Goal: Task Accomplishment & Management: Use online tool/utility

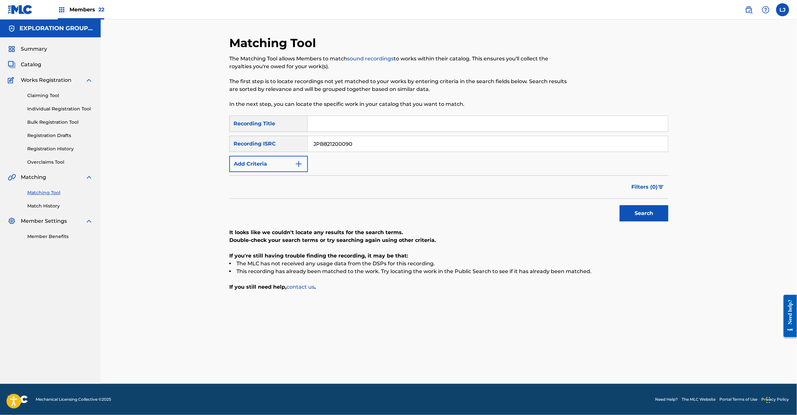
click at [648, 216] on button "Search" at bounding box center [644, 213] width 49 height 16
click at [632, 214] on button "Search" at bounding box center [644, 213] width 49 height 16
click at [331, 145] on input "JPB821200090" at bounding box center [488, 144] width 360 height 16
paste input "60150198"
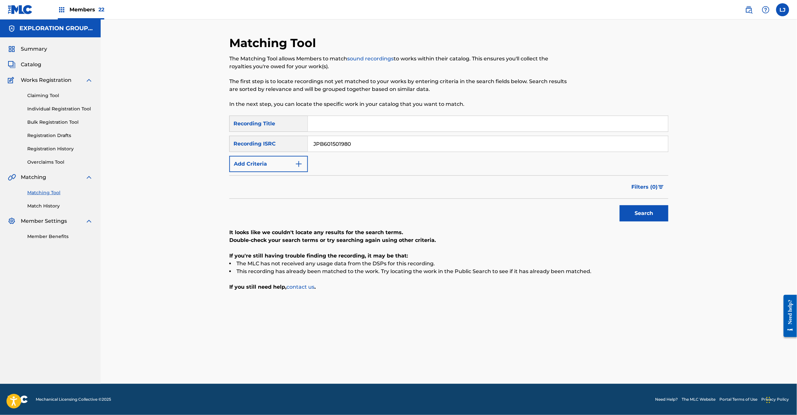
type input "JPB601501980"
click at [629, 221] on button "Search" at bounding box center [644, 213] width 49 height 16
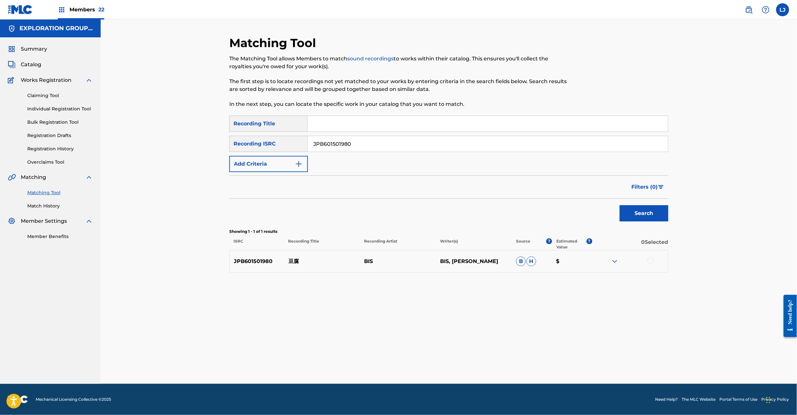
click at [287, 262] on p "豆腐" at bounding box center [322, 262] width 76 height 8
copy p "豆腐"
click at [656, 258] on div at bounding box center [630, 262] width 76 height 8
click at [647, 262] on div at bounding box center [630, 262] width 76 height 8
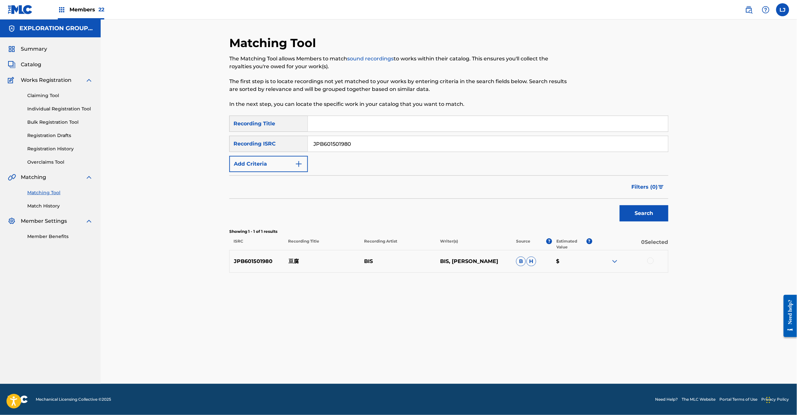
click at [647, 260] on div at bounding box center [630, 262] width 76 height 8
click at [648, 260] on div at bounding box center [650, 261] width 6 height 6
drag, startPoint x: 456, startPoint y: 373, endPoint x: 455, endPoint y: 367, distance: 6.5
click at [455, 373] on div "Matching Tool The Matching Tool allows Members to match sound recordings to wor…" at bounding box center [448, 210] width 439 height 348
click at [455, 366] on button "Match 1 Group" at bounding box center [457, 362] width 72 height 16
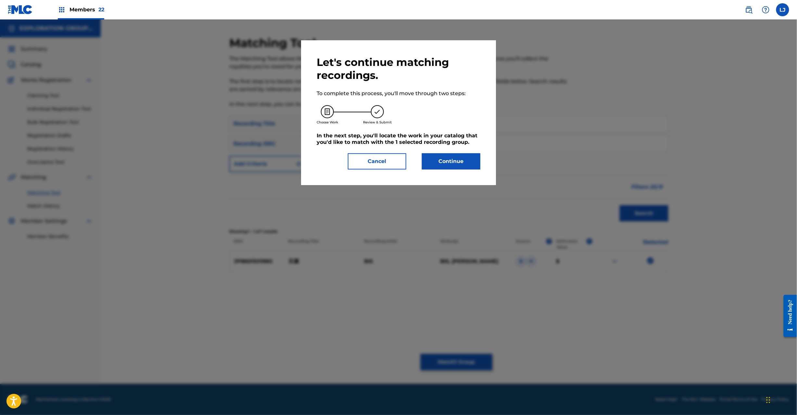
click at [441, 158] on button "Continue" at bounding box center [451, 161] width 58 height 16
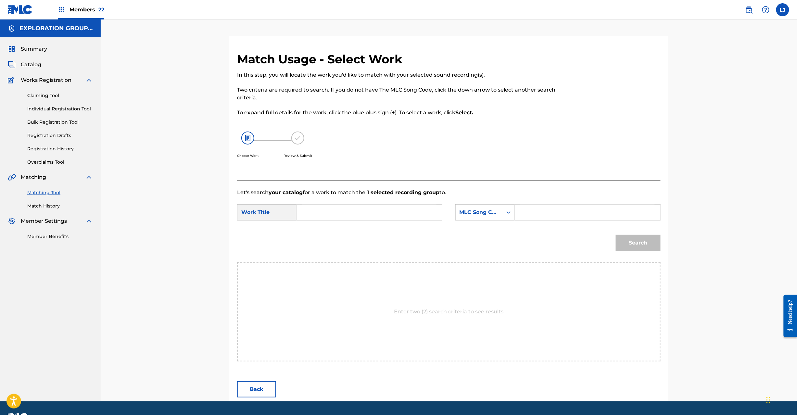
paste input "Toufu TW6T2R"
click at [330, 213] on input "Search Form" at bounding box center [369, 213] width 134 height 16
click at [364, 213] on input "Toufu TW6T2R" at bounding box center [369, 213] width 134 height 16
type input "Toufu"
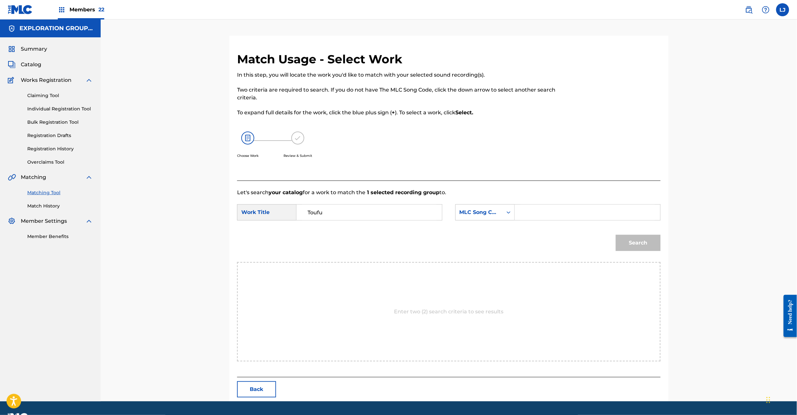
click at [577, 221] on div "SearchWithCriteriac6b57176-a499-48a1-a0fd-a18d089fe45b Work Title Toufu SearchW…" at bounding box center [449, 214] width 424 height 20
click at [580, 214] on input "Search Form" at bounding box center [587, 213] width 134 height 16
paste input "TW6T2R"
type input "TW6T2R"
click at [643, 240] on button "Search" at bounding box center [638, 243] width 45 height 16
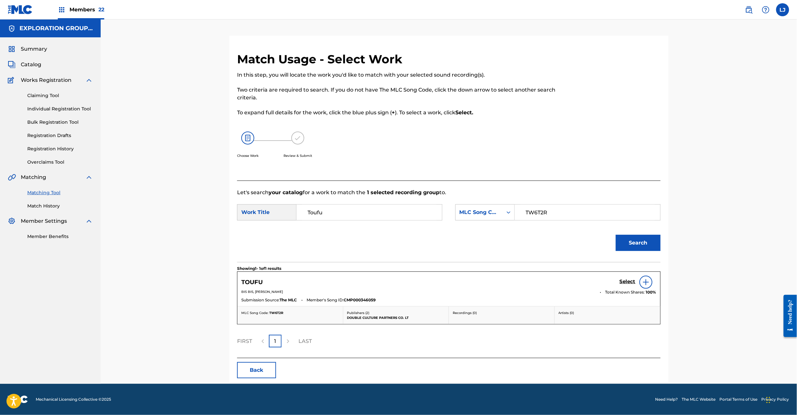
click at [623, 281] on h5 "Select" at bounding box center [628, 282] width 16 height 6
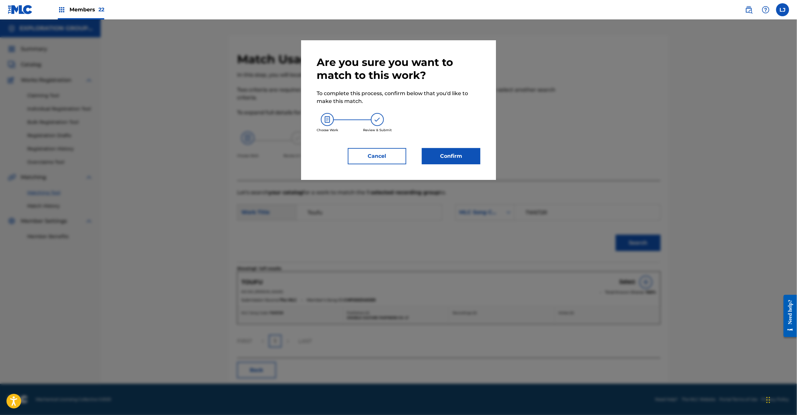
click at [453, 159] on button "Confirm" at bounding box center [451, 156] width 58 height 16
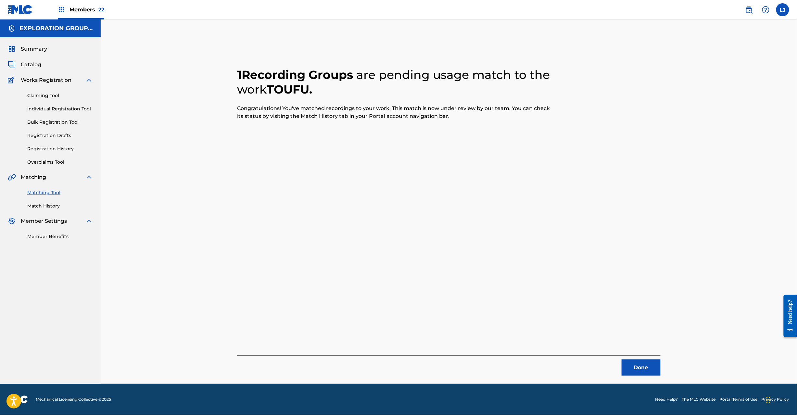
click at [654, 374] on button "Done" at bounding box center [641, 368] width 39 height 16
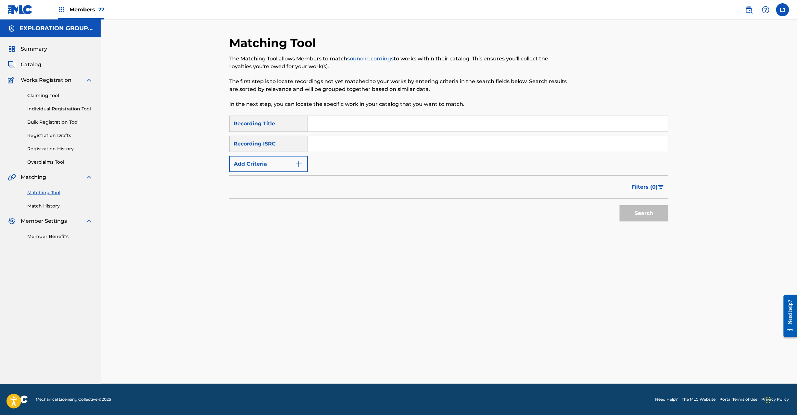
click at [319, 143] on input "Search Form" at bounding box center [488, 144] width 360 height 16
paste input "JPB821101210"
click at [626, 211] on button "Search" at bounding box center [644, 213] width 49 height 16
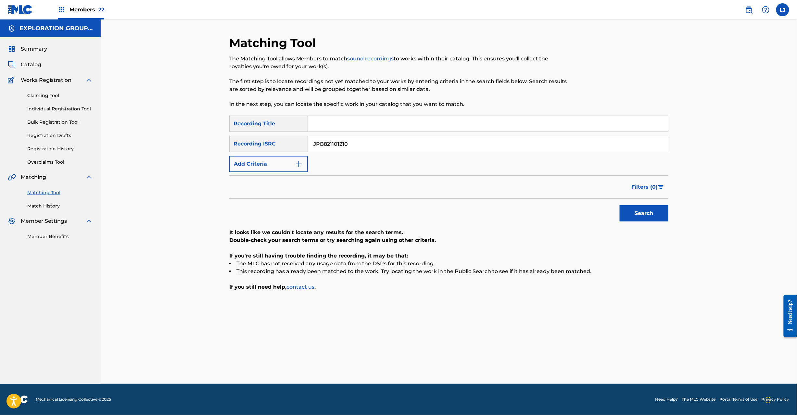
click at [345, 144] on input "JPB821101210" at bounding box center [488, 144] width 360 height 16
paste input "20035"
click at [345, 144] on input "JPB821101210" at bounding box center [488, 144] width 360 height 16
click at [662, 220] on button "Search" at bounding box center [644, 213] width 49 height 16
click at [355, 148] on input "JPB821200350" at bounding box center [488, 144] width 360 height 16
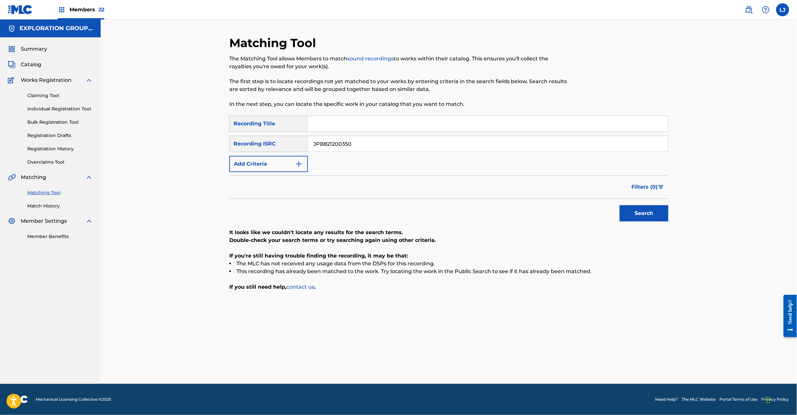
click at [355, 148] on input "JPB821200350" at bounding box center [488, 144] width 360 height 16
paste input "4"
drag, startPoint x: 631, startPoint y: 205, endPoint x: 631, endPoint y: 209, distance: 3.9
click at [631, 208] on div "Search" at bounding box center [643, 212] width 52 height 26
click at [631, 209] on button "Search" at bounding box center [644, 213] width 49 height 16
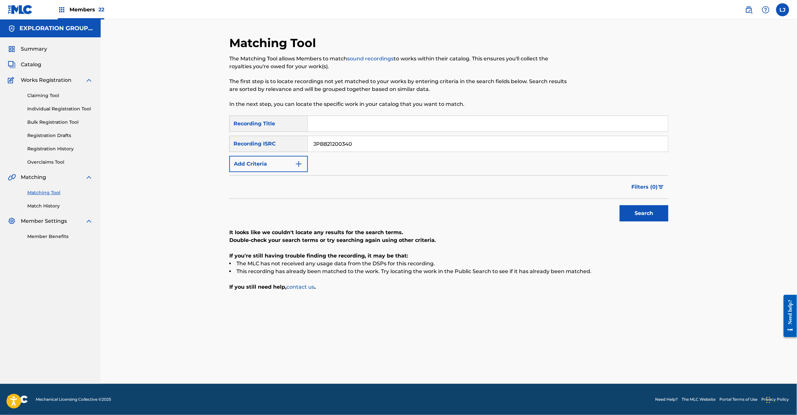
click at [334, 151] on input "JPB821200340" at bounding box center [488, 144] width 360 height 16
paste input "3"
click at [650, 213] on button "Search" at bounding box center [644, 213] width 49 height 16
click at [331, 137] on input "JPB821200330" at bounding box center [488, 144] width 360 height 16
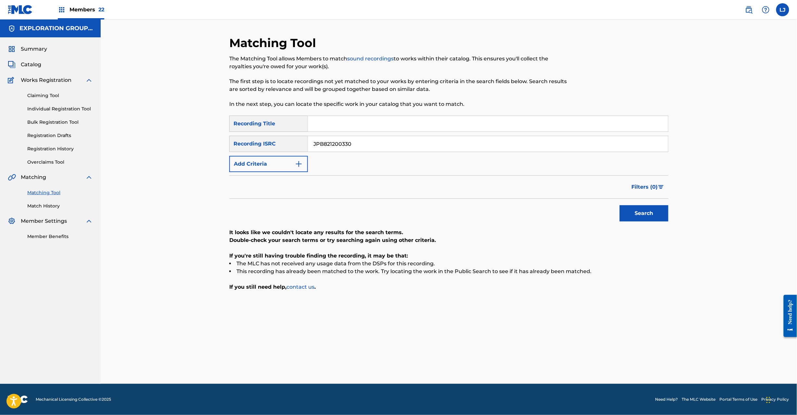
drag, startPoint x: 331, startPoint y: 137, endPoint x: 360, endPoint y: 143, distance: 29.9
click at [334, 137] on input "JPB821200330" at bounding box center [488, 144] width 360 height 16
paste input "20"
click at [639, 210] on button "Search" at bounding box center [644, 213] width 49 height 16
click at [349, 151] on input "JPB821200200" at bounding box center [488, 144] width 360 height 16
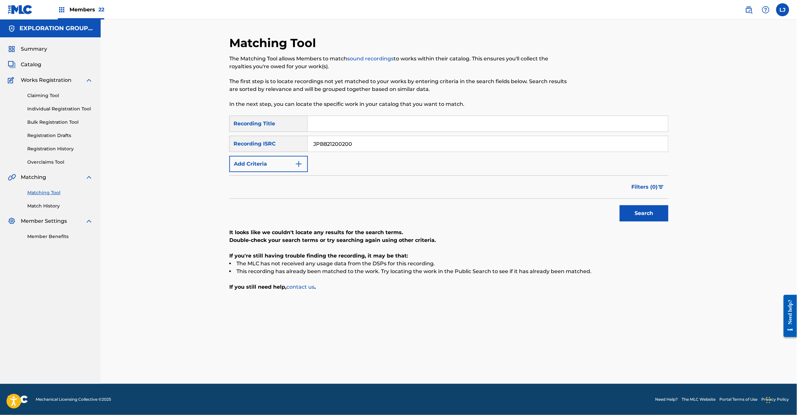
click at [349, 151] on input "JPB821200200" at bounding box center [488, 144] width 360 height 16
paste input "19"
click at [633, 213] on button "Search" at bounding box center [644, 213] width 49 height 16
click at [354, 144] on input "JPB821200190" at bounding box center [488, 144] width 360 height 16
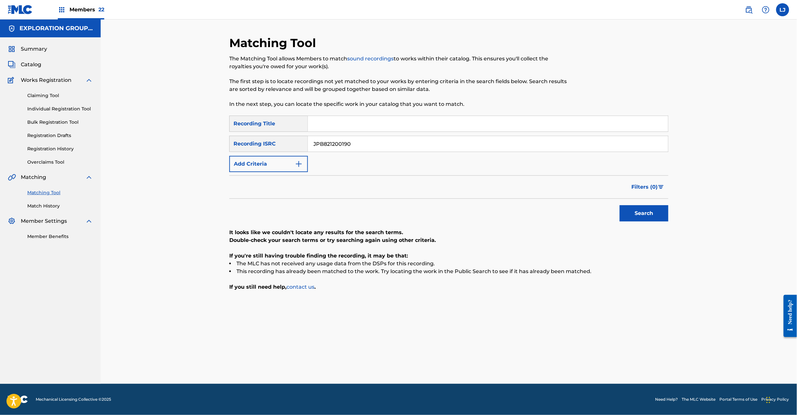
paste input "8"
click at [648, 207] on button "Search" at bounding box center [644, 213] width 49 height 16
click at [355, 136] on input "JPB821200180" at bounding box center [488, 144] width 360 height 16
paste input "3"
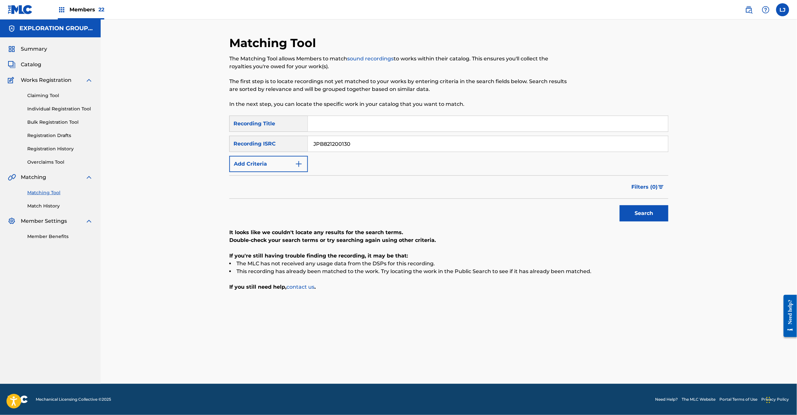
click at [649, 218] on button "Search" at bounding box center [644, 213] width 49 height 16
click at [343, 150] on input "JPB821200130" at bounding box center [488, 144] width 360 height 16
paste input "38"
click at [343, 150] on input "JPB821200130" at bounding box center [488, 144] width 360 height 16
type input "JPB821200380"
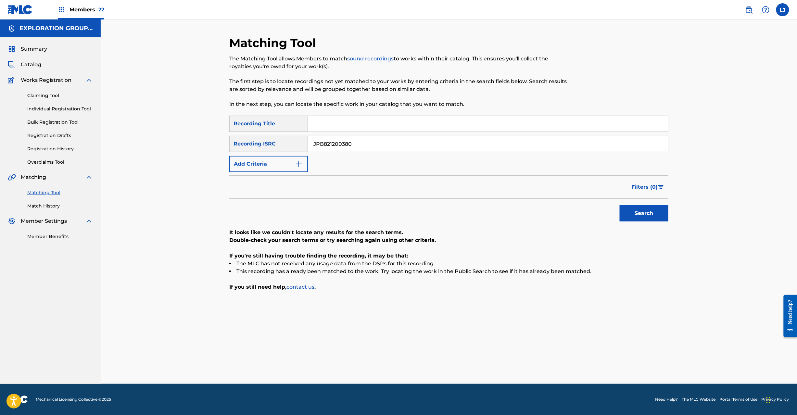
drag, startPoint x: 649, startPoint y: 206, endPoint x: 653, endPoint y: 204, distance: 4.1
click at [650, 206] on button "Search" at bounding box center [644, 213] width 49 height 16
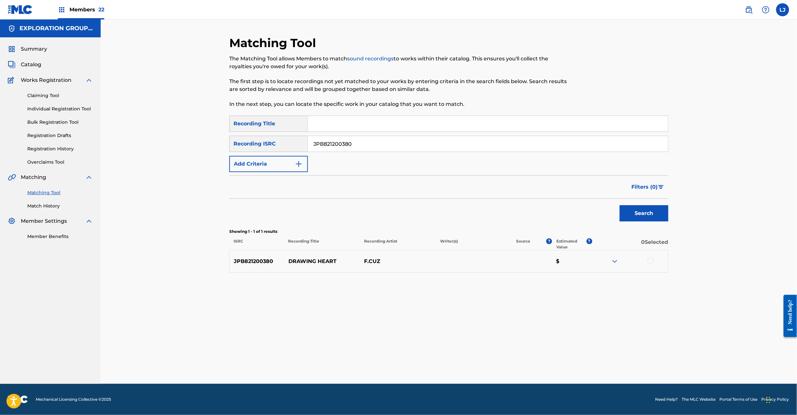
click at [652, 261] on div at bounding box center [650, 261] width 6 height 6
click at [438, 353] on div "Matching Tool The Matching Tool allows Members to match sound recordings to wor…" at bounding box center [448, 210] width 439 height 348
click at [459, 362] on button "Match 1 Group" at bounding box center [457, 362] width 72 height 16
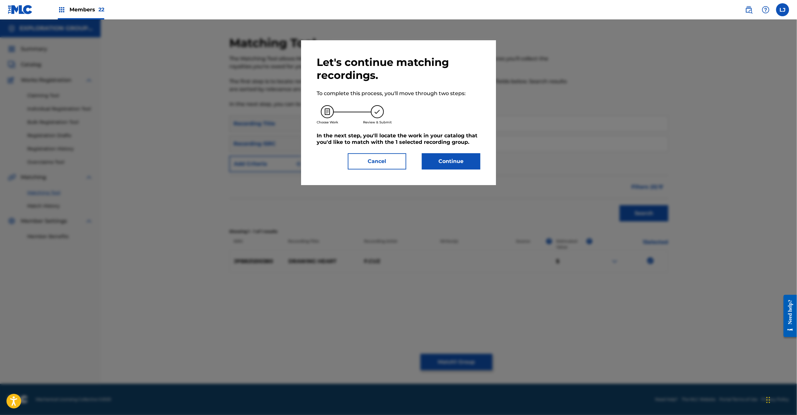
click at [448, 162] on button "Continue" at bounding box center [451, 161] width 58 height 16
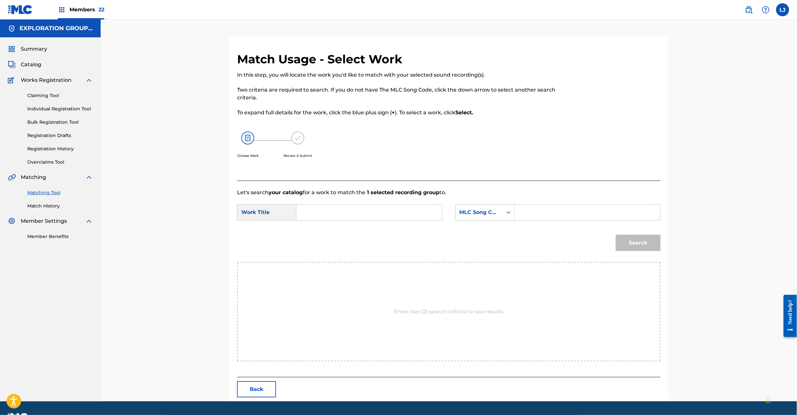
click at [372, 211] on input "Search Form" at bounding box center [369, 213] width 134 height 16
paste input "Drawing Heart DQ19XU"
click at [379, 209] on input "Drawing Heart DQ19XU" at bounding box center [369, 213] width 134 height 16
type input "Drawing Heart"
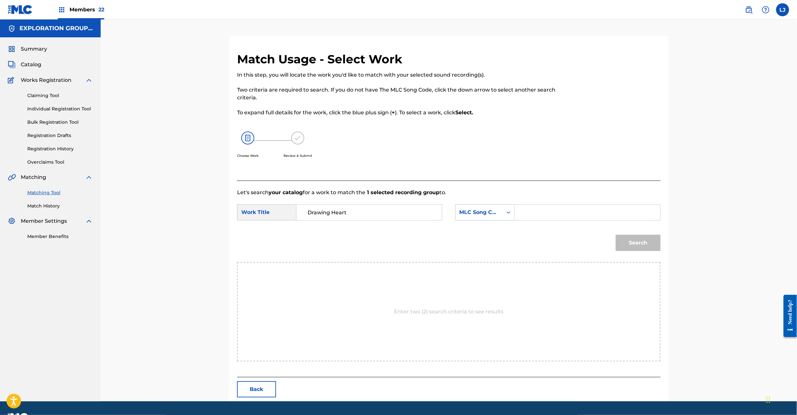
click at [558, 214] on input "Search Form" at bounding box center [587, 213] width 134 height 16
paste input "DQ19XU"
type input "DQ19XU"
click at [620, 242] on button "Search" at bounding box center [638, 243] width 45 height 16
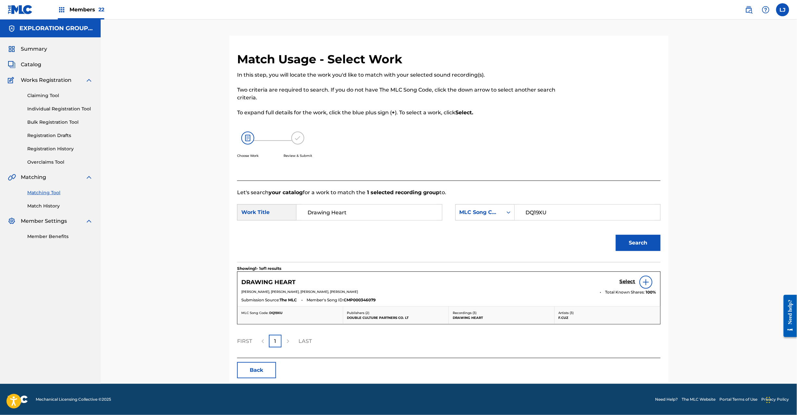
click at [626, 283] on h5 "Select" at bounding box center [628, 282] width 16 height 6
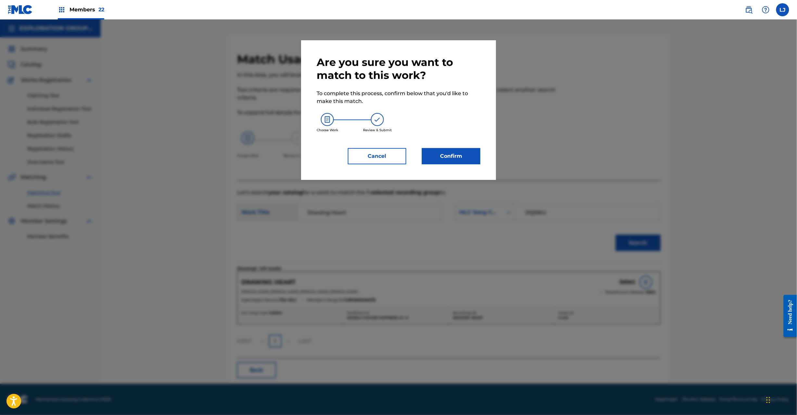
click at [452, 157] on button "Confirm" at bounding box center [451, 156] width 58 height 16
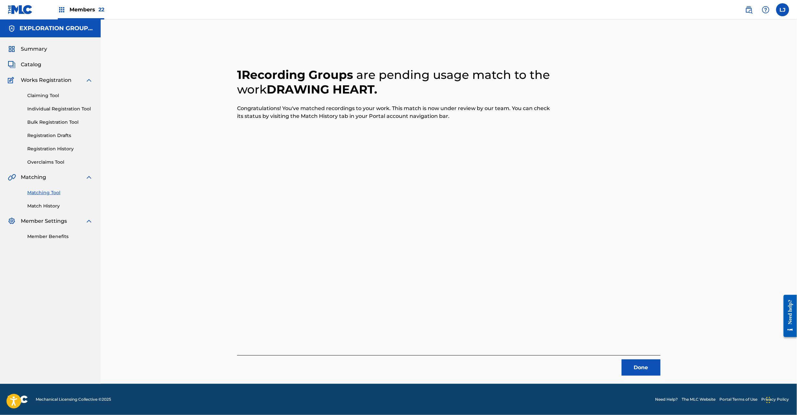
click at [659, 373] on button "Done" at bounding box center [641, 368] width 39 height 16
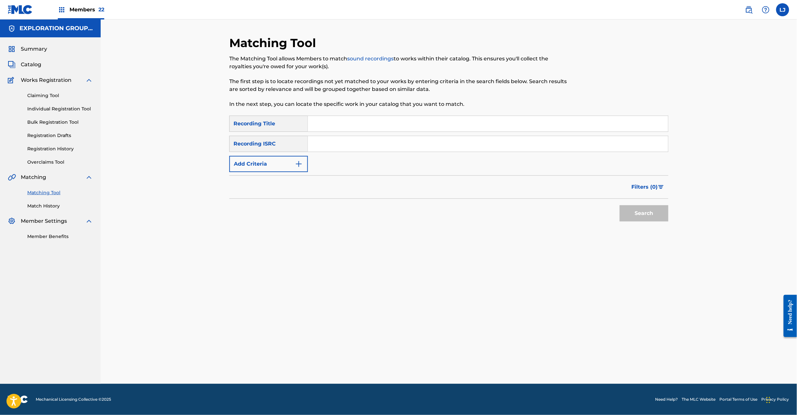
click at [351, 148] on input "Search Form" at bounding box center [488, 144] width 360 height 16
paste input "JPB821200030"
click at [634, 214] on button "Search" at bounding box center [644, 213] width 49 height 16
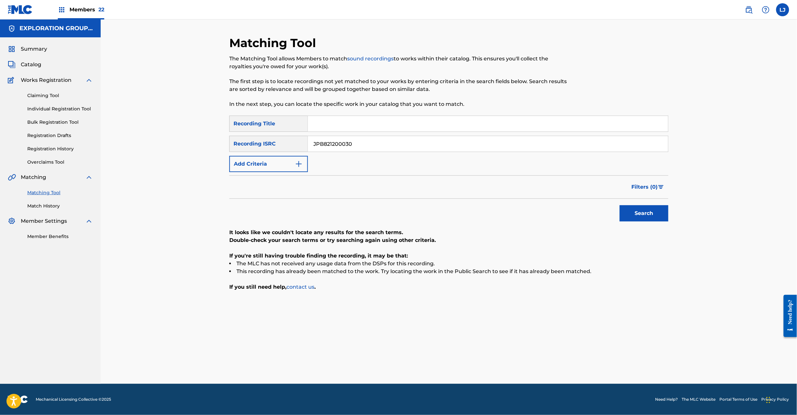
click at [343, 133] on div "SearchWithCriteria8185910e-6ba6-4b1d-b505-70f33b905783 Recording Title SearchWi…" at bounding box center [448, 144] width 439 height 57
click at [342, 140] on input "JPB821200030" at bounding box center [488, 144] width 360 height 16
paste input "PO01147021|JPWP01303055|JPPO8110647"
drag, startPoint x: 349, startPoint y: 143, endPoint x: 657, endPoint y: 144, distance: 308.3
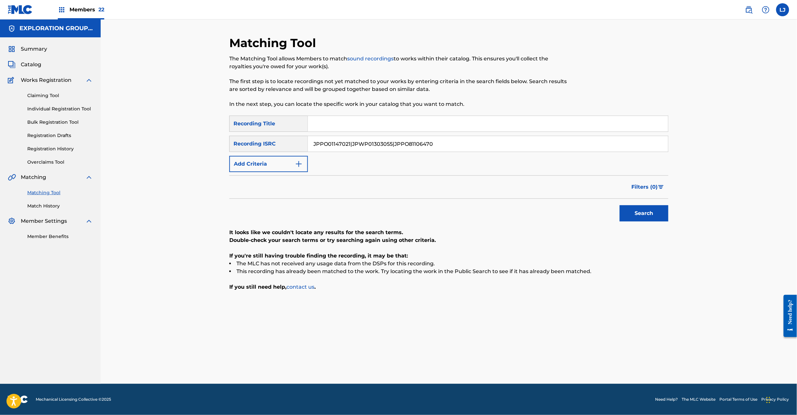
click at [657, 144] on input "JPPO01147021|JPWP01303055|JPPO81106470" at bounding box center [488, 144] width 360 height 16
click at [476, 146] on input "JPPO01147021|JPWP01303055|JPPO81106470" at bounding box center [488, 144] width 360 height 16
drag, startPoint x: 352, startPoint y: 144, endPoint x: 686, endPoint y: 144, distance: 334.9
click at [686, 144] on div "Matching Tool The Matching Tool allows Members to match sound recordings to wor…" at bounding box center [449, 201] width 697 height 365
type input "JPPO01147021"
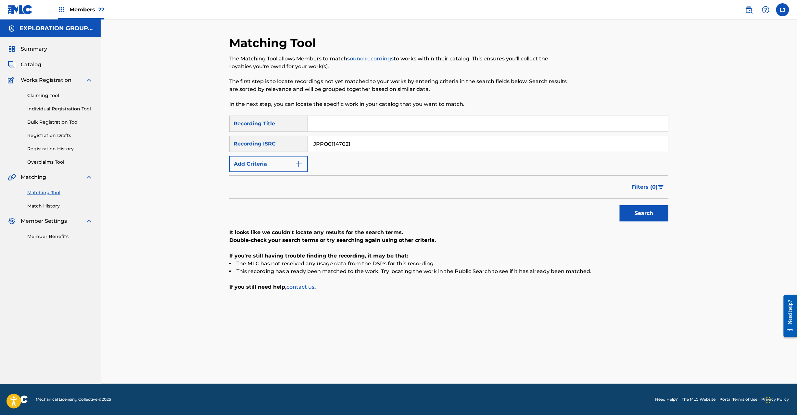
click at [645, 210] on button "Search" at bounding box center [644, 213] width 49 height 16
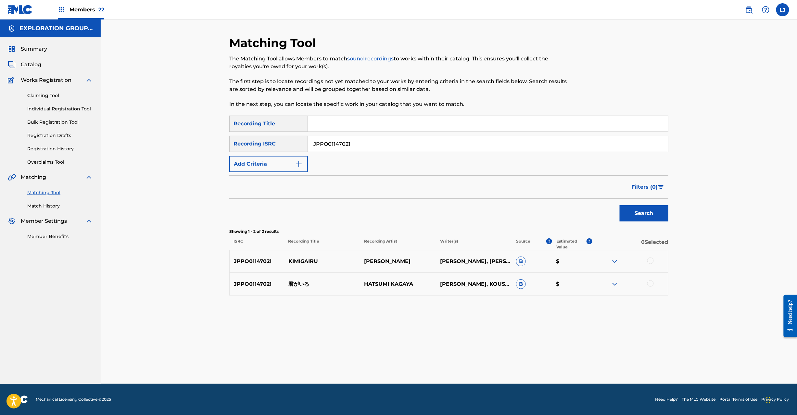
click at [344, 143] on input "JPPO01147021" at bounding box center [488, 144] width 360 height 16
click at [296, 279] on div "JPPO01147021 君がいる HATSUMI KAGAYA HATSUMI KAGAYA, KOUSUKE OOBA B $" at bounding box center [448, 284] width 439 height 23
click at [297, 279] on div "JPPO01147021 君がいる HATSUMI KAGAYA HATSUMI KAGAYA, KOUSUKE OOBA B $" at bounding box center [448, 284] width 439 height 23
click at [301, 285] on p "君がいる" at bounding box center [322, 284] width 76 height 8
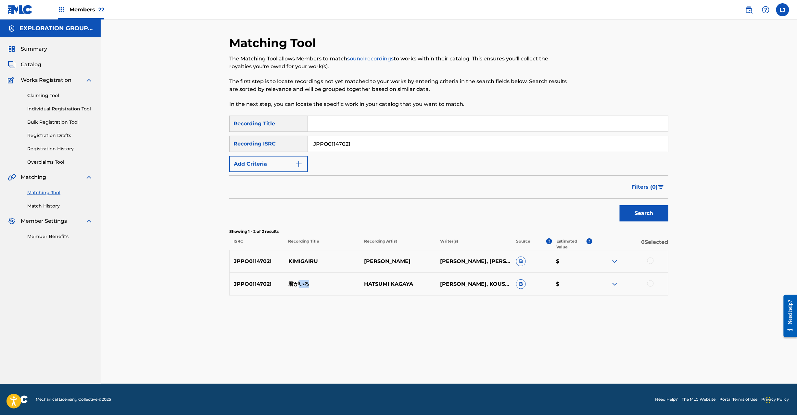
click at [301, 285] on p "君がいる" at bounding box center [322, 284] width 76 height 8
copy p "君がいる"
click at [648, 257] on div "JPPO01147021 [PERSON_NAME], [PERSON_NAME] B $" at bounding box center [448, 261] width 439 height 23
click at [649, 260] on div at bounding box center [650, 261] width 6 height 6
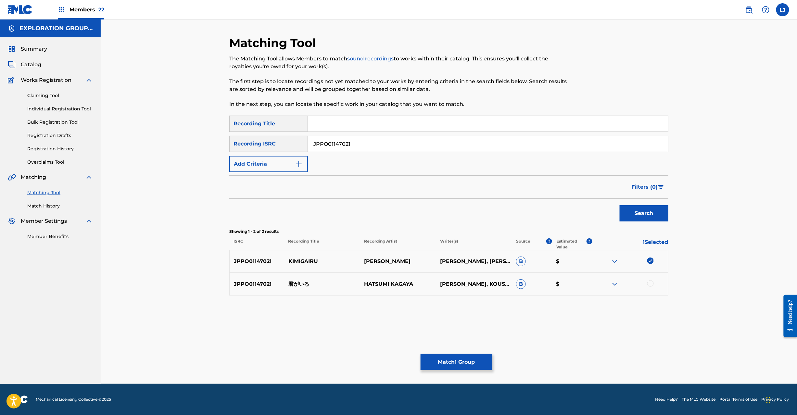
click at [650, 281] on div at bounding box center [650, 283] width 6 height 6
click at [452, 368] on button "Match 2 Groups" at bounding box center [457, 362] width 72 height 16
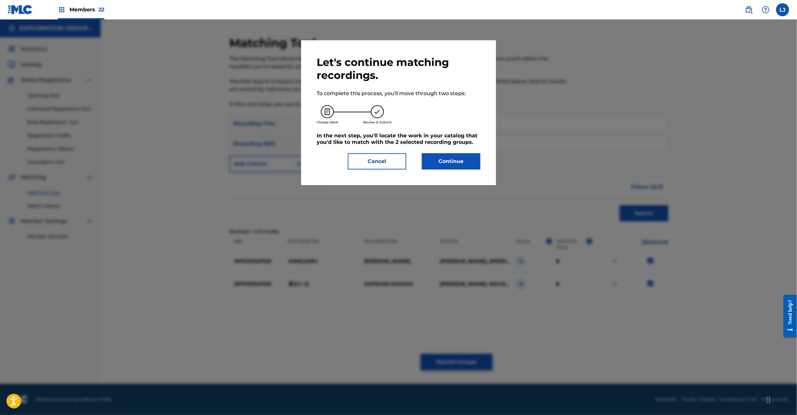
drag, startPoint x: 421, startPoint y: 140, endPoint x: 431, endPoint y: 156, distance: 18.6
click at [424, 145] on h5 "In the next step, you'll locate the work in your catalog that you'd like to mat…" at bounding box center [399, 139] width 164 height 13
click at [432, 158] on button "Continue" at bounding box center [451, 161] width 58 height 16
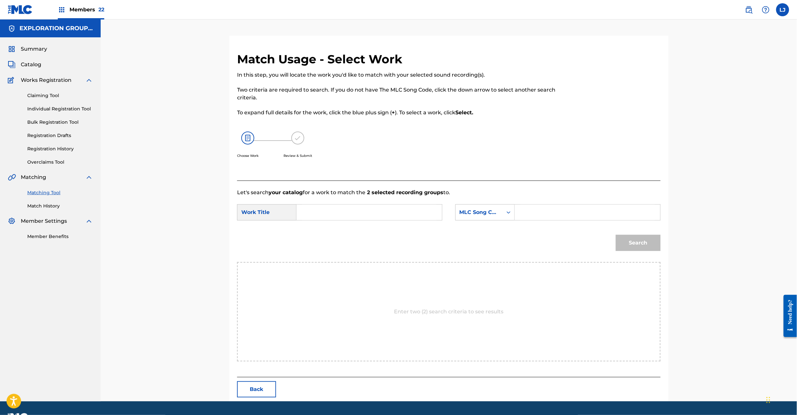
click at [345, 221] on div "SearchWithCriteriac6b57176-a499-48a1-a0fd-a18d089fe45b Work Title SearchWithCri…" at bounding box center [449, 214] width 424 height 20
click at [342, 216] on input "Search Form" at bounding box center [369, 213] width 134 height 16
paste input "Kimiga Iru KC0HXT"
click at [362, 218] on input "Kimiga Iru KC0HXT" at bounding box center [369, 213] width 134 height 16
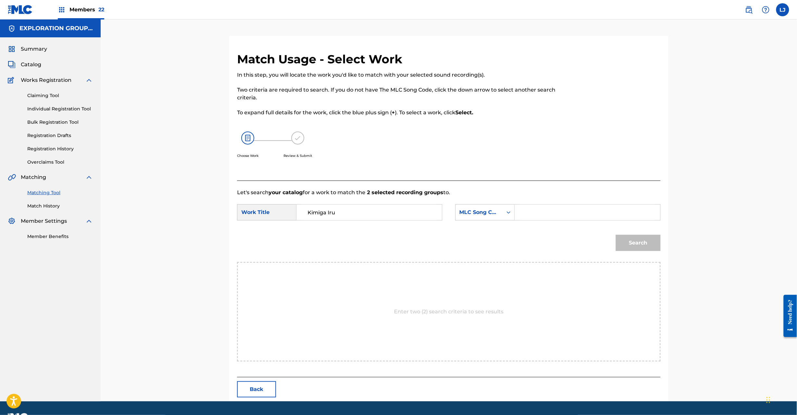
type input "Kimiga Iru"
click at [576, 215] on input "Search Form" at bounding box center [587, 213] width 134 height 16
paste input "KC0HXT"
type input "KC0HXT"
click at [626, 245] on button "Search" at bounding box center [638, 243] width 45 height 16
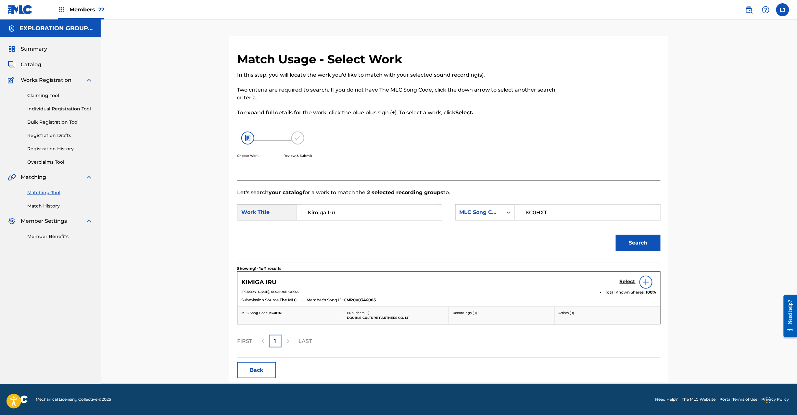
click at [632, 286] on link "Select" at bounding box center [628, 282] width 16 height 7
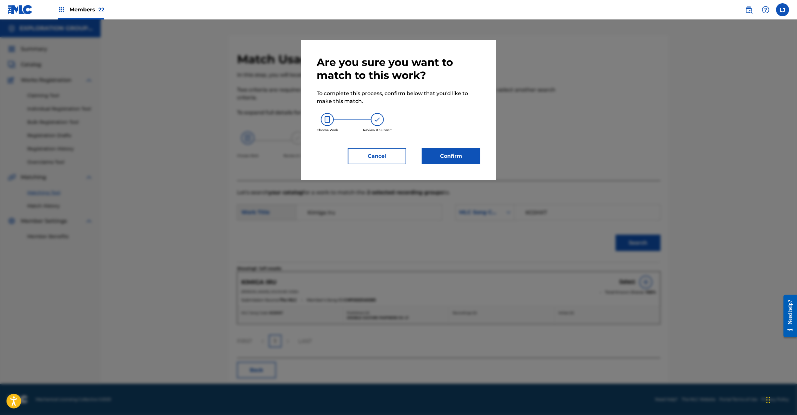
click at [626, 281] on div at bounding box center [398, 226] width 797 height 415
click at [458, 150] on button "Confirm" at bounding box center [451, 156] width 58 height 16
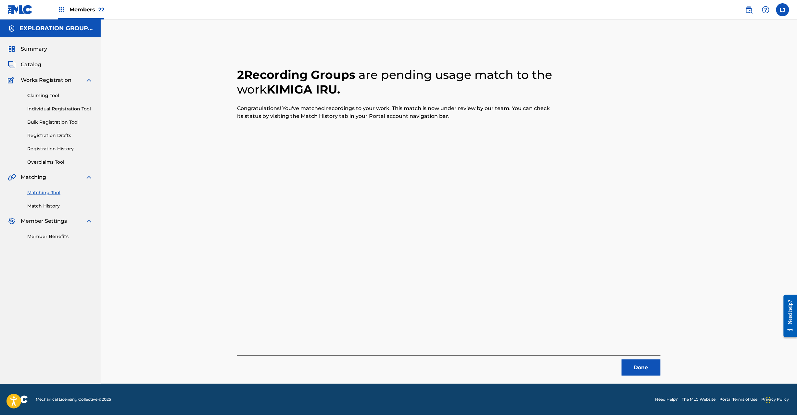
click at [636, 365] on button "Done" at bounding box center [641, 368] width 39 height 16
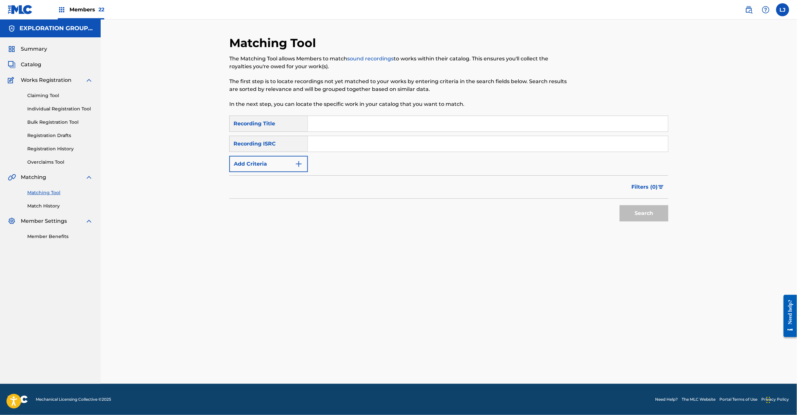
click at [346, 145] on input "Search Form" at bounding box center [488, 144] width 360 height 16
paste input "JPWP01303055"
click at [623, 213] on button "Search" at bounding box center [644, 213] width 49 height 16
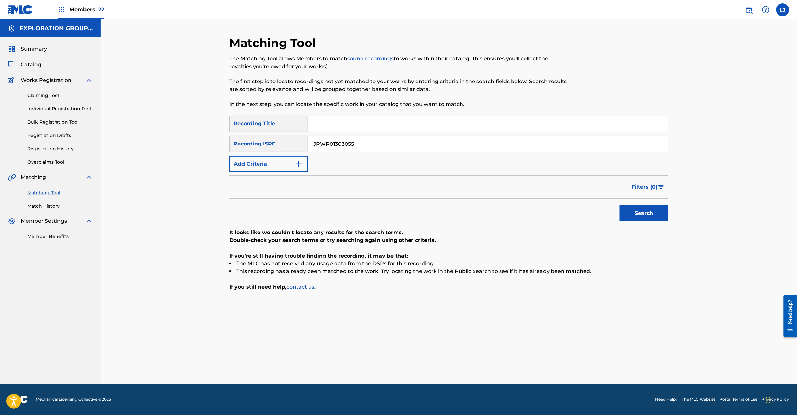
click at [638, 211] on button "Search" at bounding box center [644, 213] width 49 height 16
click at [379, 151] on input "JPWP01303055" at bounding box center [488, 144] width 360 height 16
paste input "PO81106470"
click at [661, 212] on button "Search" at bounding box center [644, 213] width 49 height 16
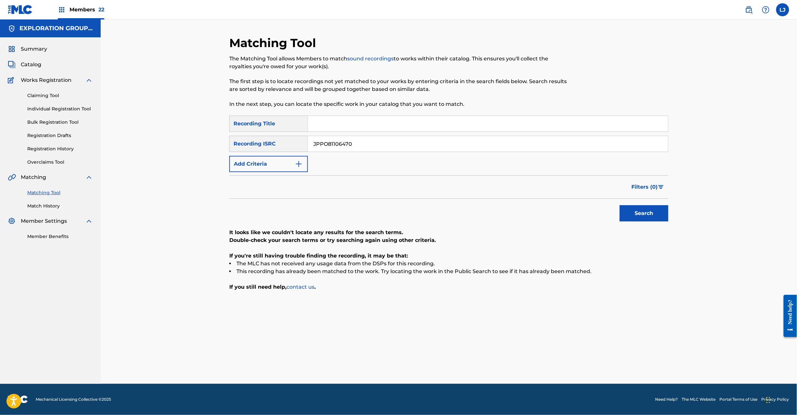
click at [362, 151] on input "JPPO81106470" at bounding box center [488, 144] width 360 height 16
paste input "B82120032"
click at [649, 216] on button "Search" at bounding box center [644, 213] width 49 height 16
drag, startPoint x: 345, startPoint y: 142, endPoint x: 316, endPoint y: 142, distance: 28.6
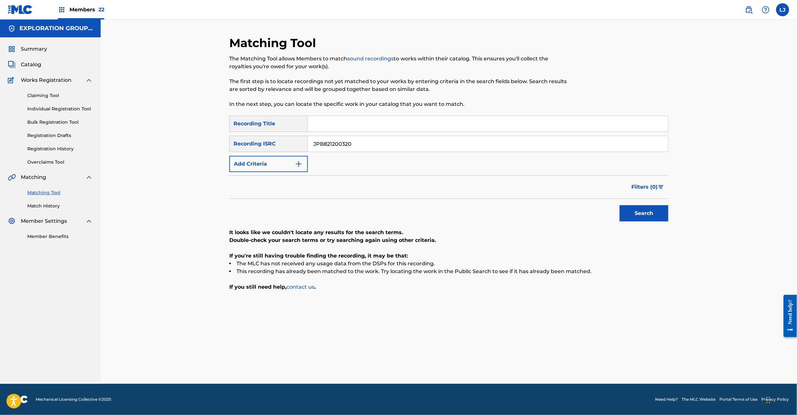
click at [316, 142] on input "JPB821200320" at bounding box center [488, 144] width 360 height 16
click at [317, 143] on input "JPB821200320" at bounding box center [488, 144] width 360 height 16
paste input "10083"
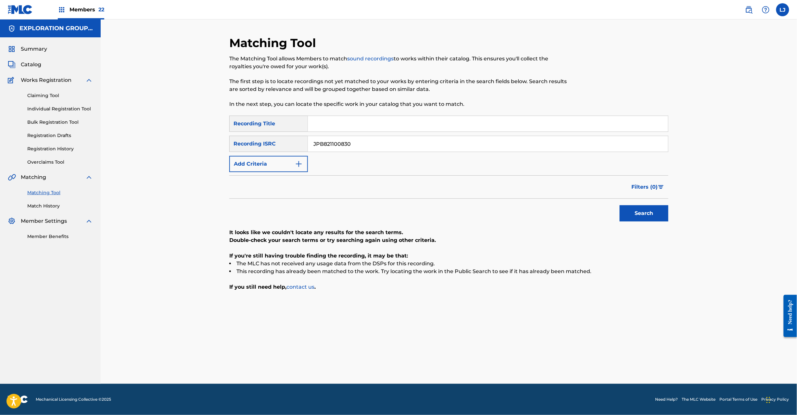
type input "JPB821100830"
click at [660, 214] on button "Search" at bounding box center [644, 213] width 49 height 16
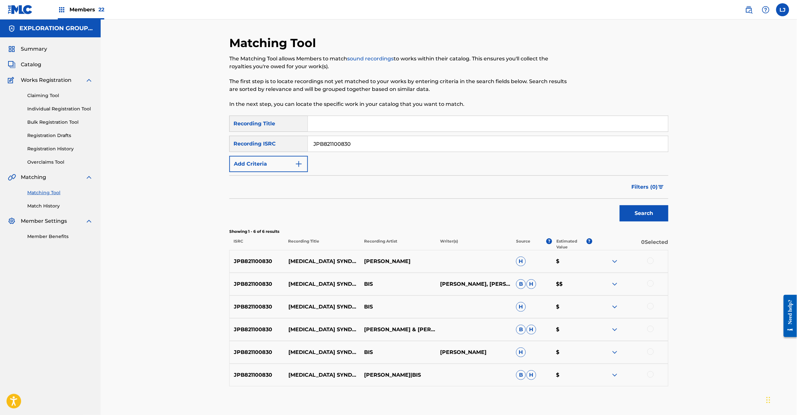
click at [650, 262] on div at bounding box center [650, 261] width 6 height 6
click at [651, 281] on div at bounding box center [650, 283] width 6 height 6
click at [651, 267] on div "JPB821100830 [MEDICAL_DATA] SYNDROME [PERSON_NAME] H $" at bounding box center [448, 261] width 439 height 23
click at [651, 262] on img at bounding box center [650, 261] width 6 height 6
click at [649, 309] on div at bounding box center [650, 306] width 6 height 6
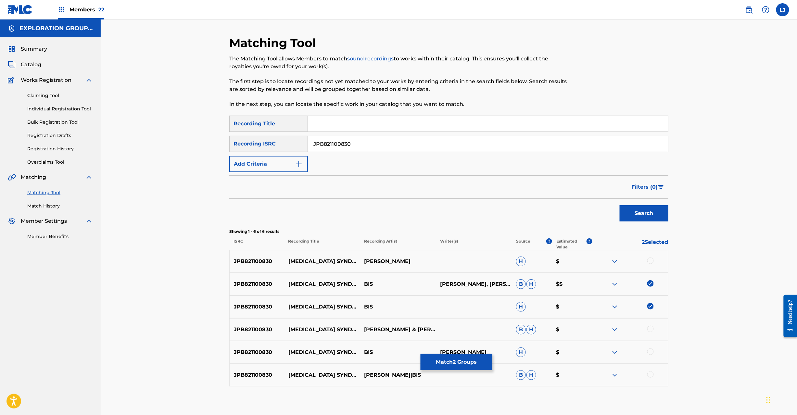
click at [650, 331] on div at bounding box center [650, 329] width 6 height 6
click at [654, 349] on div at bounding box center [630, 353] width 76 height 8
click at [650, 352] on div at bounding box center [650, 352] width 6 height 6
click at [648, 372] on div at bounding box center [650, 374] width 6 height 6
click at [441, 359] on button "Match 5 Groups" at bounding box center [457, 362] width 72 height 16
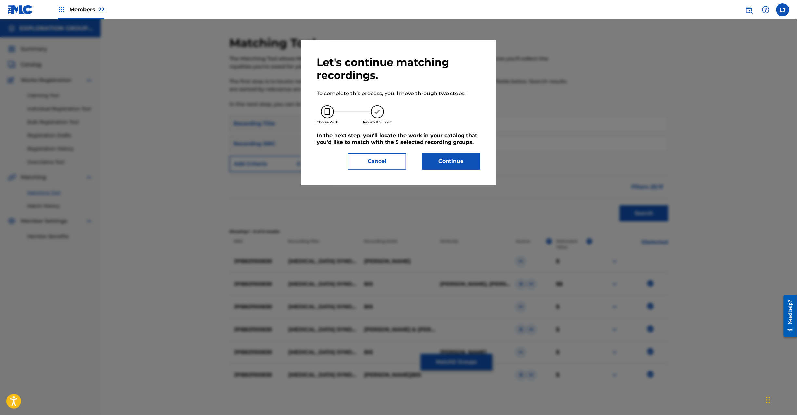
click at [449, 169] on button "Continue" at bounding box center [451, 161] width 58 height 16
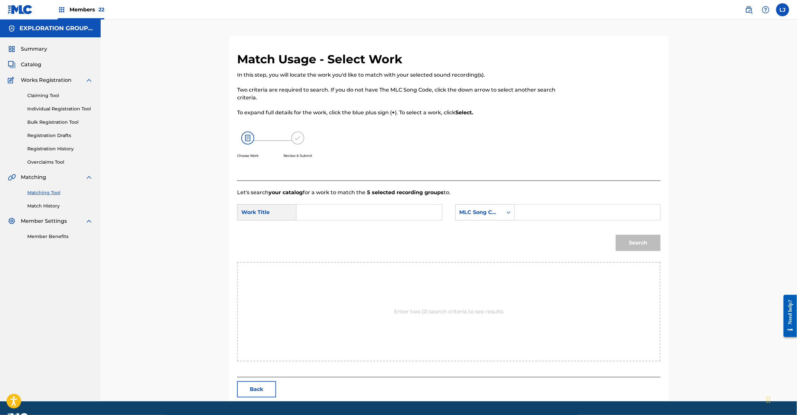
click at [327, 220] on input "Search Form" at bounding box center [369, 213] width 134 height 16
paste input "Supuritto Burein Shindoroomu S65OII"
click at [406, 212] on input "Supuritto Burein Shindoroomu S65OII" at bounding box center [369, 213] width 134 height 16
type input "Supuritto Burein Shindoroomu"
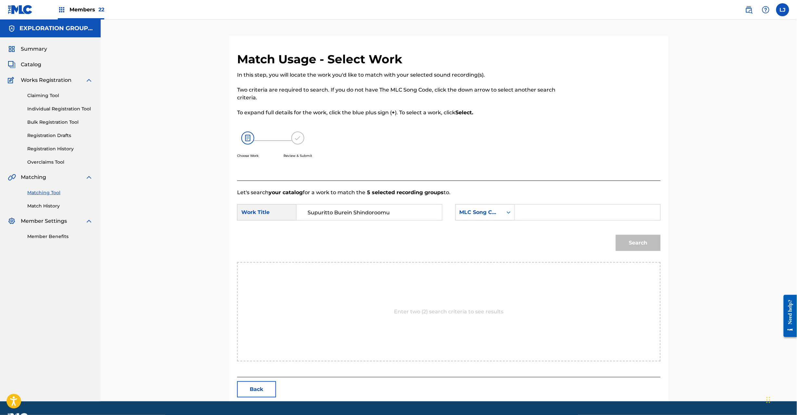
click at [554, 212] on input "Search Form" at bounding box center [587, 213] width 134 height 16
paste input "S65OII"
type input "S65OII"
click at [631, 239] on button "Search" at bounding box center [638, 243] width 45 height 16
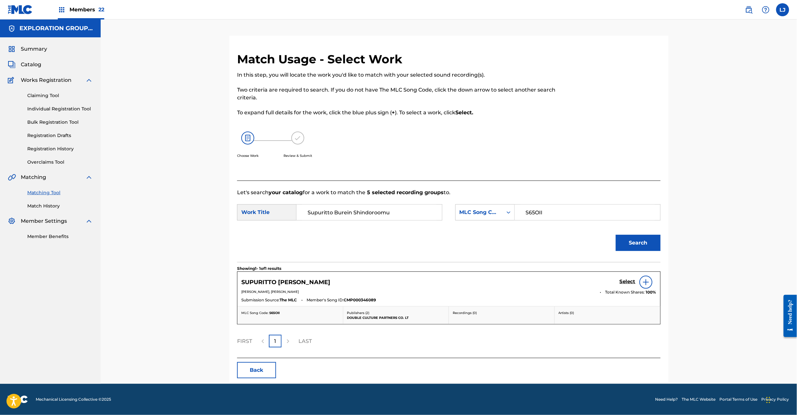
click at [628, 285] on link "Select" at bounding box center [628, 282] width 16 height 7
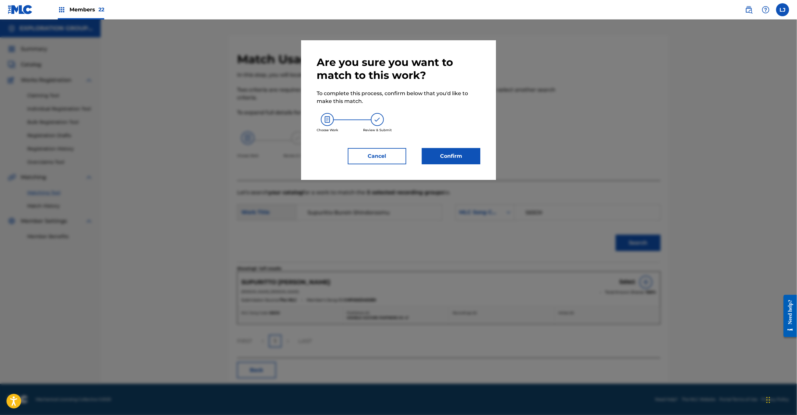
click at [453, 156] on button "Confirm" at bounding box center [451, 156] width 58 height 16
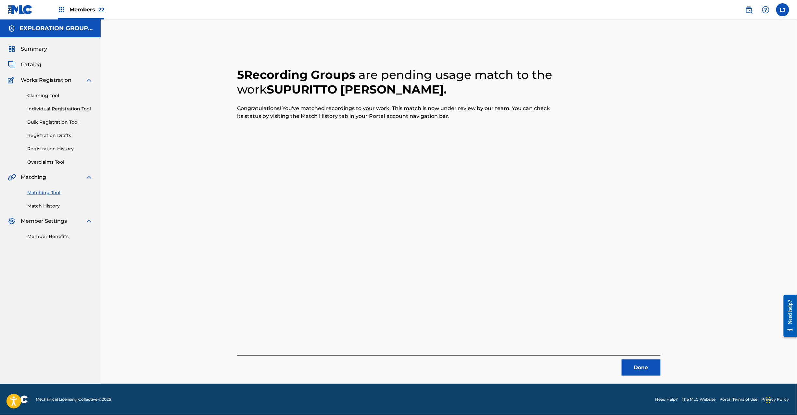
click at [653, 361] on button "Done" at bounding box center [641, 368] width 39 height 16
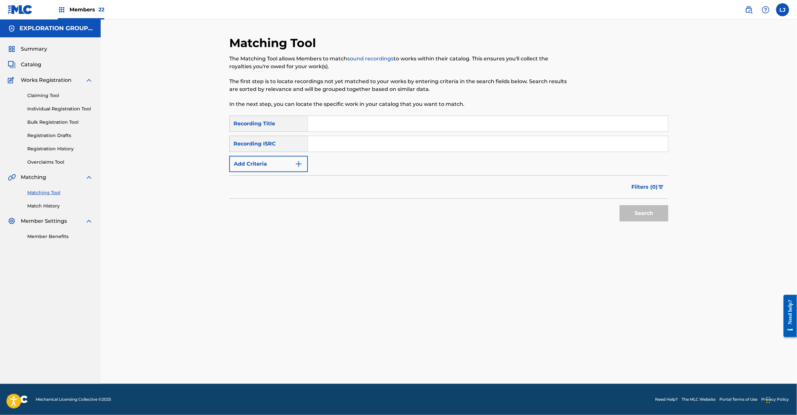
drag, startPoint x: 385, startPoint y: 134, endPoint x: 380, endPoint y: 136, distance: 5.7
click at [384, 134] on div "SearchWithCriteria8185910e-6ba6-4b1d-b505-70f33b905783 Recording Title SearchWi…" at bounding box center [448, 144] width 439 height 57
paste input "JPB820800094|JPB820800092"
click at [372, 139] on input "Search Form" at bounding box center [488, 144] width 360 height 16
drag, startPoint x: 354, startPoint y: 144, endPoint x: 562, endPoint y: 143, distance: 208.2
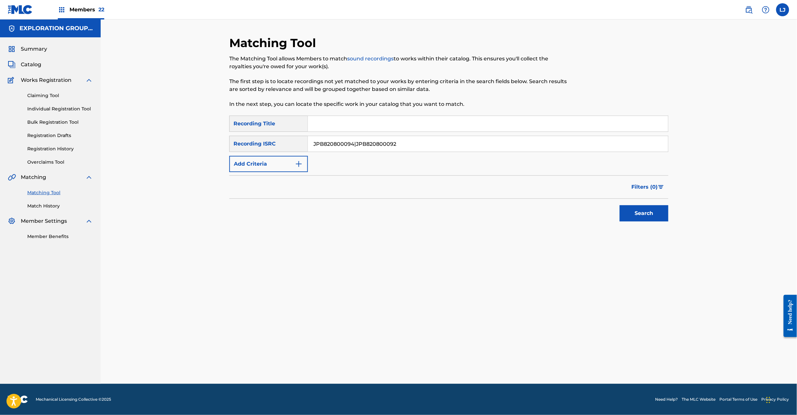
click at [561, 143] on input "JPB820800094|JPB820800092" at bounding box center [488, 144] width 360 height 16
click at [626, 212] on button "Search" at bounding box center [644, 213] width 49 height 16
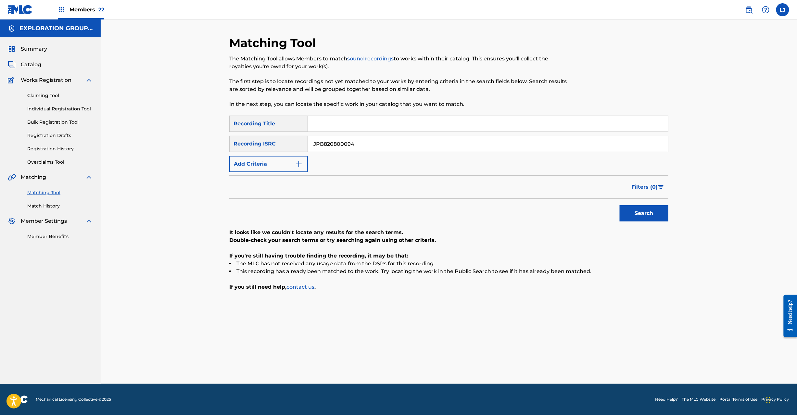
click at [344, 145] on input "JPB820800094" at bounding box center [488, 144] width 360 height 16
paste input "|JPB820800092"
drag, startPoint x: 355, startPoint y: 142, endPoint x: 151, endPoint y: 153, distance: 204.6
click at [119, 146] on div "Matching Tool The Matching Tool allows Members to match sound recordings to wor…" at bounding box center [449, 201] width 697 height 365
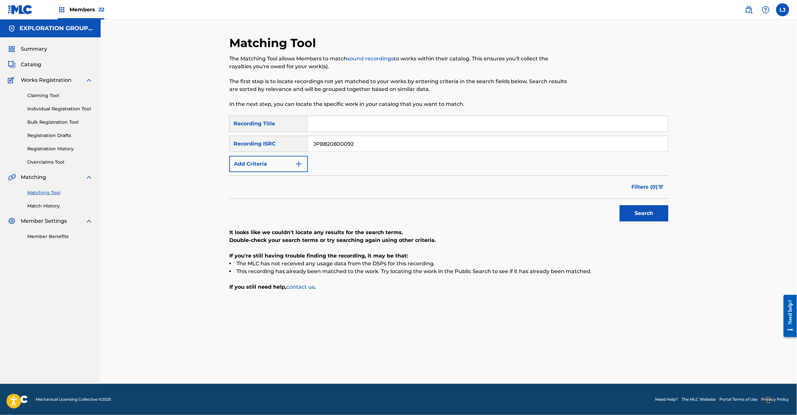
click at [617, 218] on div "Search" at bounding box center [643, 212] width 52 height 26
click at [663, 214] on button "Search" at bounding box center [644, 213] width 49 height 16
click at [349, 154] on div "SearchWithCriteria8185910e-6ba6-4b1d-b505-70f33b905783 Recording Title SearchWi…" at bounding box center [448, 144] width 439 height 57
click at [353, 142] on input "JPB820800092" at bounding box center [488, 144] width 360 height 16
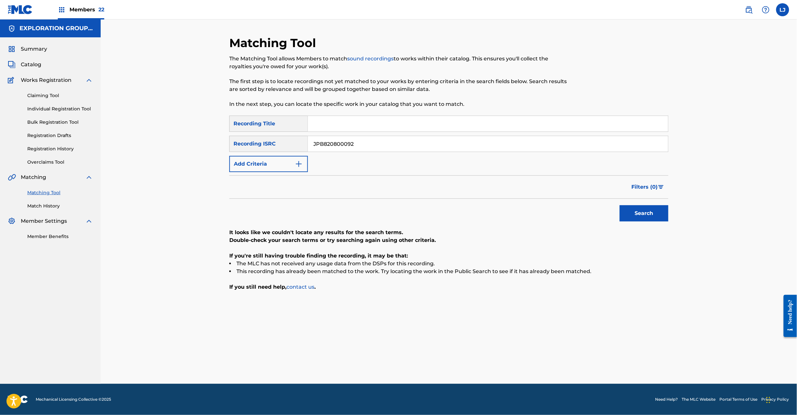
click at [353, 142] on input "JPB820800092" at bounding box center [488, 144] width 360 height 16
paste input "600014"
click at [654, 214] on button "Search" at bounding box center [644, 213] width 49 height 16
click at [325, 147] on input "JPB820600014" at bounding box center [488, 144] width 360 height 16
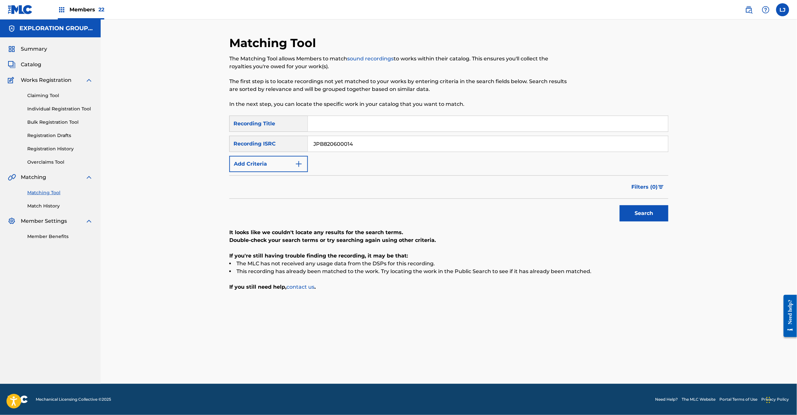
paste input "800106|JPB820600083|JPB820700070"
drag, startPoint x: 352, startPoint y: 145, endPoint x: 661, endPoint y: 145, distance: 309.3
click at [661, 145] on input "JPB820800106|JPB820600083|JPB820700070" at bounding box center [488, 144] width 360 height 16
click at [653, 218] on button "Search" at bounding box center [644, 213] width 49 height 16
click at [335, 143] on input "JPB820800106" at bounding box center [488, 144] width 360 height 16
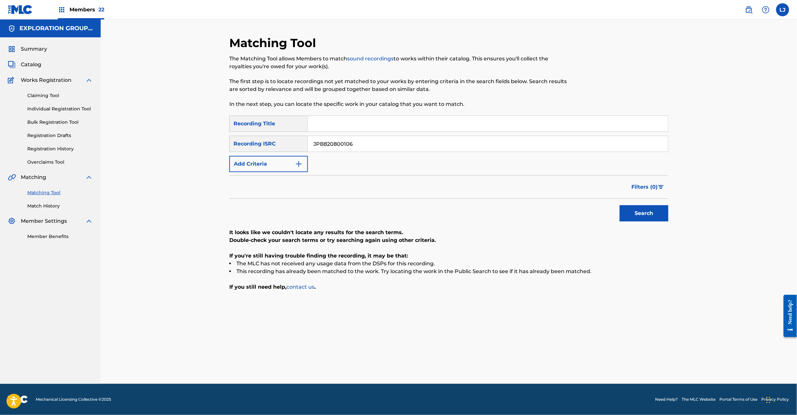
click at [335, 143] on input "JPB820800106" at bounding box center [488, 144] width 360 height 16
paste input "|JPB820600083|JPB820700070"
drag, startPoint x: 353, startPoint y: 145, endPoint x: 75, endPoint y: 157, distance: 279.0
click at [68, 155] on main "EXPLORATION GROUP LLC Summary Catalog Works Registration Claiming Tool Individu…" at bounding box center [398, 201] width 797 height 365
click at [352, 146] on input "JPB820600083|JPB820700070" at bounding box center [488, 144] width 360 height 16
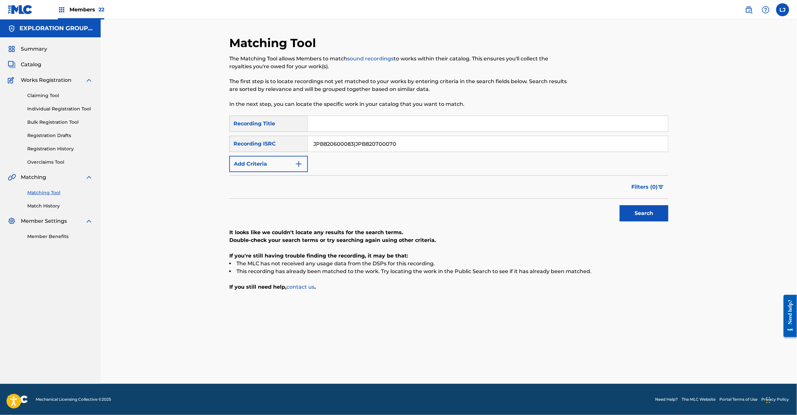
drag, startPoint x: 354, startPoint y: 146, endPoint x: 620, endPoint y: 146, distance: 266.7
click at [620, 146] on input "JPB820600083|JPB820700070" at bounding box center [488, 144] width 360 height 16
click at [662, 214] on button "Search" at bounding box center [644, 213] width 49 height 16
click at [356, 141] on input "JPB820600083" at bounding box center [488, 144] width 360 height 16
paste input "800106|JPB820600083|JPB820700070"
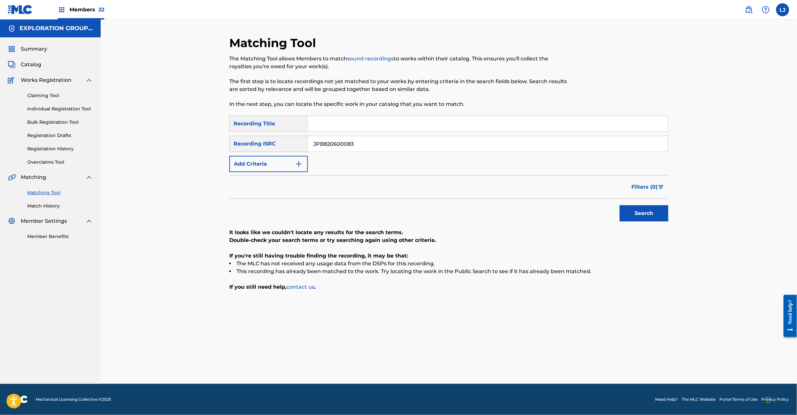
click at [356, 141] on input "JPB820600083" at bounding box center [488, 144] width 360 height 16
drag, startPoint x: 396, startPoint y: 144, endPoint x: 96, endPoint y: 152, distance: 299.7
click at [76, 147] on main "EXPLORATION GROUP LLC Summary Catalog Works Registration Claiming Tool Individu…" at bounding box center [398, 201] width 797 height 365
click at [651, 211] on button "Search" at bounding box center [644, 213] width 49 height 16
click at [365, 147] on input "JPB820700070" at bounding box center [488, 144] width 360 height 16
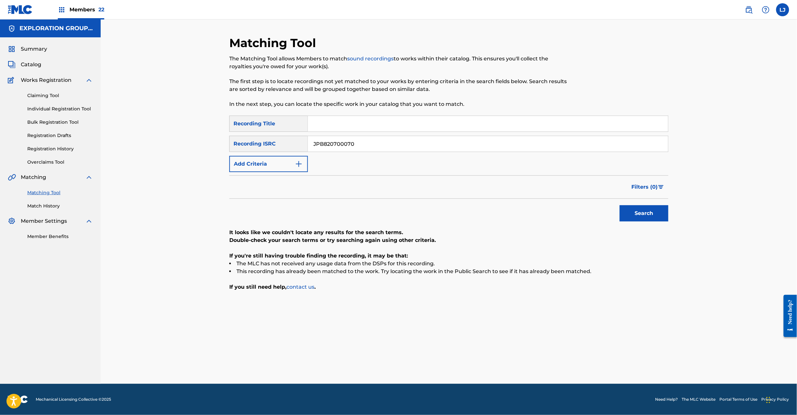
paste input "600084"
click at [365, 147] on input "JPB820700070" at bounding box center [488, 144] width 360 height 16
type input "JPB820600084"
click at [633, 215] on button "Search" at bounding box center [644, 213] width 49 height 16
click at [388, 139] on input "JPB820600084" at bounding box center [488, 144] width 360 height 16
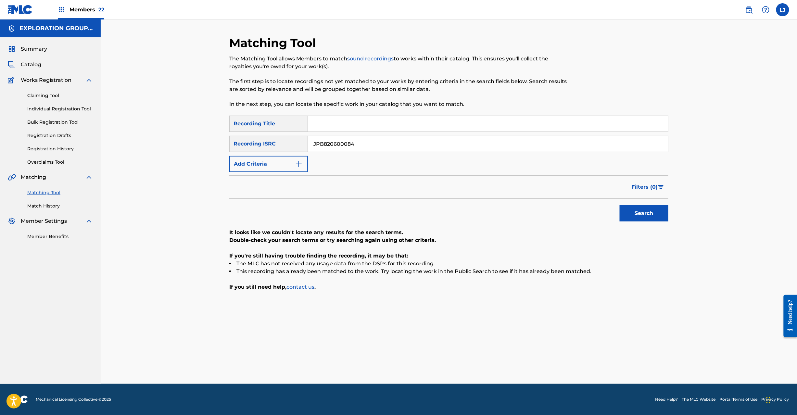
click at [388, 139] on input "JPB820600084" at bounding box center [488, 144] width 360 height 16
paste input "1100060"
click at [625, 203] on div "Search" at bounding box center [643, 212] width 52 height 26
click at [627, 207] on button "Search" at bounding box center [644, 213] width 49 height 16
click at [345, 146] on input "JPB821100060" at bounding box center [488, 144] width 360 height 16
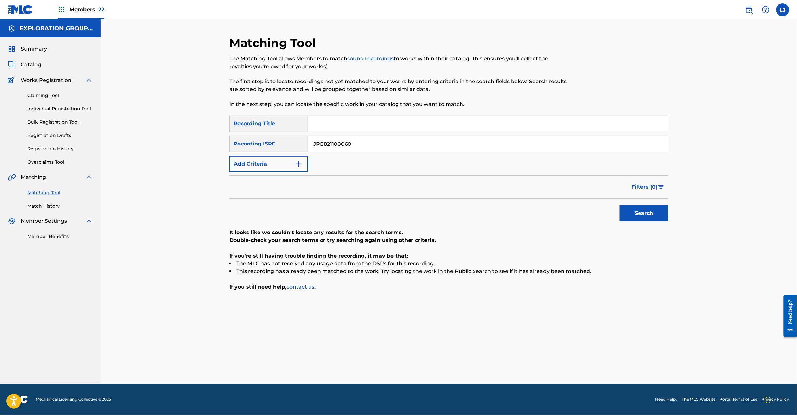
click at [345, 146] on input "JPB821100060" at bounding box center [488, 144] width 360 height 16
paste input "7"
drag, startPoint x: 634, startPoint y: 217, endPoint x: 677, endPoint y: 205, distance: 44.1
click at [634, 217] on button "Search" at bounding box center [644, 213] width 49 height 16
click at [330, 141] on input "JPB821100070" at bounding box center [488, 144] width 360 height 16
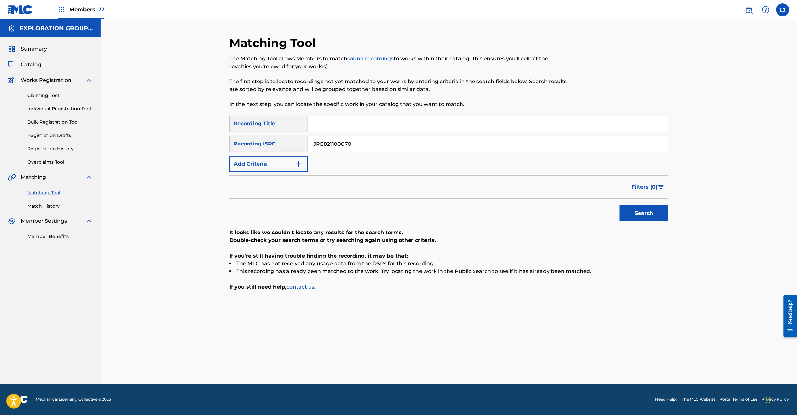
click at [330, 141] on input "JPB821100070" at bounding box center [488, 144] width 360 height 16
paste input "JPB681401543|JPCR01803050|JPB821600590|JPB601402301|JPB821100090|JPB601501973"
click at [343, 146] on input "[US_VEHICLE_IDENTIFICATION_NUMBER]|JPCR01803050|JPB821600590|JPB601402301|JPB82…" at bounding box center [488, 144] width 360 height 16
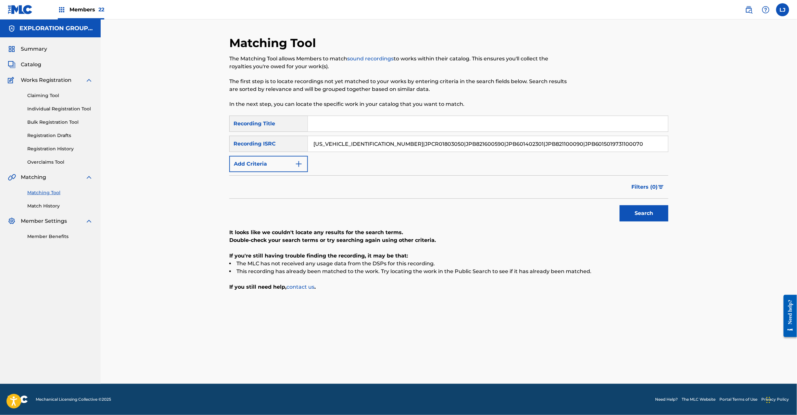
paste input "681401543|JPCR01803050|JPB821600590|JPB601402301|JPB821100090|JPB601501973"
drag, startPoint x: 350, startPoint y: 143, endPoint x: 831, endPoint y: 143, distance: 481.1
click at [797, 143] on html "Accessibility Screen-Reader Guide, Feedback, and Issue Reporting | New window C…" at bounding box center [398, 207] width 797 height 415
click at [657, 208] on button "Search" at bounding box center [644, 213] width 49 height 16
click at [342, 145] on input "JPB681401543" at bounding box center [488, 144] width 360 height 16
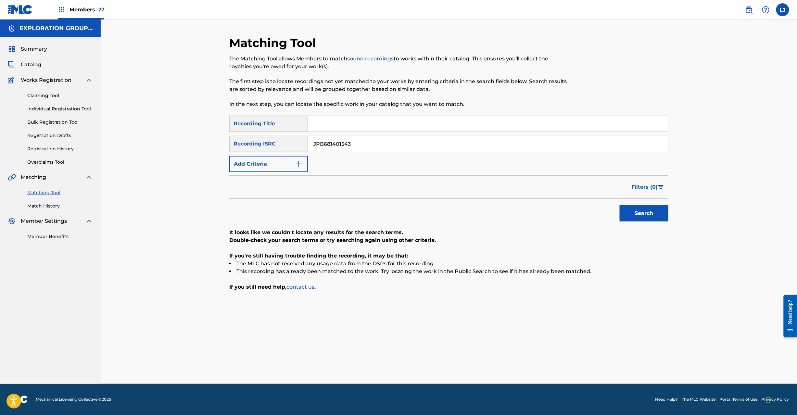
click at [342, 145] on input "JPB681401543" at bounding box center [488, 144] width 360 height 16
paste input "|JPCR01803050|JPB821600590|JPB601402301|JPB821100090|JPB601501973"
drag, startPoint x: 352, startPoint y: 146, endPoint x: 165, endPoint y: 145, distance: 187.5
click at [164, 145] on div "Matching Tool The Matching Tool allows Members to match sound recordings to wor…" at bounding box center [449, 201] width 697 height 365
drag, startPoint x: 354, startPoint y: 144, endPoint x: 680, endPoint y: 146, distance: 325.5
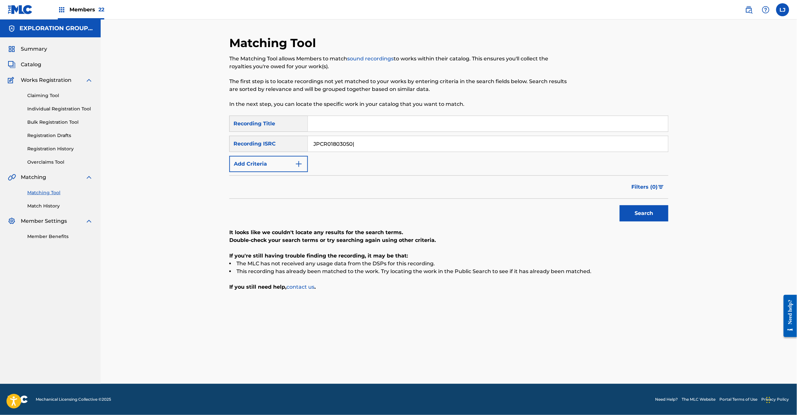
click at [680, 146] on div "Matching Tool The Matching Tool allows Members to match sound recordings to wor…" at bounding box center [449, 201] width 697 height 365
click at [626, 212] on button "Search" at bounding box center [644, 213] width 49 height 16
click at [341, 147] on input "JPCR01803050" at bounding box center [488, 144] width 360 height 16
paste input "B681401543|JPCR01803050|JPB821600590|JPB601402301|JPB821100090|JPB601501973"
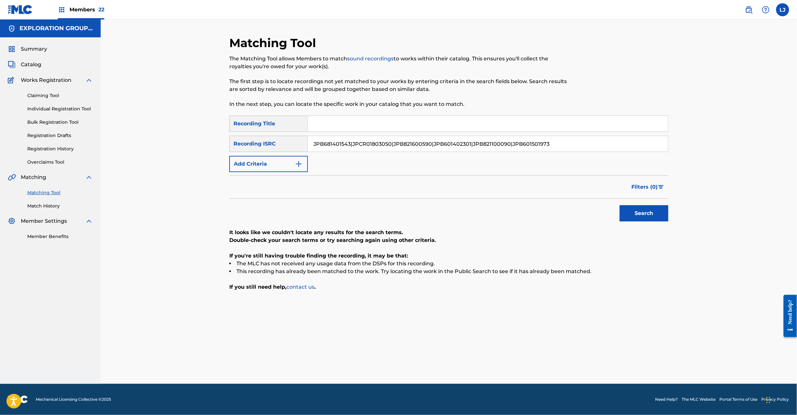
drag, startPoint x: 391, startPoint y: 145, endPoint x: 52, endPoint y: 153, distance: 338.9
click at [52, 153] on main "EXPLORATION GROUP LLC Summary Catalog Works Registration Claiming Tool Individu…" at bounding box center [398, 201] width 797 height 365
drag, startPoint x: 351, startPoint y: 146, endPoint x: 763, endPoint y: 144, distance: 412.3
click at [763, 144] on div "Matching Tool The Matching Tool allows Members to match sound recordings to wor…" at bounding box center [449, 201] width 697 height 365
type input "JPB821600590"
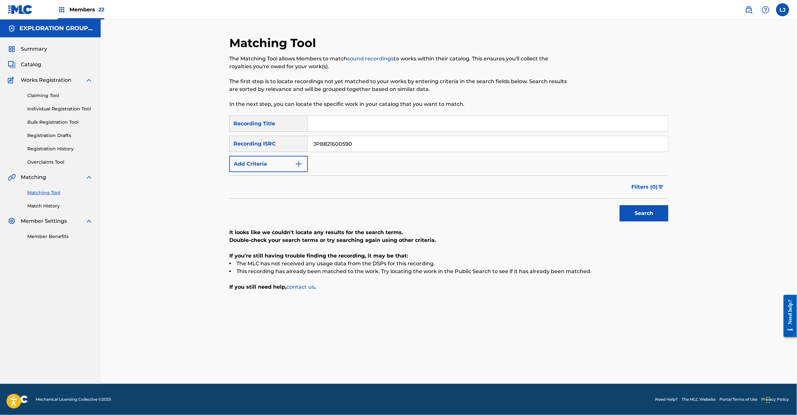
click at [661, 218] on button "Search" at bounding box center [644, 213] width 49 height 16
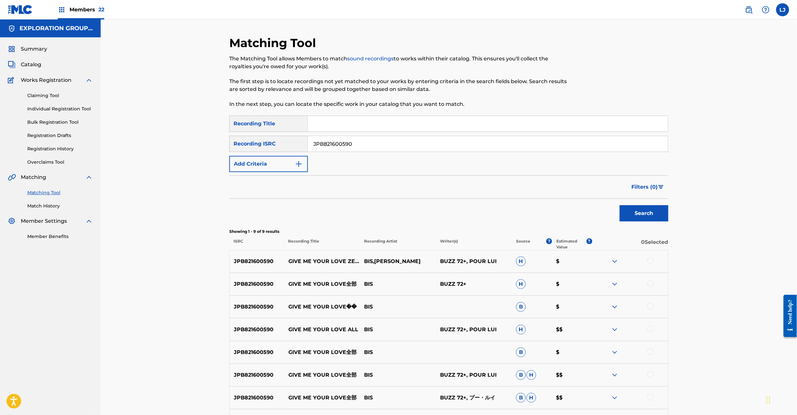
click at [386, 144] on input "JPB821600590" at bounding box center [488, 144] width 360 height 16
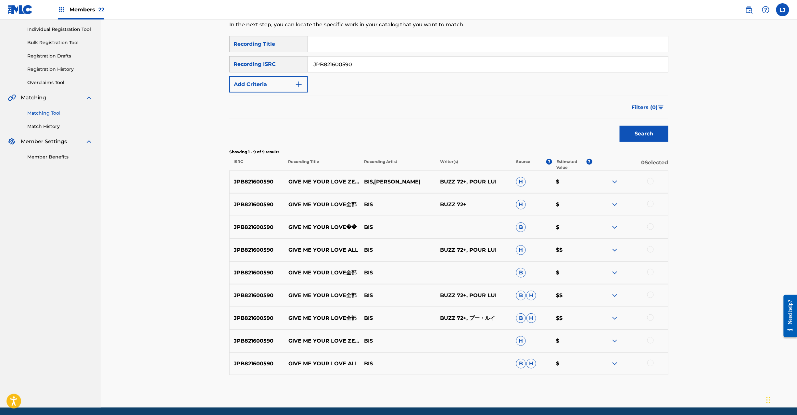
scroll to position [96, 0]
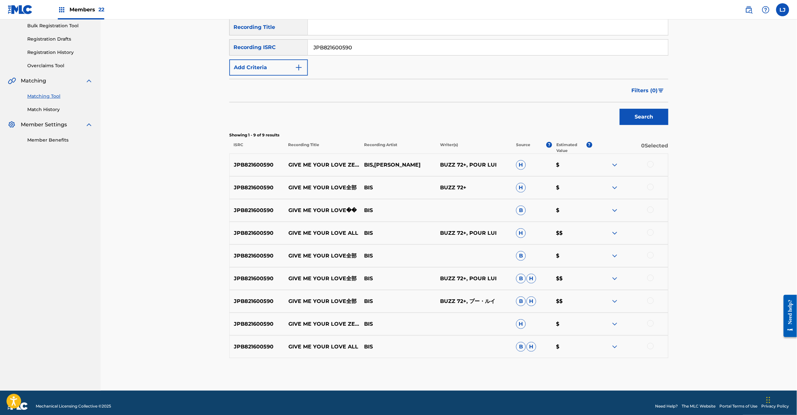
drag, startPoint x: 333, startPoint y: 249, endPoint x: 333, endPoint y: 254, distance: 4.3
click at [333, 250] on div "JPB821600590 GIVE ME YOUR LOVE全部 BIS B $" at bounding box center [448, 256] width 439 height 23
click at [333, 254] on p "GIVE ME YOUR LOVE全部" at bounding box center [322, 256] width 76 height 8
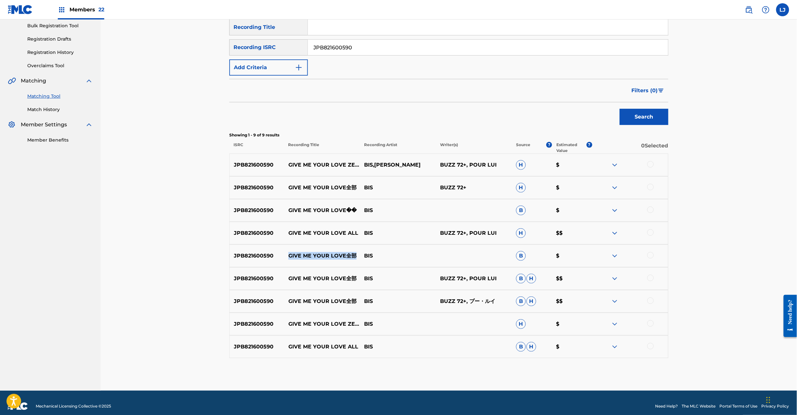
copy p "GIVE ME YOUR LOVE全部"
click at [653, 166] on div at bounding box center [650, 164] width 6 height 6
click at [648, 191] on div at bounding box center [630, 188] width 76 height 8
click at [649, 186] on div at bounding box center [650, 187] width 6 height 6
click at [653, 213] on div at bounding box center [630, 211] width 76 height 8
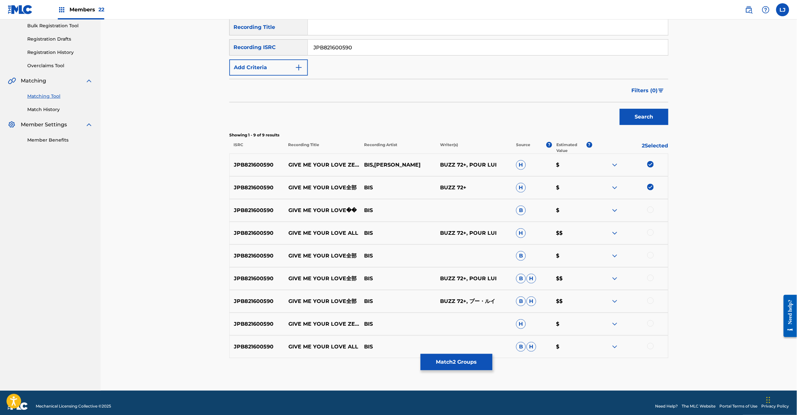
click at [653, 212] on div at bounding box center [630, 211] width 76 height 8
click at [650, 210] on div at bounding box center [650, 210] width 6 height 6
click at [651, 232] on div at bounding box center [650, 232] width 6 height 6
click at [647, 255] on div at bounding box center [650, 255] width 6 height 6
click at [648, 277] on div at bounding box center [650, 278] width 6 height 6
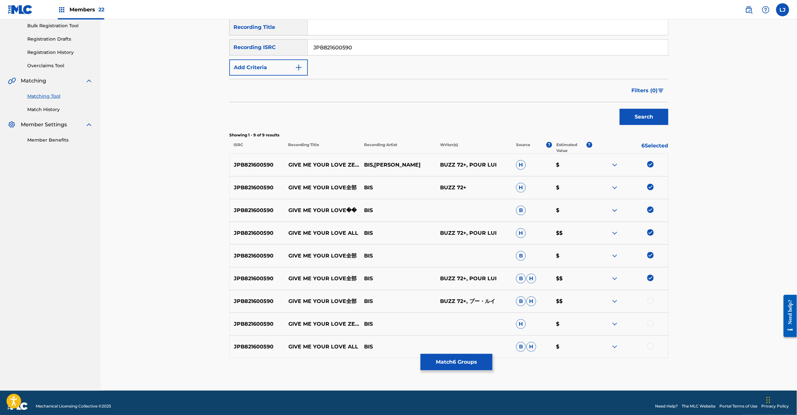
click at [651, 300] on div at bounding box center [650, 301] width 6 height 6
click at [648, 324] on div at bounding box center [650, 323] width 6 height 6
click at [651, 350] on div at bounding box center [630, 347] width 76 height 8
click at [650, 349] on div at bounding box center [650, 346] width 6 height 6
click at [456, 366] on button "Match 9 Groups" at bounding box center [457, 362] width 72 height 16
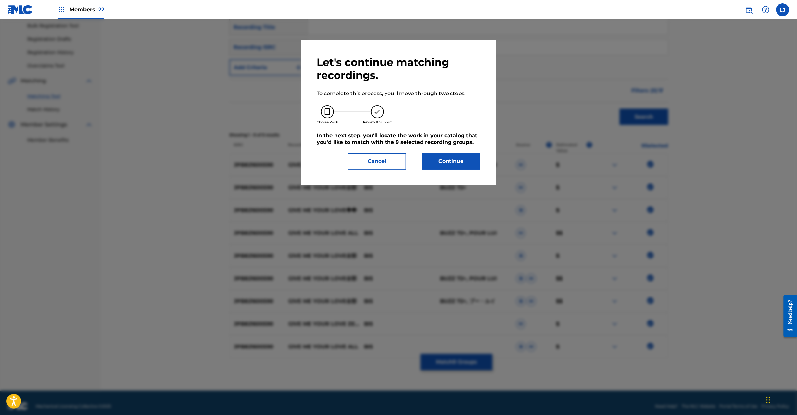
click at [471, 168] on button "Continue" at bounding box center [451, 161] width 58 height 16
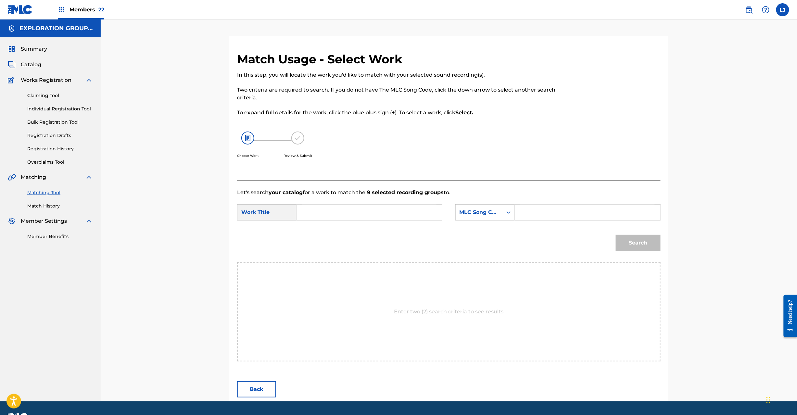
click at [352, 213] on input "Search Form" at bounding box center [369, 213] width 134 height 16
paste input "Give Me Your Love Zenbu GB4KEE"
click at [390, 212] on input "Give Me Your Love Zenbu GB4KEE" at bounding box center [369, 213] width 134 height 16
type input "Give Me Your Love Zenbu"
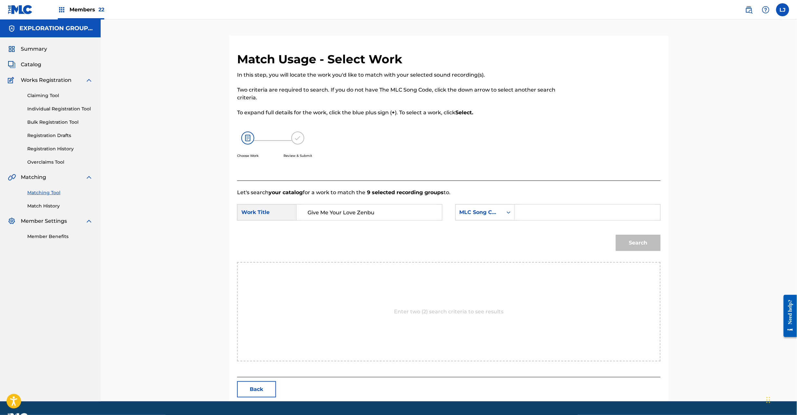
click at [627, 215] on input "Search Form" at bounding box center [587, 213] width 134 height 16
paste input "GB4KEE"
type input "GB4KEE"
click at [679, 246] on div "Match Usage - Select Work In this step, you will locate the work you'd like to …" at bounding box center [449, 210] width 697 height 382
click at [652, 250] on button "Search" at bounding box center [638, 243] width 45 height 16
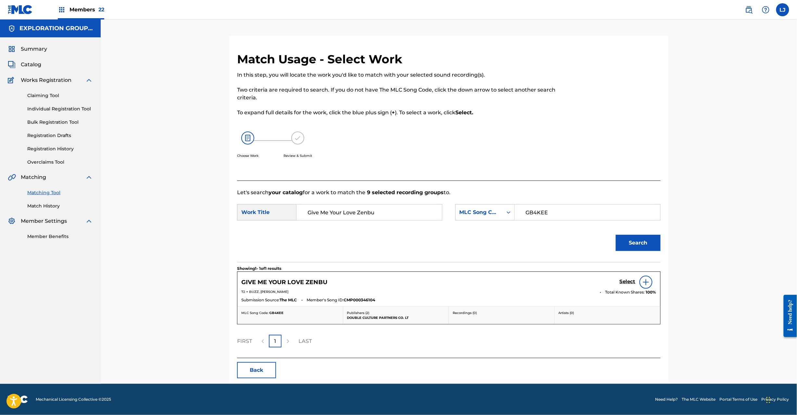
click at [623, 283] on h5 "Select" at bounding box center [628, 282] width 16 height 6
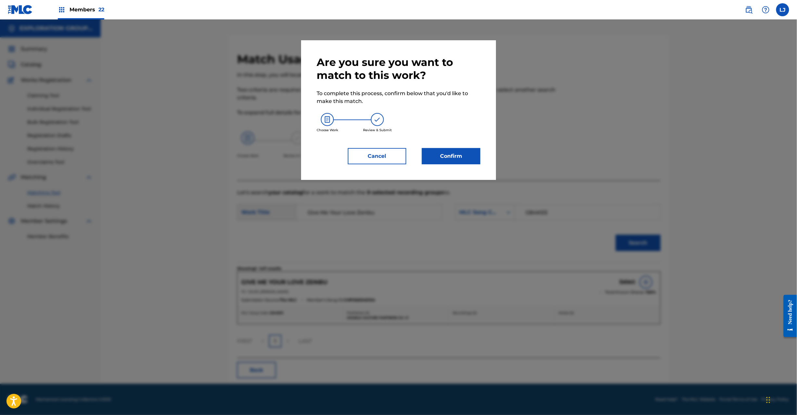
click at [467, 160] on button "Confirm" at bounding box center [451, 156] width 58 height 16
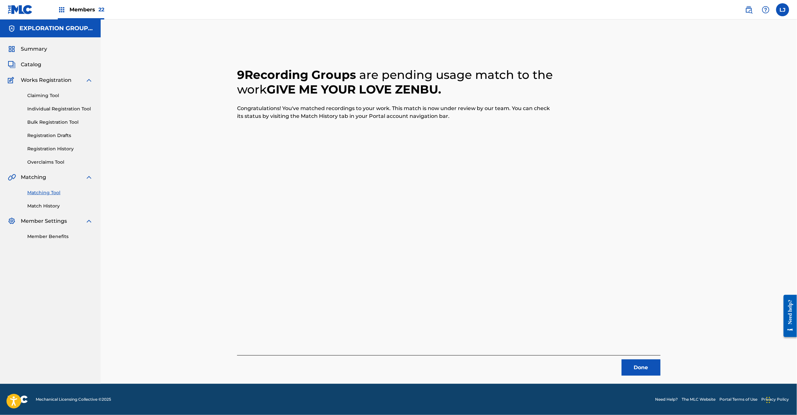
click at [646, 369] on button "Done" at bounding box center [641, 368] width 39 height 16
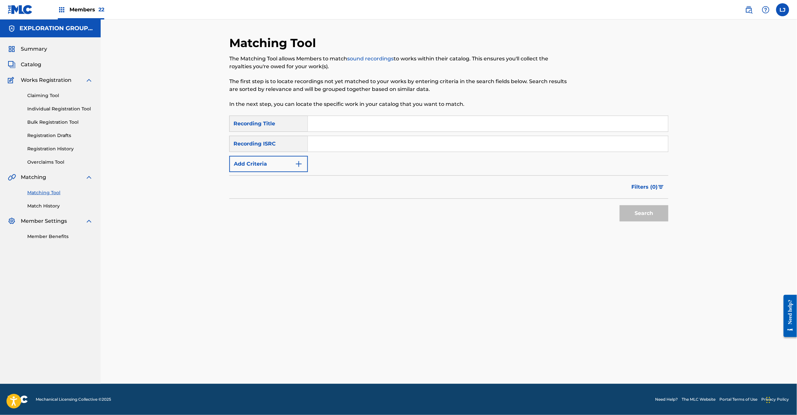
click at [330, 147] on input "Search Form" at bounding box center [488, 144] width 360 height 16
paste input "JPB601402301"
click at [636, 222] on div "Search" at bounding box center [643, 212] width 52 height 26
click at [629, 216] on button "Search" at bounding box center [644, 213] width 49 height 16
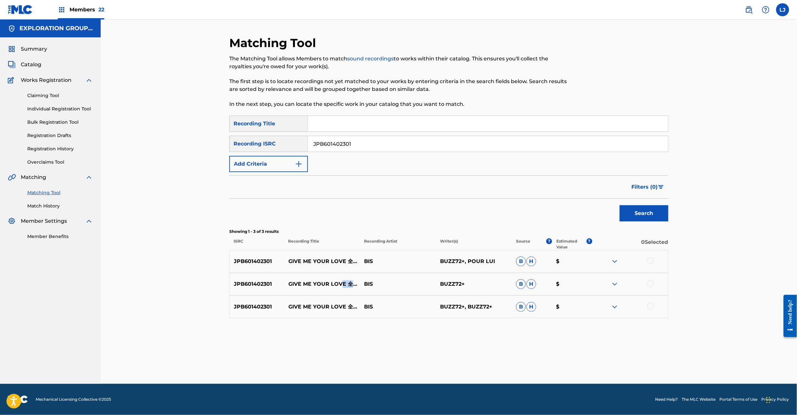
drag, startPoint x: 340, startPoint y: 282, endPoint x: 339, endPoint y: 285, distance: 3.5
click at [339, 285] on p "GIVE ME YOUR LOVE 全部(FINAL VER.)" at bounding box center [322, 284] width 76 height 8
click at [329, 294] on div "JPB601402301 GIVE ME YOUR LOVE 全部(FINAL VER.) BIS BUZZ72+ B H $" at bounding box center [448, 284] width 439 height 23
click at [325, 305] on p "GIVE ME YOUR LOVE 全部（FINAL VER.）" at bounding box center [322, 307] width 76 height 8
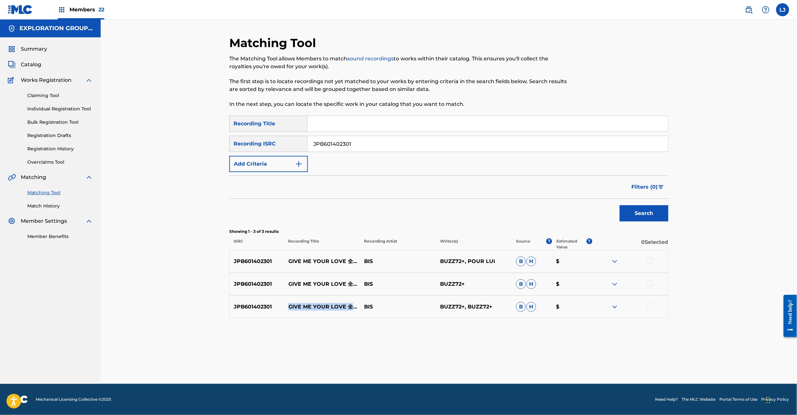
click at [325, 305] on p "GIVE ME YOUR LOVE 全部（FINAL VER.）" at bounding box center [322, 307] width 76 height 8
copy p "GIVE ME YOUR LOVE 全部（FINAL VER.）"
click at [330, 148] on input "JPB601402301" at bounding box center [488, 144] width 360 height 16
drag, startPoint x: 330, startPoint y: 148, endPoint x: 362, endPoint y: 159, distance: 33.3
click at [330, 149] on input "JPB601402301" at bounding box center [488, 144] width 360 height 16
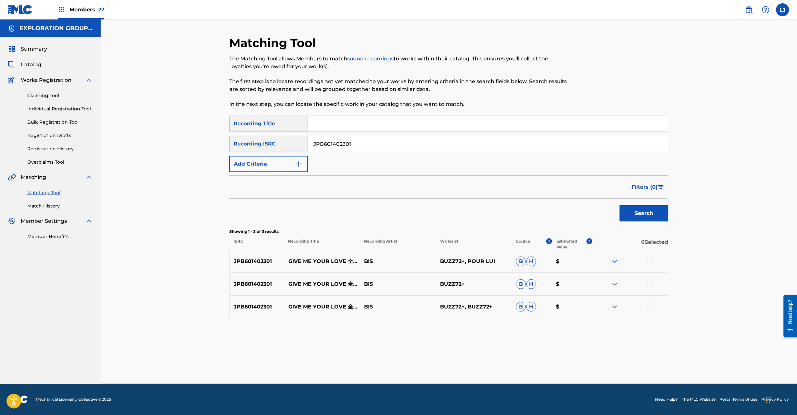
paste input "821100090"
type input "JPB821100090"
click at [637, 210] on button "Search" at bounding box center [644, 213] width 49 height 16
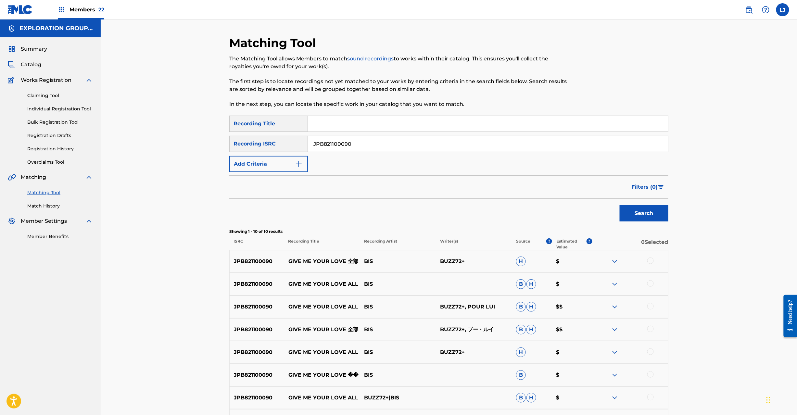
click at [332, 259] on p "GIVE ME YOUR LOVE 全部" at bounding box center [322, 262] width 76 height 8
copy p "GIVE ME YOUR LOVE 全部"
click at [651, 260] on div at bounding box center [650, 261] width 6 height 6
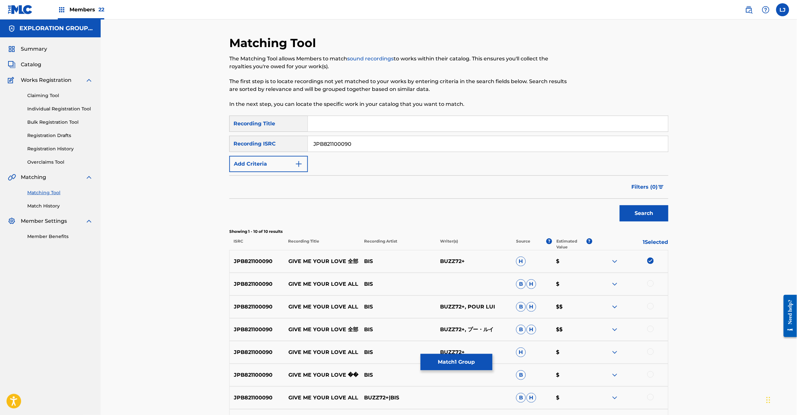
click at [333, 139] on input "JPB821100090" at bounding box center [488, 144] width 360 height 16
click at [649, 283] on div at bounding box center [650, 283] width 6 height 6
click at [651, 306] on div at bounding box center [650, 306] width 6 height 6
click at [649, 331] on div at bounding box center [650, 329] width 6 height 6
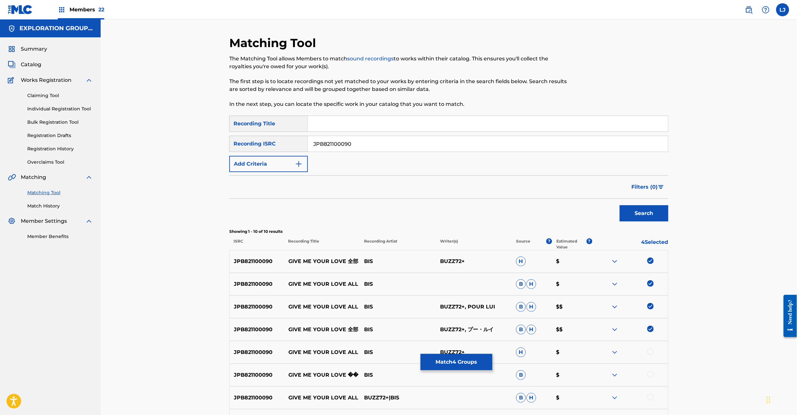
drag, startPoint x: 651, startPoint y: 350, endPoint x: 744, endPoint y: 326, distance: 95.7
click at [651, 350] on div at bounding box center [650, 352] width 6 height 6
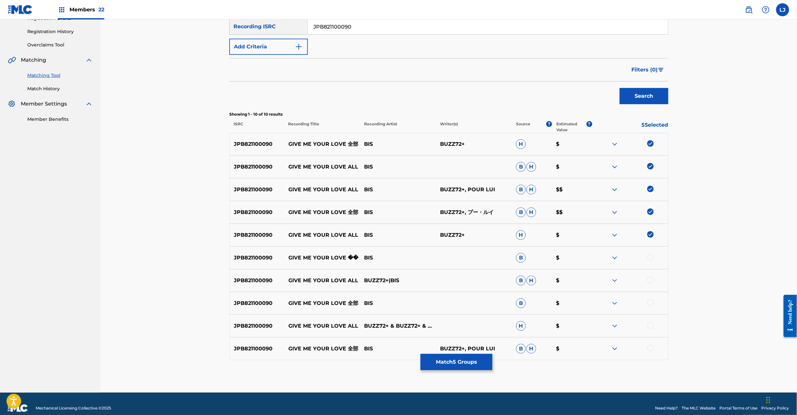
scroll to position [126, 0]
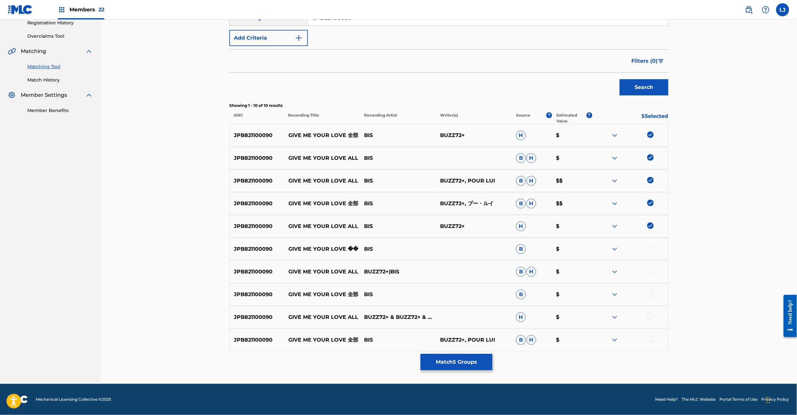
click at [649, 248] on div at bounding box center [650, 248] width 6 height 6
click at [650, 273] on div at bounding box center [650, 271] width 6 height 6
click at [651, 294] on div at bounding box center [650, 294] width 6 height 6
click at [652, 313] on div "JPB821100090 GIVE ME YOUR LOVE ALL BUZZ72+ & BUZZ72+ & BIS & POUR LUI H $" at bounding box center [448, 317] width 439 height 23
drag, startPoint x: 652, startPoint y: 316, endPoint x: 651, endPoint y: 327, distance: 11.7
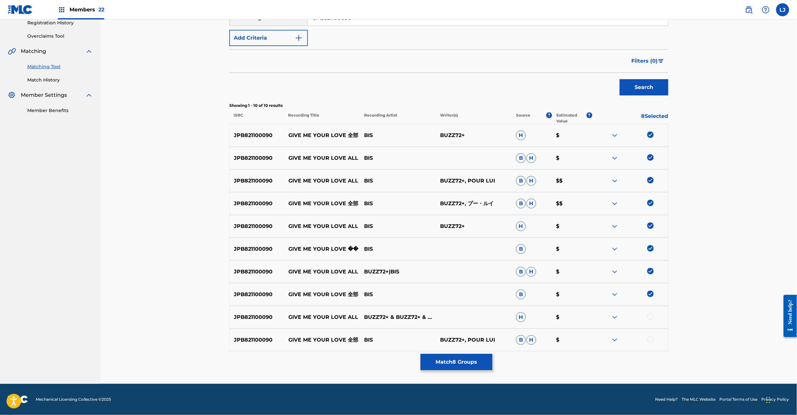
click at [652, 316] on div at bounding box center [650, 316] width 6 height 6
click at [651, 339] on div at bounding box center [650, 339] width 6 height 6
click at [471, 360] on button "Match 10 Groups" at bounding box center [457, 362] width 72 height 16
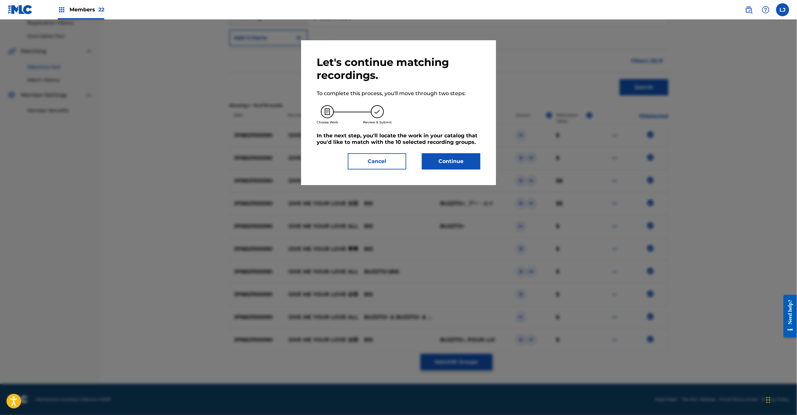
click at [457, 160] on button "Continue" at bounding box center [451, 161] width 58 height 16
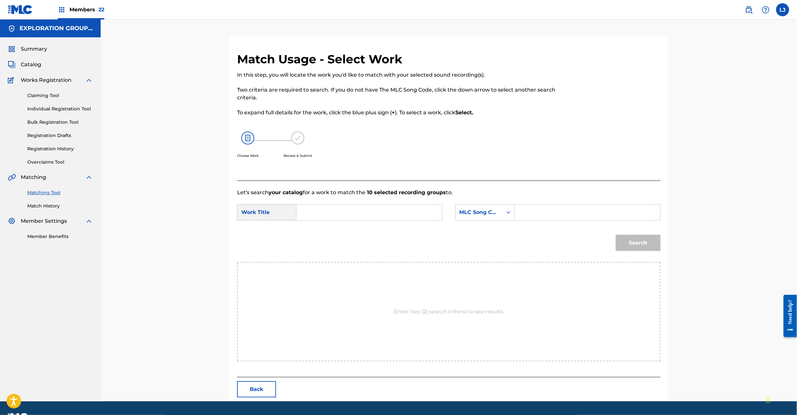
click at [375, 219] on input "Search Form" at bounding box center [369, 213] width 134 height 16
click at [334, 214] on input "Search Form" at bounding box center [369, 213] width 134 height 16
paste input "Give Me Your Love Zenbu GB4KEE"
drag, startPoint x: 375, startPoint y: 216, endPoint x: 382, endPoint y: 216, distance: 7.5
click at [377, 216] on input "Give Me Your Love Zenbu GB4KEE" at bounding box center [369, 213] width 134 height 16
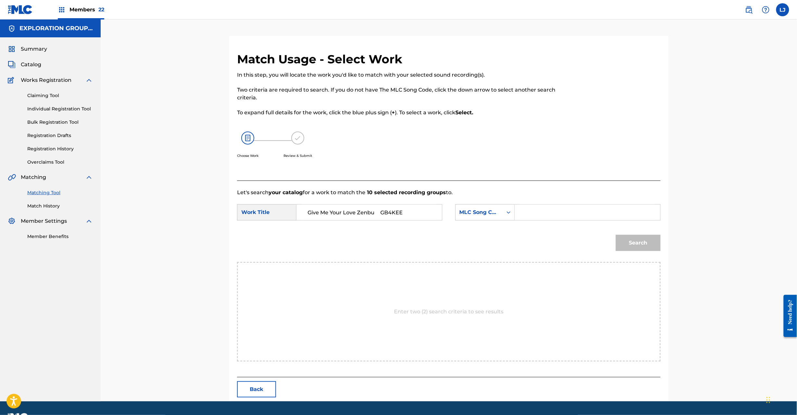
drag, startPoint x: 382, startPoint y: 216, endPoint x: 392, endPoint y: 214, distance: 10.2
click at [383, 216] on input "Give Me Your Love Zenbu GB4KEE" at bounding box center [369, 213] width 134 height 16
click at [392, 214] on input "Give Me Your Love Zenbu GB4KEE" at bounding box center [369, 213] width 134 height 16
type input "Give Me Your Love Zenbu"
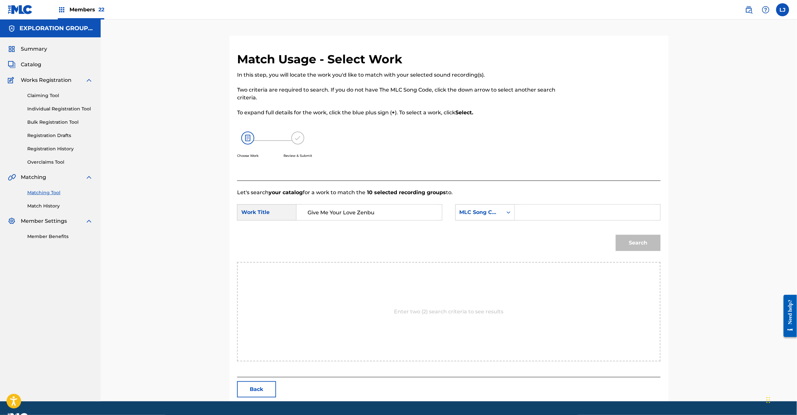
click at [580, 214] on input "Search Form" at bounding box center [587, 213] width 134 height 16
paste input "GB4KEE"
type input "GB4KEE"
drag, startPoint x: 621, startPoint y: 243, endPoint x: 634, endPoint y: 244, distance: 13.0
click at [625, 244] on button "Search" at bounding box center [638, 243] width 45 height 16
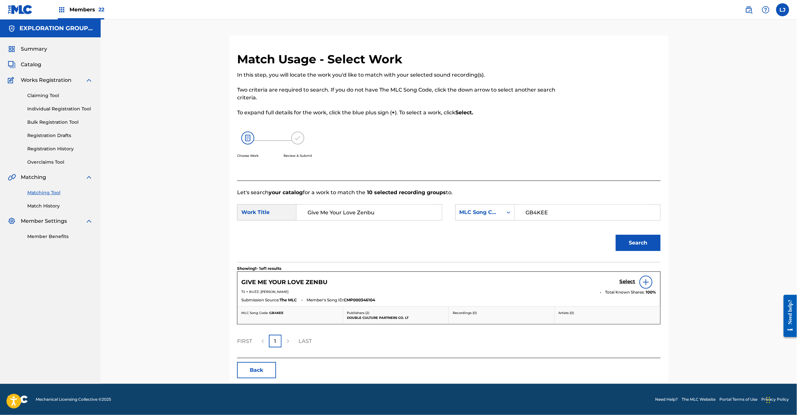
click at [624, 286] on link "Select" at bounding box center [628, 282] width 16 height 7
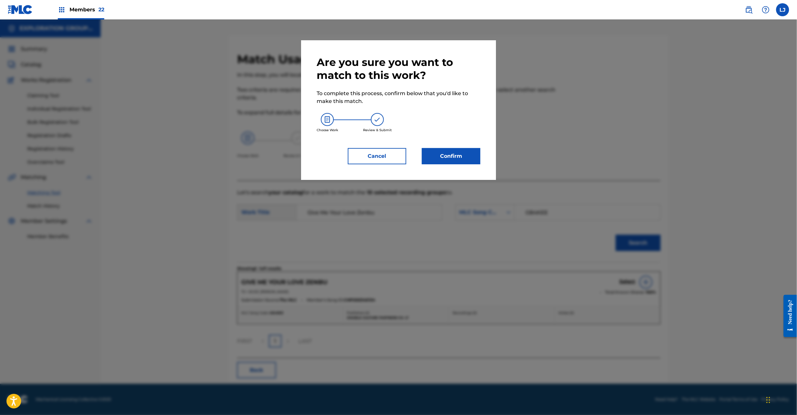
click at [455, 167] on div "Are you sure you want to match to this work? To complete this process, confirm …" at bounding box center [398, 110] width 195 height 140
click at [454, 155] on button "Confirm" at bounding box center [451, 156] width 58 height 16
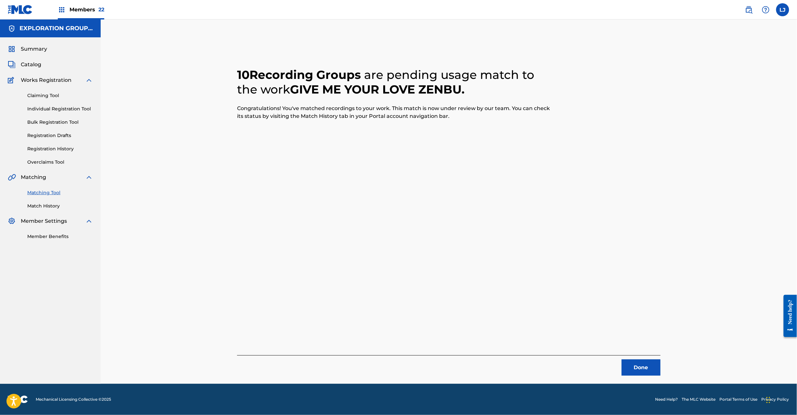
click at [638, 369] on button "Done" at bounding box center [641, 368] width 39 height 16
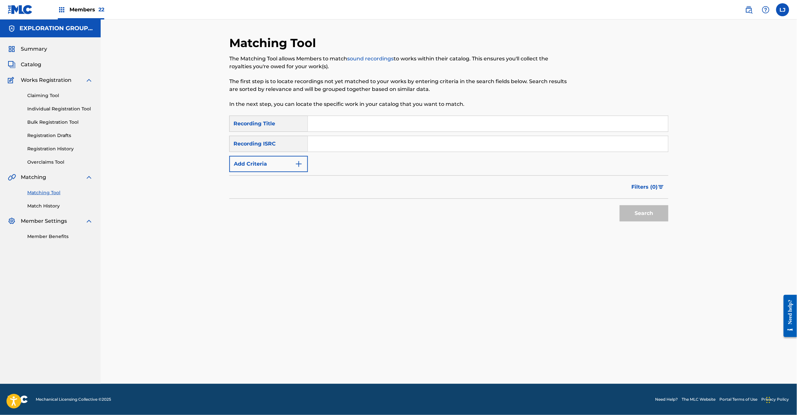
click at [355, 125] on input "Search Form" at bounding box center [488, 124] width 360 height 16
drag, startPoint x: 346, startPoint y: 147, endPoint x: 354, endPoint y: 152, distance: 9.3
click at [346, 147] on input "Search Form" at bounding box center [488, 144] width 360 height 16
paste input "JPB601501973"
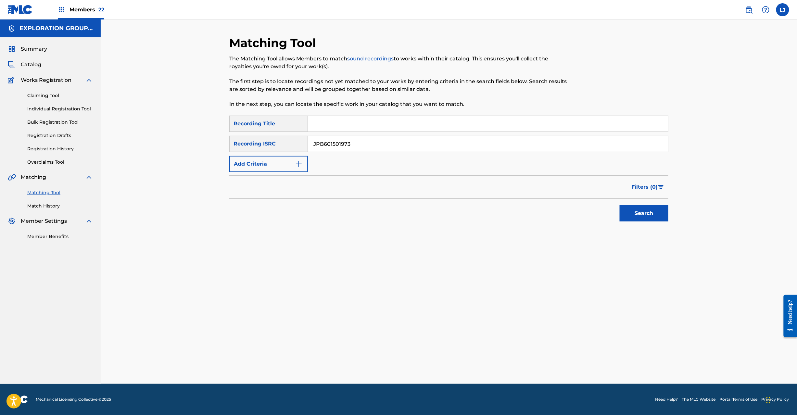
type input "JPB601501973"
click at [640, 216] on button "Search" at bounding box center [644, 213] width 49 height 16
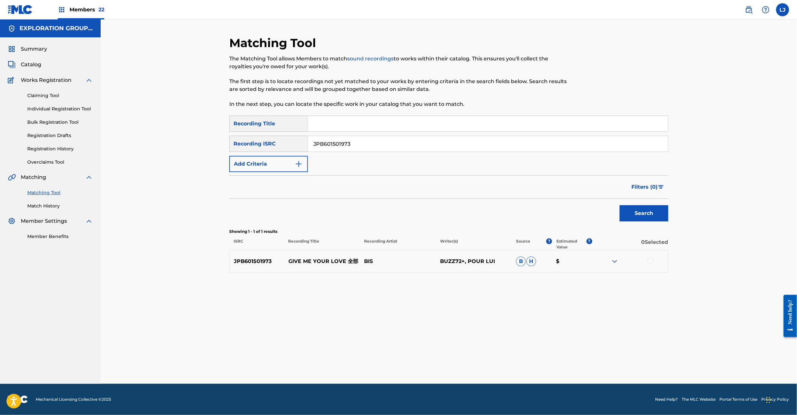
click at [654, 259] on div at bounding box center [630, 262] width 76 height 8
click at [653, 262] on div at bounding box center [650, 261] width 6 height 6
click at [467, 358] on button "Match 1 Group" at bounding box center [457, 362] width 72 height 16
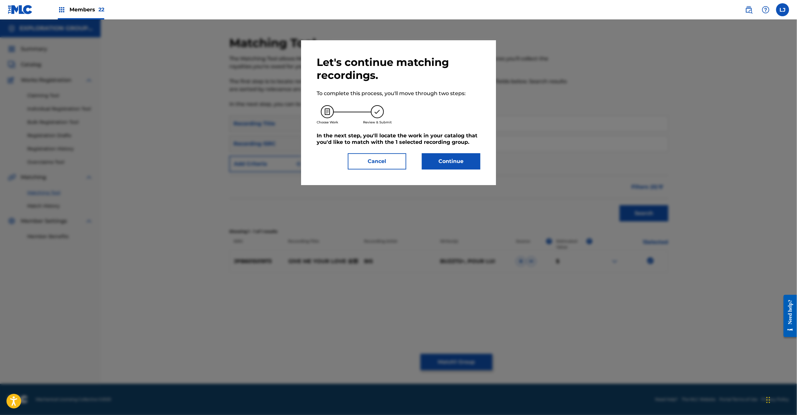
click at [450, 155] on button "Continue" at bounding box center [451, 161] width 58 height 16
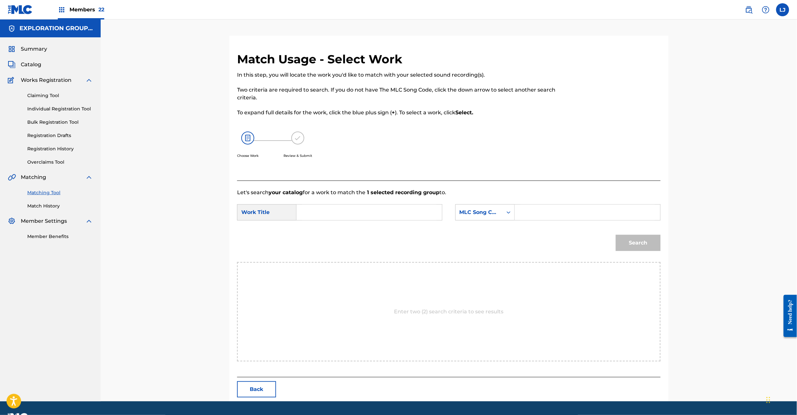
click at [374, 213] on input "Search Form" at bounding box center [369, 213] width 134 height 16
paste input "Give Me Your Love Zenbu GB4KEE"
click at [401, 207] on input "Give Me Your Love Zenbu GB4KEE" at bounding box center [369, 213] width 134 height 16
type input "Give Me Your Love Zenbu"
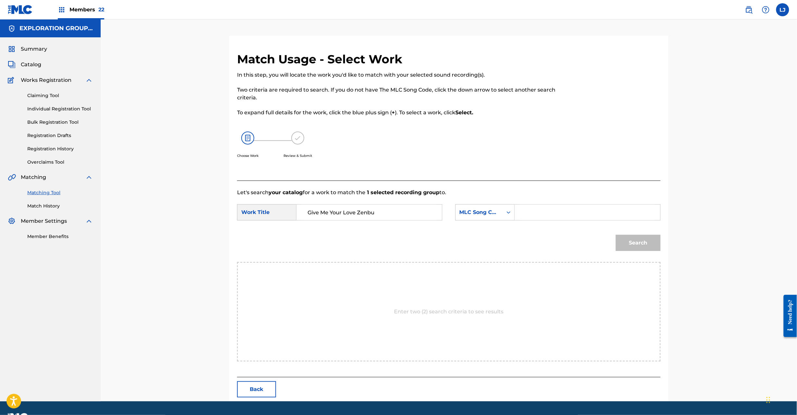
click at [564, 208] on input "Search Form" at bounding box center [587, 213] width 134 height 16
paste input "GB4KEE"
type input "GB4KEE"
click at [637, 236] on button "Search" at bounding box center [638, 243] width 45 height 16
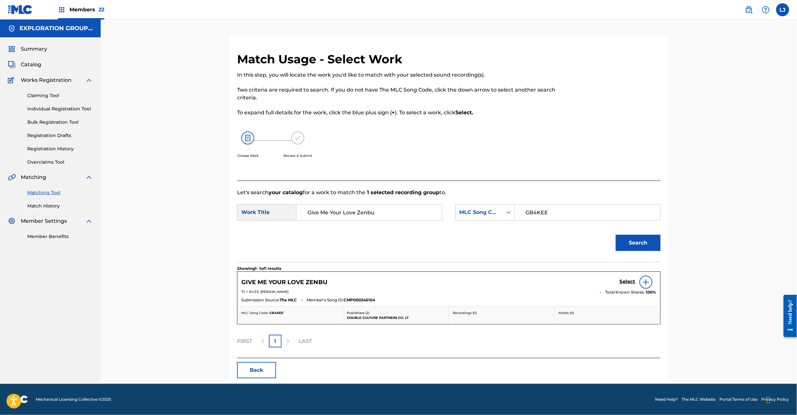
click at [626, 280] on h5 "Select" at bounding box center [628, 282] width 16 height 6
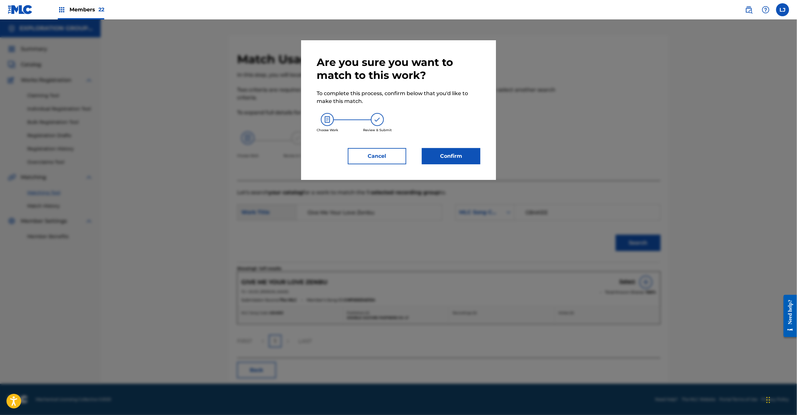
click at [473, 159] on button "Confirm" at bounding box center [451, 156] width 58 height 16
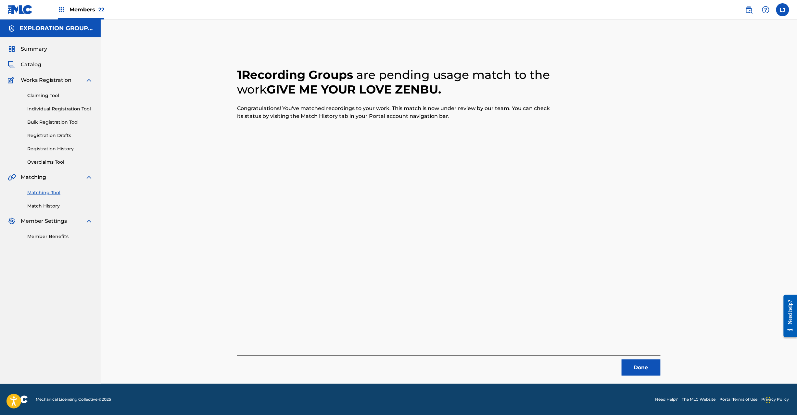
click at [638, 372] on button "Done" at bounding box center [641, 368] width 39 height 16
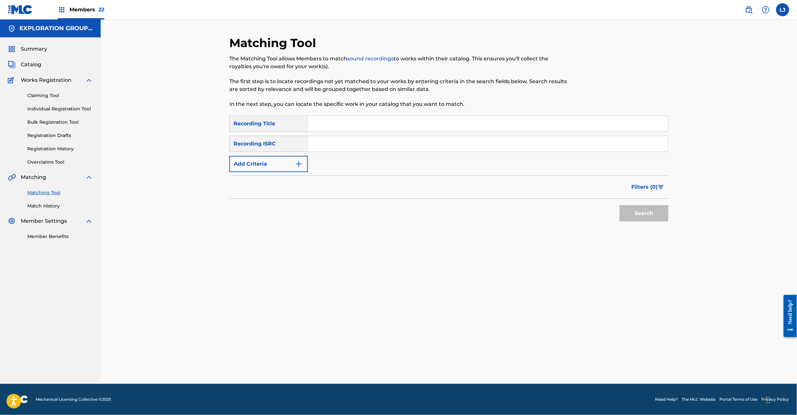
click at [359, 149] on input "Search Form" at bounding box center [488, 144] width 360 height 16
paste input "JPB601501979"
type input "JPB601501979"
drag, startPoint x: 618, startPoint y: 200, endPoint x: 648, endPoint y: 217, distance: 35.2
click at [623, 203] on div "Search" at bounding box center [643, 212] width 52 height 26
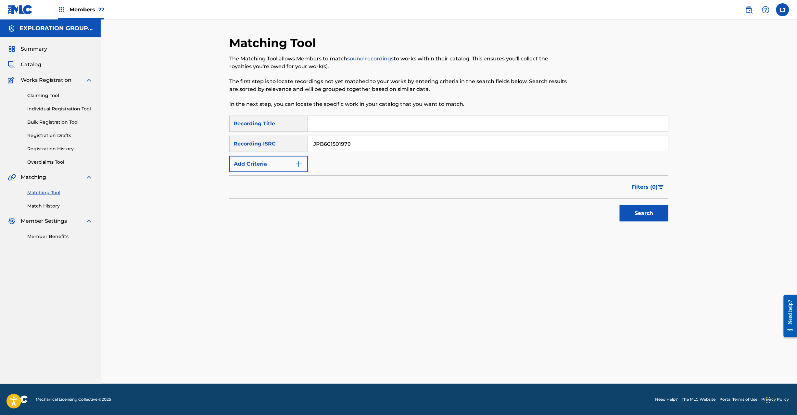
click at [648, 217] on button "Search" at bounding box center [644, 213] width 49 height 16
click at [651, 260] on div at bounding box center [650, 261] width 6 height 6
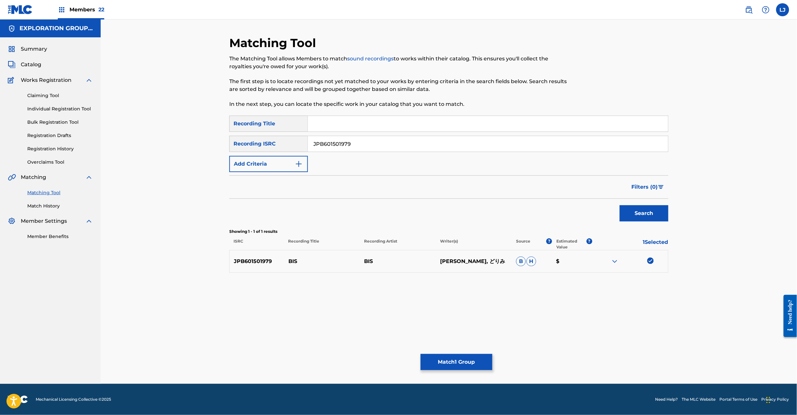
click at [451, 350] on div "Matching Tool The Matching Tool allows Members to match sound recordings to wor…" at bounding box center [448, 210] width 439 height 348
click at [447, 358] on button "Match 1 Group" at bounding box center [457, 362] width 72 height 16
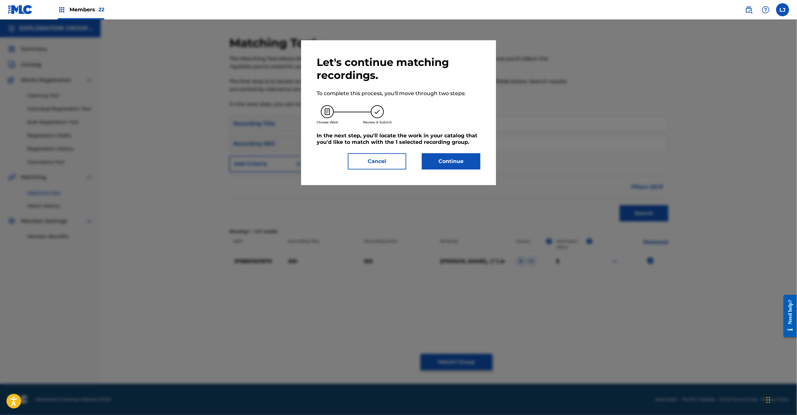
click at [442, 164] on button "Continue" at bounding box center [451, 161] width 58 height 16
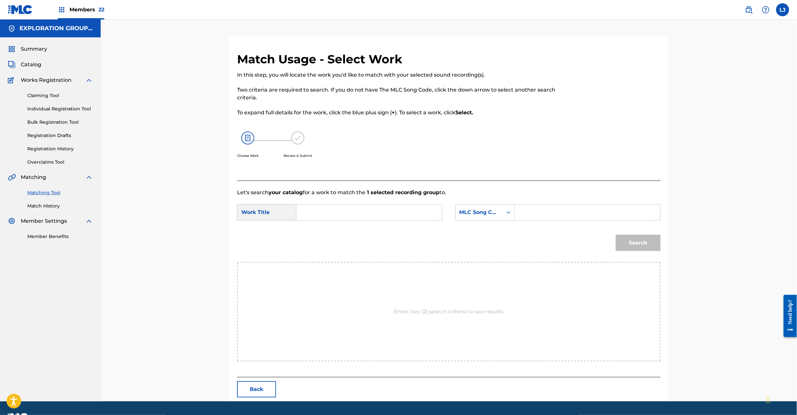
click at [374, 214] on input "Search Form" at bounding box center [369, 213] width 134 height 16
paste input "Bis BD8KKV"
click at [395, 210] on input "Bis BD8KKV" at bounding box center [369, 213] width 134 height 16
type input "Bis"
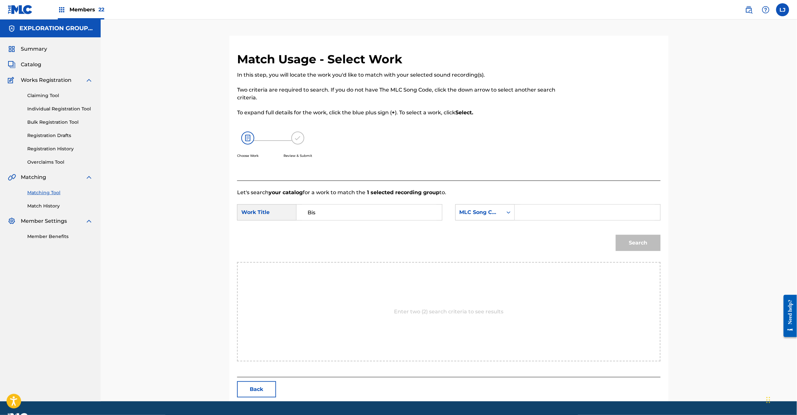
click at [587, 209] on input "Search Form" at bounding box center [587, 213] width 134 height 16
paste input "BD8KKV"
type input "BD8KKV"
click at [645, 240] on button "Search" at bounding box center [638, 243] width 45 height 16
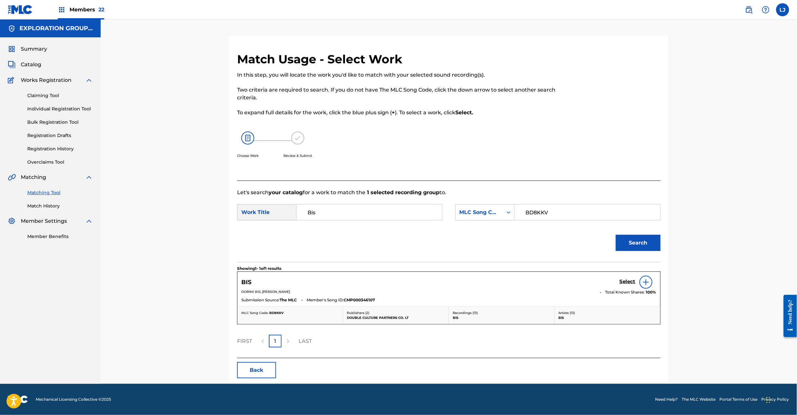
click at [627, 283] on h5 "Select" at bounding box center [628, 282] width 16 height 6
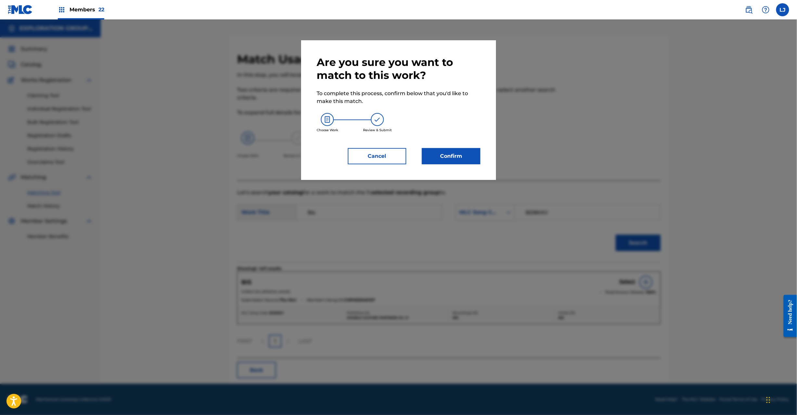
click at [447, 145] on div "Are you sure you want to match to this work? To complete this process, confirm …" at bounding box center [399, 110] width 164 height 109
click at [447, 149] on button "Confirm" at bounding box center [451, 156] width 58 height 16
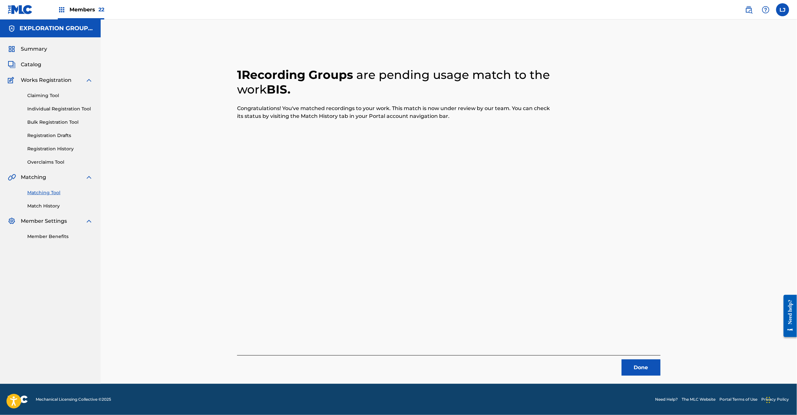
click at [632, 366] on button "Done" at bounding box center [641, 368] width 39 height 16
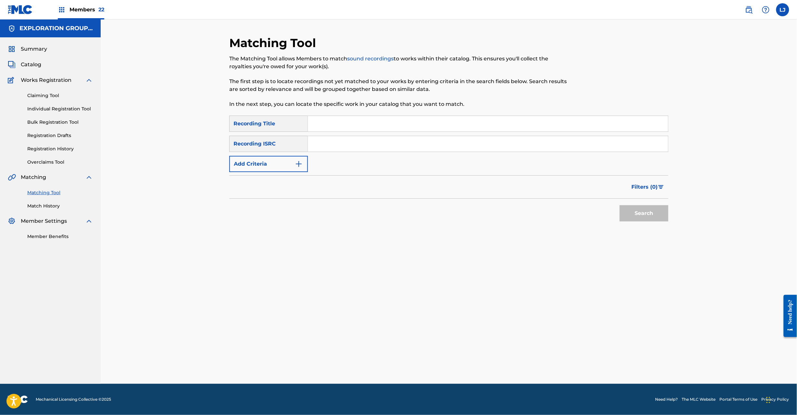
click at [397, 142] on input "Search Form" at bounding box center [488, 144] width 360 height 16
paste input "JPB601402298"
click at [640, 215] on button "Search" at bounding box center [644, 213] width 49 height 16
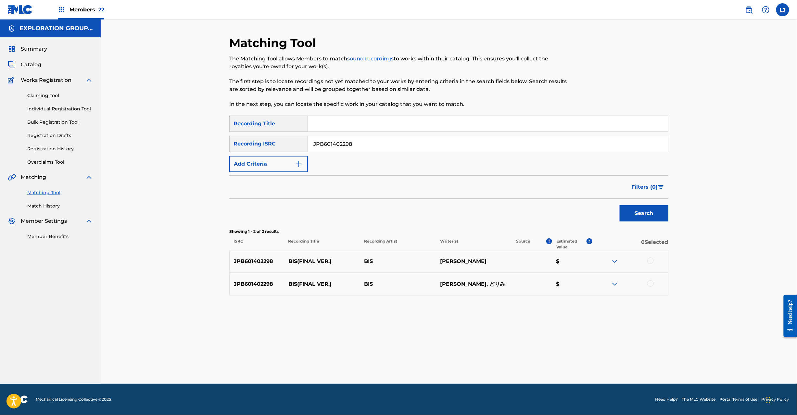
click at [381, 146] on input "JPB601402298" at bounding box center [488, 144] width 360 height 16
paste input "CR01803230"
click at [381, 146] on input "JPCR01803230" at bounding box center [488, 144] width 360 height 16
click at [643, 210] on button "Search" at bounding box center [644, 213] width 49 height 16
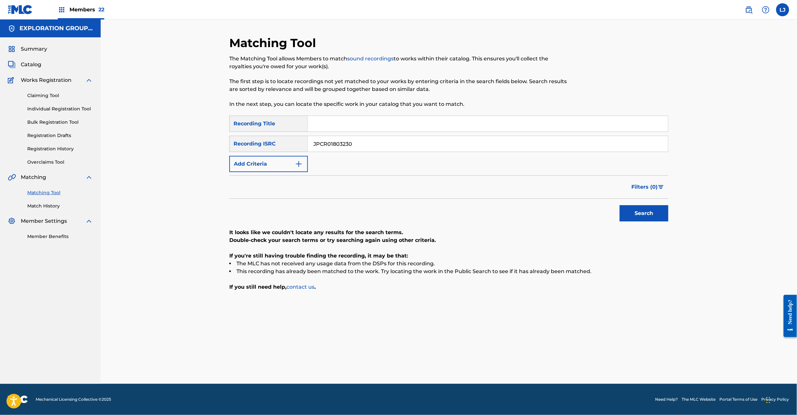
paste input "B82160069"
drag, startPoint x: 367, startPoint y: 145, endPoint x: 187, endPoint y: 142, distance: 179.7
click at [187, 142] on div "Matching Tool The Matching Tool allows Members to match sound recordings to wor…" at bounding box center [449, 201] width 697 height 365
type input "JPB821600690"
click at [639, 219] on button "Search" at bounding box center [644, 213] width 49 height 16
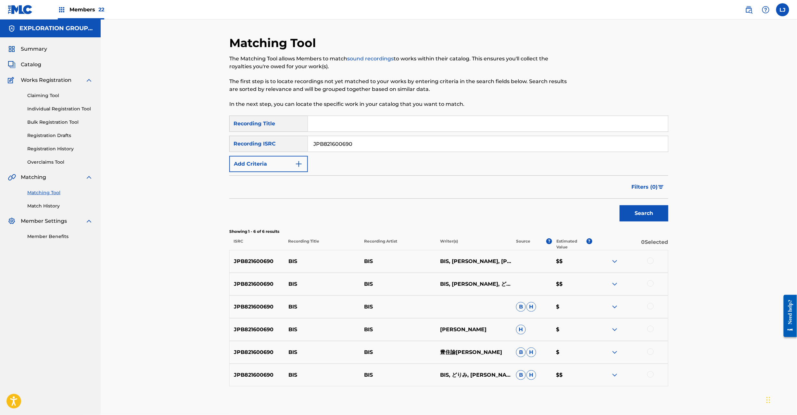
drag, startPoint x: 652, startPoint y: 262, endPoint x: 652, endPoint y: 265, distance: 3.3
click at [652, 262] on div at bounding box center [650, 261] width 6 height 6
click at [650, 285] on div at bounding box center [650, 283] width 6 height 6
click at [650, 307] on div at bounding box center [650, 306] width 6 height 6
click at [650, 332] on div at bounding box center [650, 329] width 6 height 6
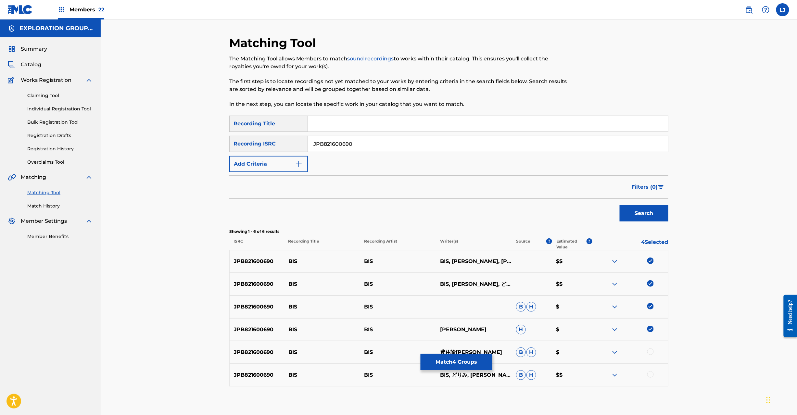
drag, startPoint x: 649, startPoint y: 352, endPoint x: 650, endPoint y: 355, distance: 3.8
click at [649, 352] on div at bounding box center [650, 352] width 6 height 6
click at [650, 376] on div at bounding box center [650, 374] width 6 height 6
click at [462, 358] on button "Match 6 Groups" at bounding box center [457, 362] width 72 height 16
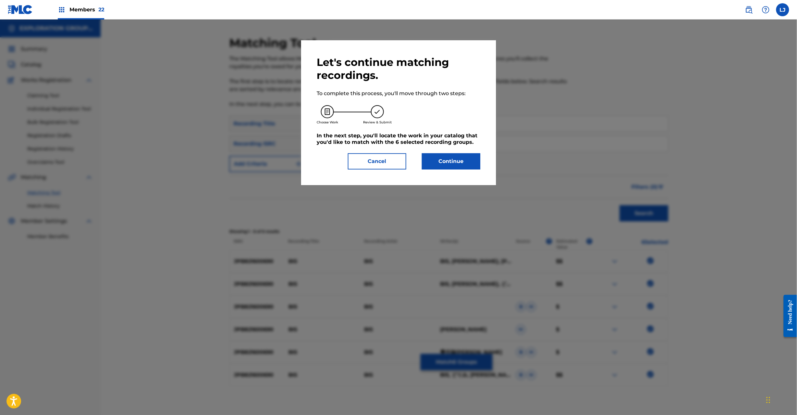
click at [461, 159] on button "Continue" at bounding box center [451, 161] width 58 height 16
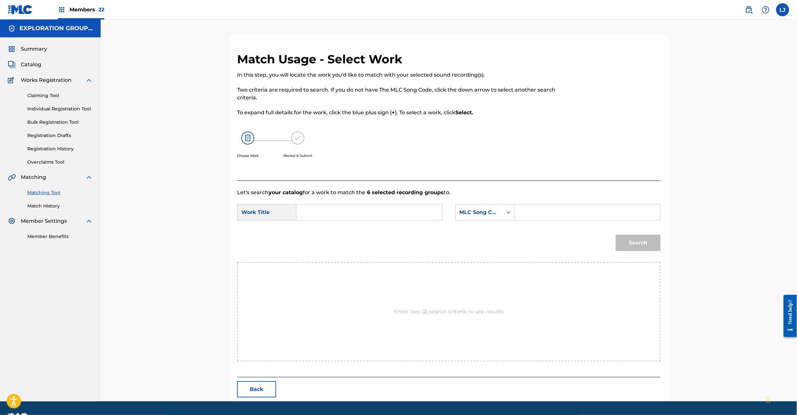
click at [410, 214] on input "Search Form" at bounding box center [369, 213] width 134 height 16
paste input "Bis BD8KKV"
click at [363, 208] on input "Bis BD8KKV" at bounding box center [369, 213] width 134 height 16
type input "Bis"
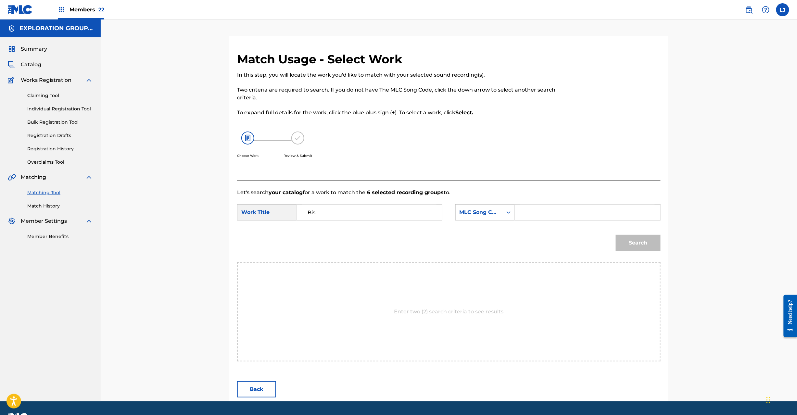
click at [566, 213] on input "Search Form" at bounding box center [587, 213] width 134 height 16
paste input "BD8KKV"
type input "BD8KKV"
click at [647, 249] on button "Search" at bounding box center [638, 243] width 45 height 16
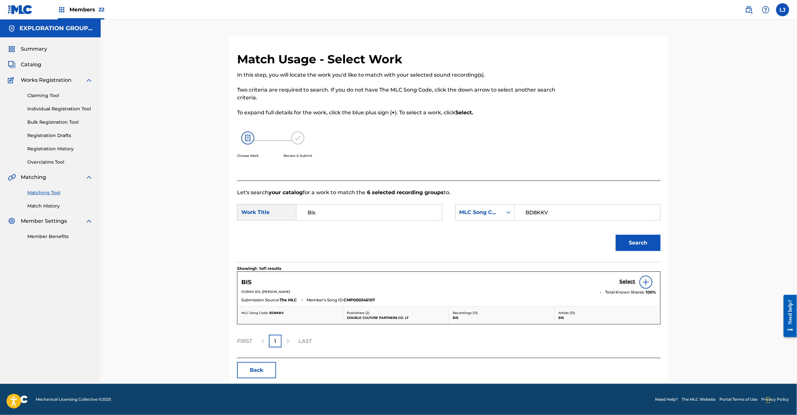
click at [627, 286] on link "Select" at bounding box center [628, 282] width 16 height 7
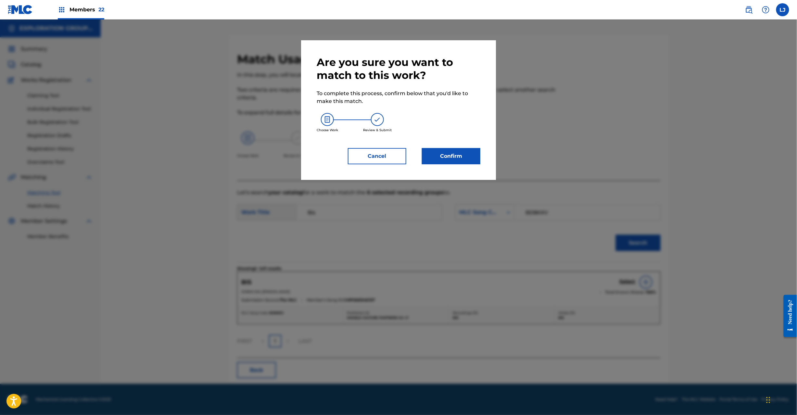
click at [462, 155] on button "Confirm" at bounding box center [451, 156] width 58 height 16
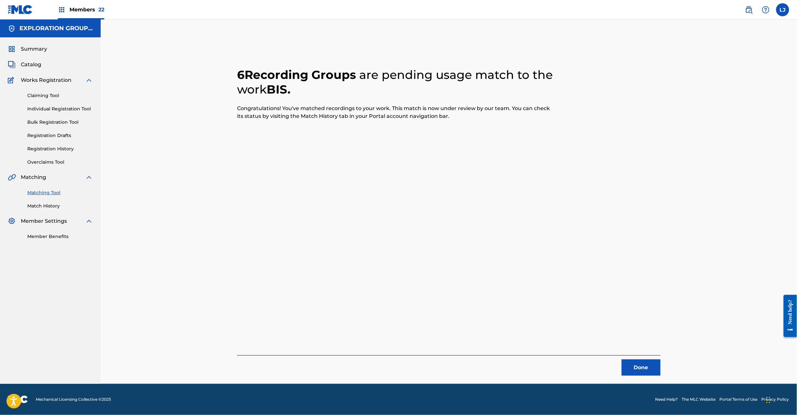
click at [647, 360] on button "Done" at bounding box center [641, 368] width 39 height 16
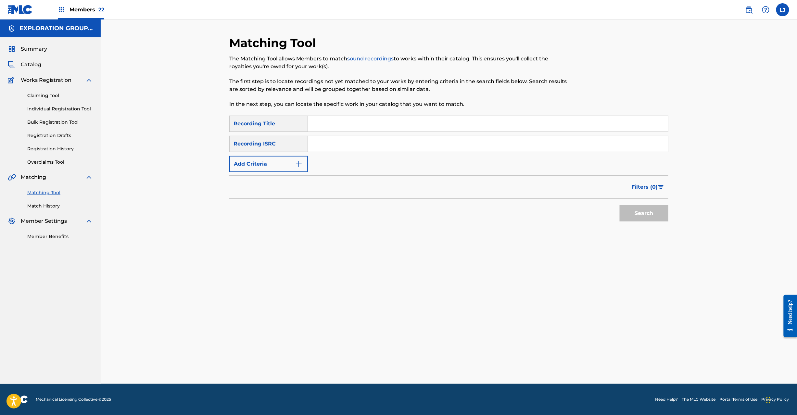
paste input "JPB821100100"
click at [372, 140] on input "Search Form" at bounding box center [488, 144] width 360 height 16
type input "JPB821100100"
click at [630, 220] on button "Search" at bounding box center [644, 213] width 49 height 16
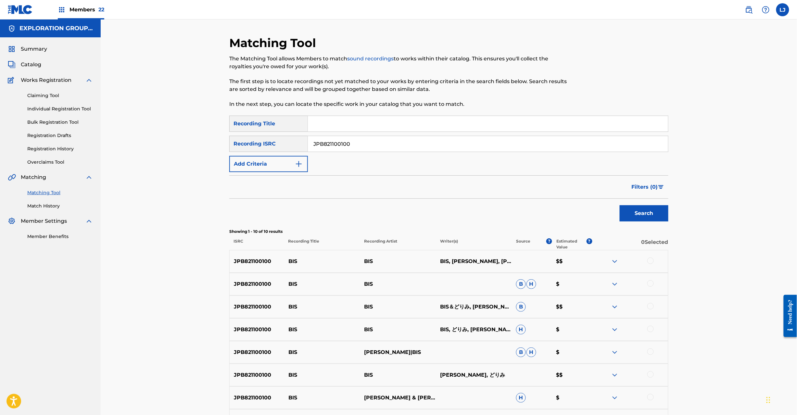
click at [653, 261] on div at bounding box center [650, 261] width 6 height 6
drag, startPoint x: 651, startPoint y: 285, endPoint x: 790, endPoint y: 224, distance: 151.7
click at [651, 285] on div at bounding box center [650, 283] width 6 height 6
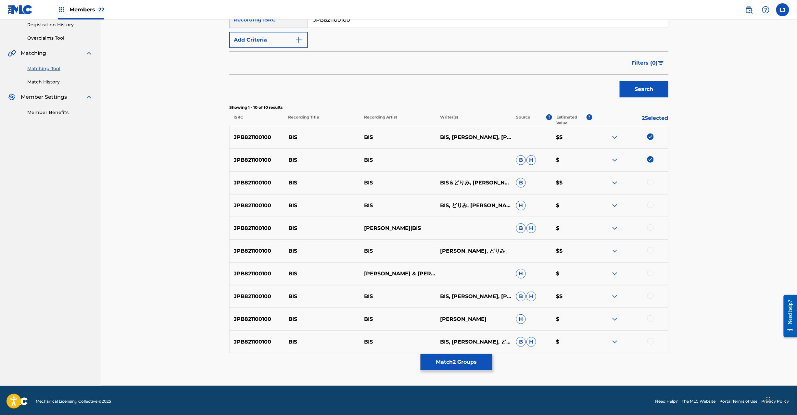
scroll to position [126, 0]
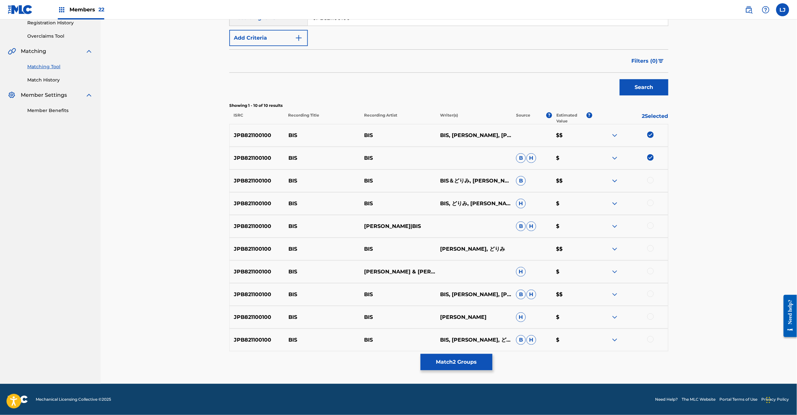
click at [650, 177] on div at bounding box center [650, 180] width 6 height 6
click at [653, 204] on div at bounding box center [650, 203] width 6 height 6
click at [651, 225] on div at bounding box center [650, 226] width 6 height 6
click at [650, 248] on div at bounding box center [650, 248] width 6 height 6
drag, startPoint x: 648, startPoint y: 269, endPoint x: 650, endPoint y: 274, distance: 5.4
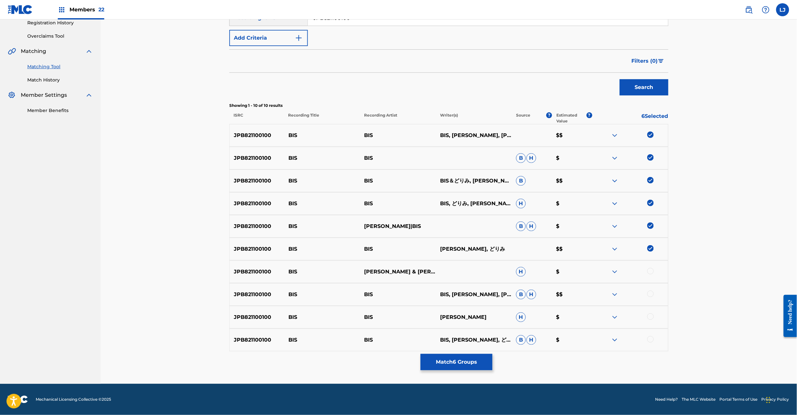
click at [648, 271] on div at bounding box center [650, 271] width 6 height 6
click at [648, 296] on div at bounding box center [650, 294] width 6 height 6
click at [650, 319] on div at bounding box center [650, 316] width 6 height 6
click at [651, 342] on div at bounding box center [650, 339] width 6 height 6
click at [451, 361] on button "Match 10 Groups" at bounding box center [457, 362] width 72 height 16
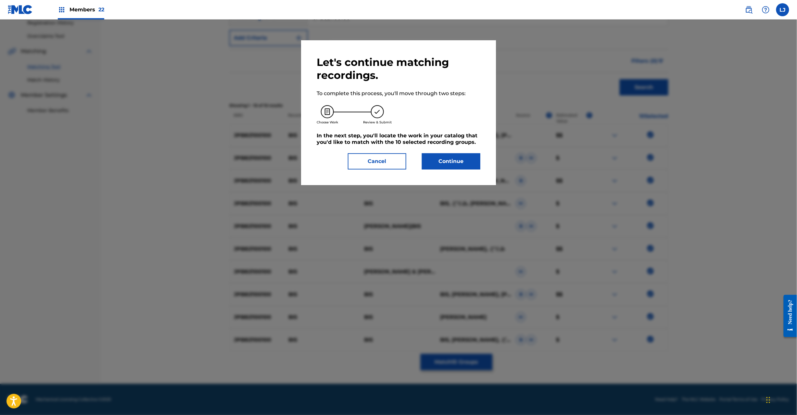
click at [452, 155] on button "Continue" at bounding box center [451, 161] width 58 height 16
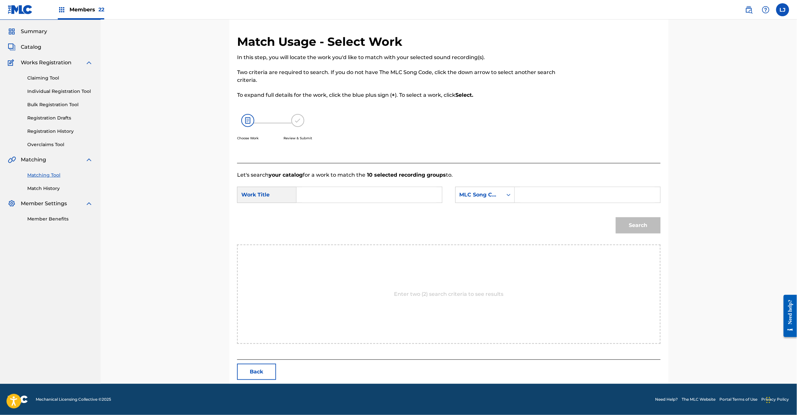
scroll to position [0, 0]
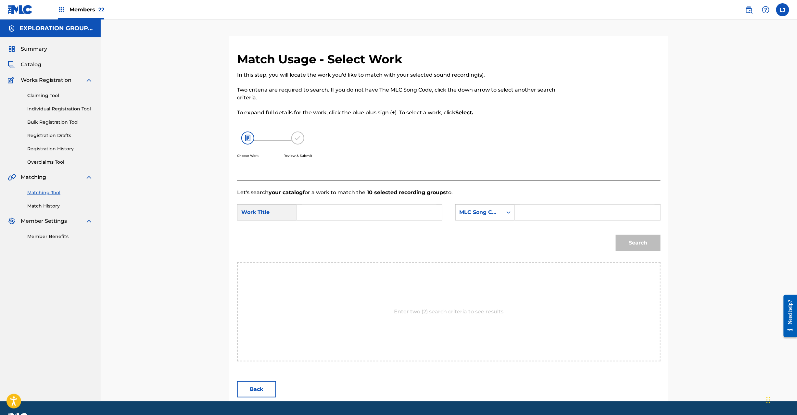
click at [410, 219] on input "Search Form" at bounding box center [369, 213] width 134 height 16
paste input "Bis BD8KKV"
click at [359, 216] on input "Bis BD8KKV" at bounding box center [369, 213] width 134 height 16
type input "Bis"
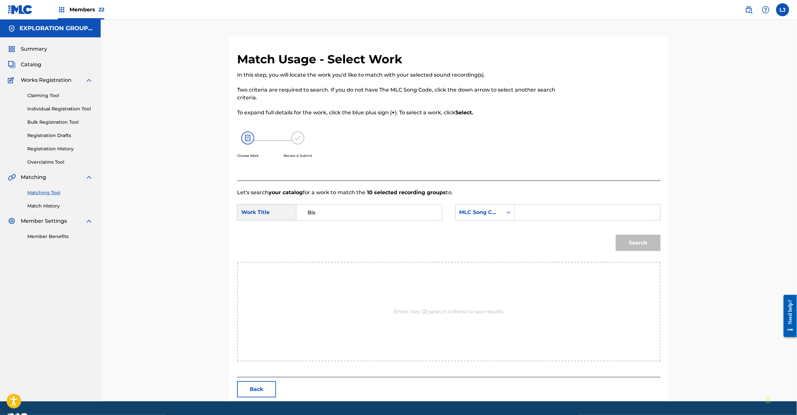
click at [566, 215] on input "Search Form" at bounding box center [587, 213] width 134 height 16
paste input "BD8KKV"
type input "BD8KKV"
click at [651, 236] on button "Search" at bounding box center [638, 243] width 45 height 16
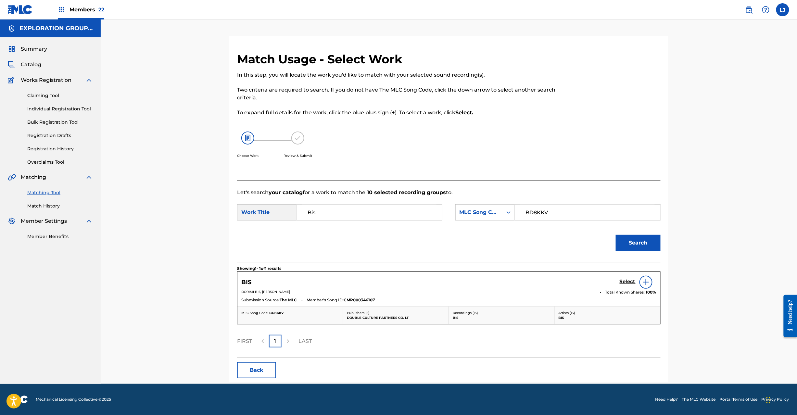
click at [621, 280] on h5 "Select" at bounding box center [628, 282] width 16 height 6
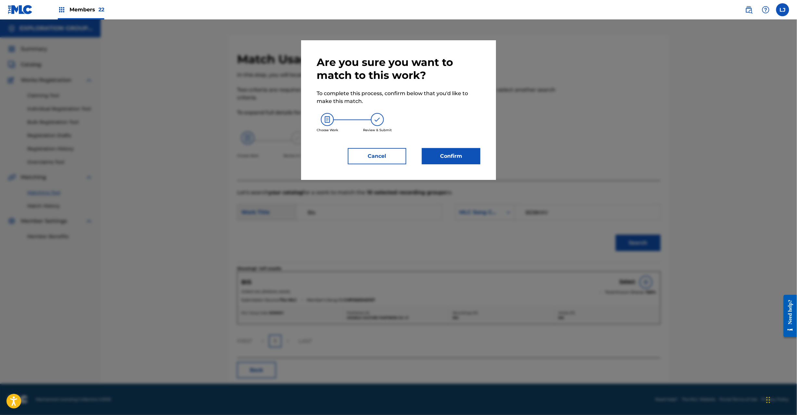
click at [431, 151] on button "Confirm" at bounding box center [451, 156] width 58 height 16
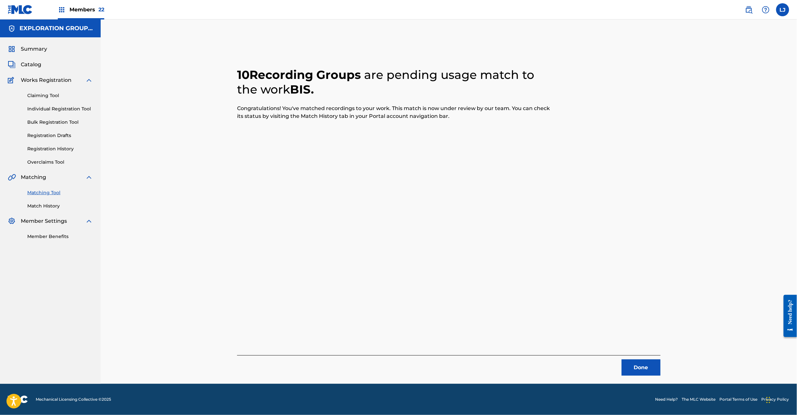
click at [641, 359] on div "Done" at bounding box center [449, 365] width 424 height 20
click at [645, 367] on button "Done" at bounding box center [641, 368] width 39 height 16
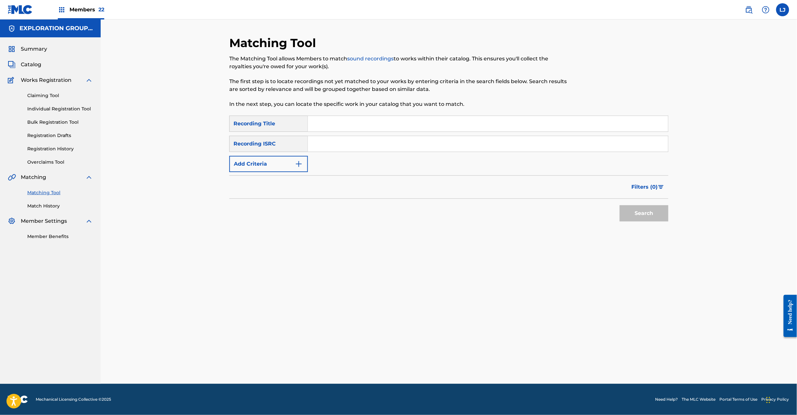
click at [368, 136] on input "Search Form" at bounding box center [488, 144] width 360 height 16
paste input "JPB821101010"
click at [676, 216] on div "Matching Tool The Matching Tool allows Members to match sound recordings to wor…" at bounding box center [449, 201] width 697 height 365
click at [653, 215] on button "Search" at bounding box center [644, 213] width 49 height 16
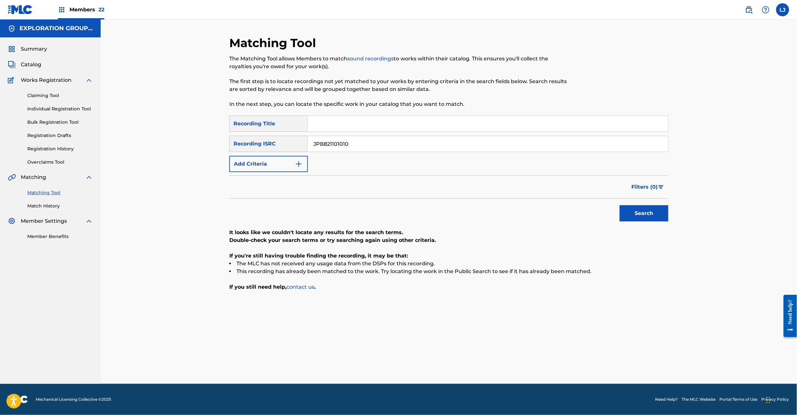
click at [371, 146] on input "JPB821101010" at bounding box center [488, 144] width 360 height 16
paste input "0"
click at [371, 146] on input "JPB821101010" at bounding box center [488, 144] width 360 height 16
click at [650, 213] on button "Search" at bounding box center [644, 213] width 49 height 16
click at [329, 145] on input "JPB821101000" at bounding box center [488, 144] width 360 height 16
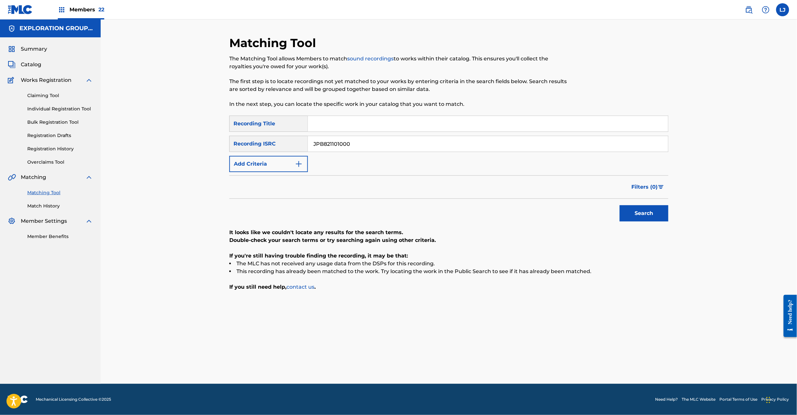
click at [329, 145] on input "JPB821101000" at bounding box center [488, 144] width 360 height 16
paste input "099"
click at [646, 209] on button "Search" at bounding box center [644, 213] width 49 height 16
click at [351, 134] on div "SearchWithCriteria8185910e-6ba6-4b1d-b505-70f33b905783 Recording Title SearchWi…" at bounding box center [448, 144] width 439 height 57
drag, startPoint x: 351, startPoint y: 134, endPoint x: 351, endPoint y: 144, distance: 9.7
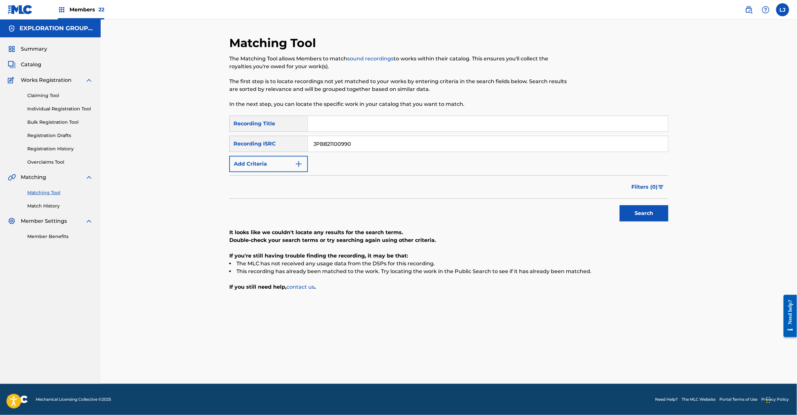
click at [351, 134] on div "SearchWithCriteria8185910e-6ba6-4b1d-b505-70f33b905783 Recording Title SearchWi…" at bounding box center [448, 144] width 439 height 57
click at [351, 144] on input "JPB821100990" at bounding box center [488, 144] width 360 height 16
paste input "U900400682"
drag, startPoint x: 351, startPoint y: 144, endPoint x: 387, endPoint y: 159, distance: 38.9
click at [351, 145] on input "JPU900400682" at bounding box center [488, 144] width 360 height 16
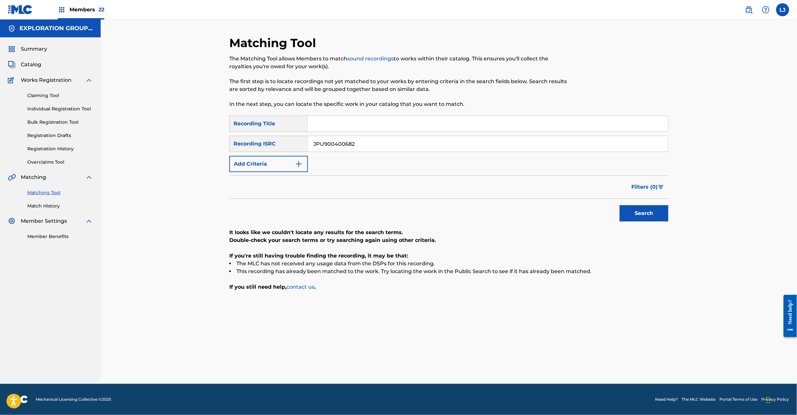
click at [661, 209] on button "Search" at bounding box center [644, 213] width 49 height 16
click at [340, 142] on input "JPU900400682" at bounding box center [488, 144] width 360 height 16
paste input "E861000024"
type input "JPE861000024"
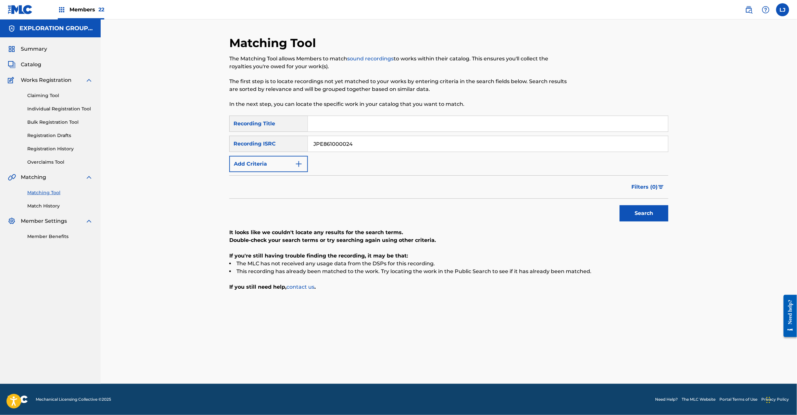
click at [643, 211] on button "Search" at bounding box center [644, 213] width 49 height 16
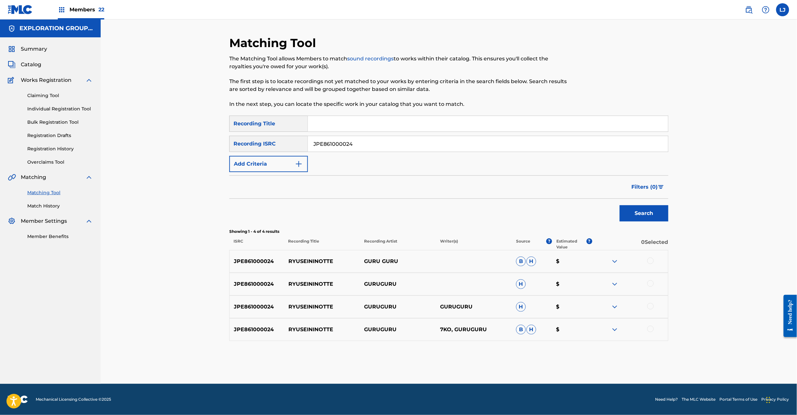
click at [651, 259] on div at bounding box center [650, 261] width 6 height 6
drag, startPoint x: 651, startPoint y: 277, endPoint x: 651, endPoint y: 286, distance: 8.4
click at [651, 278] on div "JPE861000024 RYUSEININOTTE GURUGURU H $" at bounding box center [448, 284] width 439 height 23
click at [651, 286] on div at bounding box center [650, 283] width 6 height 6
click at [651, 302] on div "JPE861000024 RYUSEININOTTE GURUGURU GURUGURU H $" at bounding box center [448, 307] width 439 height 23
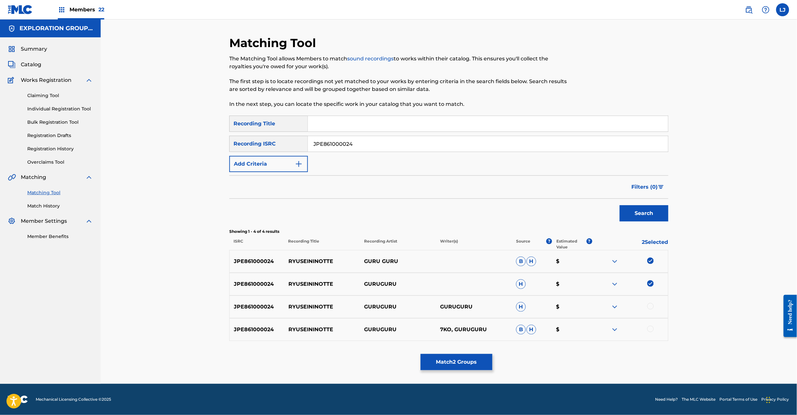
click at [651, 306] on div at bounding box center [650, 306] width 6 height 6
click at [649, 329] on div at bounding box center [650, 329] width 6 height 6
click at [473, 361] on button "Match 4 Groups" at bounding box center [457, 362] width 72 height 16
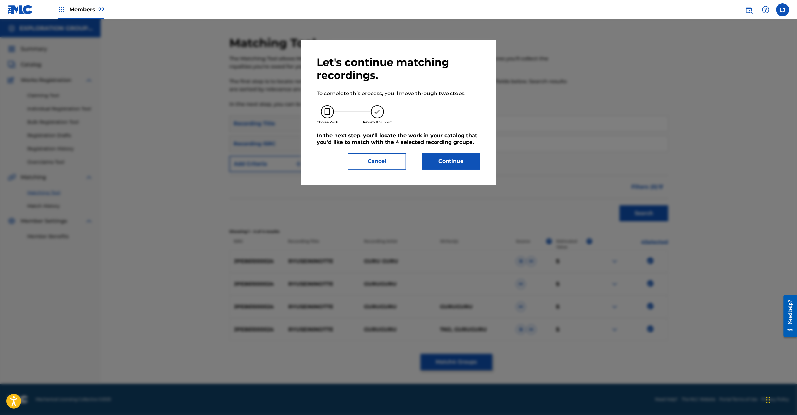
click at [455, 165] on button "Continue" at bounding box center [451, 161] width 58 height 16
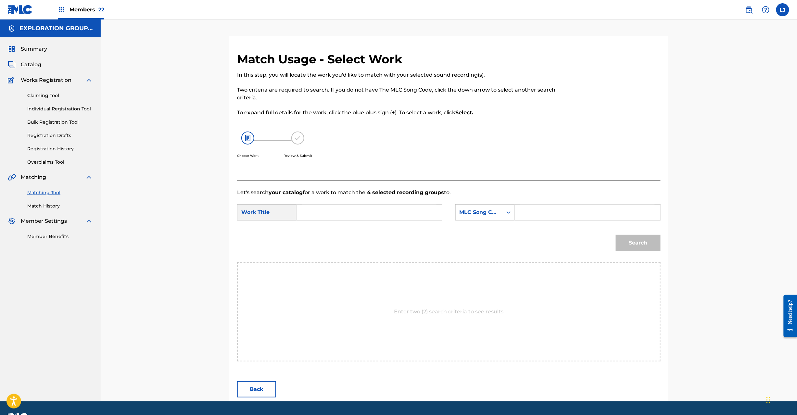
click at [338, 209] on input "Search Form" at bounding box center [369, 213] width 134 height 16
paste input "Ryuuseini Notte RO51ET"
click at [347, 211] on input "Ryuuseini Notte RO51ET" at bounding box center [369, 213] width 134 height 16
click at [346, 210] on input "Ryuuseini Notte RO51ET" at bounding box center [369, 213] width 134 height 16
click at [369, 209] on input "Ryuuseini Notte RO51ET" at bounding box center [369, 213] width 134 height 16
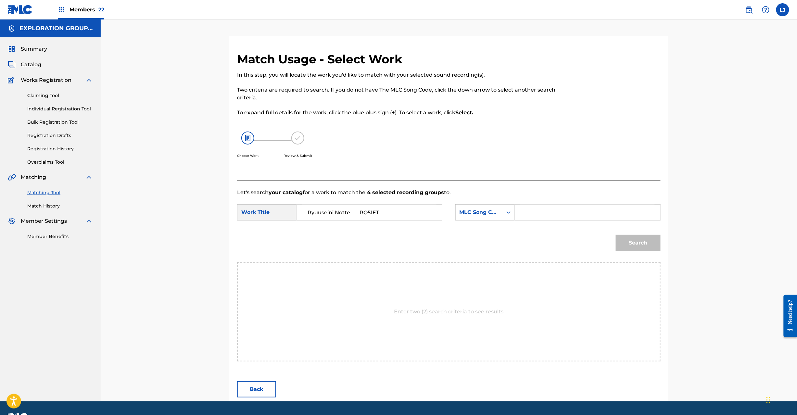
click at [369, 209] on input "Ryuuseini Notte RO51ET" at bounding box center [369, 213] width 134 height 16
type input "Ryuuseini Notte"
click at [580, 218] on input "Search Form" at bounding box center [587, 213] width 134 height 16
paste input "RO51ET"
type input "RO51ET"
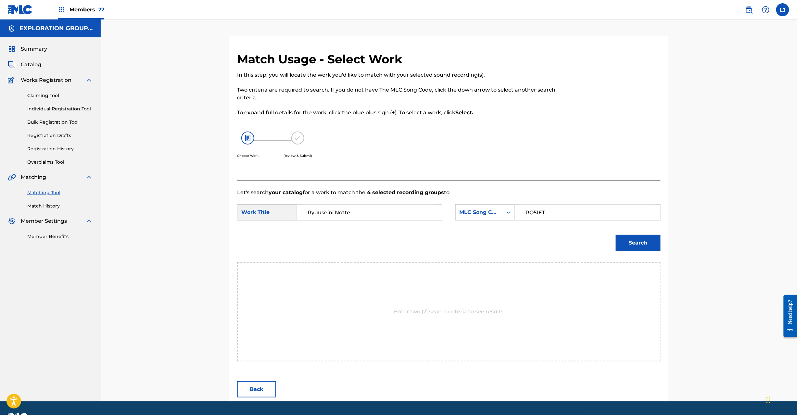
click at [624, 235] on button "Search" at bounding box center [638, 243] width 45 height 16
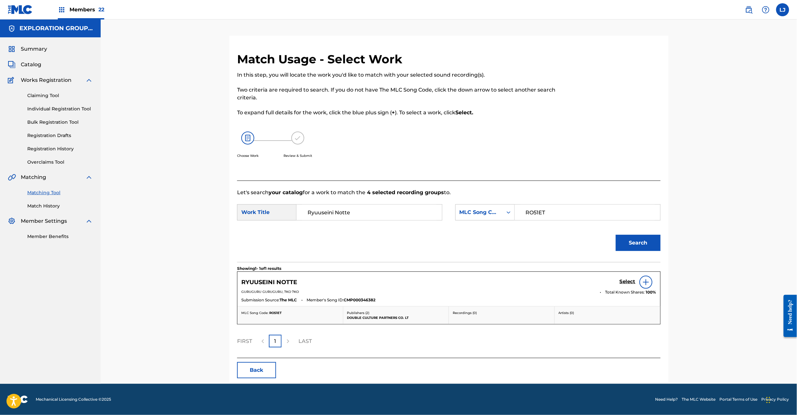
click at [626, 281] on h5 "Select" at bounding box center [628, 282] width 16 height 6
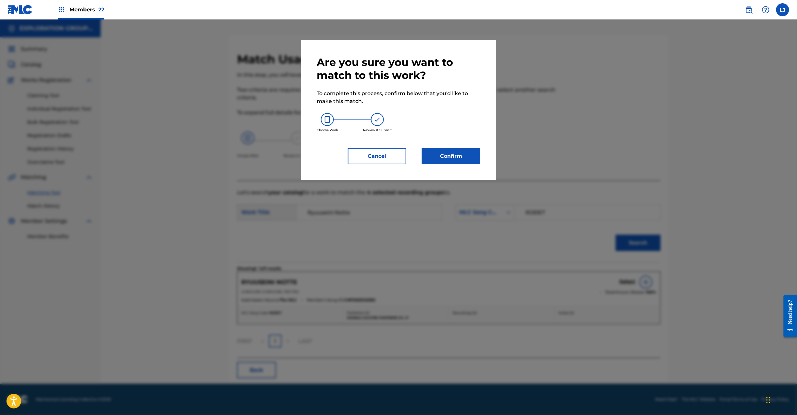
click at [458, 155] on button "Confirm" at bounding box center [451, 156] width 58 height 16
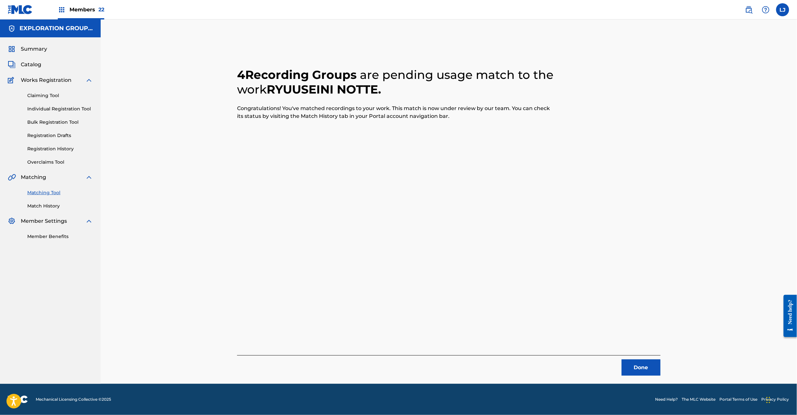
click at [645, 362] on button "Done" at bounding box center [641, 368] width 39 height 16
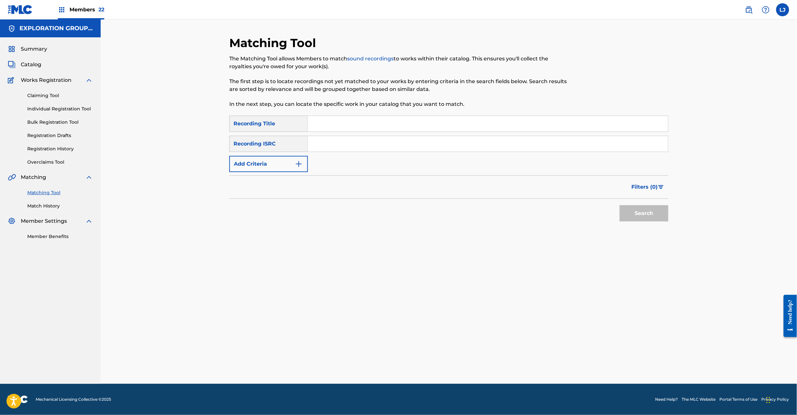
paste input "JPE861000021"
click at [368, 137] on input "Search Form" at bounding box center [488, 144] width 360 height 16
type input "JPE861000021"
click at [633, 211] on button "Search" at bounding box center [644, 213] width 49 height 16
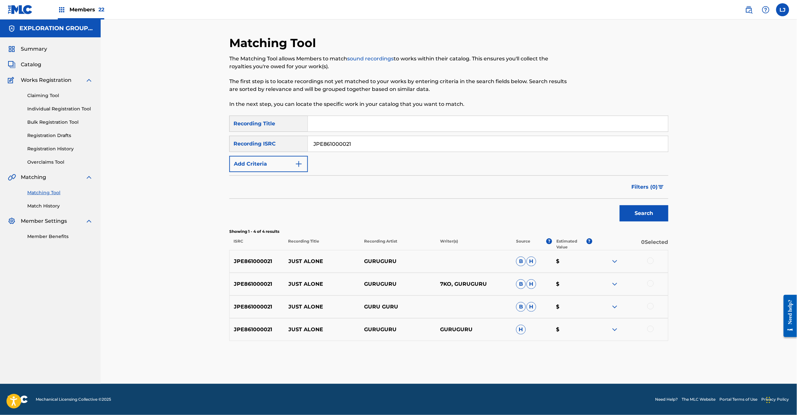
click at [726, 229] on div "Matching Tool The Matching Tool allows Members to match sound recordings to wor…" at bounding box center [449, 201] width 697 height 365
click at [653, 258] on div at bounding box center [630, 262] width 76 height 8
click at [650, 261] on div at bounding box center [650, 261] width 6 height 6
click at [652, 286] on div at bounding box center [650, 283] width 6 height 6
click at [649, 306] on div at bounding box center [650, 306] width 6 height 6
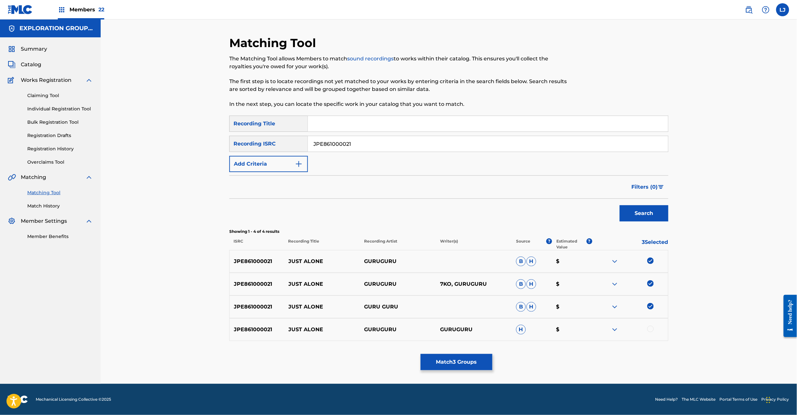
click at [650, 329] on div at bounding box center [650, 329] width 6 height 6
click at [447, 365] on button "Match 4 Groups" at bounding box center [457, 362] width 72 height 16
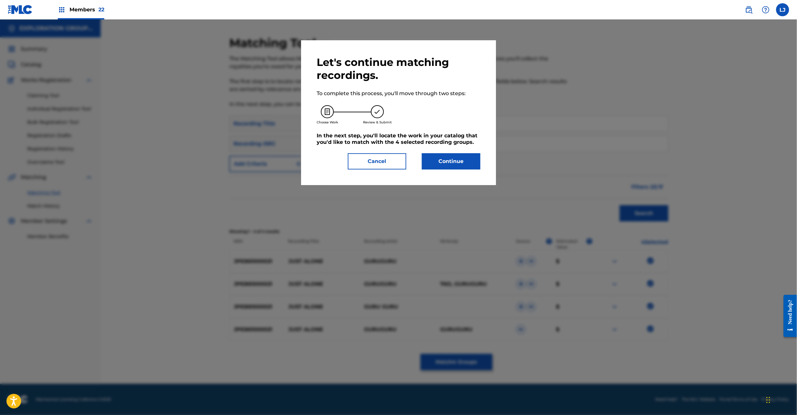
click at [453, 168] on button "Continue" at bounding box center [451, 161] width 58 height 16
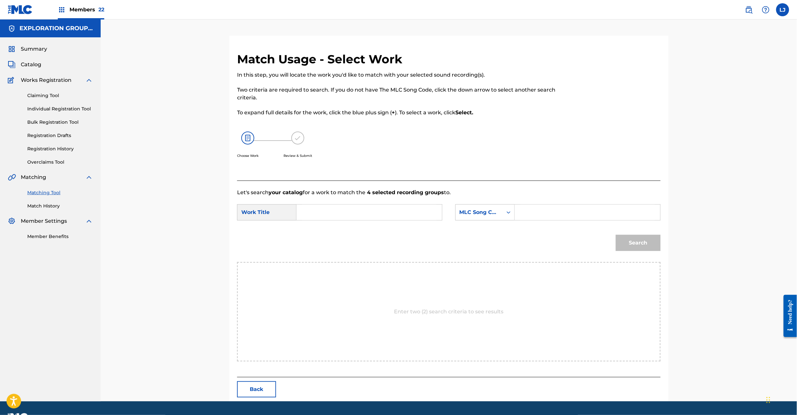
paste input "Just Alone J52HPJ"
click at [377, 207] on input "Just Alone J52HPJ" at bounding box center [369, 213] width 134 height 16
click at [372, 207] on input "Just Alone J52HPJ" at bounding box center [369, 213] width 134 height 16
type input "Just Alone"
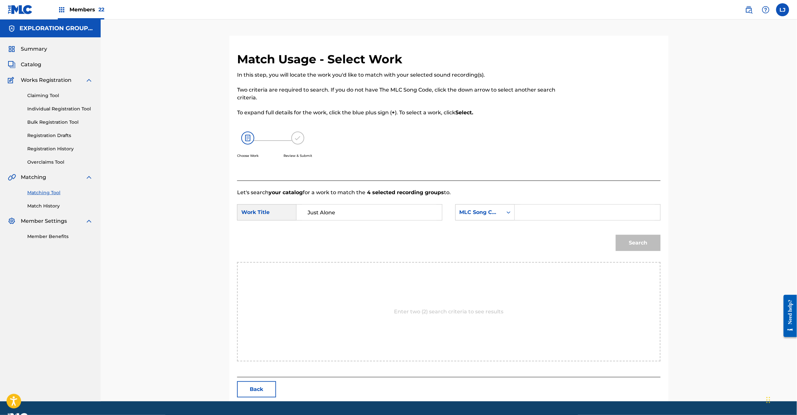
drag, startPoint x: 609, startPoint y: 233, endPoint x: 584, endPoint y: 215, distance: 31.0
click at [610, 233] on div "Search" at bounding box center [449, 245] width 424 height 34
paste input "J52HPJ"
click at [584, 215] on input "Search Form" at bounding box center [587, 213] width 134 height 16
type input "J52HPJ"
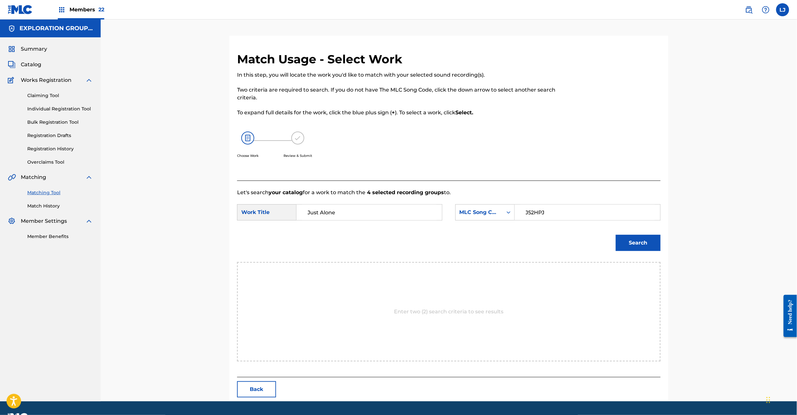
click at [638, 237] on button "Search" at bounding box center [638, 243] width 45 height 16
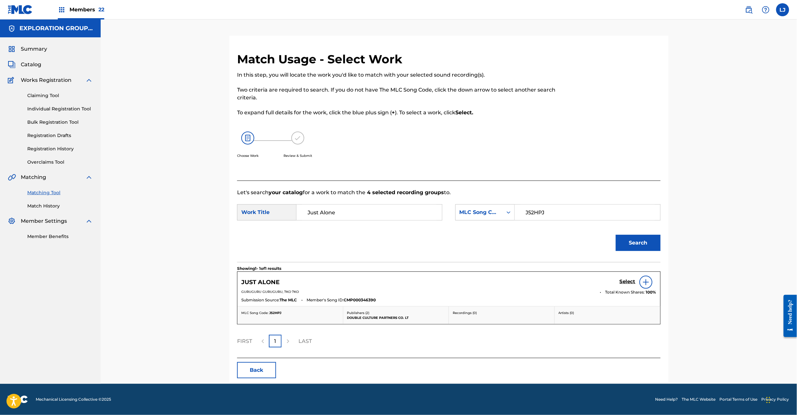
click at [624, 281] on h5 "Select" at bounding box center [628, 282] width 16 height 6
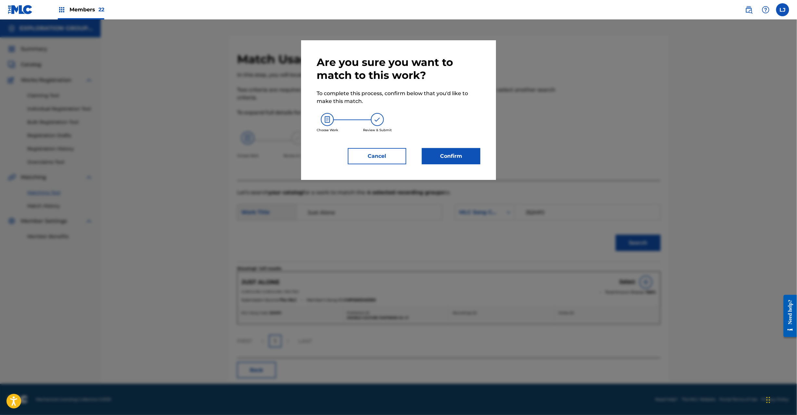
click at [449, 167] on div "Are you sure you want to match to this work? To complete this process, confirm …" at bounding box center [398, 110] width 195 height 140
click at [449, 159] on button "Confirm" at bounding box center [451, 156] width 58 height 16
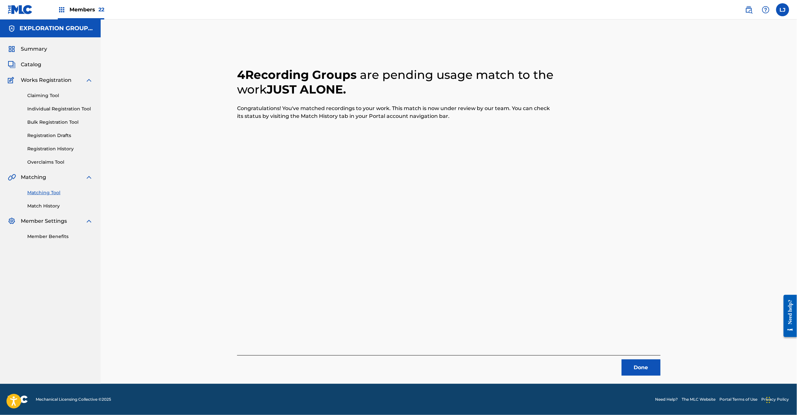
click at [624, 363] on button "Done" at bounding box center [641, 368] width 39 height 16
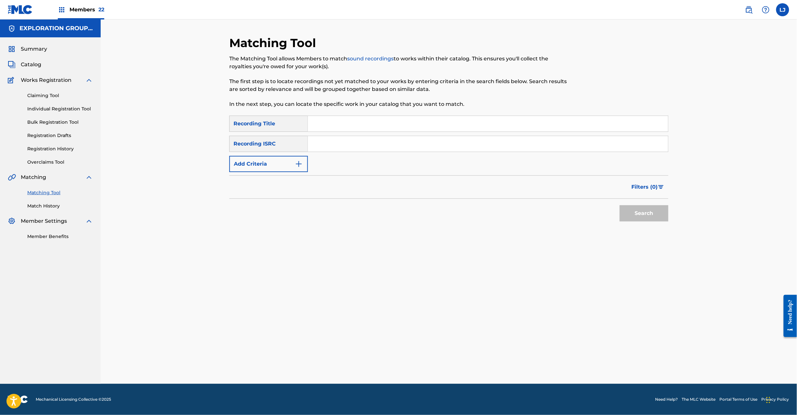
click at [320, 137] on input "Search Form" at bounding box center [488, 144] width 360 height 16
paste input "JPU900401641|JPB821101530|JPU900401643"
drag, startPoint x: 372, startPoint y: 145, endPoint x: 631, endPoint y: 145, distance: 258.3
click at [631, 145] on input "JPU900401641|JPB821101530|JPU900401643" at bounding box center [488, 144] width 360 height 16
type input "JPU900401641"
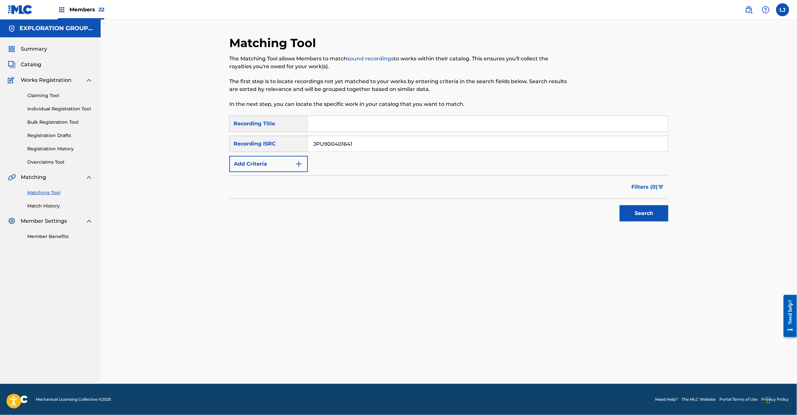
click at [643, 216] on button "Search" at bounding box center [644, 213] width 49 height 16
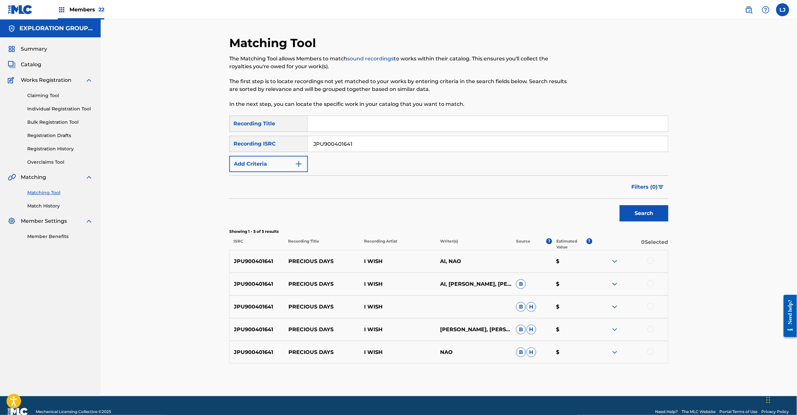
click at [650, 263] on div at bounding box center [650, 261] width 6 height 6
click at [650, 285] on div at bounding box center [650, 283] width 6 height 6
click at [649, 303] on div at bounding box center [650, 306] width 6 height 6
click at [652, 328] on div at bounding box center [650, 329] width 6 height 6
click at [649, 352] on div at bounding box center [650, 352] width 6 height 6
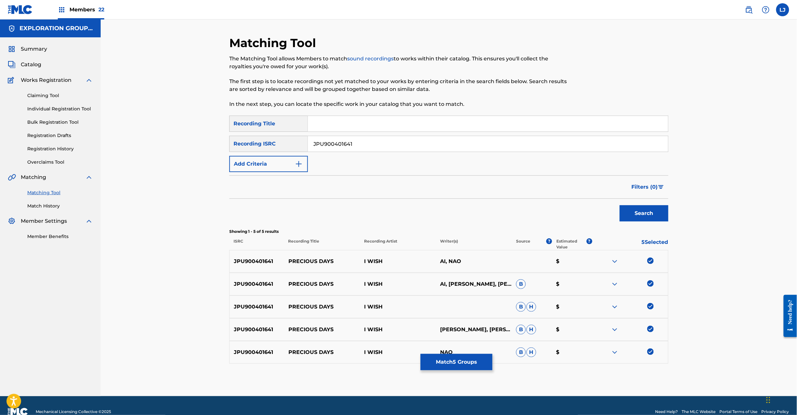
click at [471, 369] on button "Match 5 Groups" at bounding box center [457, 362] width 72 height 16
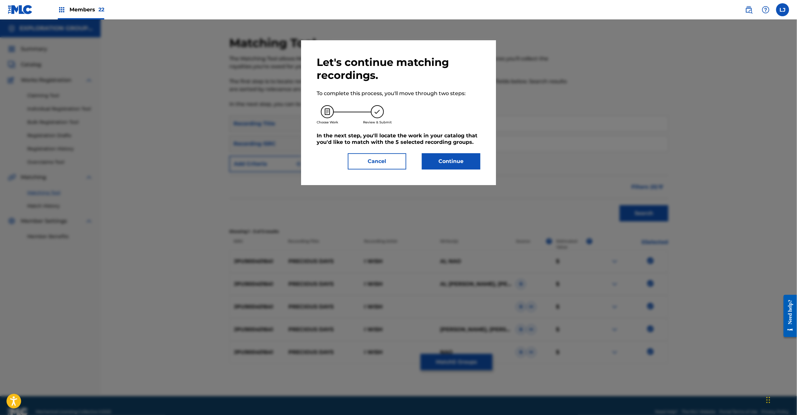
click at [467, 162] on button "Continue" at bounding box center [451, 161] width 58 height 16
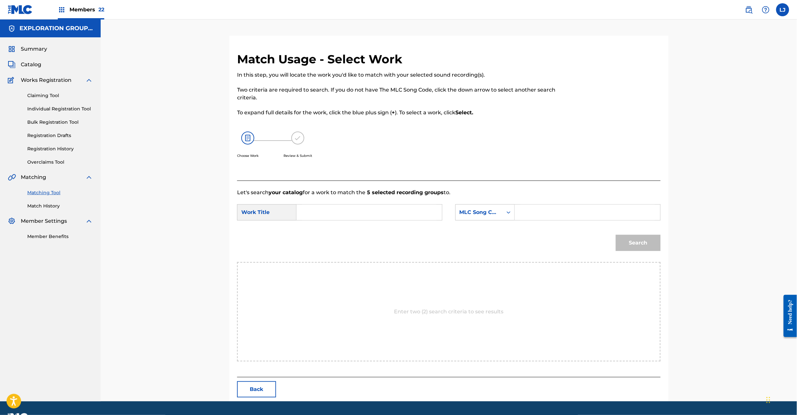
click at [305, 215] on input "Search Form" at bounding box center [369, 213] width 134 height 16
paste input "Precious Days PN0FZJ"
click at [350, 212] on input "Precious Days PN0FZJ" at bounding box center [369, 213] width 134 height 16
click at [362, 211] on input "Precious Days PN0FZJ" at bounding box center [369, 213] width 134 height 16
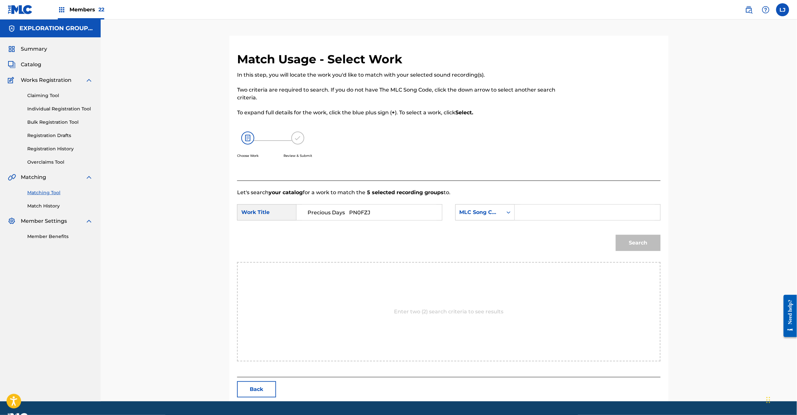
click at [362, 211] on input "Precious Days PN0FZJ" at bounding box center [369, 213] width 134 height 16
type input "Precious Days"
drag, startPoint x: 510, startPoint y: 212, endPoint x: 554, endPoint y: 212, distance: 44.2
click at [511, 212] on icon "Search Form" at bounding box center [508, 212] width 6 height 6
click at [554, 212] on input "Search Form" at bounding box center [587, 213] width 134 height 16
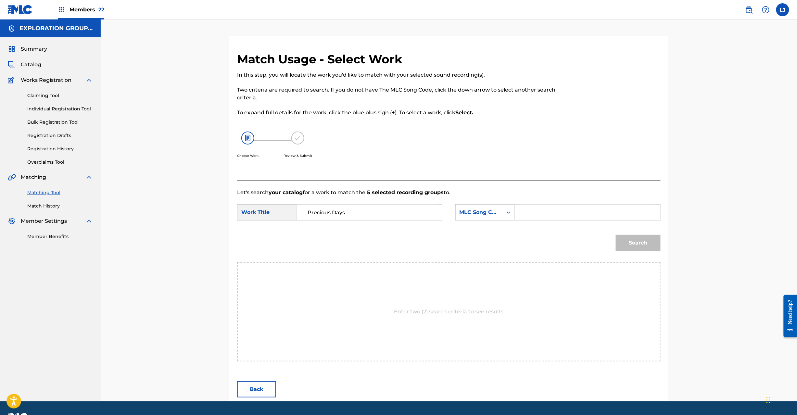
paste input "PN0FZJ"
type input "PN0FZJ"
click at [640, 249] on button "Search" at bounding box center [638, 243] width 45 height 16
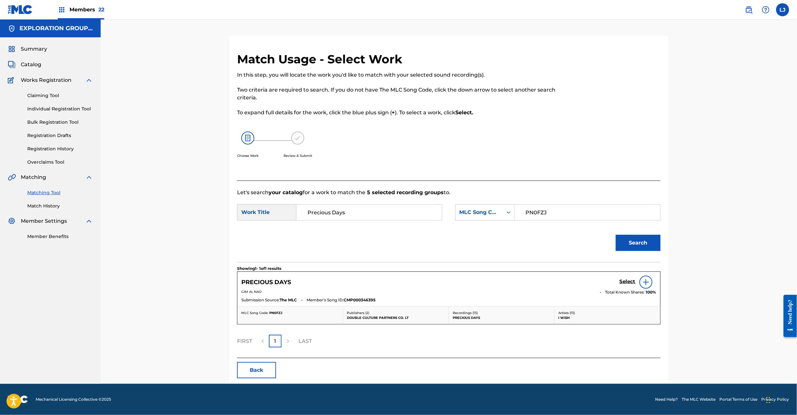
click at [623, 281] on h5 "Select" at bounding box center [628, 282] width 16 height 6
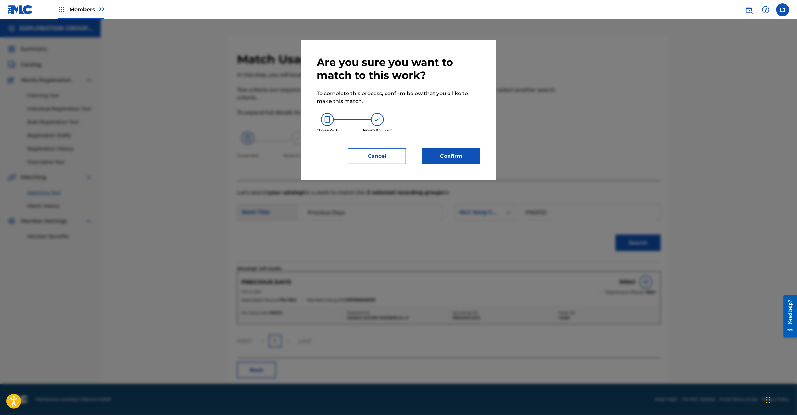
click at [446, 156] on button "Confirm" at bounding box center [451, 156] width 58 height 16
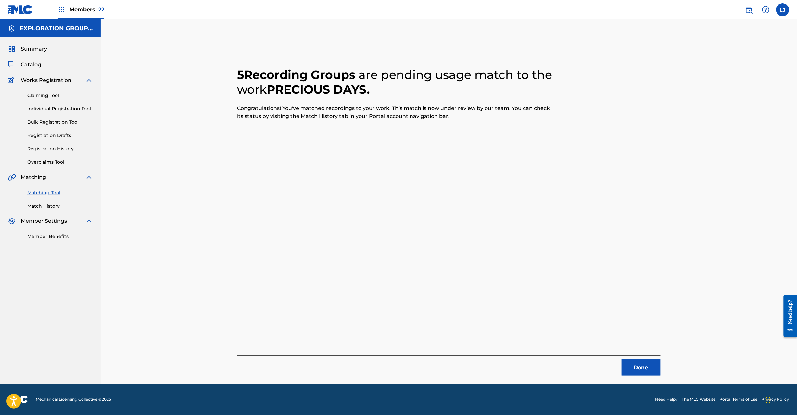
click at [640, 367] on button "Done" at bounding box center [641, 368] width 39 height 16
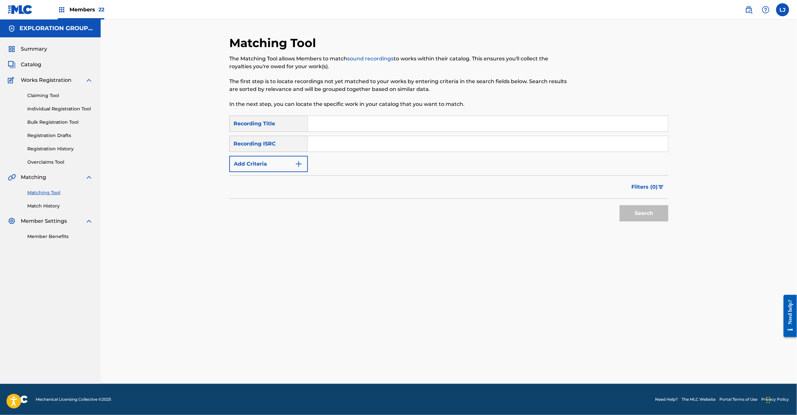
click at [363, 146] on input "Search Form" at bounding box center [488, 144] width 360 height 16
paste input "JPU900401641"
drag, startPoint x: 634, startPoint y: 207, endPoint x: 637, endPoint y: 209, distance: 3.7
click at [637, 209] on div "Search" at bounding box center [643, 212] width 52 height 26
click at [637, 209] on button "Search" at bounding box center [644, 213] width 49 height 16
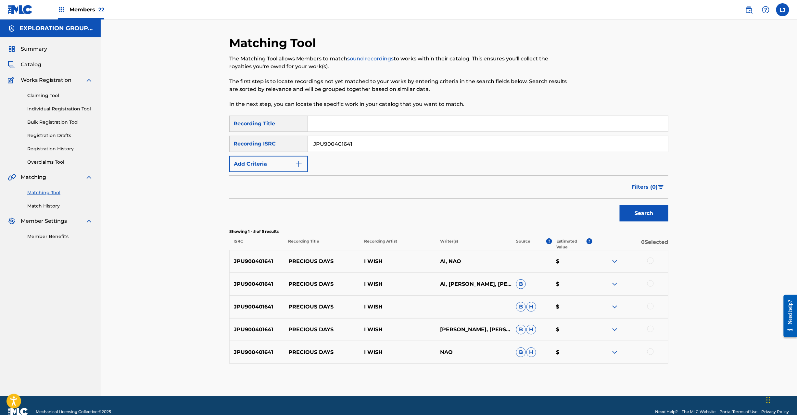
click at [373, 149] on input "JPU900401641" at bounding box center [488, 144] width 360 height 16
paste input "B821101530"
click at [373, 149] on input "JPU900401641" at bounding box center [488, 144] width 360 height 16
type input "JPB821101530"
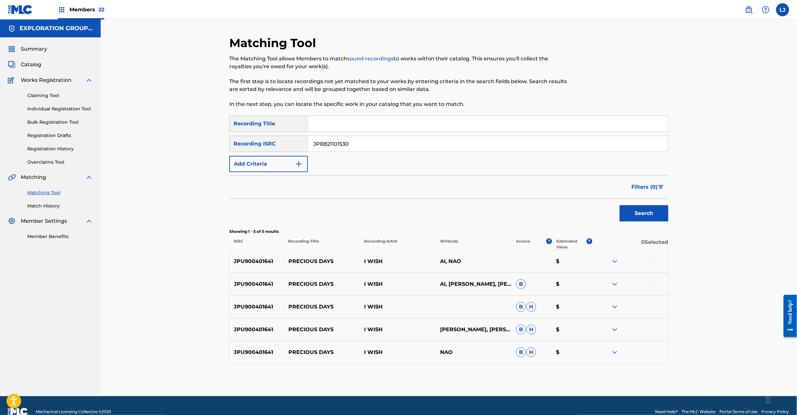
click at [625, 206] on button "Search" at bounding box center [644, 213] width 49 height 16
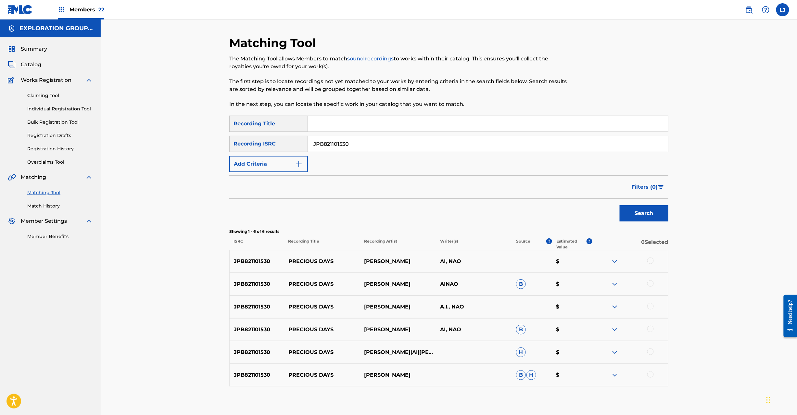
click at [647, 259] on div at bounding box center [630, 262] width 76 height 8
click at [653, 285] on div at bounding box center [650, 283] width 6 height 6
click at [648, 261] on div at bounding box center [650, 261] width 6 height 6
click at [654, 305] on div at bounding box center [630, 307] width 76 height 8
click at [653, 303] on div "JPB821101530 PRECIOUS DAYS [PERSON_NAME] A.I., NAO $" at bounding box center [448, 307] width 439 height 23
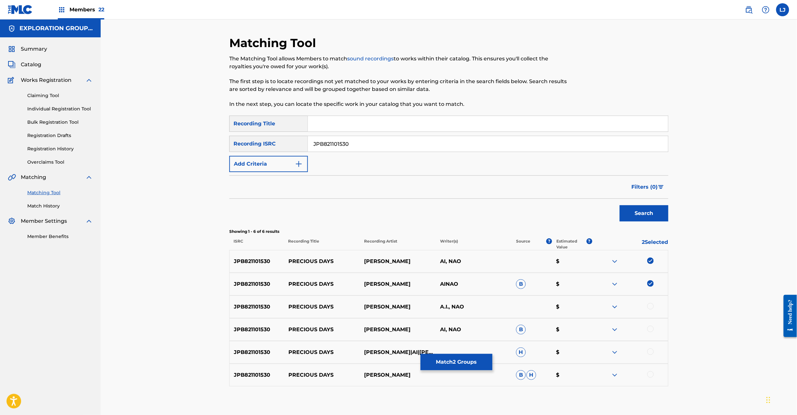
click at [650, 329] on div at bounding box center [650, 329] width 6 height 6
click at [650, 307] on div at bounding box center [650, 306] width 6 height 6
drag, startPoint x: 647, startPoint y: 347, endPoint x: 652, endPoint y: 350, distance: 5.6
click at [649, 349] on div "JPB821101530 PRECIOUS DAYS [PERSON_NAME]|AI|[PERSON_NAME] $" at bounding box center [448, 352] width 439 height 23
click at [652, 352] on div at bounding box center [650, 352] width 6 height 6
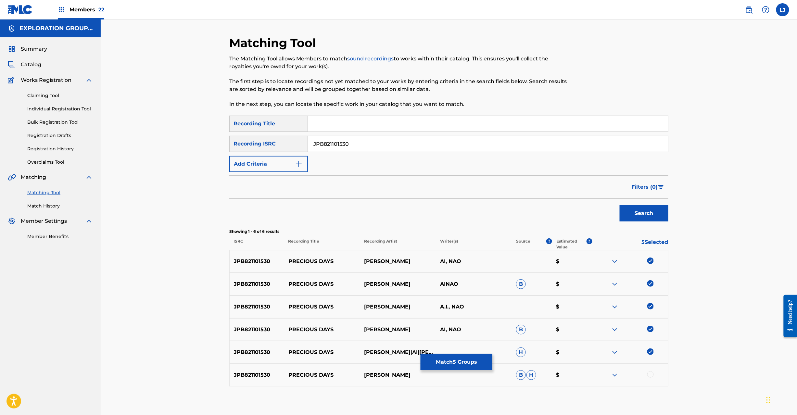
click at [650, 373] on div at bounding box center [650, 374] width 6 height 6
click at [485, 361] on button "Match 6 Groups" at bounding box center [457, 362] width 72 height 16
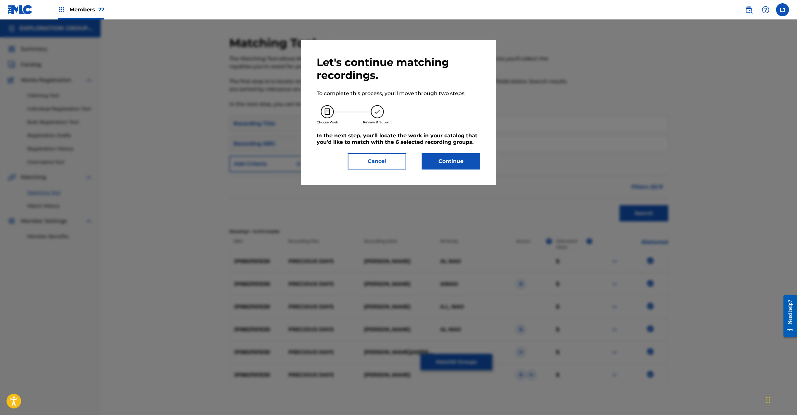
click at [461, 158] on button "Continue" at bounding box center [451, 161] width 58 height 16
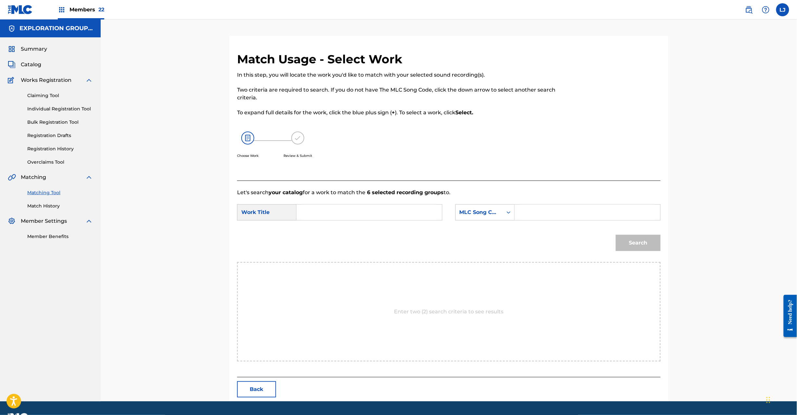
click at [377, 208] on input "Search Form" at bounding box center [369, 213] width 134 height 16
paste input "Precious Days PN0FZJ"
click at [382, 211] on input "Precious Days PN0FZJ" at bounding box center [369, 213] width 134 height 16
drag, startPoint x: 357, startPoint y: 215, endPoint x: 352, endPoint y: 213, distance: 4.5
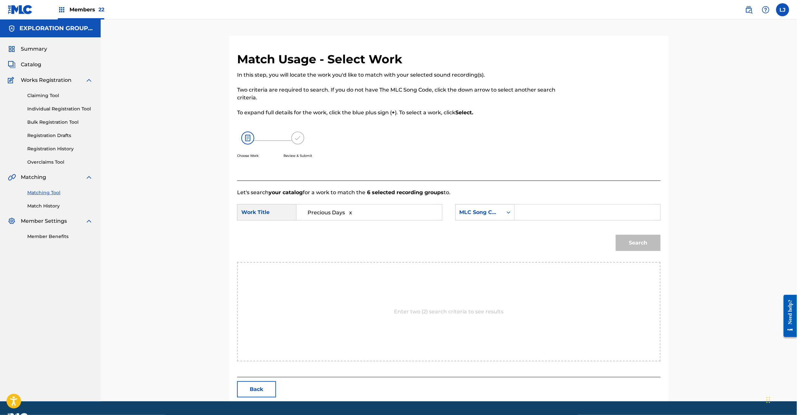
click at [352, 213] on input "Precious Days x" at bounding box center [369, 213] width 134 height 16
type input "Precious Days"
click at [606, 215] on input "Search Form" at bounding box center [587, 213] width 134 height 16
paste input "PN0FZJ"
type input "PN0FZJ"
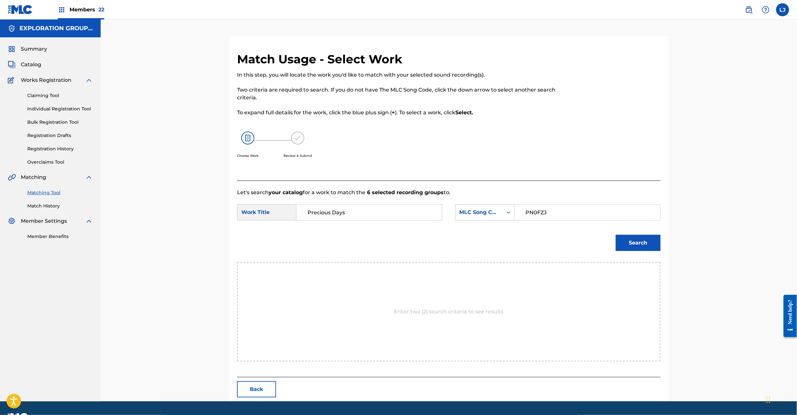
click at [632, 251] on div "Search" at bounding box center [637, 241] width 48 height 26
click at [645, 242] on button "Search" at bounding box center [638, 243] width 45 height 16
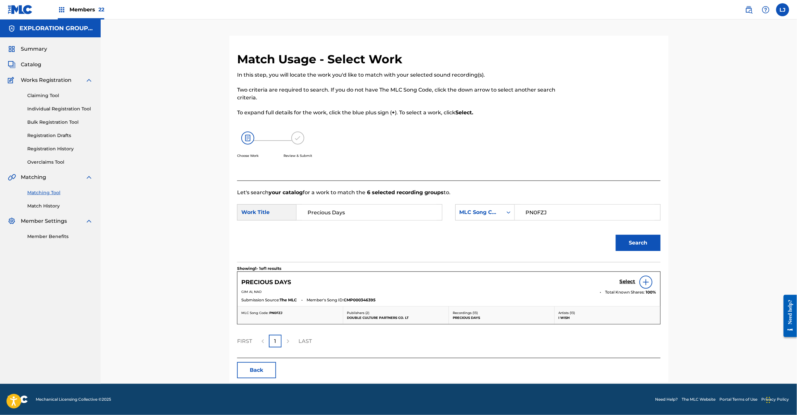
click at [628, 283] on h5 "Select" at bounding box center [628, 282] width 16 height 6
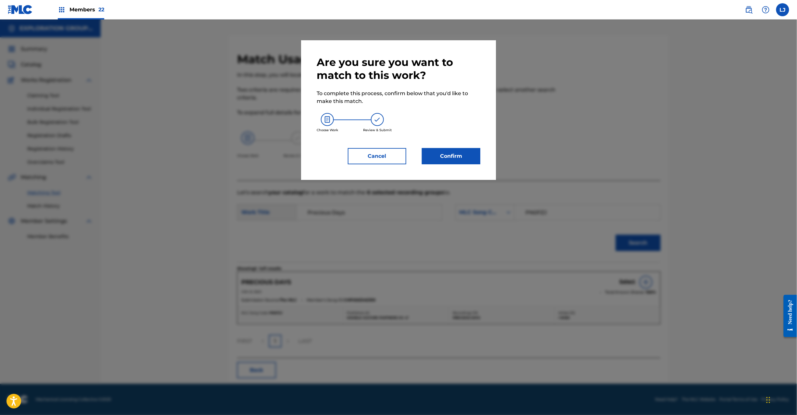
click at [450, 159] on button "Confirm" at bounding box center [451, 156] width 58 height 16
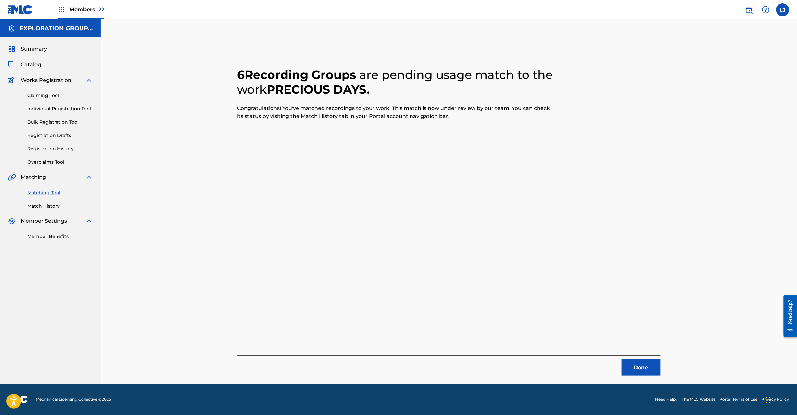
click at [646, 365] on button "Done" at bounding box center [641, 368] width 39 height 16
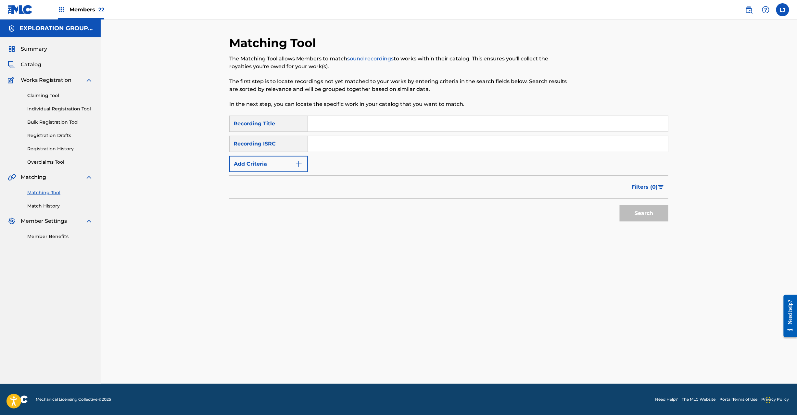
click at [391, 148] on input "Search Form" at bounding box center [488, 144] width 360 height 16
paste input "JPB821101530"
click at [654, 215] on button "Search" at bounding box center [644, 213] width 49 height 16
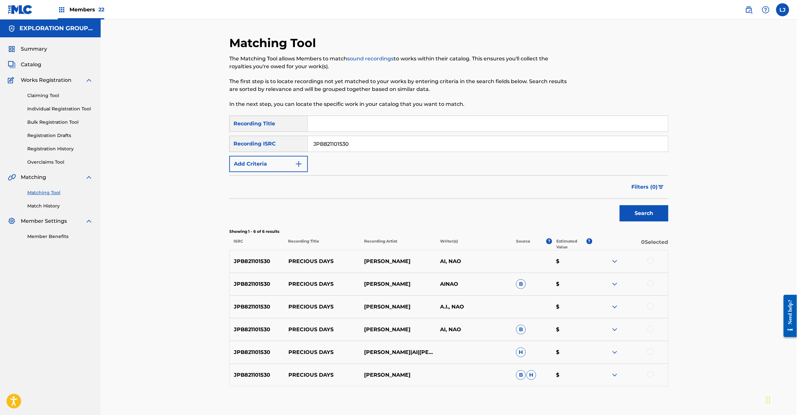
click at [364, 150] on input "JPB821101530" at bounding box center [488, 144] width 360 height 16
paste input "U900401643"
click at [364, 150] on input "JPB821101530" at bounding box center [488, 144] width 360 height 16
click at [623, 207] on button "Search" at bounding box center [644, 213] width 49 height 16
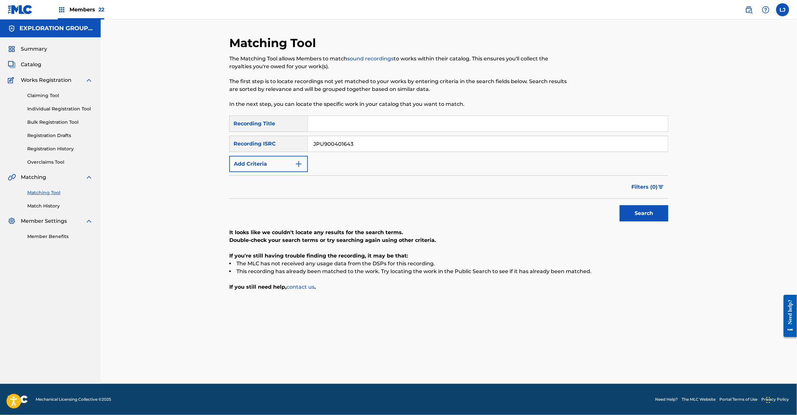
click at [383, 151] on input "JPU900401643" at bounding box center [488, 144] width 360 height 16
paste input "2"
type input "JPU900401642"
click at [659, 215] on button "Search" at bounding box center [644, 213] width 49 height 16
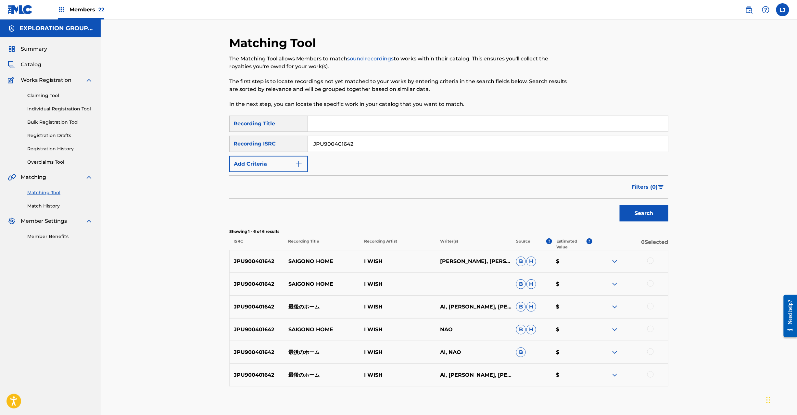
click at [314, 308] on p "最後のホーム" at bounding box center [322, 307] width 76 height 8
copy p "最後のホーム"
click at [651, 261] on div at bounding box center [650, 261] width 6 height 6
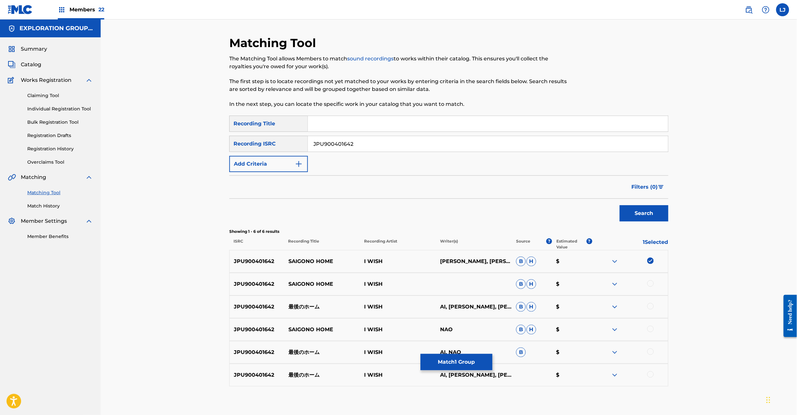
click at [650, 284] on div at bounding box center [650, 283] width 6 height 6
click at [650, 306] on div at bounding box center [650, 306] width 6 height 6
click at [650, 329] on div at bounding box center [650, 329] width 6 height 6
drag, startPoint x: 651, startPoint y: 347, endPoint x: 650, endPoint y: 375, distance: 27.3
click at [652, 349] on div "JPU900401642 最後のホーム I WISH AI, NAO B $" at bounding box center [448, 352] width 439 height 23
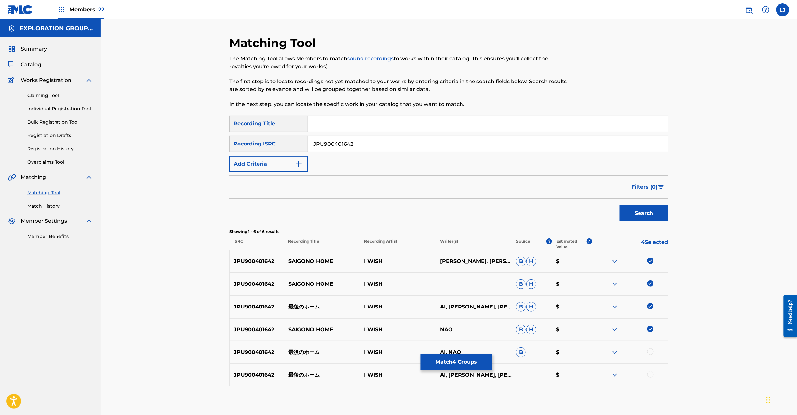
click at [652, 351] on div at bounding box center [650, 352] width 6 height 6
click at [647, 376] on div at bounding box center [650, 374] width 6 height 6
click at [464, 367] on button "Match 6 Groups" at bounding box center [457, 362] width 72 height 16
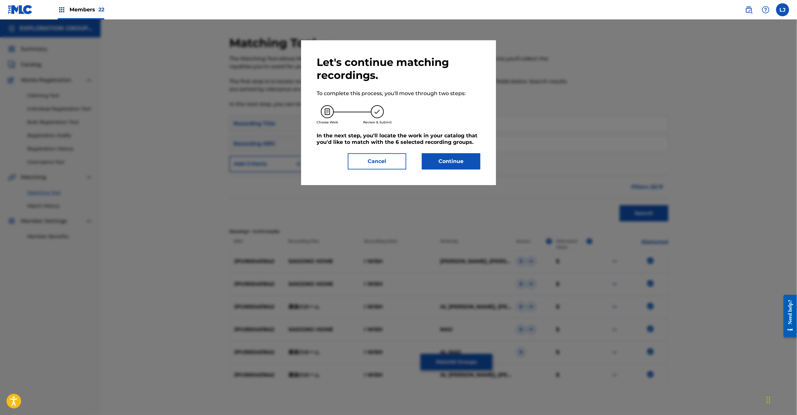
click at [438, 156] on button "Continue" at bounding box center [451, 161] width 58 height 16
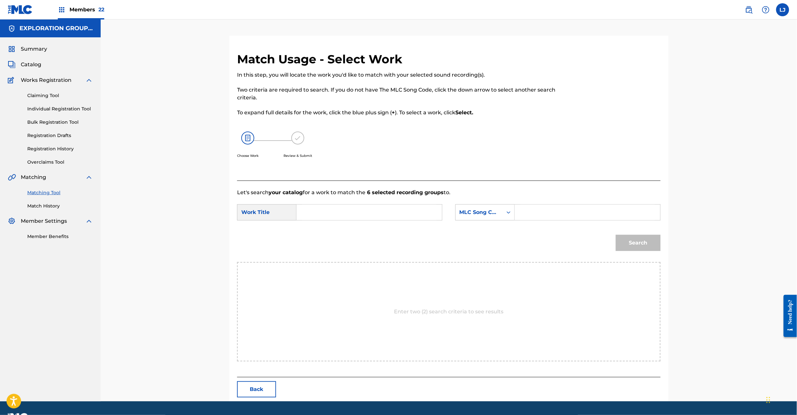
click at [331, 221] on div "SearchWithCriteriac6b57176-a499-48a1-a0fd-a18d089fe45b Work Title SearchWithCri…" at bounding box center [449, 214] width 424 height 20
click at [332, 210] on input "Search Form" at bounding box center [369, 213] width 134 height 16
paste input "Saigono Hoomu S64UYK"
click at [374, 212] on input "Saigono Hoomu S64UYK" at bounding box center [369, 213] width 134 height 16
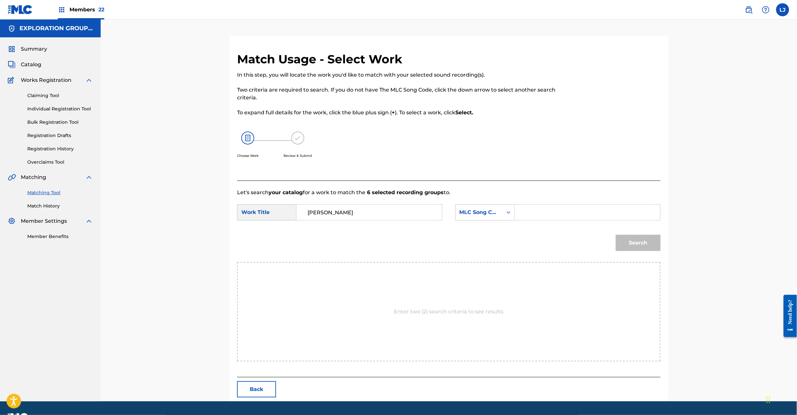
type input "[PERSON_NAME]"
click at [598, 210] on input "Search Form" at bounding box center [587, 213] width 134 height 16
paste input "S64UYK"
type input "S64UYK"
click at [650, 241] on button "Search" at bounding box center [638, 243] width 45 height 16
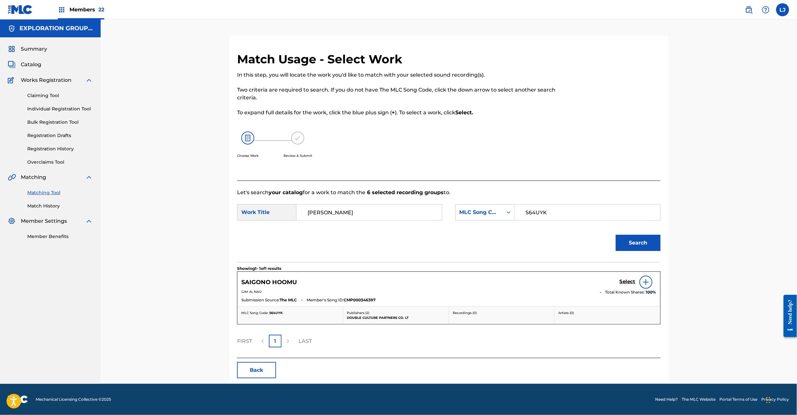
click at [625, 281] on h5 "Select" at bounding box center [628, 282] width 16 height 6
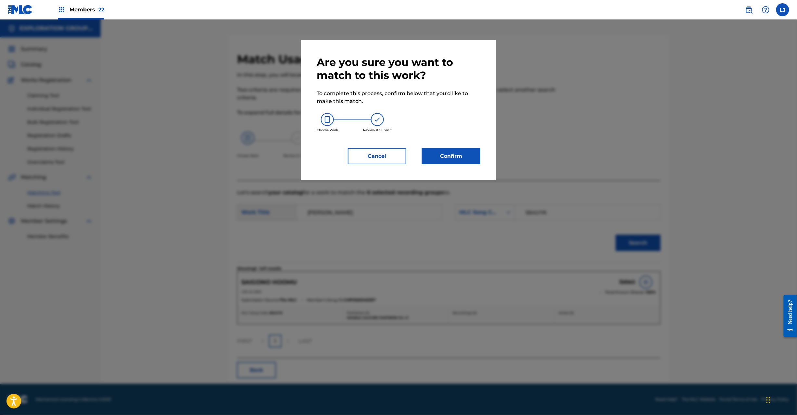
click at [449, 141] on div "Are you sure you want to match to this work? To complete this process, confirm …" at bounding box center [399, 110] width 164 height 109
click at [448, 147] on div "Are you sure you want to match to this work? To complete this process, confirm …" at bounding box center [399, 110] width 164 height 109
click at [448, 150] on button "Confirm" at bounding box center [451, 156] width 58 height 16
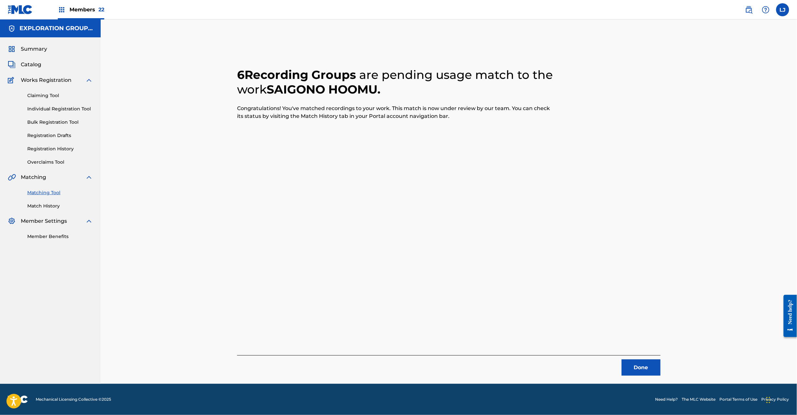
click at [636, 370] on button "Done" at bounding box center [641, 368] width 39 height 16
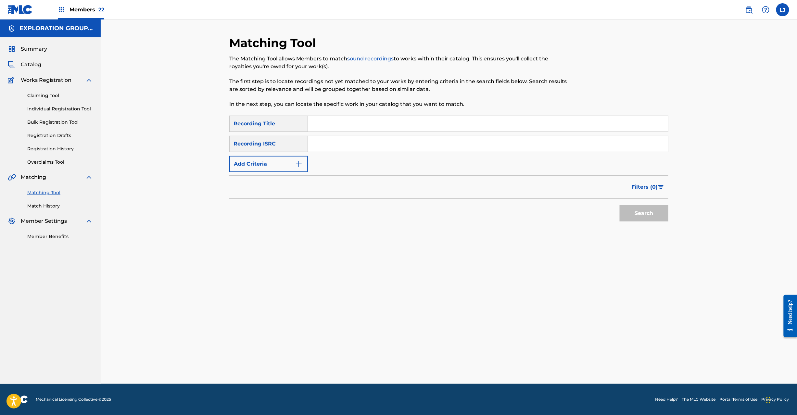
click at [350, 156] on div "SearchWithCriteria8185910e-6ba6-4b1d-b505-70f33b905783 Recording Title SearchWi…" at bounding box center [448, 144] width 439 height 57
paste input "JPU900500362"
click at [352, 147] on input "JPU900500362" at bounding box center [488, 144] width 360 height 16
type input "JPU900500362"
click at [641, 212] on button "Search" at bounding box center [644, 213] width 49 height 16
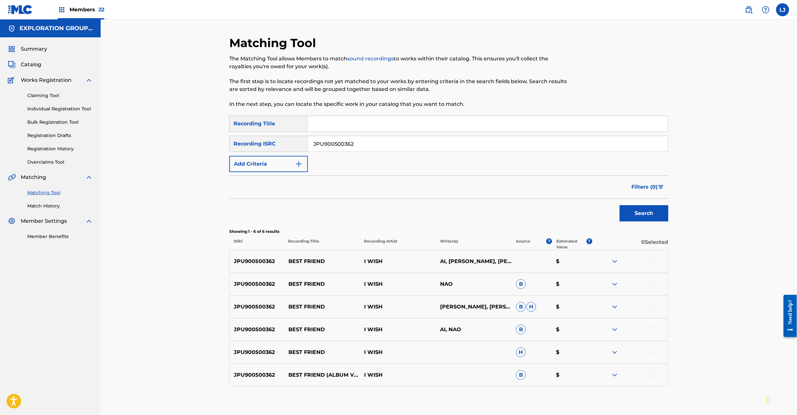
click at [647, 260] on div at bounding box center [630, 262] width 76 height 8
click at [651, 262] on div at bounding box center [650, 261] width 6 height 6
click at [649, 285] on div at bounding box center [650, 283] width 6 height 6
click at [654, 306] on div at bounding box center [650, 306] width 6 height 6
click at [652, 333] on div at bounding box center [630, 330] width 76 height 8
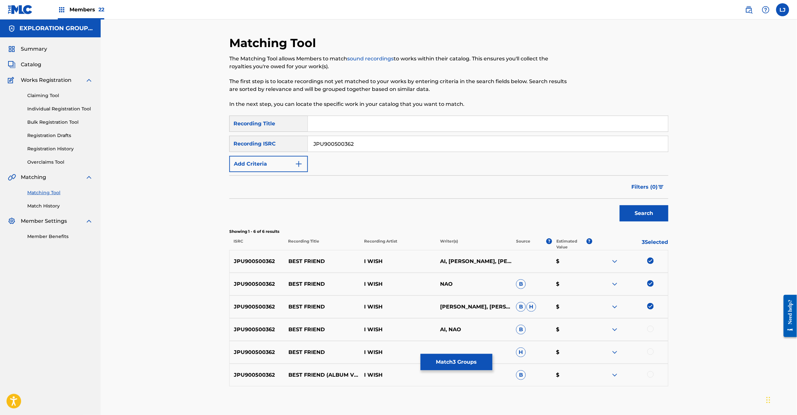
click at [650, 329] on div at bounding box center [650, 329] width 6 height 6
click at [653, 354] on div at bounding box center [650, 352] width 6 height 6
click at [650, 377] on div at bounding box center [650, 374] width 6 height 6
click at [441, 369] on button "Match 6 Groups" at bounding box center [457, 362] width 72 height 16
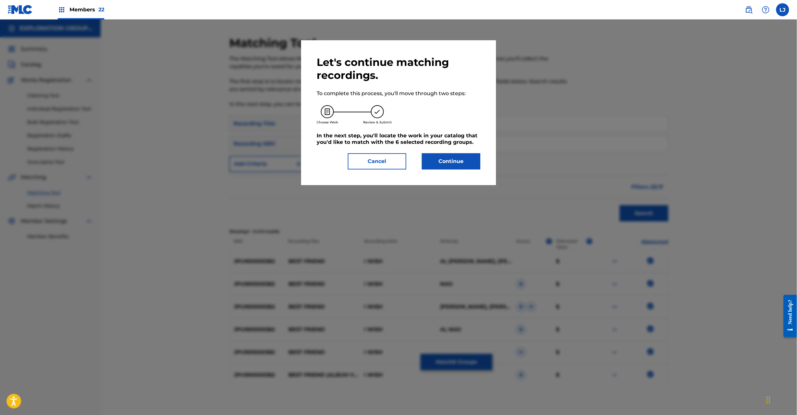
click at [444, 173] on div "Let's continue matching recordings. To complete this process, you'll move throu…" at bounding box center [398, 112] width 195 height 145
click at [444, 166] on button "Continue" at bounding box center [451, 161] width 58 height 16
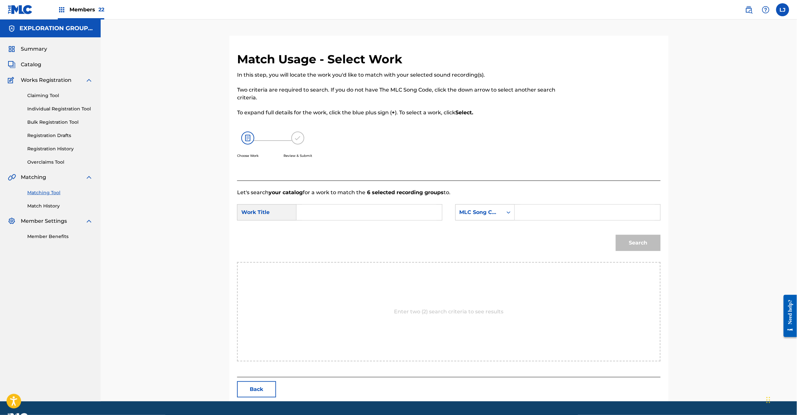
click at [389, 211] on input "Search Form" at bounding box center [369, 213] width 134 height 16
paste input "Best Friend BD8ZAT"
click at [364, 211] on input "Best Friend BD8ZAT" at bounding box center [369, 213] width 134 height 16
click at [356, 207] on input "Best Friend BD8ZAT" at bounding box center [369, 213] width 134 height 16
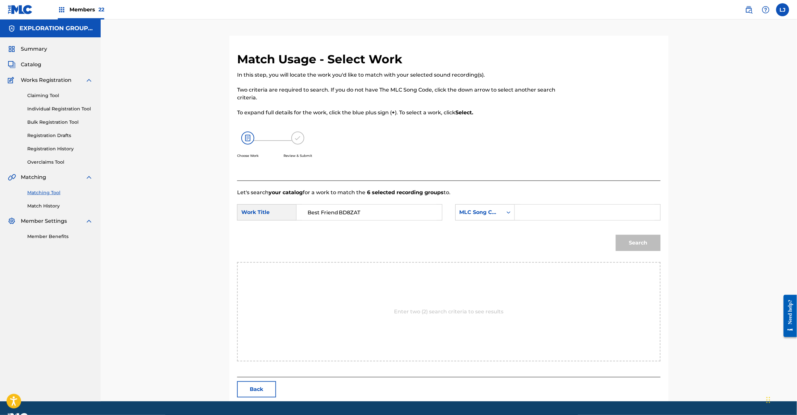
click at [356, 207] on input "Best Friend BD8ZAT" at bounding box center [369, 213] width 134 height 16
click at [355, 211] on input "Best Friend BD8ZAT" at bounding box center [369, 213] width 134 height 16
type input "Best Friend"
click at [533, 209] on input "Search Form" at bounding box center [587, 213] width 134 height 16
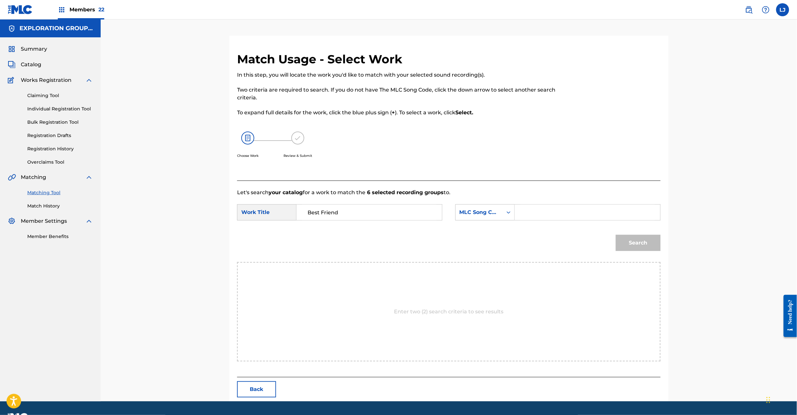
paste input "BD8ZAT"
type input "BD8ZAT"
click at [613, 242] on div "Search" at bounding box center [637, 241] width 48 height 26
click at [638, 240] on button "Search" at bounding box center [638, 243] width 45 height 16
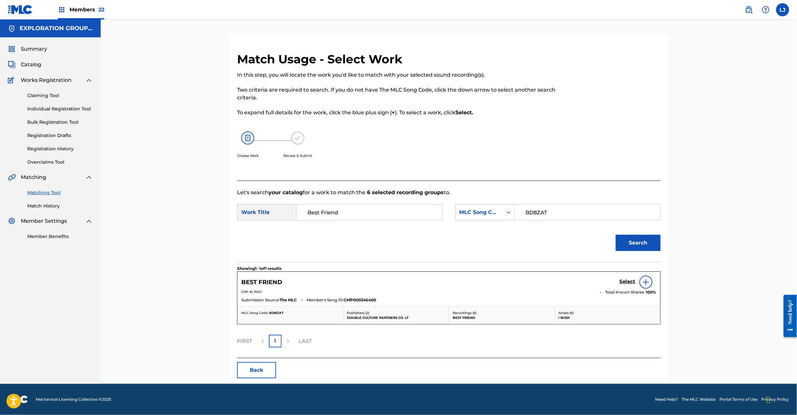
click at [620, 284] on h5 "Select" at bounding box center [628, 282] width 16 height 6
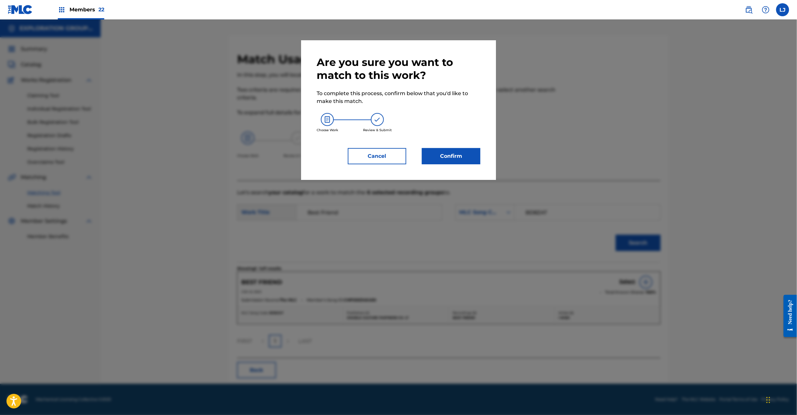
click at [473, 146] on div "Are you sure you want to match to this work? To complete this process, confirm …" at bounding box center [399, 110] width 164 height 109
click at [466, 152] on button "Confirm" at bounding box center [451, 156] width 58 height 16
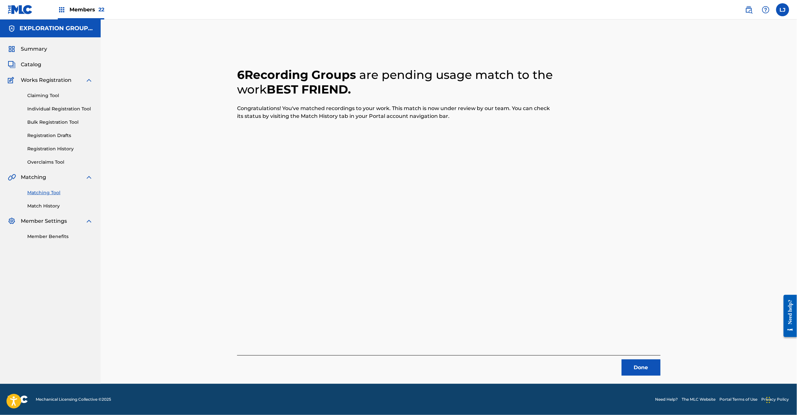
click at [638, 370] on button "Done" at bounding box center [641, 368] width 39 height 16
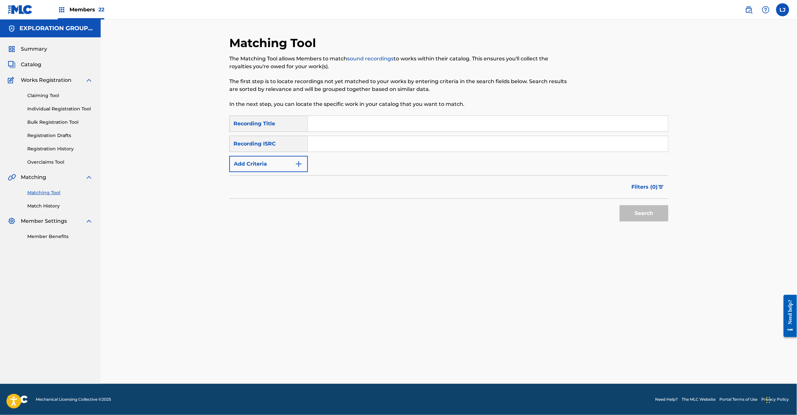
click at [329, 149] on input "Search Form" at bounding box center [488, 144] width 360 height 16
paste input "JPE861000022"
type input "JPE861000022"
click at [643, 209] on button "Search" at bounding box center [644, 213] width 49 height 16
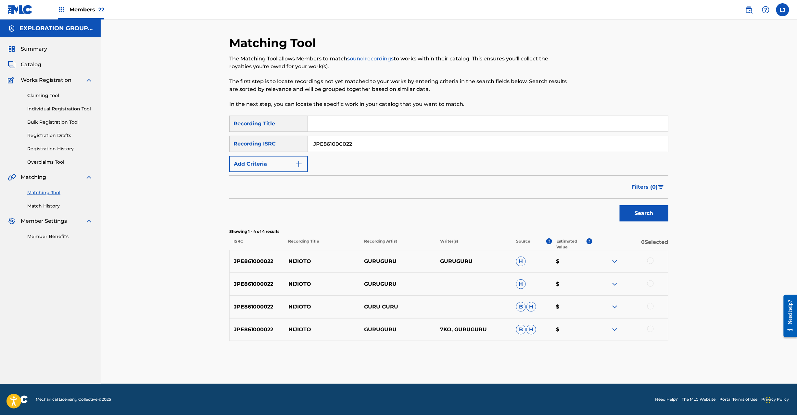
click at [649, 265] on div at bounding box center [630, 262] width 76 height 8
click at [649, 260] on div at bounding box center [650, 261] width 6 height 6
click at [649, 285] on div at bounding box center [650, 283] width 6 height 6
click at [649, 307] on div at bounding box center [650, 306] width 6 height 6
click at [652, 328] on div at bounding box center [650, 329] width 6 height 6
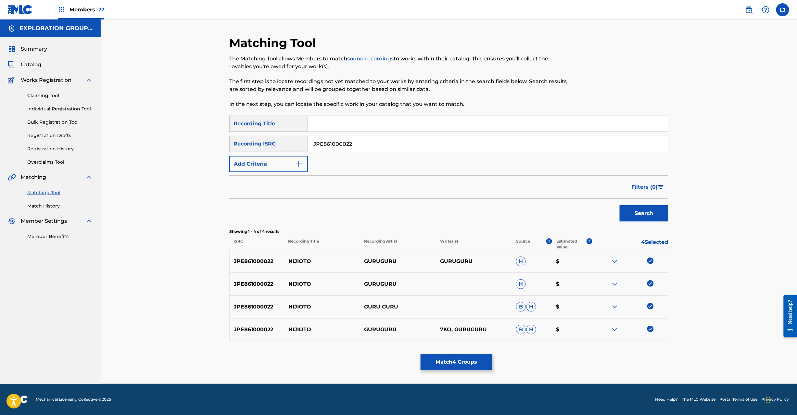
click at [454, 357] on button "Match 4 Groups" at bounding box center [457, 362] width 72 height 16
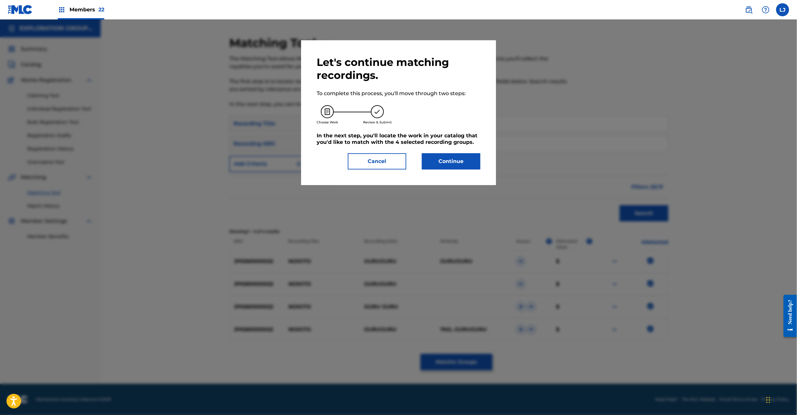
click at [441, 151] on div "Let's continue matching recordings. To complete this process, you'll move throu…" at bounding box center [399, 113] width 164 height 114
click at [444, 162] on button "Continue" at bounding box center [451, 161] width 58 height 16
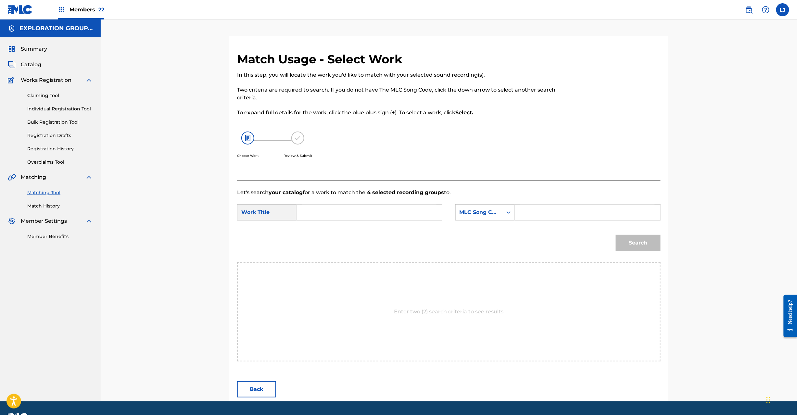
click at [397, 208] on input "Search Form" at bounding box center [369, 213] width 134 height 16
paste input "Nijioto N72ULZ"
click at [361, 207] on input "Nijioto N72ULZ" at bounding box center [369, 213] width 134 height 16
type input "Nijioto"
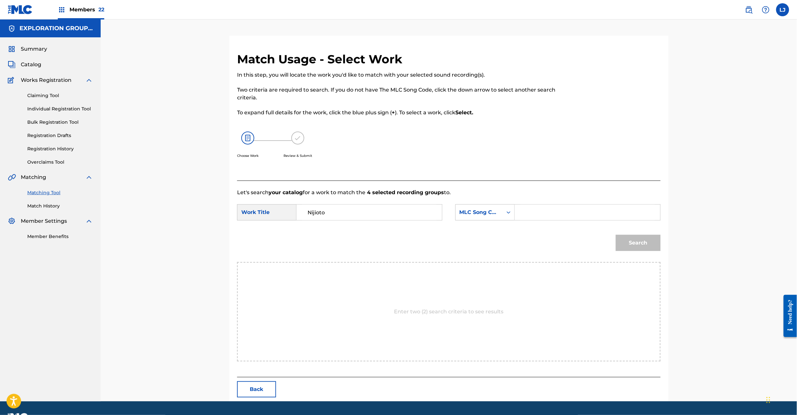
click at [623, 215] on input "Search Form" at bounding box center [587, 213] width 134 height 16
paste input "N72ULZ"
type input "N72ULZ"
click at [637, 249] on button "Search" at bounding box center [638, 243] width 45 height 16
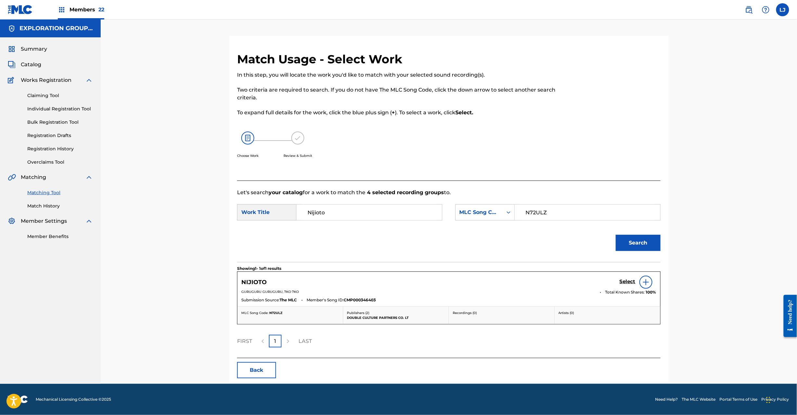
click at [629, 284] on h5 "Select" at bounding box center [628, 282] width 16 height 6
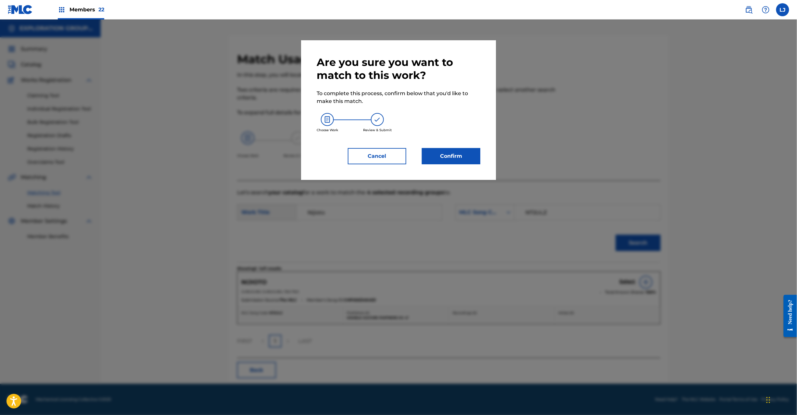
click at [459, 163] on button "Confirm" at bounding box center [451, 156] width 58 height 16
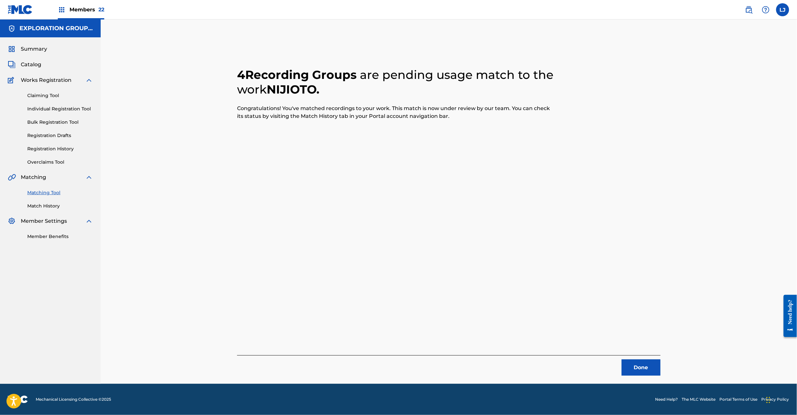
click at [622, 363] on button "Done" at bounding box center [641, 368] width 39 height 16
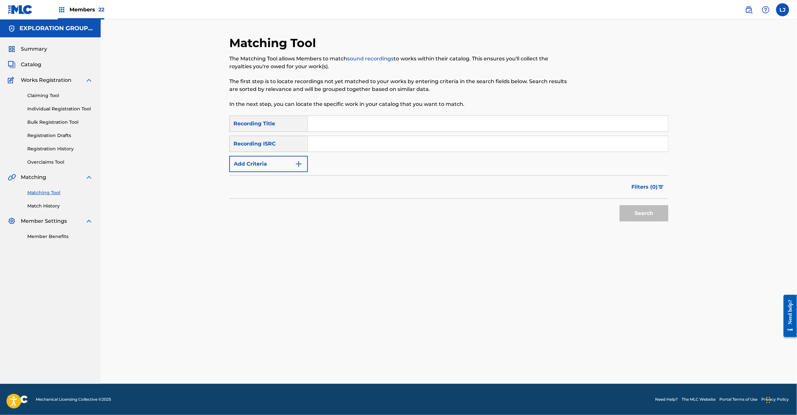
drag, startPoint x: 348, startPoint y: 161, endPoint x: 351, endPoint y: 157, distance: 5.9
click at [349, 161] on div "SearchWithCriteria8185910e-6ba6-4b1d-b505-70f33b905783 Recording Title SearchWi…" at bounding box center [448, 144] width 439 height 57
paste input "JPU900500363"
click at [351, 140] on input "JPU900500363" at bounding box center [488, 144] width 360 height 16
type input "JPU900500363"
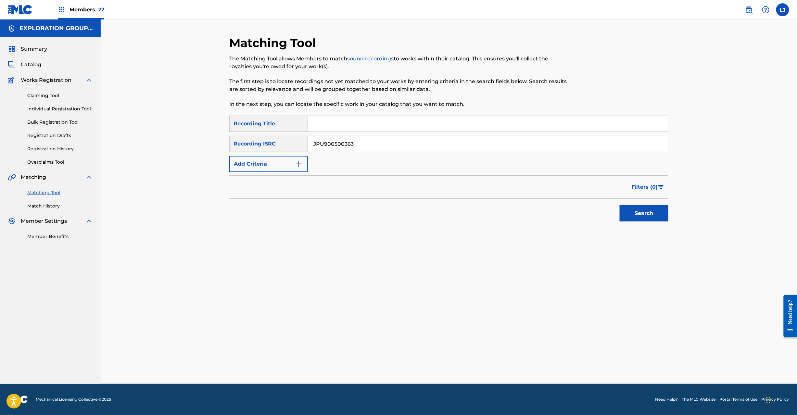
click at [632, 207] on button "Search" at bounding box center [644, 213] width 49 height 16
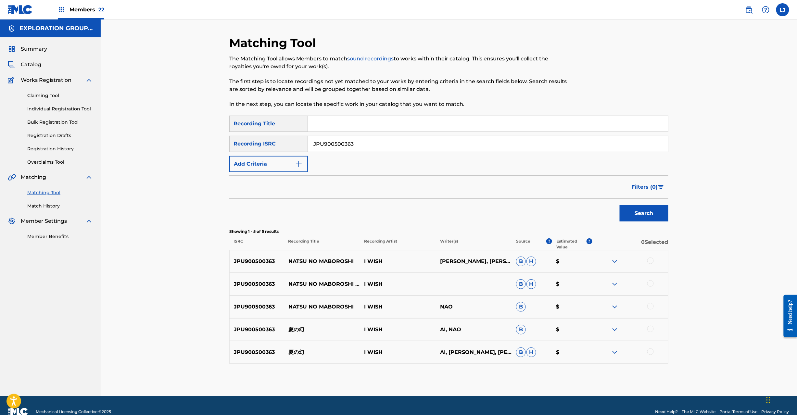
click at [293, 333] on p "夏の幻" at bounding box center [322, 330] width 76 height 8
copy p "夏の幻"
click at [650, 262] on div at bounding box center [650, 261] width 6 height 6
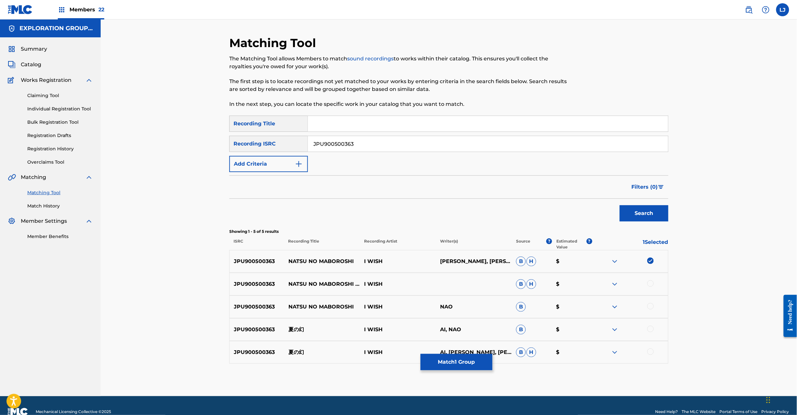
click at [650, 285] on div at bounding box center [650, 283] width 6 height 6
click at [651, 305] on div at bounding box center [650, 306] width 6 height 6
click at [650, 329] on div at bounding box center [650, 329] width 6 height 6
click at [650, 352] on div at bounding box center [650, 352] width 6 height 6
click at [452, 363] on button "Match 5 Groups" at bounding box center [457, 362] width 72 height 16
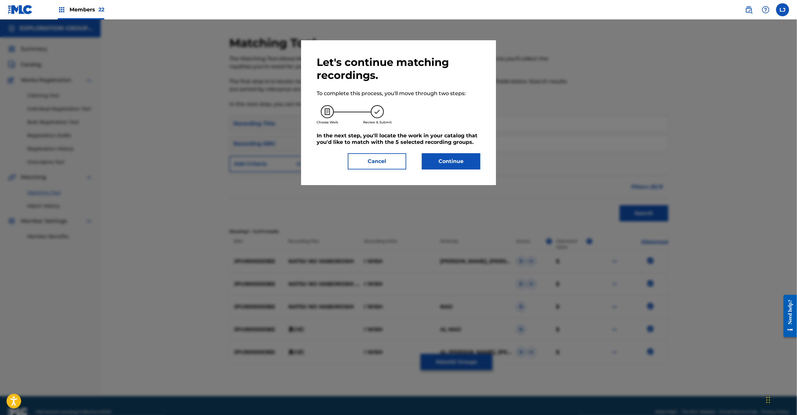
click at [435, 157] on button "Continue" at bounding box center [451, 161] width 58 height 16
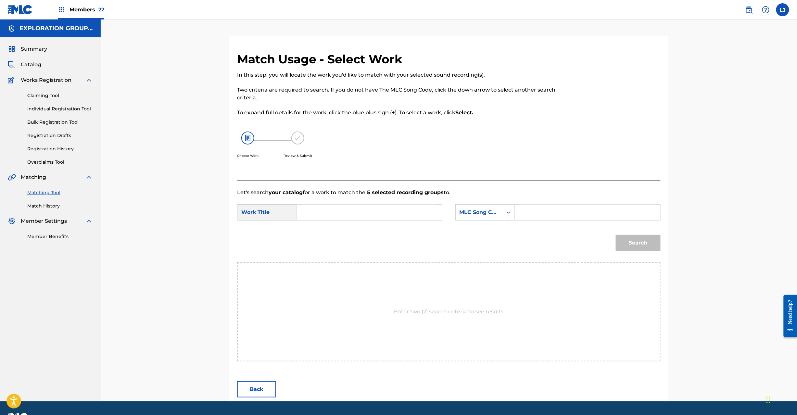
click at [402, 216] on input "Search Form" at bounding box center [369, 213] width 134 height 16
paste input "[PERSON_NAME] N721V1"
click at [344, 216] on input "[PERSON_NAME] N721V1" at bounding box center [369, 213] width 134 height 16
click at [383, 211] on input "[PERSON_NAME] N721V1" at bounding box center [369, 213] width 134 height 16
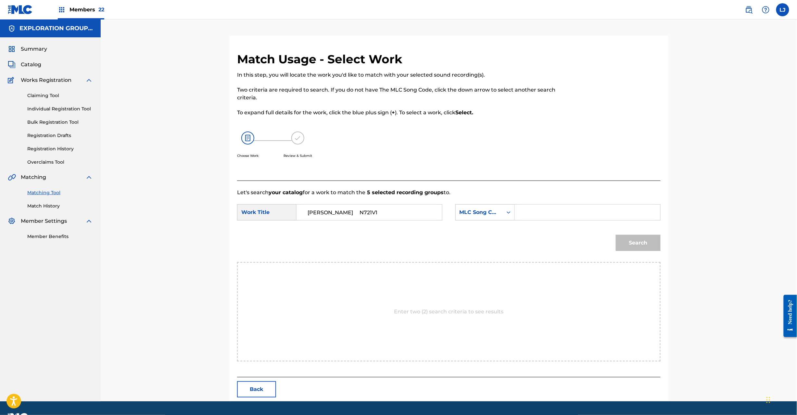
click at [383, 211] on input "[PERSON_NAME] N721V1" at bounding box center [369, 213] width 134 height 16
type input "[PERSON_NAME]"
click at [569, 221] on div "SearchWithCriteriac6b57176-a499-48a1-a0fd-a18d089fe45b Work Title Natsuno Mabor…" at bounding box center [449, 214] width 424 height 20
paste input "N721V1"
drag, startPoint x: 570, startPoint y: 212, endPoint x: 606, endPoint y: 238, distance: 43.7
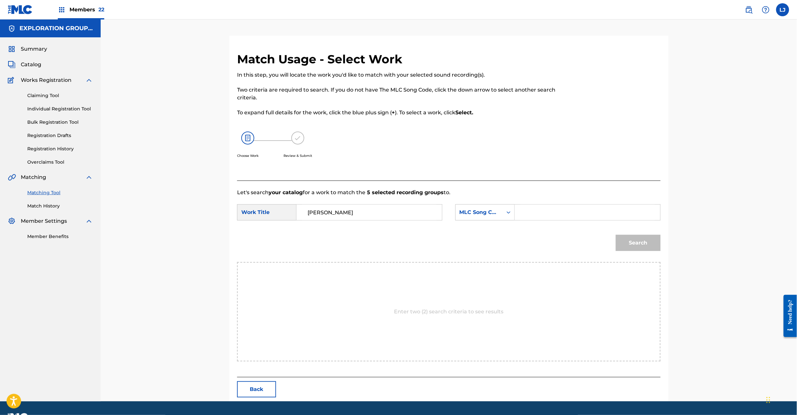
click at [571, 212] on input "Search Form" at bounding box center [587, 213] width 134 height 16
type input "N721V1"
click at [627, 246] on button "Search" at bounding box center [638, 243] width 45 height 16
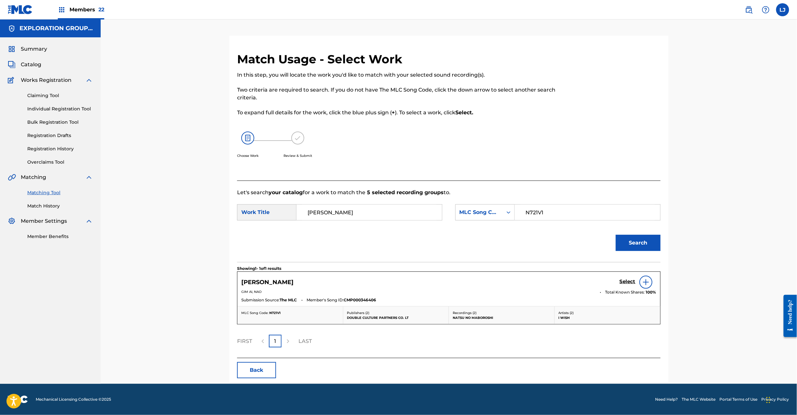
click at [619, 285] on div "NATSUNO MABOROSHI Select" at bounding box center [448, 282] width 415 height 13
click at [622, 281] on h5 "Select" at bounding box center [628, 282] width 16 height 6
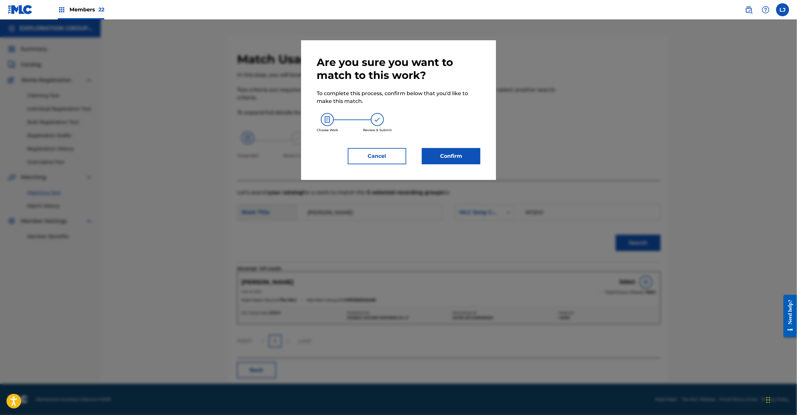
click at [447, 163] on button "Confirm" at bounding box center [451, 156] width 58 height 16
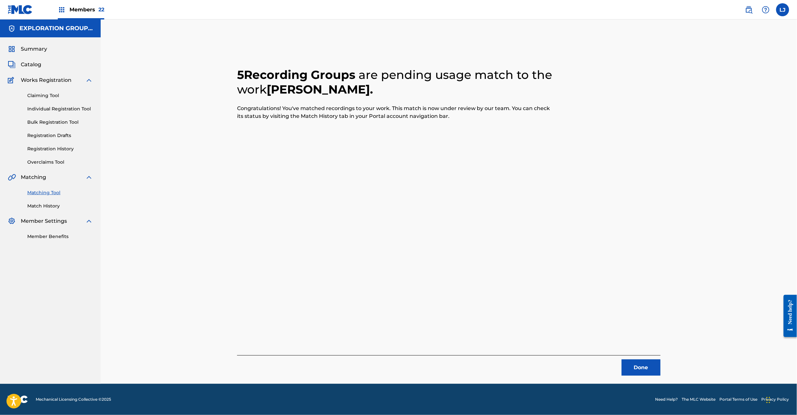
click at [638, 367] on button "Done" at bounding box center [641, 368] width 39 height 16
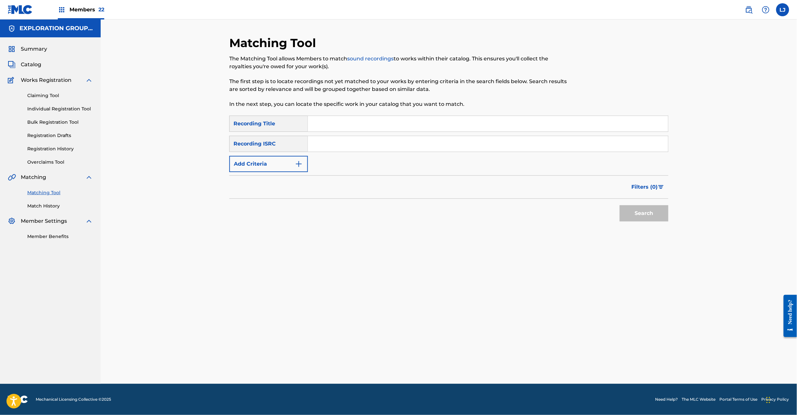
click at [340, 145] on input "Search Form" at bounding box center [488, 144] width 360 height 16
paste input "JPU900500365"
type input "JPU900500365"
click at [633, 216] on button "Search" at bounding box center [644, 213] width 49 height 16
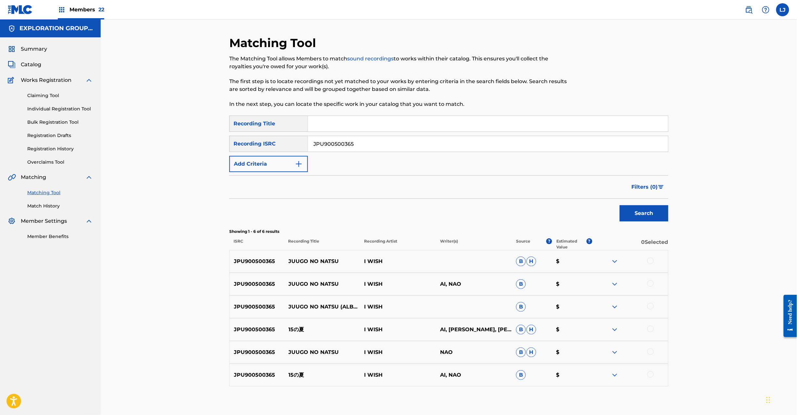
click at [300, 330] on p "15の夏" at bounding box center [322, 330] width 76 height 8
copy p "15の夏"
click at [322, 280] on div "JPU900500365 JUUGO NO NATSU I WISH AI, NAO B $" at bounding box center [448, 284] width 439 height 23
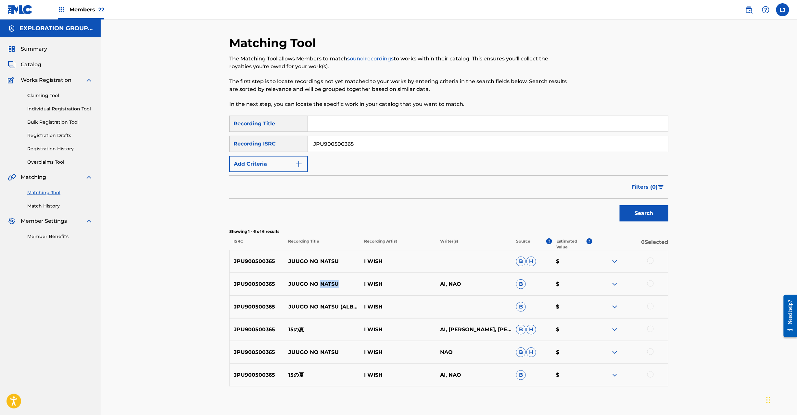
click at [322, 280] on div "JPU900500365 JUUGO NO NATSU I WISH AI, NAO B $" at bounding box center [448, 284] width 439 height 23
click at [652, 260] on div at bounding box center [650, 261] width 6 height 6
click at [654, 283] on div at bounding box center [650, 283] width 6 height 6
click at [648, 307] on div at bounding box center [650, 306] width 6 height 6
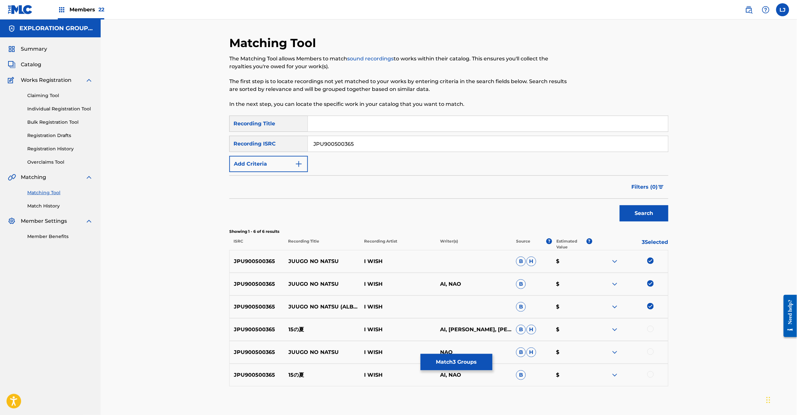
click at [652, 352] on div at bounding box center [650, 352] width 6 height 6
click at [450, 363] on button "Match 4 Groups" at bounding box center [457, 362] width 72 height 16
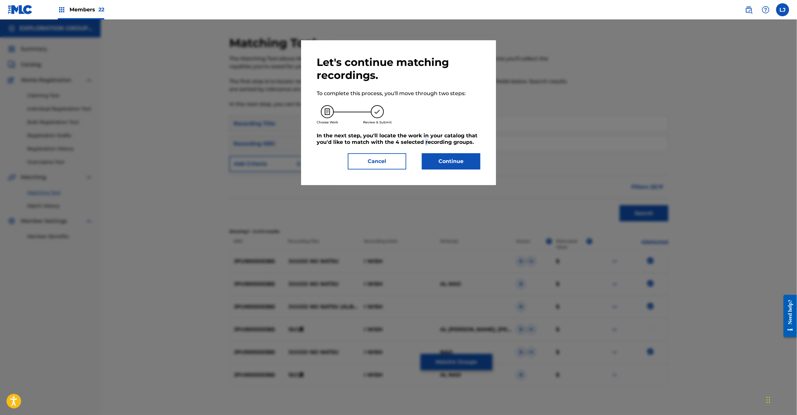
drag, startPoint x: 424, startPoint y: 141, endPoint x: 437, endPoint y: 155, distance: 19.8
click at [430, 149] on div "Let's continue matching recordings. To complete this process, you'll move throu…" at bounding box center [399, 113] width 164 height 114
click at [437, 155] on button "Continue" at bounding box center [451, 161] width 58 height 16
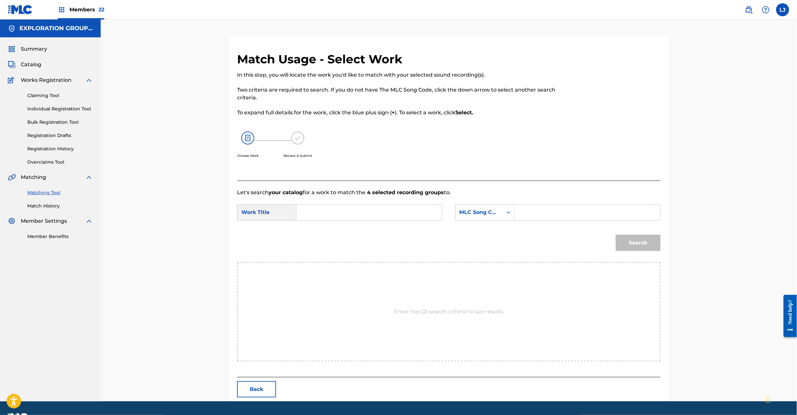
click at [328, 225] on form "SearchWithCriteriac6b57176-a499-48a1-a0fd-a18d089fe45b Work Title SearchWithCri…" at bounding box center [449, 230] width 424 height 66
click at [329, 213] on input "Search Form" at bounding box center [369, 213] width 134 height 16
paste input "Juugono Natsu J52HQ3"
click at [366, 211] on input "Juugono Natsu J52HQ3" at bounding box center [369, 213] width 134 height 16
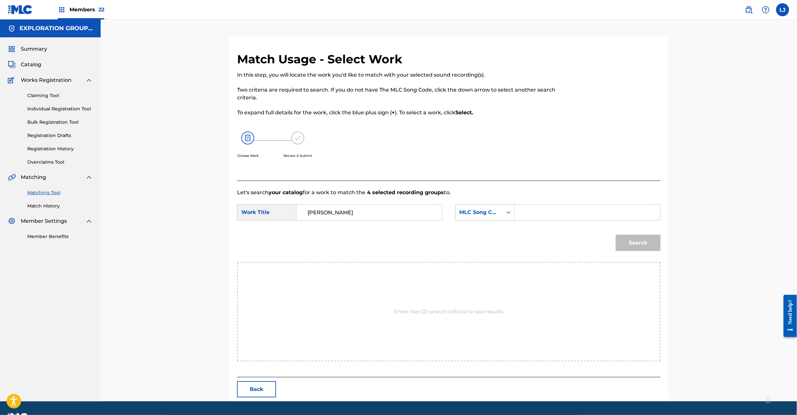
type input "[PERSON_NAME]"
click at [548, 209] on input "Search Form" at bounding box center [587, 213] width 134 height 16
paste input "J52HQ3"
type input "J52HQ3"
click at [645, 244] on button "Search" at bounding box center [638, 243] width 45 height 16
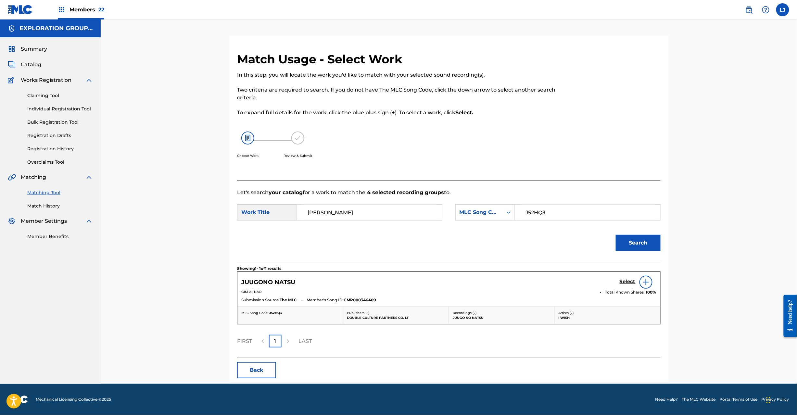
click at [622, 280] on h5 "Select" at bounding box center [628, 282] width 16 height 6
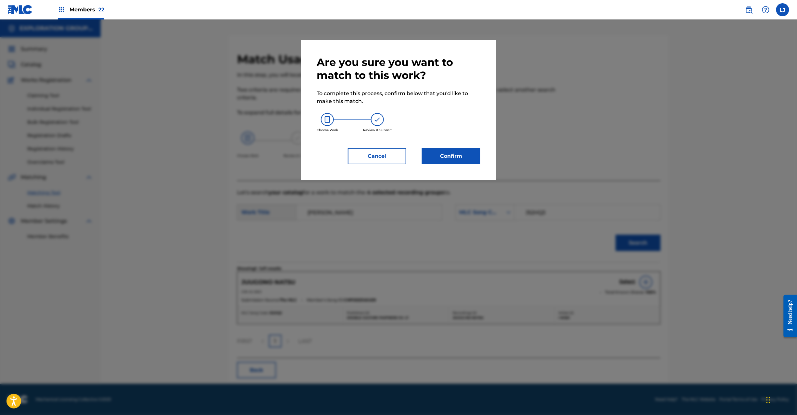
click at [463, 160] on button "Confirm" at bounding box center [451, 156] width 58 height 16
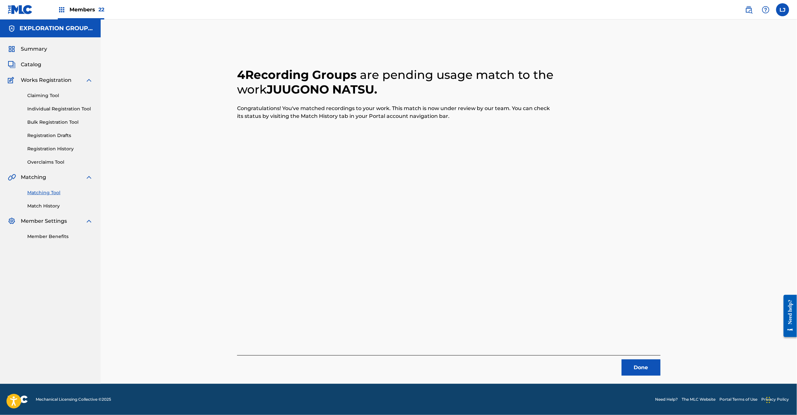
click at [647, 372] on button "Done" at bounding box center [641, 368] width 39 height 16
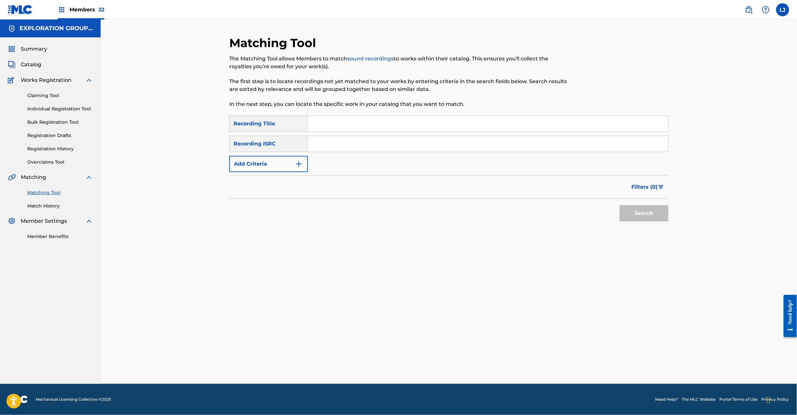
click at [359, 149] on input "Search Form" at bounding box center [488, 144] width 360 height 16
paste input "JPU900500366"
type input "JPU900500366"
click at [634, 209] on button "Search" at bounding box center [644, 213] width 49 height 16
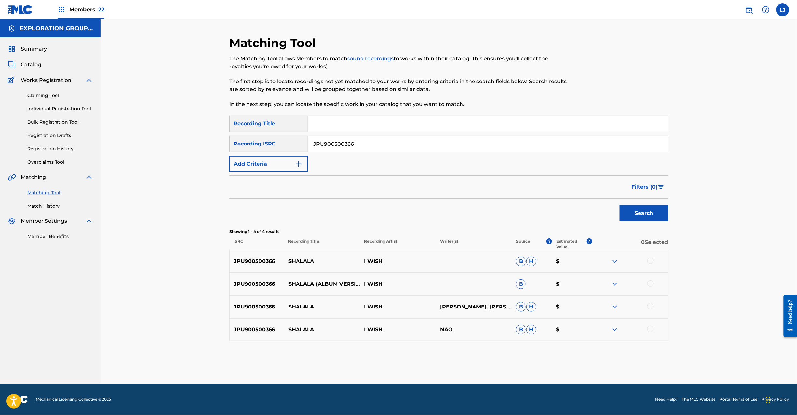
click at [652, 260] on div at bounding box center [650, 261] width 6 height 6
click at [651, 287] on div at bounding box center [650, 283] width 6 height 6
click at [653, 309] on div at bounding box center [630, 307] width 76 height 8
click at [651, 303] on div "JPU900500366 SHALALA I WISH [PERSON_NAME], [PERSON_NAME], [PERSON_NAME]" at bounding box center [448, 307] width 439 height 23
click at [649, 308] on div at bounding box center [650, 306] width 6 height 6
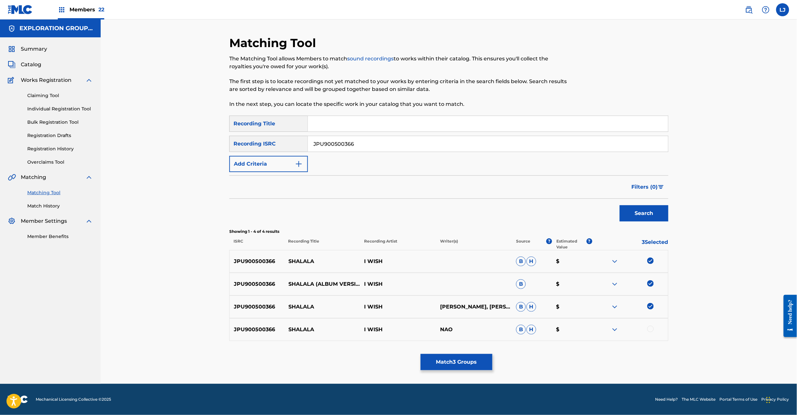
click at [652, 329] on div at bounding box center [650, 329] width 6 height 6
click at [475, 362] on button "Match 4 Groups" at bounding box center [457, 362] width 72 height 16
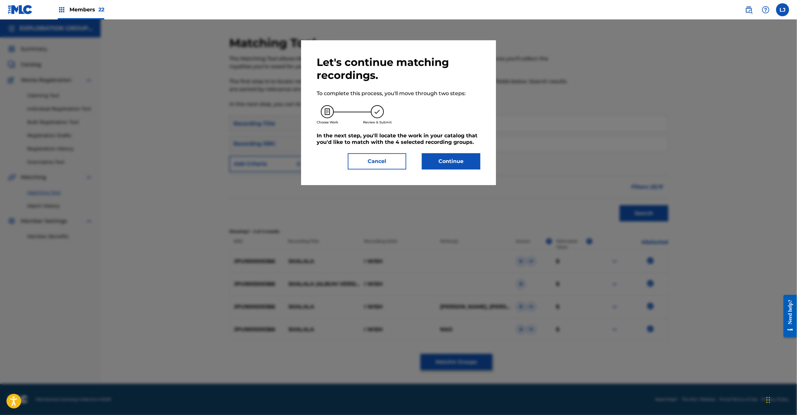
click at [459, 172] on div "Let's continue matching recordings. To complete this process, you'll move throu…" at bounding box center [398, 112] width 195 height 145
click at [455, 165] on button "Continue" at bounding box center [451, 161] width 58 height 16
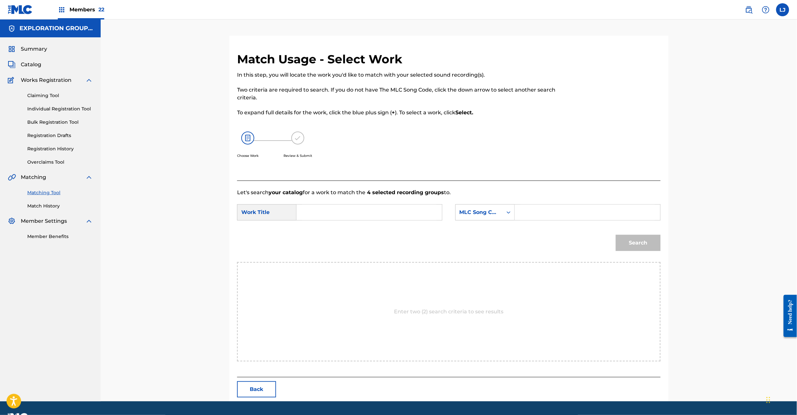
click at [367, 213] on input "Search Form" at bounding box center [369, 213] width 134 height 16
paste input "Sha-La-La S65HEN"
click at [353, 215] on input "Sha-La-La S65HEN" at bounding box center [369, 213] width 134 height 16
type input "Sha-La-La"
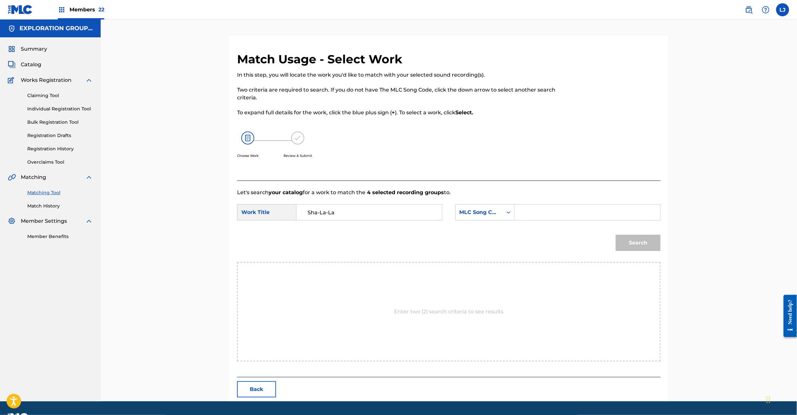
drag, startPoint x: 519, startPoint y: 215, endPoint x: 569, endPoint y: 222, distance: 50.8
click at [520, 215] on div "Search Form" at bounding box center [588, 212] width 146 height 16
click at [577, 220] on input "Search Form" at bounding box center [587, 213] width 134 height 16
paste input "S65HEN"
type input "S65HEN"
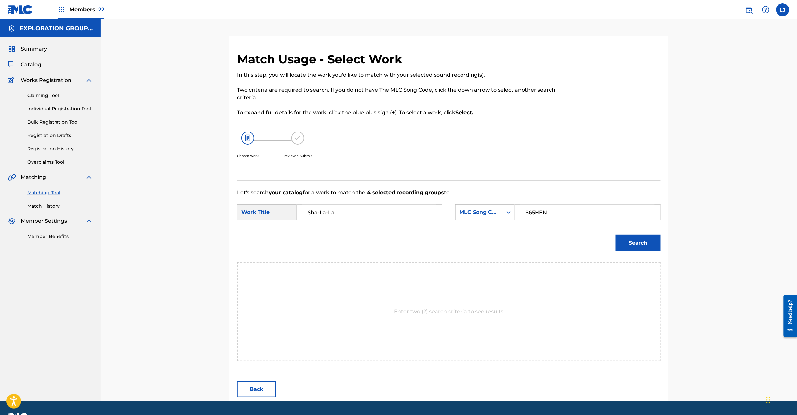
click at [623, 238] on button "Search" at bounding box center [638, 243] width 45 height 16
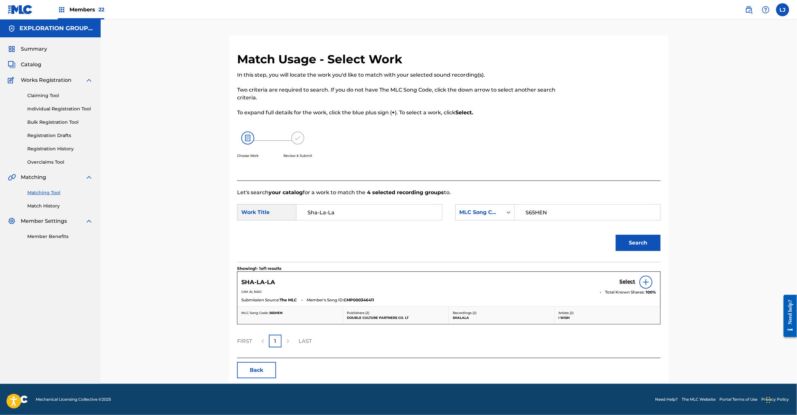
click at [625, 284] on h5 "Select" at bounding box center [628, 282] width 16 height 6
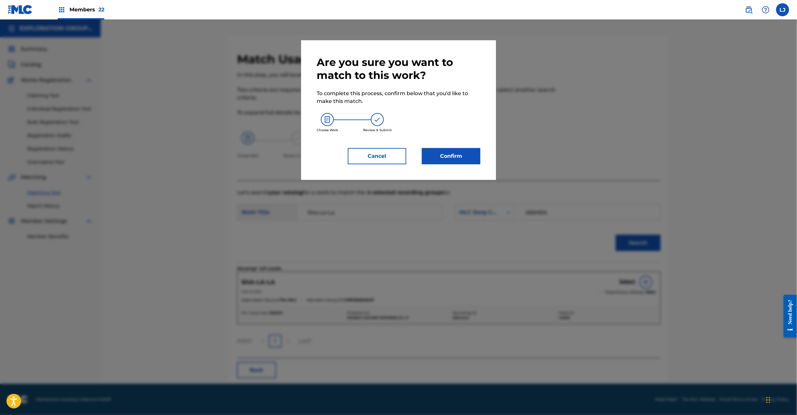
click at [460, 150] on button "Confirm" at bounding box center [451, 156] width 58 height 16
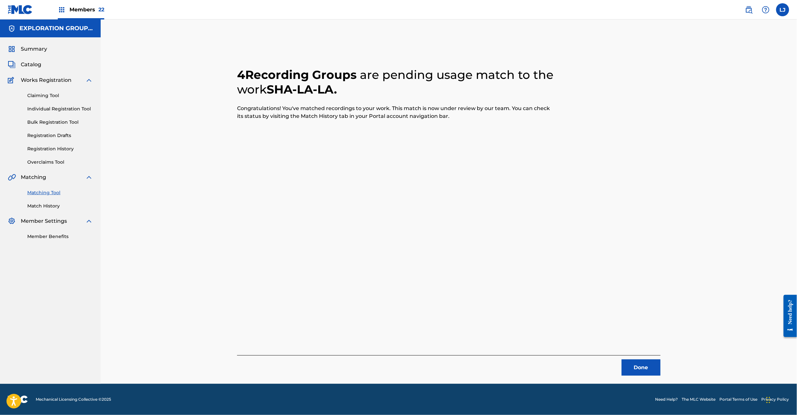
click at [643, 366] on button "Done" at bounding box center [641, 368] width 39 height 16
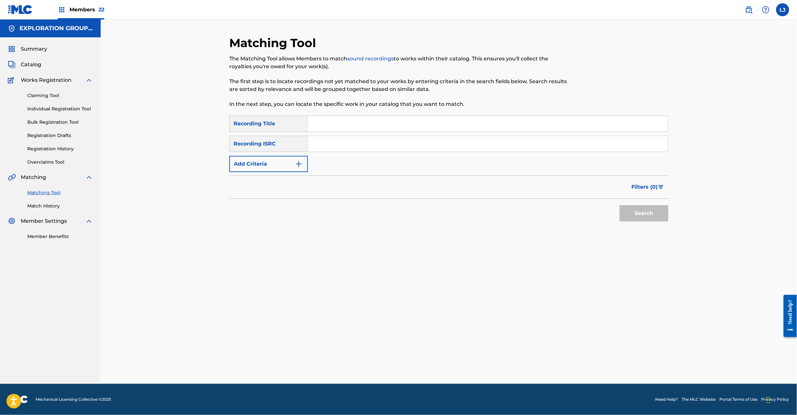
click at [346, 150] on input "Search Form" at bounding box center [488, 144] width 360 height 16
paste input "JPU900500367"
click at [632, 211] on button "Search" at bounding box center [644, 213] width 49 height 16
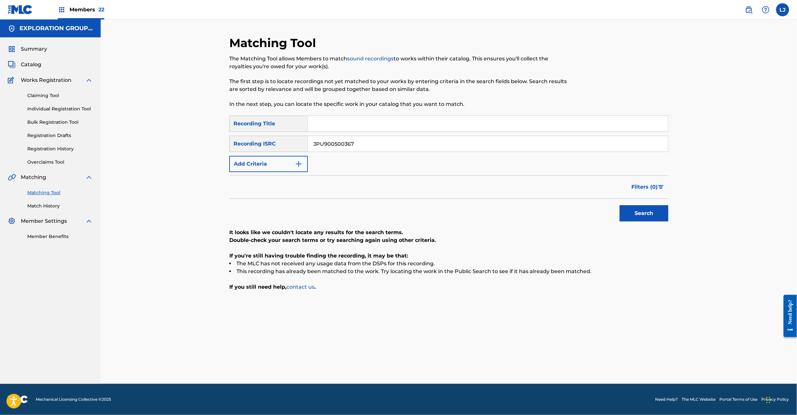
click at [346, 140] on input "JPU900500367" at bounding box center [488, 144] width 360 height 16
paste input "B820800096|JPB820500057|JPB820500054|JPB820500089"
drag, startPoint x: 352, startPoint y: 143, endPoint x: 643, endPoint y: 141, distance: 290.4
click at [695, 142] on div "Matching Tool The Matching Tool allows Members to match sound recordings to wor…" at bounding box center [449, 201] width 697 height 365
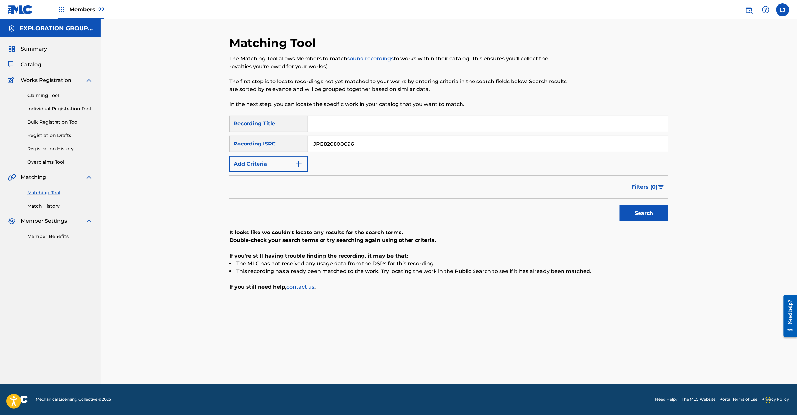
click at [620, 205] on button "Search" at bounding box center [644, 213] width 49 height 16
click at [374, 147] on input "JPB820800096" at bounding box center [488, 144] width 360 height 16
click at [375, 147] on input "JPB820800096" at bounding box center [488, 144] width 360 height 16
paste input "|JPB820500057|JPB820500054|JPB820500089"
drag, startPoint x: 355, startPoint y: 147, endPoint x: 168, endPoint y: 146, distance: 186.5
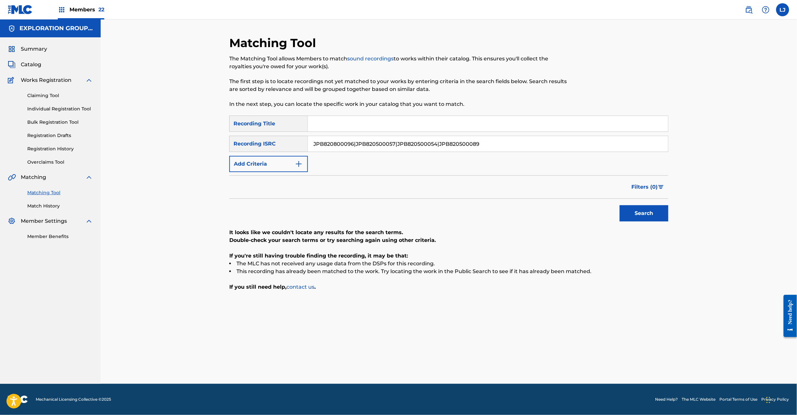
click at [168, 146] on div "Matching Tool The Matching Tool allows Members to match sound recordings to wor…" at bounding box center [449, 201] width 697 height 365
drag, startPoint x: 353, startPoint y: 143, endPoint x: 624, endPoint y: 147, distance: 270.6
click at [623, 146] on input "JPB820500057" at bounding box center [488, 144] width 360 height 16
click at [630, 208] on button "Search" at bounding box center [644, 213] width 49 height 16
click at [372, 146] on input "JPB820500057" at bounding box center [488, 144] width 360 height 16
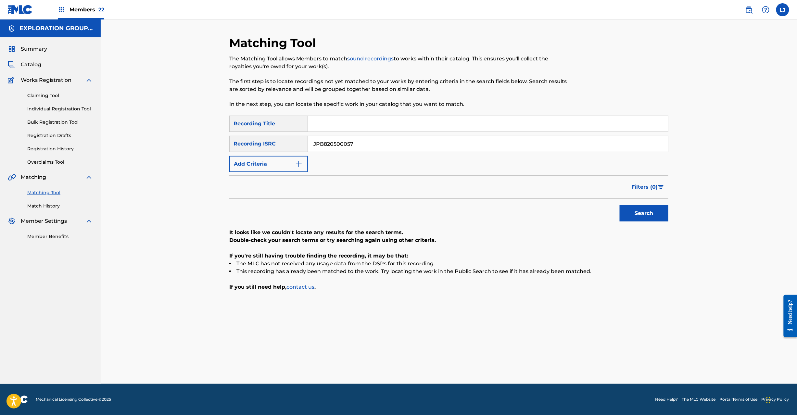
click at [372, 146] on input "JPB820500057" at bounding box center [488, 144] width 360 height 16
paste input "800096|JPB820500057|JPB820500054|JPB820500089"
drag, startPoint x: 398, startPoint y: 143, endPoint x: 141, endPoint y: 143, distance: 256.6
click at [141, 143] on div "Matching Tool The Matching Tool allows Members to match sound recordings to wor…" at bounding box center [449, 201] width 697 height 365
drag, startPoint x: 353, startPoint y: 142, endPoint x: 552, endPoint y: 145, distance: 198.2
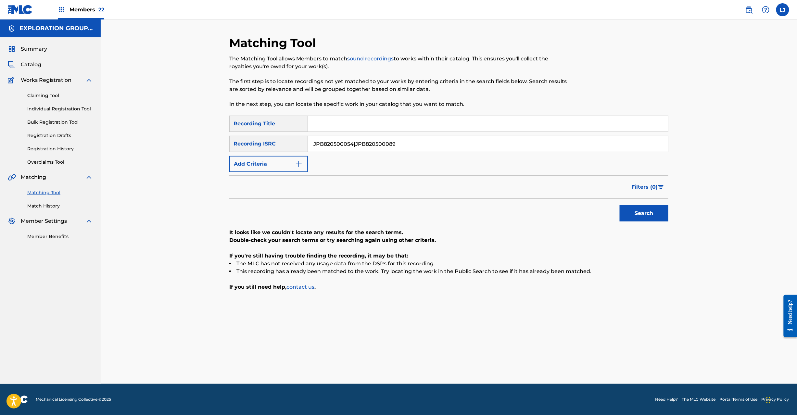
click at [550, 143] on input "JPB820500054|JPB820500089" at bounding box center [488, 144] width 360 height 16
click at [653, 211] on button "Search" at bounding box center [644, 213] width 49 height 16
click at [362, 146] on input "JPB820500054" at bounding box center [488, 144] width 360 height 16
paste input "800096|JPB820500057|JPB820500054|JPB820500089"
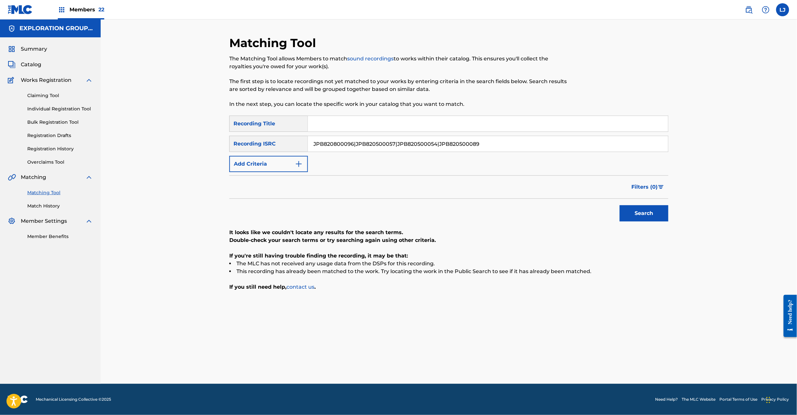
drag, startPoint x: 438, startPoint y: 146, endPoint x: 135, endPoint y: 145, distance: 302.8
click at [135, 145] on div "Matching Tool The Matching Tool allows Members to match sound recordings to wor…" at bounding box center [449, 201] width 697 height 365
click at [631, 212] on button "Search" at bounding box center [644, 213] width 49 height 16
click at [369, 152] on div "SearchWithCriteria8185910e-6ba6-4b1d-b505-70f33b905783 Recording Title SearchWi…" at bounding box center [448, 144] width 439 height 57
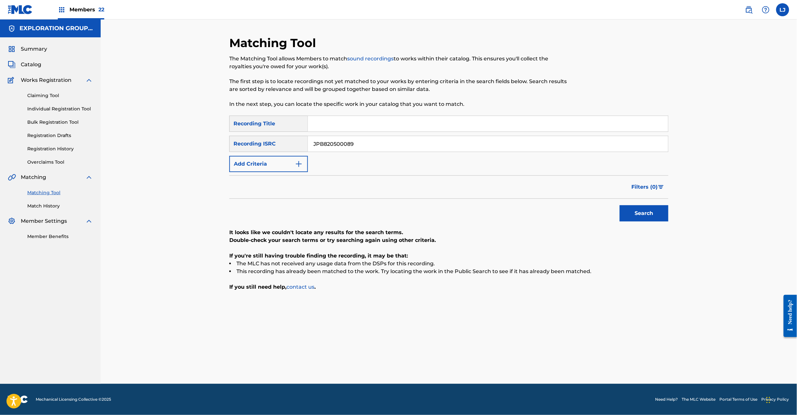
click at [368, 141] on input "JPB820500089" at bounding box center [488, 144] width 360 height 16
paste input "55"
click at [649, 207] on button "Search" at bounding box center [644, 213] width 49 height 16
click at [362, 146] on input "JPB820500055" at bounding box center [488, 144] width 360 height 16
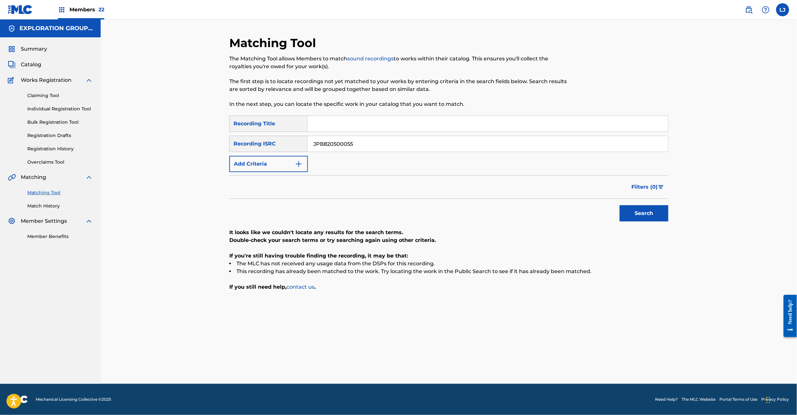
paste
click at [362, 146] on input "JPU900500364" at bounding box center [488, 144] width 360 height 16
type input "JPU900500364"
click at [645, 212] on button "Search" at bounding box center [644, 213] width 49 height 16
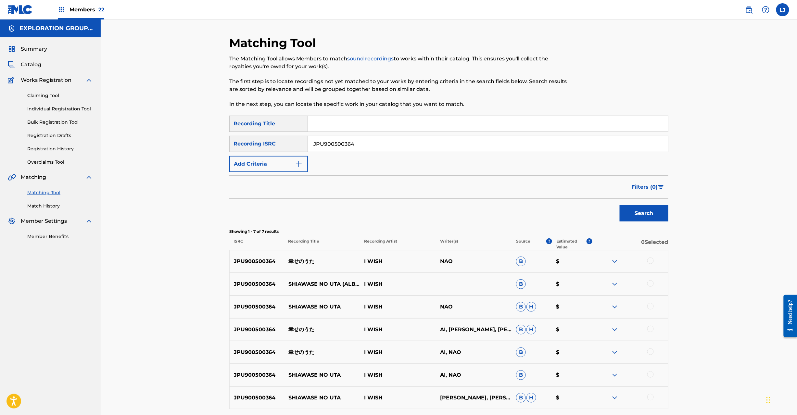
click at [307, 262] on p "幸せのうた" at bounding box center [322, 262] width 76 height 8
copy p "幸せのうた"
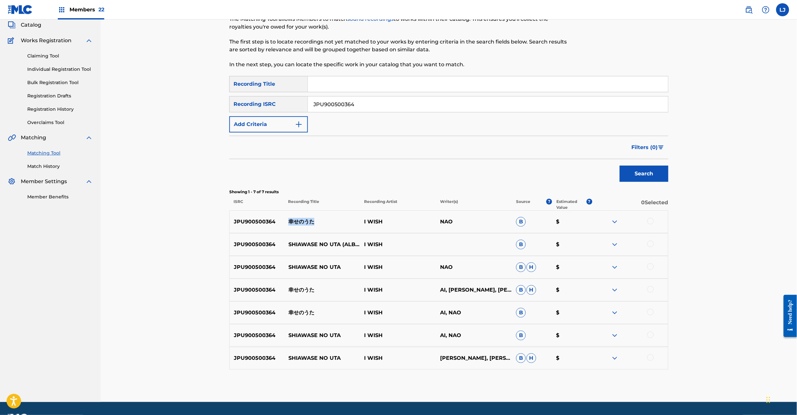
scroll to position [42, 0]
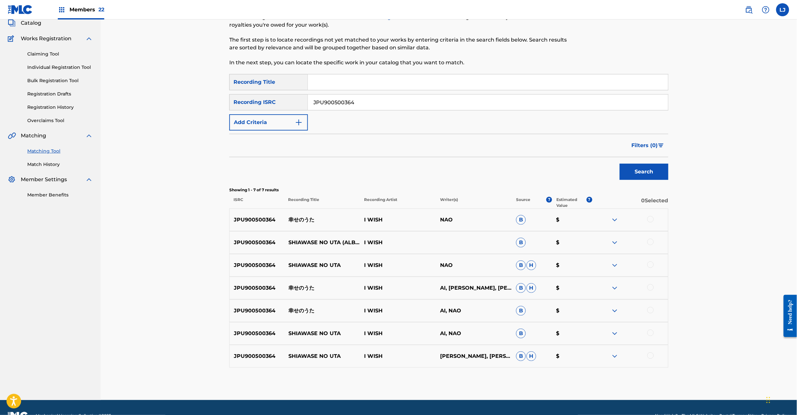
click at [649, 217] on div at bounding box center [650, 219] width 6 height 6
click at [654, 243] on div at bounding box center [650, 242] width 6 height 6
click at [650, 242] on img at bounding box center [650, 242] width 6 height 6
click at [649, 242] on div at bounding box center [650, 242] width 6 height 6
click at [645, 266] on div at bounding box center [630, 266] width 76 height 8
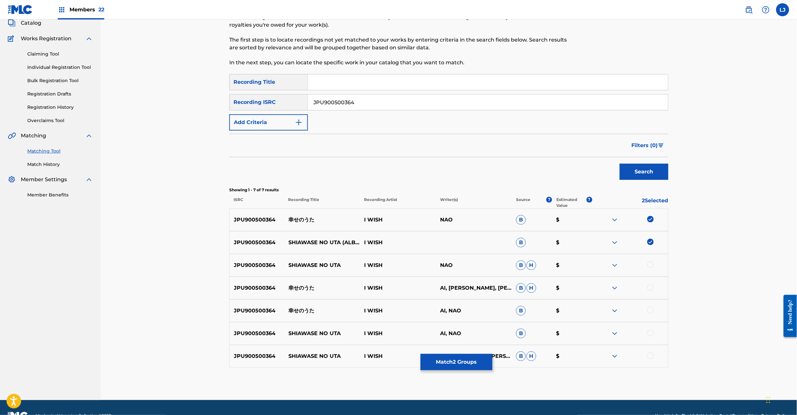
click at [651, 264] on div at bounding box center [650, 265] width 6 height 6
click at [651, 288] on div at bounding box center [650, 287] width 6 height 6
click at [650, 310] on div at bounding box center [650, 310] width 6 height 6
click at [652, 333] on div at bounding box center [650, 333] width 6 height 6
click at [648, 354] on div at bounding box center [650, 355] width 6 height 6
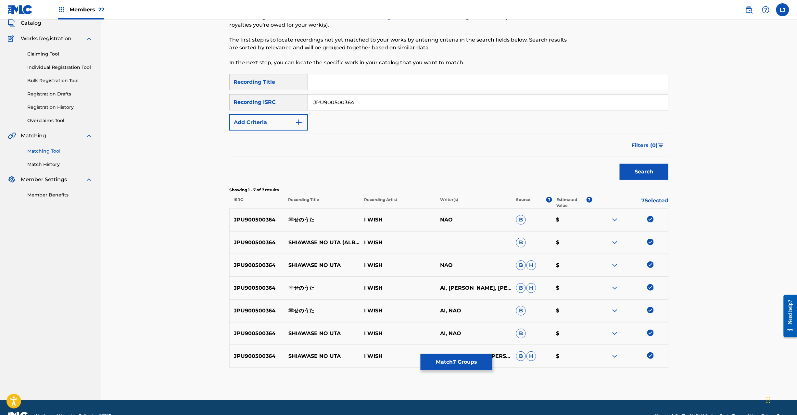
click at [455, 364] on button "Match 7 Groups" at bounding box center [457, 362] width 72 height 16
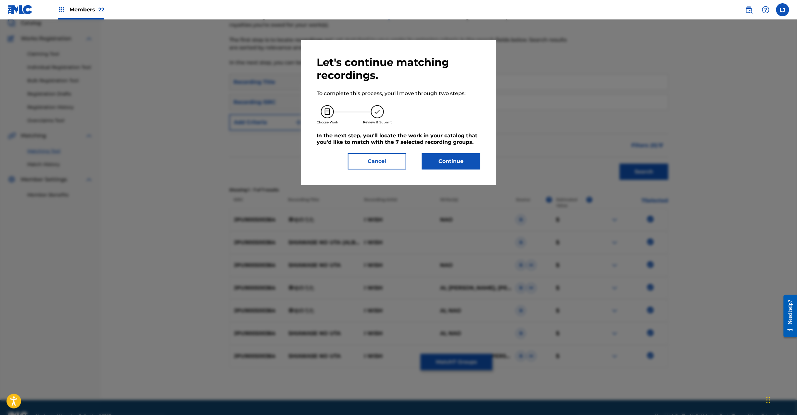
click at [392, 164] on button "Cancel" at bounding box center [377, 161] width 58 height 16
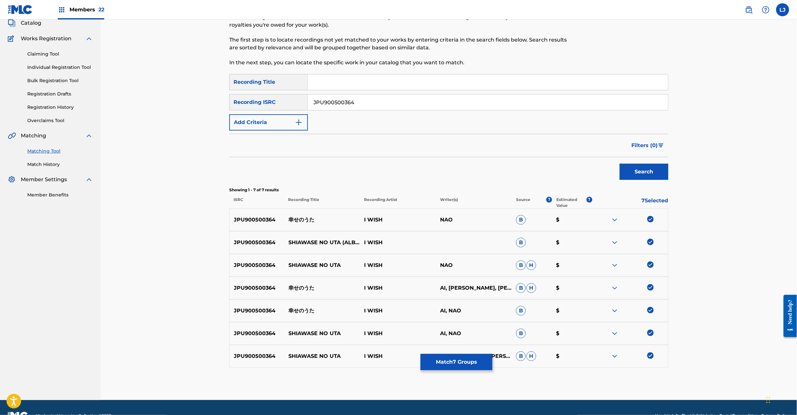
click at [447, 362] on button "Match 7 Groups" at bounding box center [457, 362] width 72 height 16
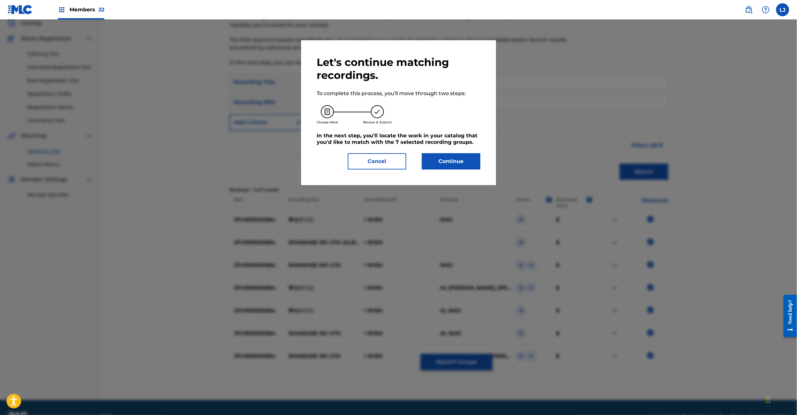
click at [459, 158] on button "Continue" at bounding box center [451, 161] width 58 height 16
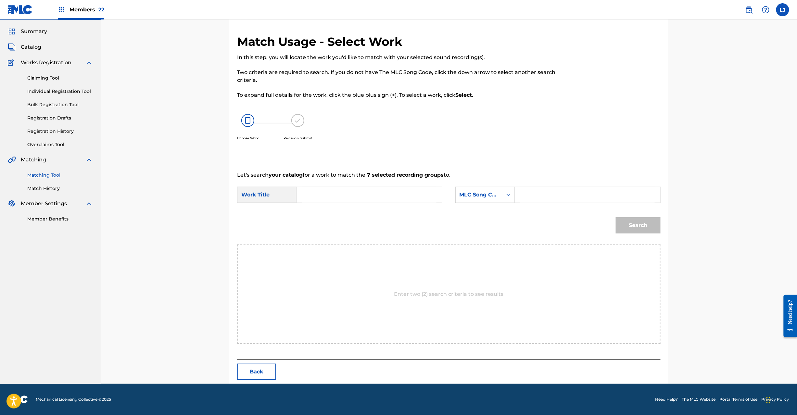
scroll to position [0, 0]
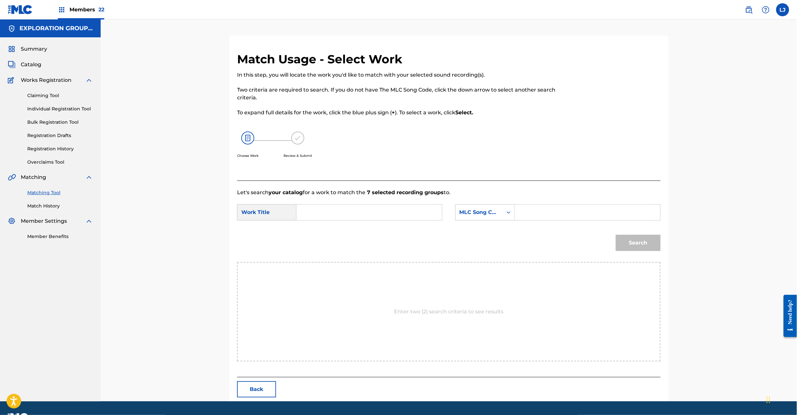
click at [348, 209] on input "Search Form" at bounding box center [369, 213] width 134 height 16
drag, startPoint x: 317, startPoint y: 213, endPoint x: 357, endPoint y: 214, distance: 40.0
click at [317, 214] on input "Search Form" at bounding box center [369, 213] width 134 height 16
click at [359, 212] on input "Shiawaseno Uta S649L4" at bounding box center [369, 213] width 134 height 16
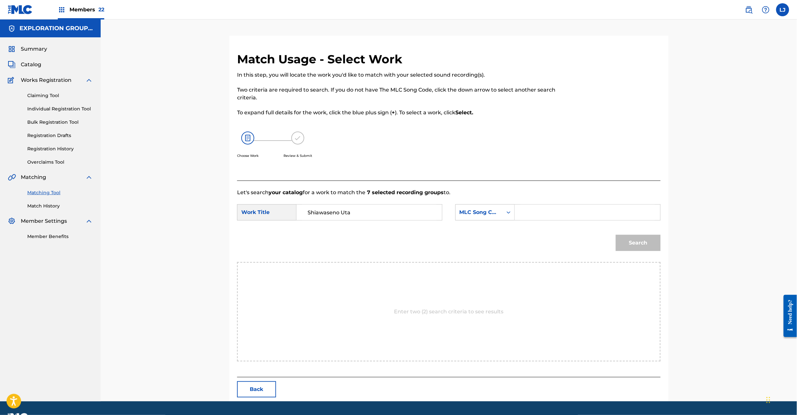
type input "Shiawaseno Uta"
click at [537, 206] on input "Search Form" at bounding box center [587, 213] width 134 height 16
type input "S649L4"
click at [630, 246] on button "Search" at bounding box center [638, 243] width 45 height 16
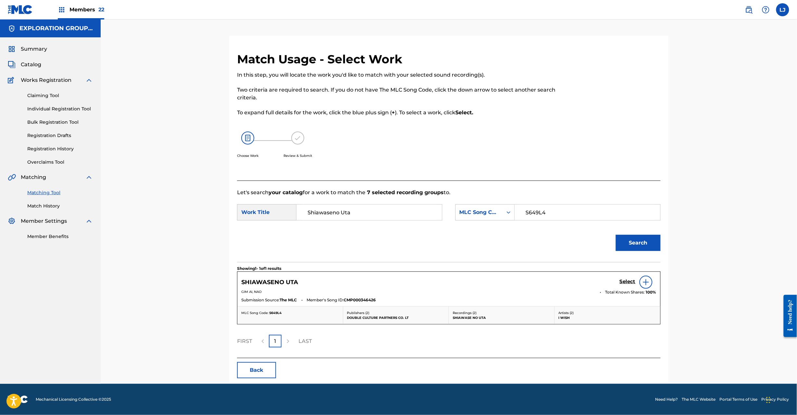
click at [628, 279] on h5 "Select" at bounding box center [628, 282] width 16 height 6
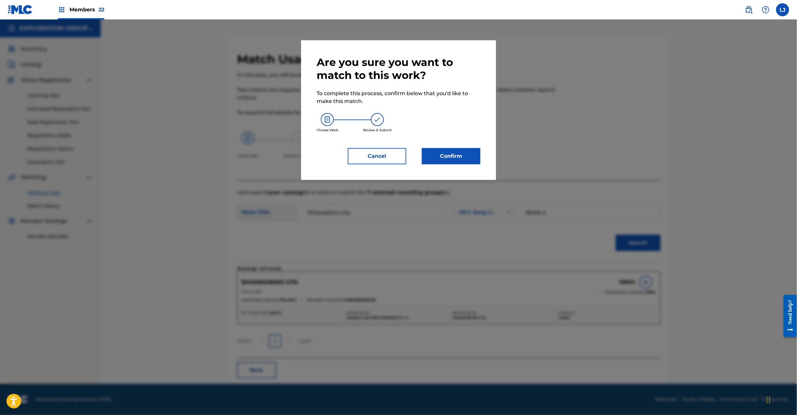
click at [457, 155] on button "Confirm" at bounding box center [451, 156] width 58 height 16
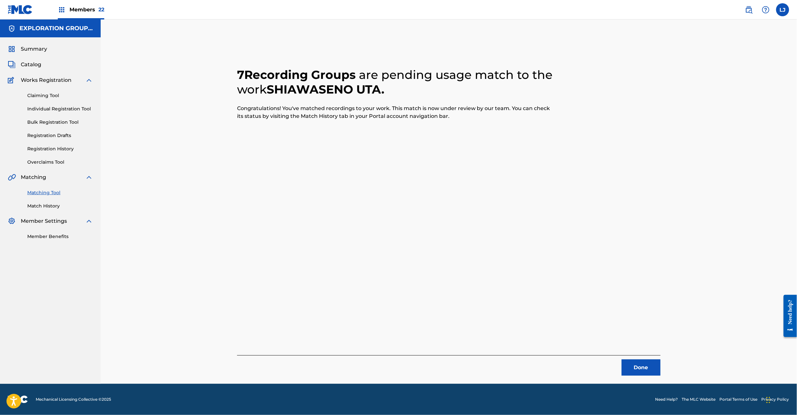
click at [638, 369] on button "Done" at bounding box center [641, 368] width 39 height 16
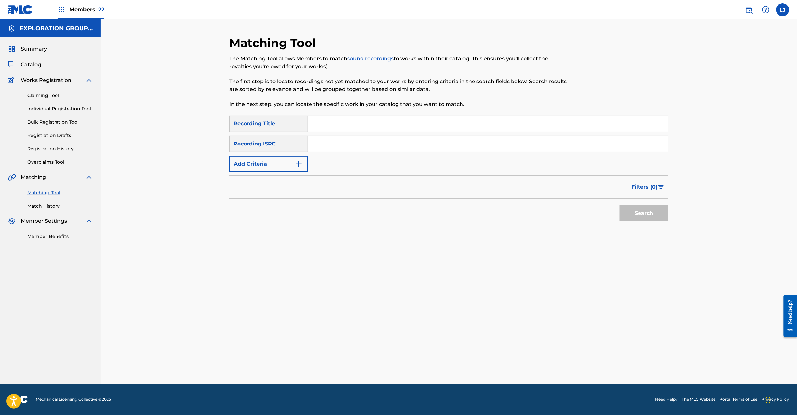
click at [351, 149] on input "Search Form" at bounding box center [488, 144] width 360 height 16
click at [637, 206] on button "Search" at bounding box center [644, 213] width 49 height 16
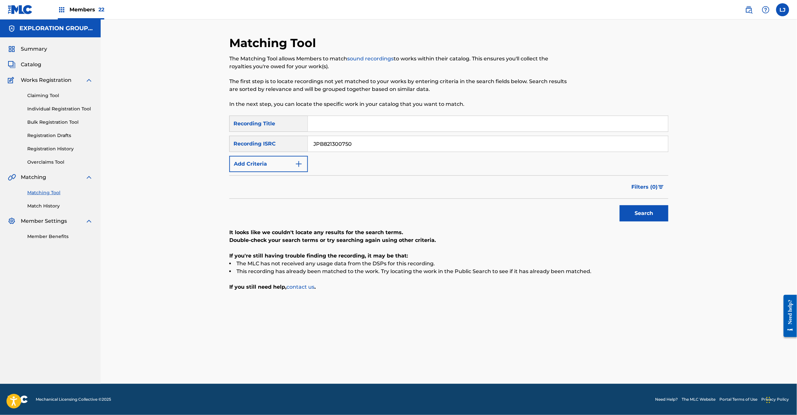
click at [359, 138] on input "JPB821300750" at bounding box center [488, 144] width 360 height 16
click at [645, 205] on div "Search" at bounding box center [643, 212] width 52 height 26
click at [642, 211] on button "Search" at bounding box center [644, 213] width 49 height 16
click at [342, 150] on input "JPB821400420" at bounding box center [488, 144] width 360 height 16
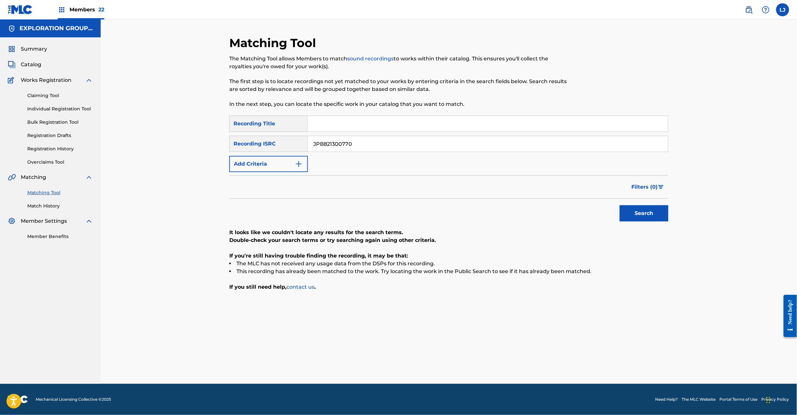
click at [342, 150] on input "JPB821300770" at bounding box center [488, 144] width 360 height 16
click at [658, 216] on button "Search" at bounding box center [644, 213] width 49 height 16
click at [314, 145] on input "JPB821300770" at bounding box center [488, 144] width 360 height 16
click at [314, 145] on input "JPB821600020" at bounding box center [488, 144] width 360 height 16
click at [635, 213] on button "Search" at bounding box center [644, 213] width 49 height 16
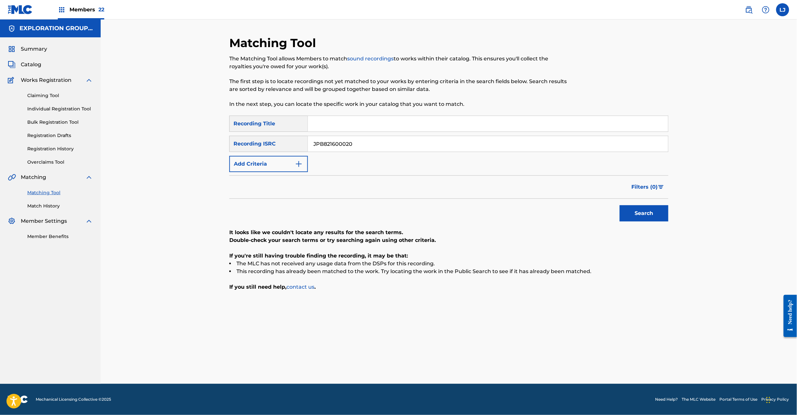
click at [380, 142] on input "JPB821600020" at bounding box center [488, 144] width 360 height 16
click at [380, 142] on input "JPB821600010" at bounding box center [488, 144] width 360 height 16
click at [650, 218] on button "Search" at bounding box center [644, 213] width 49 height 16
click at [357, 138] on input "JPB821600010" at bounding box center [488, 144] width 360 height 16
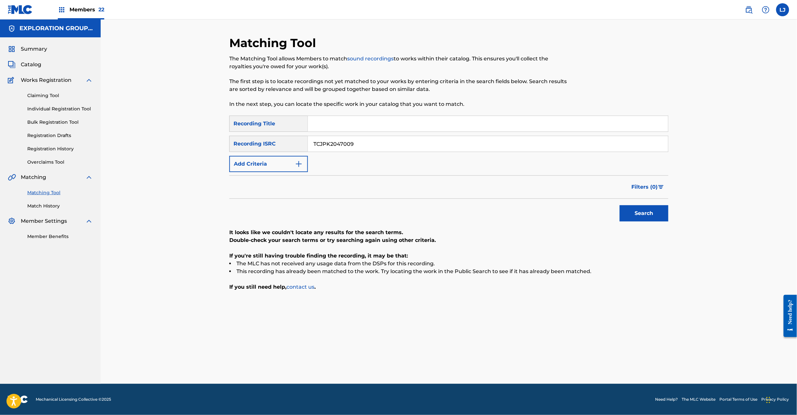
click at [655, 220] on button "Search" at bounding box center [644, 213] width 49 height 16
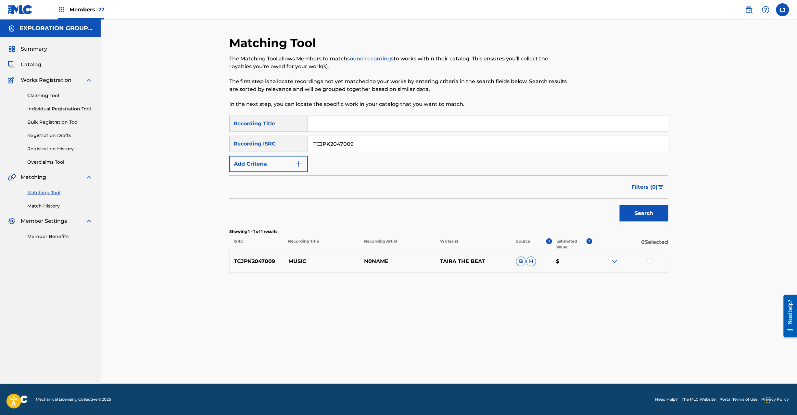
click at [388, 151] on input "TCJPK2047009" at bounding box center [488, 144] width 360 height 16
drag, startPoint x: 433, startPoint y: 142, endPoint x: 138, endPoint y: 143, distance: 294.7
click at [138, 143] on div "Matching Tool The Matching Tool allows Members to match sound recordings to wor…" at bounding box center [449, 201] width 697 height 365
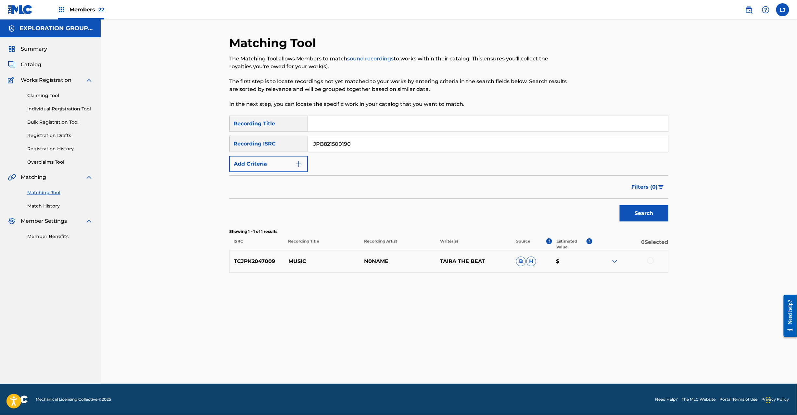
click at [645, 209] on button "Search" at bounding box center [644, 213] width 49 height 16
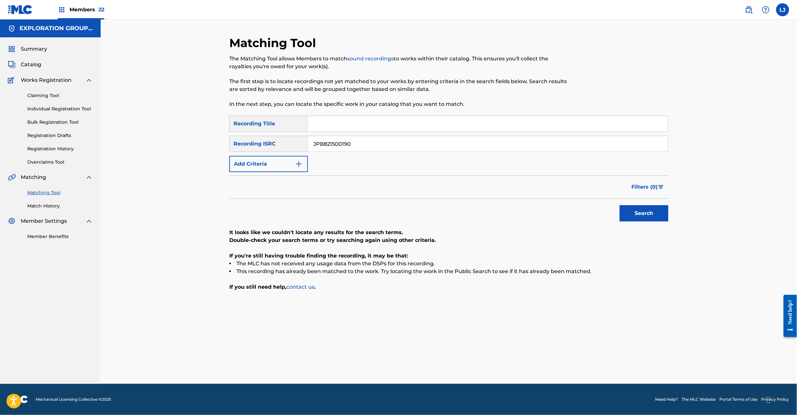
click at [377, 142] on input "JPB821500190" at bounding box center [488, 144] width 360 height 16
click at [351, 143] on input "JPB821500570|JPB821500660|JPB821500620" at bounding box center [488, 144] width 360 height 16
click at [351, 147] on input "JPB821500570|JPB821500660|JPB821500620" at bounding box center [488, 144] width 360 height 16
drag, startPoint x: 352, startPoint y: 146, endPoint x: 543, endPoint y: 146, distance: 191.0
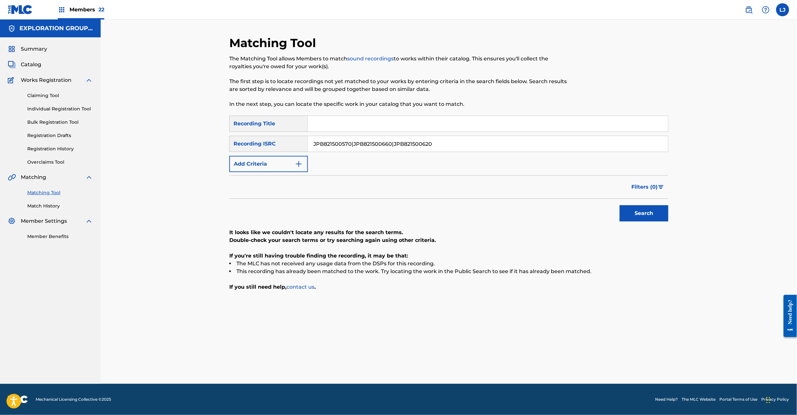
click at [543, 146] on input "JPB821500570|JPB821500660|JPB821500620" at bounding box center [488, 144] width 360 height 16
click at [629, 211] on button "Search" at bounding box center [644, 213] width 49 height 16
click at [342, 142] on input "JPB821500570" at bounding box center [488, 144] width 360 height 16
drag, startPoint x: 342, startPoint y: 142, endPoint x: 345, endPoint y: 148, distance: 7.4
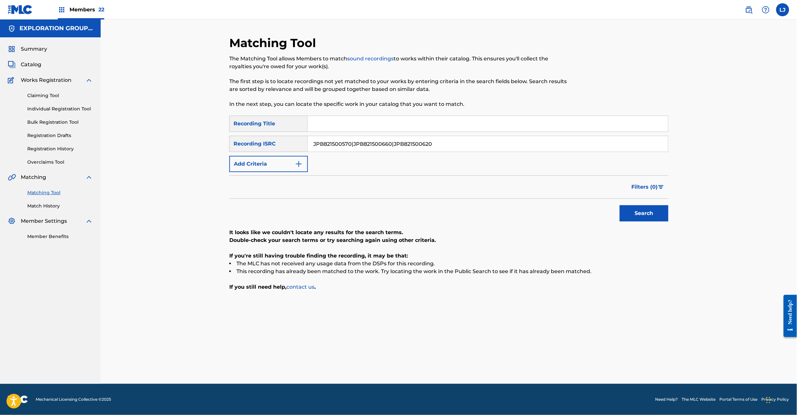
click at [344, 147] on input "JPB821500570|JPB821500660|JPB821500620" at bounding box center [488, 144] width 360 height 16
click at [352, 143] on input "JPB821500570|JPB821500660|JPB821500620" at bounding box center [488, 144] width 360 height 16
drag, startPoint x: 353, startPoint y: 144, endPoint x: 103, endPoint y: 144, distance: 250.1
click at [100, 144] on main "EXPLORATION GROUP LLC Summary Catalog Works Registration Claiming Tool Individu…" at bounding box center [398, 201] width 797 height 365
drag, startPoint x: 353, startPoint y: 147, endPoint x: 576, endPoint y: 147, distance: 223.2
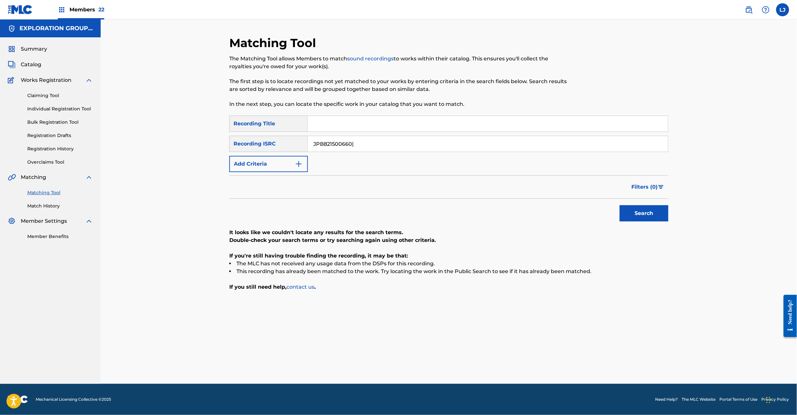
click at [576, 147] on input "JPB821500660|" at bounding box center [488, 144] width 360 height 16
click at [652, 214] on button "Search" at bounding box center [644, 213] width 49 height 16
click at [334, 145] on input "JPB821500660" at bounding box center [488, 144] width 360 height 16
drag, startPoint x: 391, startPoint y: 145, endPoint x: 186, endPoint y: 145, distance: 205.6
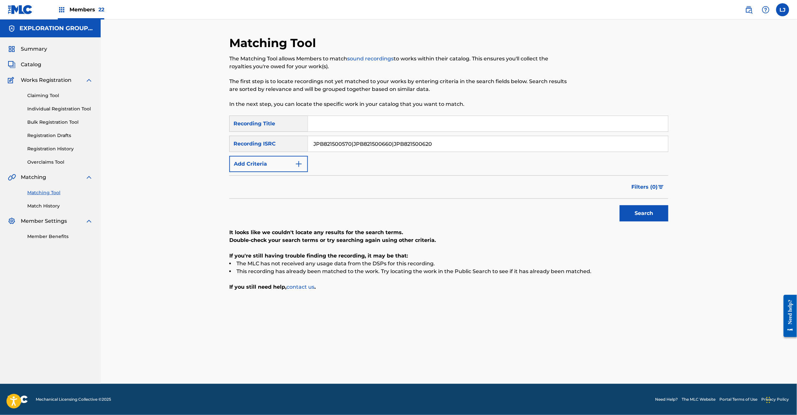
click at [183, 144] on div "Matching Tool The Matching Tool allows Members to match sound recordings to wor…" at bounding box center [449, 201] width 697 height 365
click at [641, 210] on button "Search" at bounding box center [644, 213] width 49 height 16
click at [375, 164] on div "SearchWithCriteria8185910e-6ba6-4b1d-b505-70f33b905783 Recording Title SearchWi…" at bounding box center [448, 144] width 439 height 57
click at [371, 148] on input "JPB821500620" at bounding box center [488, 144] width 360 height 16
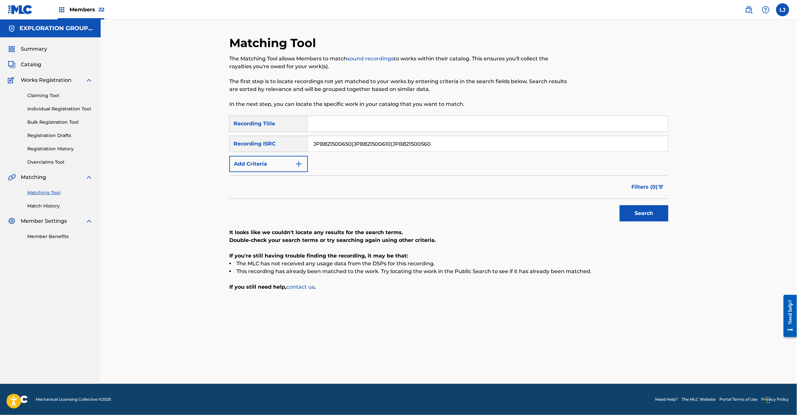
drag, startPoint x: 352, startPoint y: 142, endPoint x: 579, endPoint y: 143, distance: 227.1
click at [579, 143] on input "JPB821500650|JPB821500610|JPB821500560" at bounding box center [488, 144] width 360 height 16
click at [657, 217] on button "Search" at bounding box center [644, 213] width 49 height 16
click at [357, 151] on input "JPB821500650" at bounding box center [488, 144] width 360 height 16
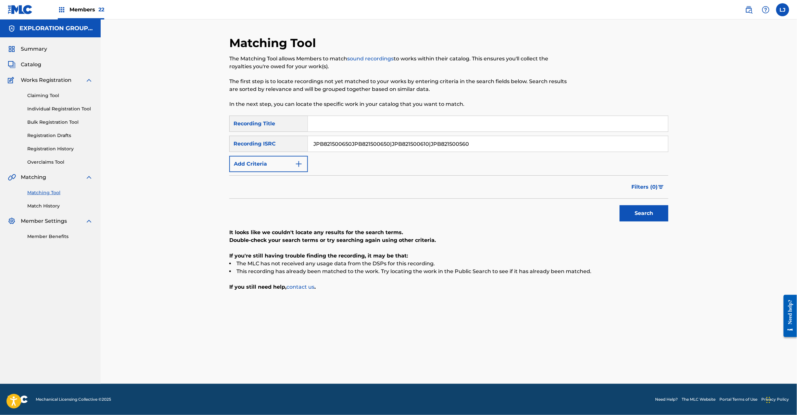
click at [359, 145] on input "JPB821500650JPB821500650|JPB821500610|JPB821500560" at bounding box center [488, 144] width 360 height 16
click at [357, 144] on input "JPB821500650|JPB821500610|JPB821500560|JPB821500610|JPB821500560" at bounding box center [488, 144] width 360 height 16
drag, startPoint x: 357, startPoint y: 144, endPoint x: 356, endPoint y: 147, distance: 3.3
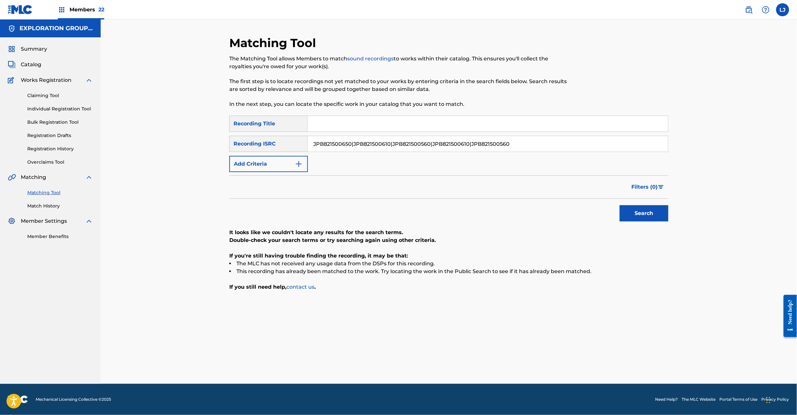
click at [356, 147] on input "JPB821500650|JPB821500610|JPB821500560|JPB821500610|JPB821500560" at bounding box center [488, 144] width 360 height 16
drag, startPoint x: 354, startPoint y: 147, endPoint x: 212, endPoint y: 148, distance: 142.0
click at [211, 147] on div "Matching Tool The Matching Tool allows Members to match sound recordings to wor…" at bounding box center [449, 201] width 697 height 365
drag, startPoint x: 350, startPoint y: 144, endPoint x: 567, endPoint y: 147, distance: 216.4
click at [567, 147] on input "JPB821500610" at bounding box center [488, 144] width 360 height 16
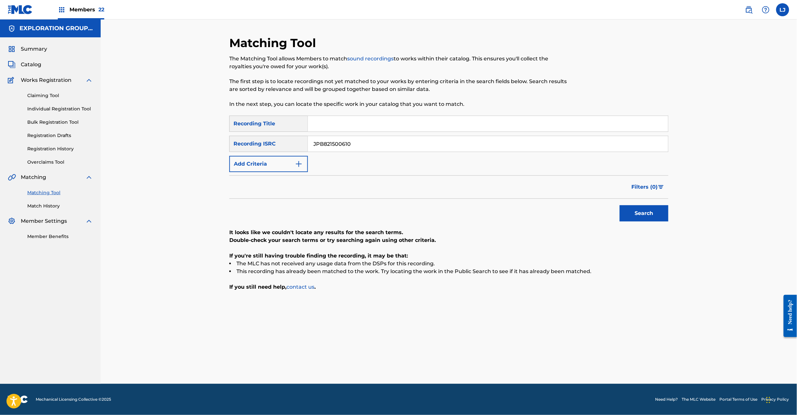
click at [636, 210] on button "Search" at bounding box center [644, 213] width 49 height 16
click at [370, 142] on input "JPB821500610" at bounding box center [488, 144] width 360 height 16
click at [370, 142] on input "JPB821500650|JPB821500610|JPB821500560" at bounding box center [488, 144] width 360 height 16
click at [395, 143] on input "JPB821500650|JPB821500610|JPB821500560" at bounding box center [488, 144] width 360 height 16
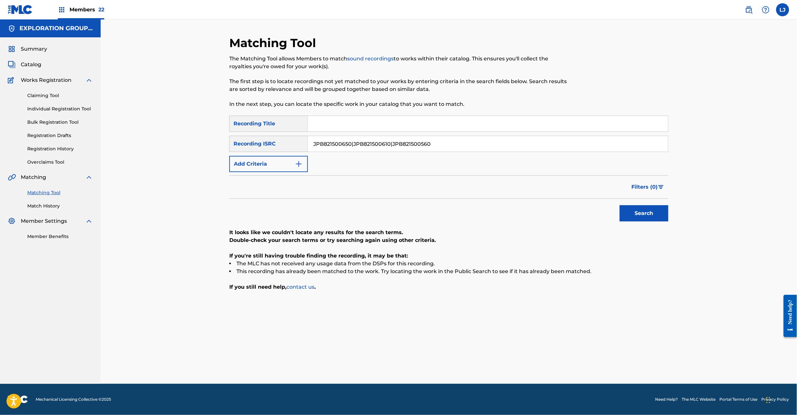
drag, startPoint x: 392, startPoint y: 143, endPoint x: 204, endPoint y: 143, distance: 188.4
click at [203, 143] on div "Matching Tool The Matching Tool allows Members to match sound recordings to wor…" at bounding box center [449, 201] width 697 height 365
click at [624, 207] on button "Search" at bounding box center [644, 213] width 49 height 16
drag, startPoint x: 343, startPoint y: 113, endPoint x: 345, endPoint y: 126, distance: 12.8
click at [343, 119] on div "Matching Tool The Matching Tool allows Members to match sound recordings to wor…" at bounding box center [448, 210] width 439 height 348
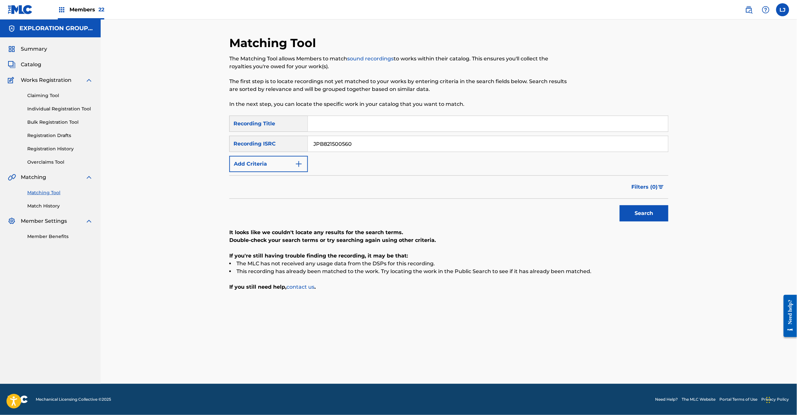
click at [346, 143] on input "JPB821500560" at bounding box center [488, 144] width 360 height 16
click at [629, 208] on button "Search" at bounding box center [644, 213] width 49 height 16
click at [347, 138] on input "JPB821500390" at bounding box center [488, 144] width 360 height 16
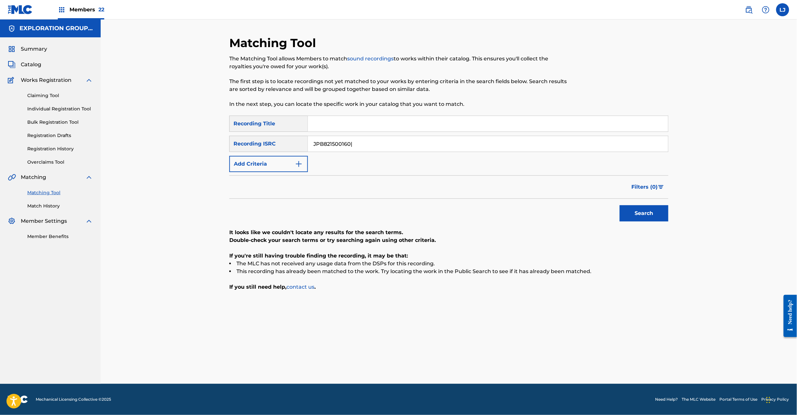
drag, startPoint x: 352, startPoint y: 142, endPoint x: 611, endPoint y: 143, distance: 258.3
click at [611, 143] on input "JPB821500160|" at bounding box center [488, 144] width 360 height 16
click at [631, 207] on button "Search" at bounding box center [644, 213] width 49 height 16
click at [359, 143] on input "JPB821500160" at bounding box center [488, 144] width 360 height 16
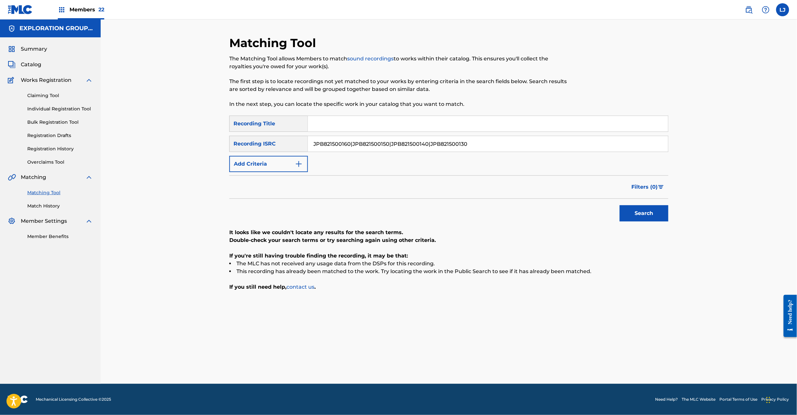
drag, startPoint x: 352, startPoint y: 144, endPoint x: 260, endPoint y: 152, distance: 92.9
click at [146, 145] on div "Matching Tool The Matching Tool allows Members to match sound recordings to wor…" at bounding box center [449, 201] width 697 height 365
drag, startPoint x: 352, startPoint y: 143, endPoint x: 631, endPoint y: 153, distance: 278.6
click at [631, 152] on div "SearchWithCriteria8185910e-6ba6-4b1d-b505-70f33b905783 Recording Title SearchWi…" at bounding box center [448, 144] width 439 height 57
click at [646, 207] on button "Search" at bounding box center [644, 213] width 49 height 16
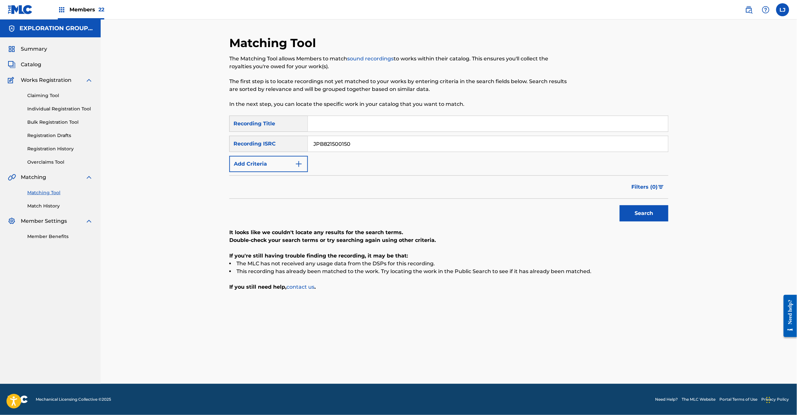
click at [331, 146] on input "JPB821500150" at bounding box center [488, 144] width 360 height 16
drag, startPoint x: 391, startPoint y: 144, endPoint x: 245, endPoint y: 155, distance: 147.3
click at [238, 152] on div "SearchWithCriteria8185910e-6ba6-4b1d-b505-70f33b905783 Recording Title SearchWi…" at bounding box center [448, 144] width 439 height 57
click at [356, 144] on input "JPB821500140|JPB821500130" at bounding box center [488, 144] width 360 height 16
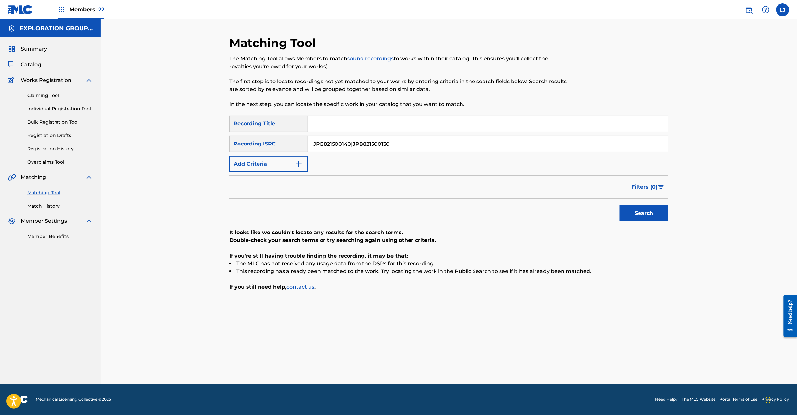
click at [356, 144] on input "JPB821500140|JPB821500130" at bounding box center [488, 144] width 360 height 16
click at [622, 210] on button "Search" at bounding box center [644, 213] width 49 height 16
click at [398, 143] on input "JPB821500140" at bounding box center [488, 144] width 360 height 16
drag, startPoint x: 430, startPoint y: 146, endPoint x: 106, endPoint y: 146, distance: 324.5
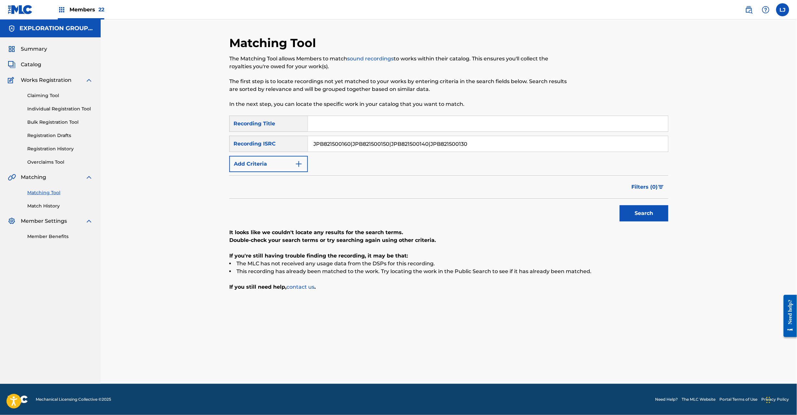
click at [105, 146] on div "Matching Tool The Matching Tool allows Members to match sound recordings to wor…" at bounding box center [449, 201] width 697 height 365
click at [646, 216] on button "Search" at bounding box center [644, 213] width 49 height 16
click at [361, 145] on input "JPB821500130" at bounding box center [488, 144] width 360 height 16
drag, startPoint x: 361, startPoint y: 145, endPoint x: 375, endPoint y: 147, distance: 14.6
click at [362, 145] on input "JPB821500130" at bounding box center [488, 144] width 360 height 16
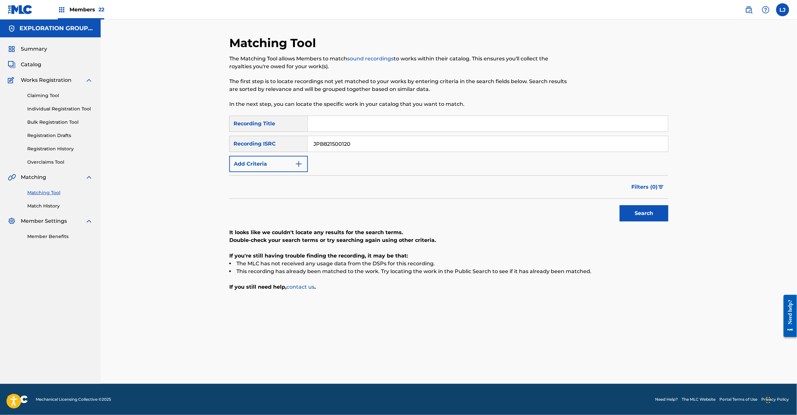
click at [645, 216] on button "Search" at bounding box center [644, 213] width 49 height 16
click at [356, 141] on input "JPB821500120" at bounding box center [488, 144] width 360 height 16
click at [372, 145] on input "JPB821401640|JPS801855435" at bounding box center [488, 144] width 360 height 16
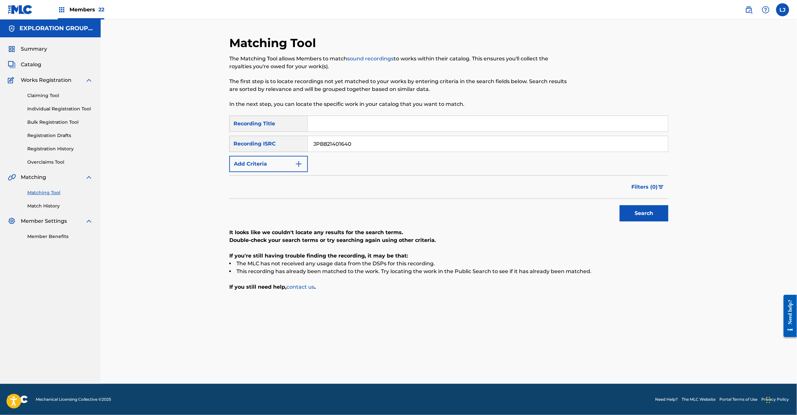
drag, startPoint x: 618, startPoint y: 195, endPoint x: 645, endPoint y: 206, distance: 28.7
click at [639, 205] on form "SearchWithCriteria8185910e-6ba6-4b1d-b505-70f33b905783 Recording Title SearchWi…" at bounding box center [448, 170] width 439 height 109
click at [656, 209] on button "Search" at bounding box center [644, 213] width 49 height 16
click at [343, 141] on input "JPB821401640" at bounding box center [488, 144] width 360 height 16
drag, startPoint x: 343, startPoint y: 141, endPoint x: 344, endPoint y: 146, distance: 4.7
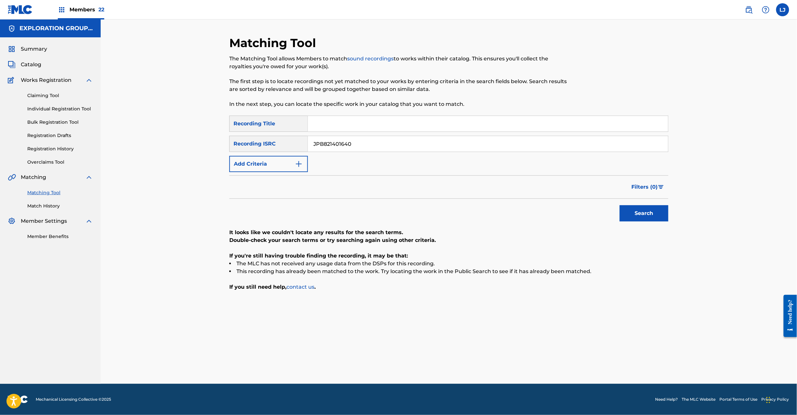
click at [343, 143] on input "JPB821401640" at bounding box center [488, 144] width 360 height 16
click at [342, 145] on input "JPB821401640|JPS801855435" at bounding box center [488, 144] width 360 height 16
drag, startPoint x: 315, startPoint y: 143, endPoint x: 229, endPoint y: 143, distance: 85.8
click at [229, 143] on div "SearchWithCriteria28320410-ff6f-4bf4-a56c-764cf4496a63 Recording ISRC |JPS80185…" at bounding box center [448, 144] width 439 height 16
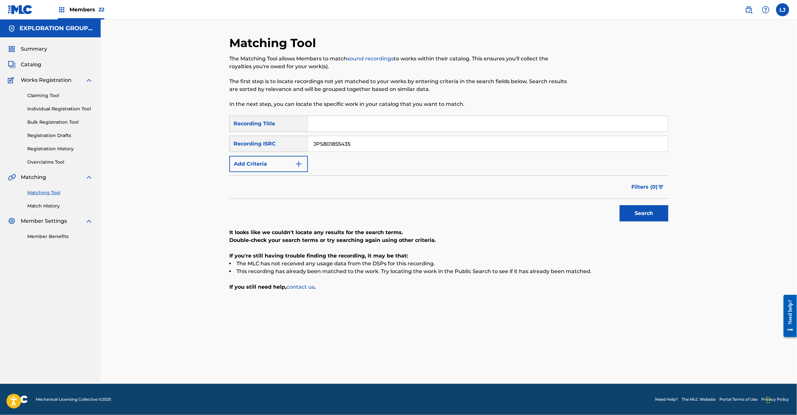
type input "JPS801855435"
click at [644, 211] on button "Search" at bounding box center [644, 213] width 49 height 16
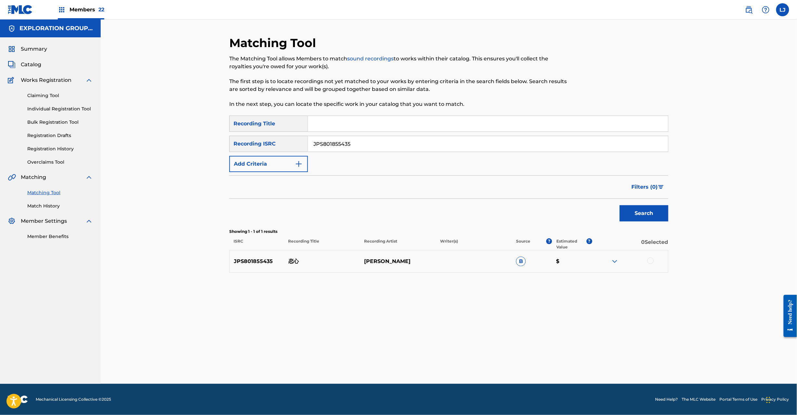
click at [300, 259] on p "恋心" at bounding box center [322, 262] width 76 height 8
copy p "恋心"
click at [651, 262] on div at bounding box center [650, 261] width 6 height 6
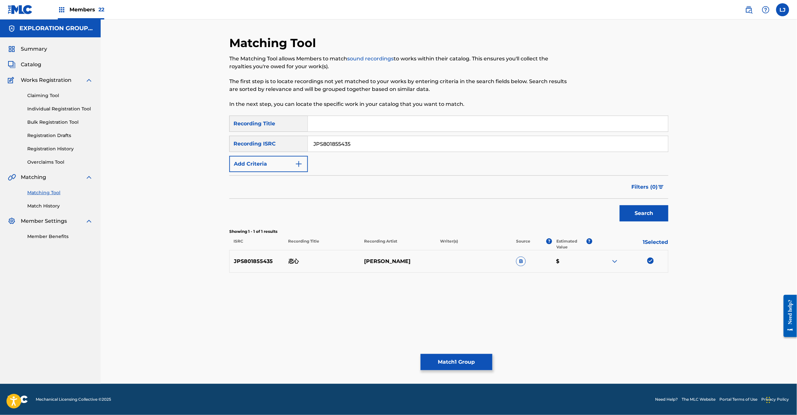
click at [481, 363] on button "Match 1 Group" at bounding box center [457, 362] width 72 height 16
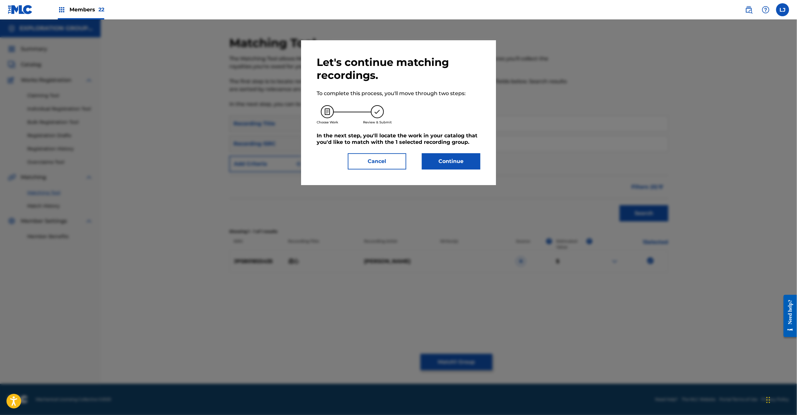
click at [446, 159] on button "Continue" at bounding box center [451, 161] width 58 height 16
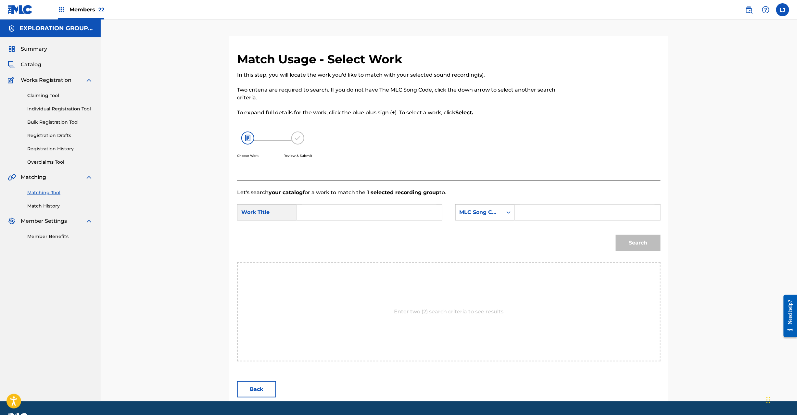
click at [264, 390] on button "Back" at bounding box center [256, 389] width 39 height 16
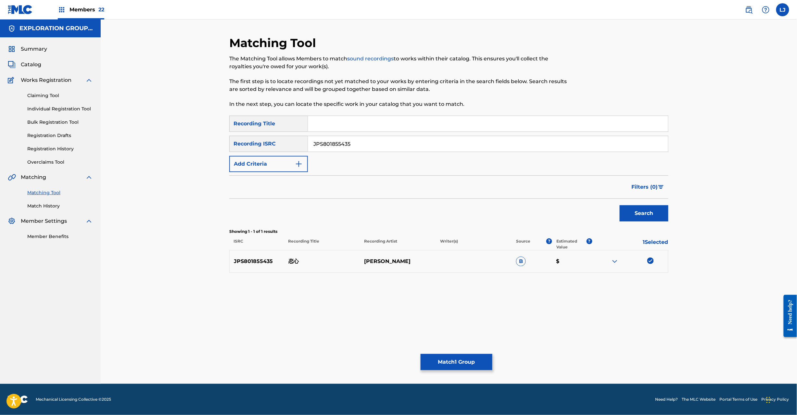
click at [452, 369] on button "Match 1 Group" at bounding box center [457, 362] width 72 height 16
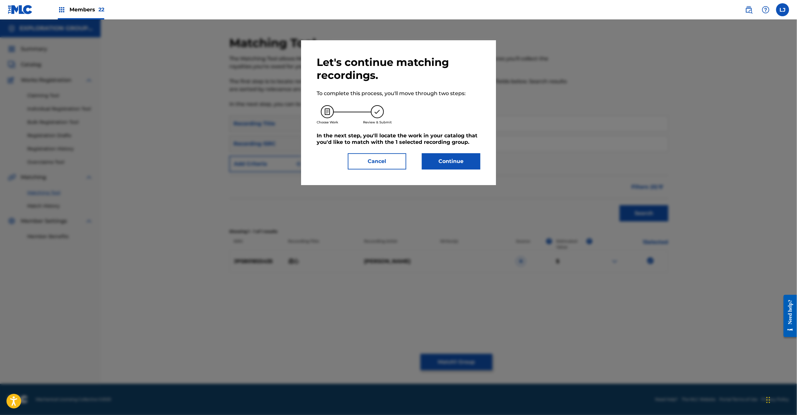
click at [461, 166] on button "Continue" at bounding box center [451, 161] width 58 height 16
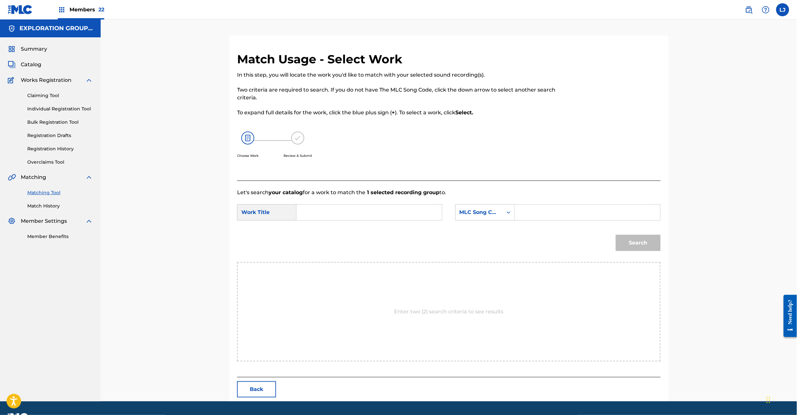
click at [336, 212] on input "Search Form" at bounding box center [369, 213] width 134 height 16
click at [381, 212] on input "Koigokoro KC0H0O" at bounding box center [369, 213] width 134 height 16
type input "Koigokoro"
click at [536, 221] on div "SearchWithCriteriac6b57176-a499-48a1-a0fd-a18d089fe45b Work Title Koigokoro Sea…" at bounding box center [449, 214] width 424 height 20
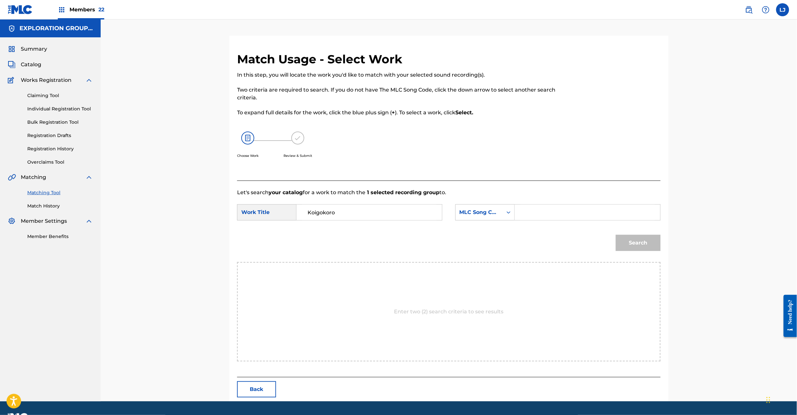
click at [538, 198] on form "SearchWithCriteriac6b57176-a499-48a1-a0fd-a18d089fe45b Work Title Koigokoro Sea…" at bounding box center [449, 230] width 424 height 66
click at [571, 211] on input "Search Form" at bounding box center [587, 213] width 134 height 16
type input "KC0H0O"
click at [615, 238] on div "Search" at bounding box center [637, 241] width 48 height 26
click at [622, 249] on button "Search" at bounding box center [638, 243] width 45 height 16
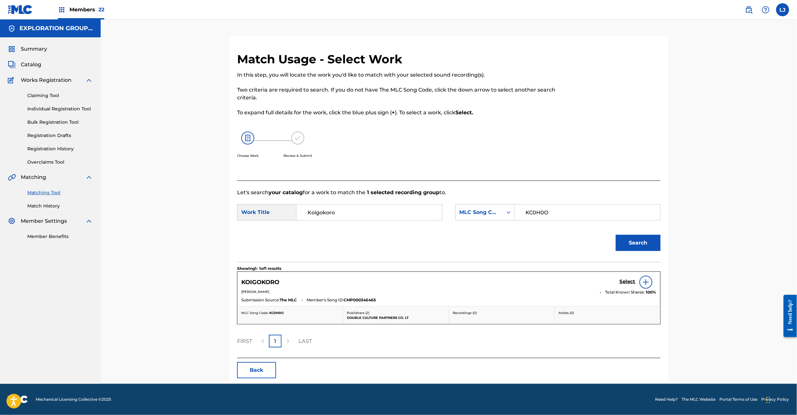
click at [620, 283] on h5 "Select" at bounding box center [628, 282] width 16 height 6
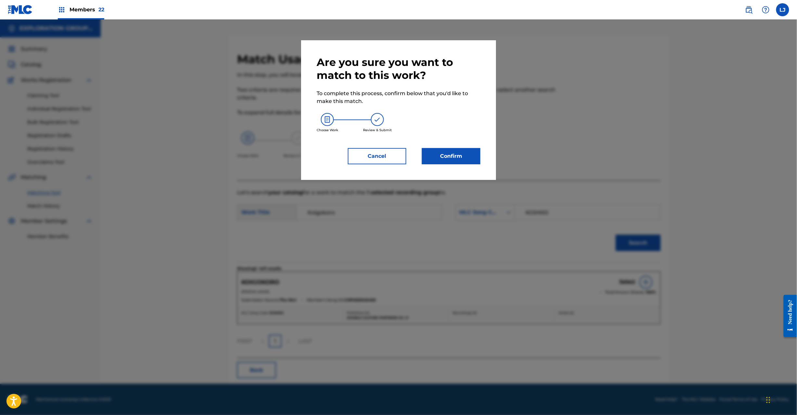
click at [465, 163] on button "Confirm" at bounding box center [451, 156] width 58 height 16
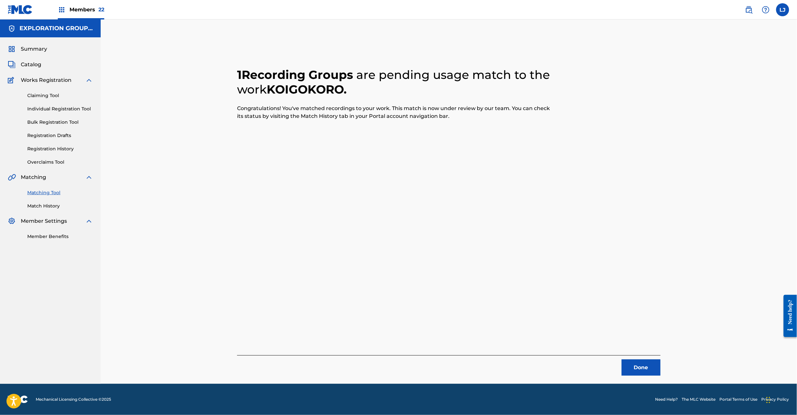
click at [636, 370] on button "Done" at bounding box center [641, 368] width 39 height 16
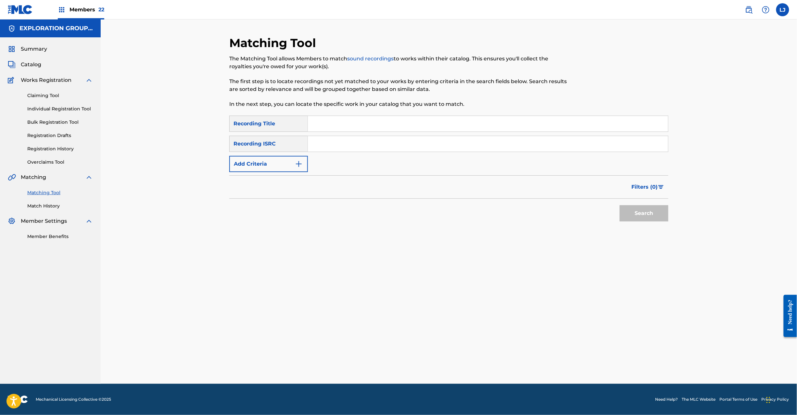
click at [337, 146] on input "Search Form" at bounding box center [488, 144] width 360 height 16
click at [372, 140] on input "JPS801855434|JPB821401630" at bounding box center [488, 144] width 360 height 16
type input "JPS801855434"
click at [639, 208] on button "Search" at bounding box center [644, 213] width 49 height 16
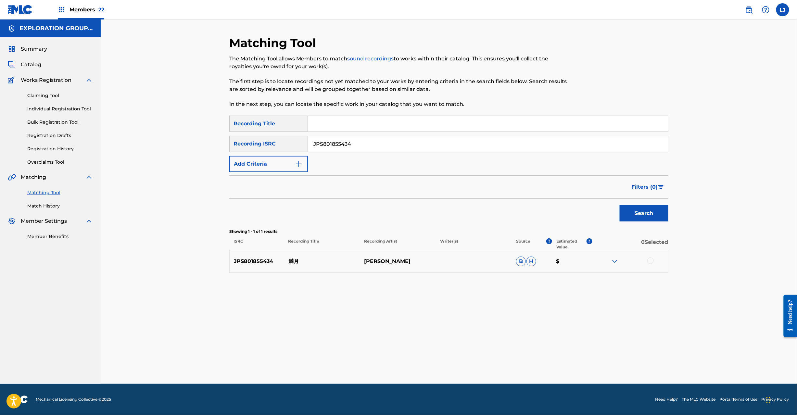
click at [344, 144] on input "JPS801855434" at bounding box center [488, 144] width 360 height 16
click at [650, 262] on div at bounding box center [650, 261] width 6 height 6
drag, startPoint x: 454, startPoint y: 375, endPoint x: 451, endPoint y: 359, distance: 16.5
click at [454, 374] on div "Matching Tool The Matching Tool allows Members to match sound recordings to wor…" at bounding box center [448, 210] width 439 height 348
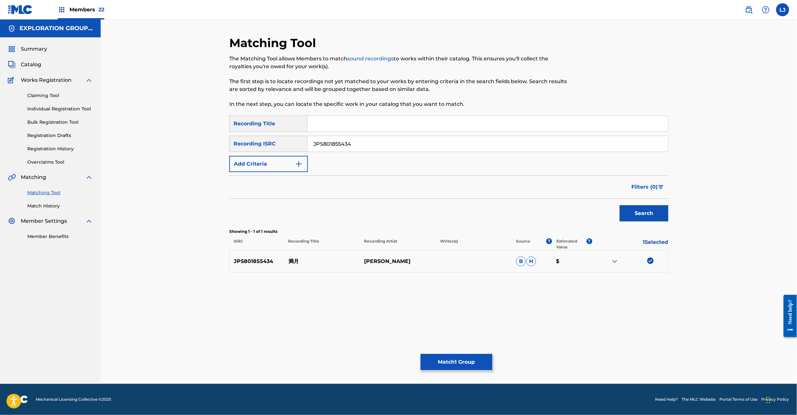
click at [451, 359] on button "Match 1 Group" at bounding box center [457, 362] width 72 height 16
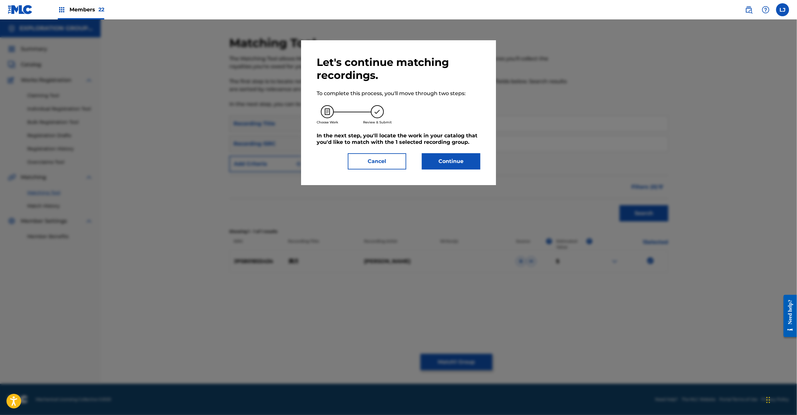
click at [446, 164] on button "Continue" at bounding box center [451, 161] width 58 height 16
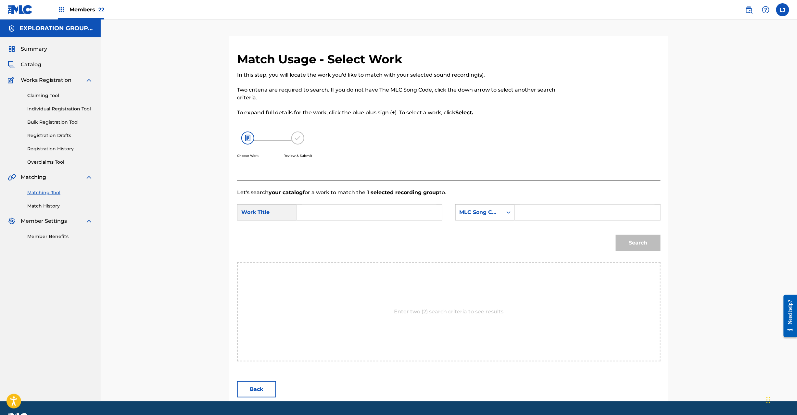
drag, startPoint x: 332, startPoint y: 197, endPoint x: 327, endPoint y: 207, distance: 11.2
click at [332, 199] on form "SearchWithCriteriac6b57176-a499-48a1-a0fd-a18d089fe45b Work Title SearchWithCri…" at bounding box center [449, 230] width 424 height 66
click at [327, 207] on input "Search Form" at bounding box center [369, 213] width 134 height 16
click at [366, 214] on input "Mangetsu MW0O8W" at bounding box center [369, 213] width 134 height 16
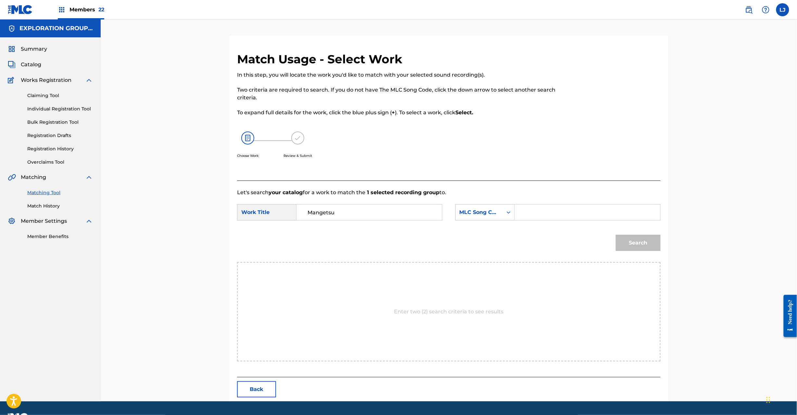
type input "Mangetsu"
click at [525, 212] on input "Search Form" at bounding box center [587, 213] width 134 height 16
type input "MW0O8W"
click at [657, 244] on button "Search" at bounding box center [638, 243] width 45 height 16
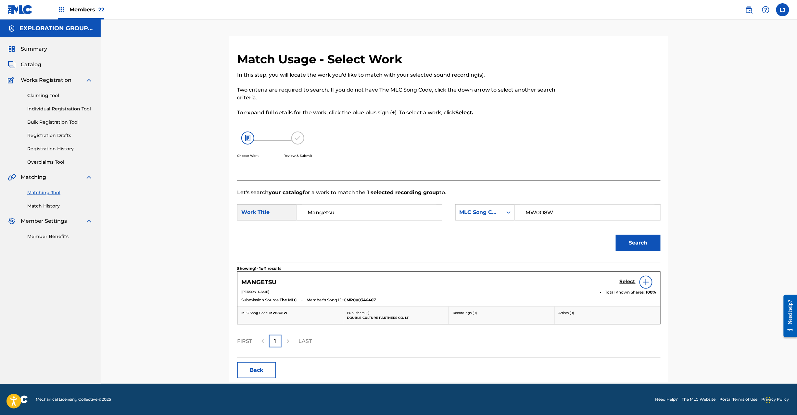
click at [624, 283] on h5 "Select" at bounding box center [628, 282] width 16 height 6
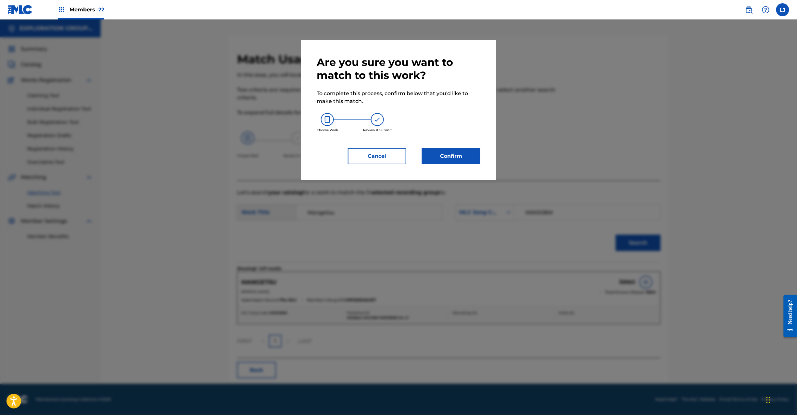
click at [455, 165] on div "Are you sure you want to match to this work? To complete this process, confirm …" at bounding box center [398, 110] width 195 height 140
click at [455, 161] on button "Confirm" at bounding box center [451, 156] width 58 height 16
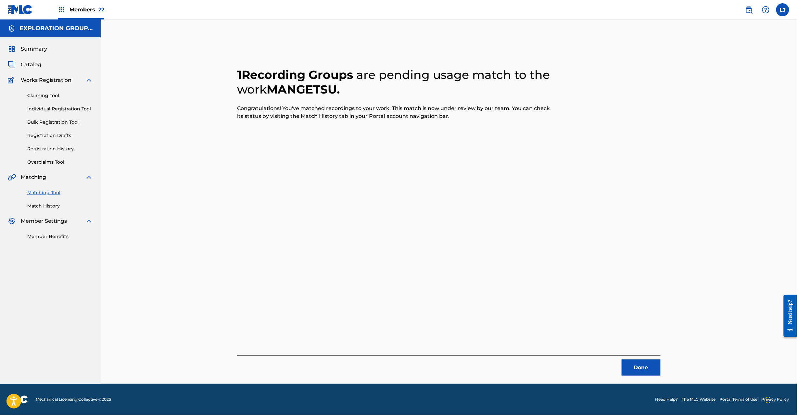
click at [635, 362] on button "Done" at bounding box center [641, 368] width 39 height 16
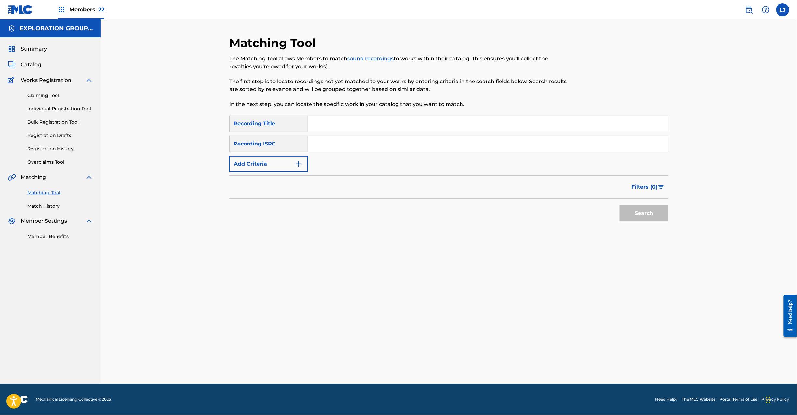
click at [365, 150] on input "Search Form" at bounding box center [488, 144] width 360 height 16
click at [341, 142] on input "JPS801855434|JPB821401630" at bounding box center [488, 144] width 360 height 16
click at [652, 220] on button "Search" at bounding box center [644, 213] width 49 height 16
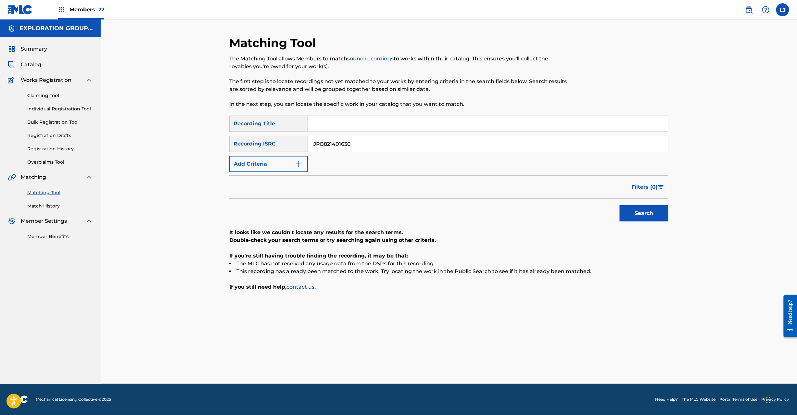
click at [351, 144] on input "JPB821401630" at bounding box center [488, 144] width 360 height 16
click at [640, 212] on button "Search" at bounding box center [644, 213] width 49 height 16
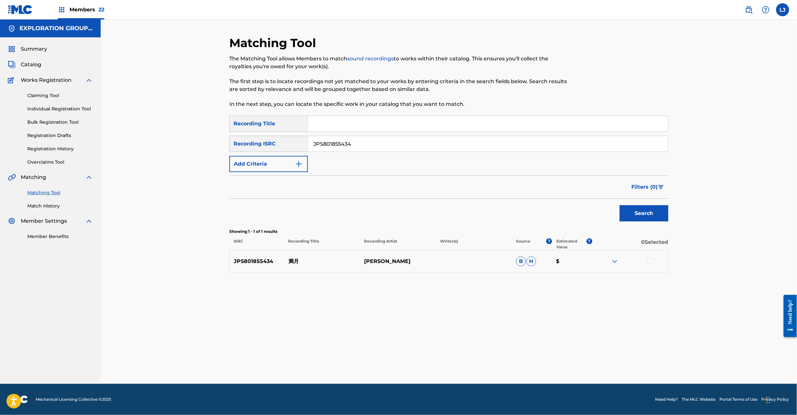
click at [359, 153] on div "SearchWithCriteria8185910e-6ba6-4b1d-b505-70f33b905783 Recording Title SearchWi…" at bounding box center [448, 144] width 439 height 57
drag, startPoint x: 359, startPoint y: 153, endPoint x: 362, endPoint y: 147, distance: 6.2
click at [359, 151] on div "SearchWithCriteria8185910e-6ba6-4b1d-b505-70f33b905783 Recording Title SearchWi…" at bounding box center [448, 144] width 439 height 57
click at [362, 147] on input "JPS801855434" at bounding box center [488, 144] width 360 height 16
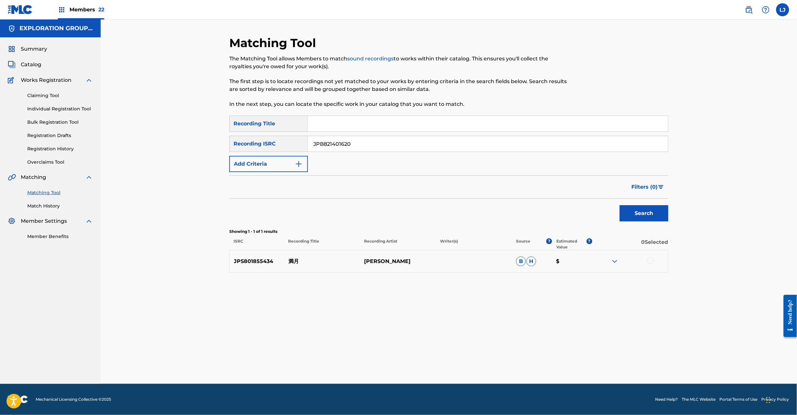
click at [659, 220] on button "Search" at bounding box center [644, 213] width 49 height 16
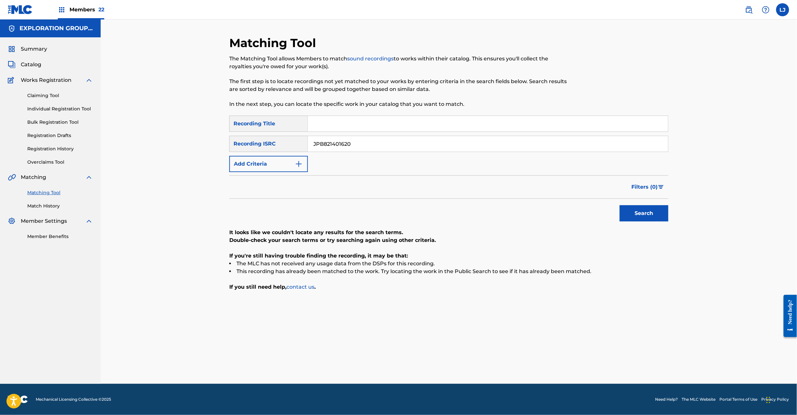
click at [352, 141] on input "JPB821401620" at bounding box center [488, 144] width 360 height 16
click at [353, 141] on input "JPB821401620" at bounding box center [488, 144] width 360 height 16
click at [631, 218] on button "Search" at bounding box center [644, 213] width 49 height 16
click at [377, 145] on input "JPB821405610" at bounding box center [488, 144] width 360 height 16
drag, startPoint x: 377, startPoint y: 145, endPoint x: 420, endPoint y: 155, distance: 44.3
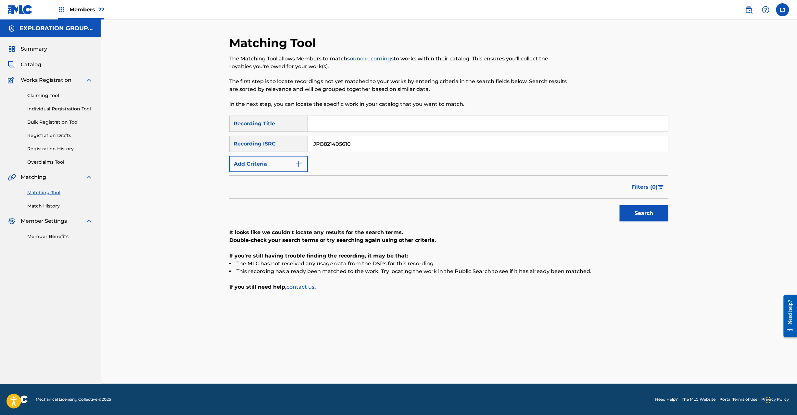
click at [379, 146] on input "JPB821405610" at bounding box center [488, 144] width 360 height 16
click at [654, 211] on button "Search" at bounding box center [644, 213] width 49 height 16
click at [356, 139] on input "JPB821405600" at bounding box center [488, 144] width 360 height 16
click at [668, 215] on button "Search" at bounding box center [644, 213] width 49 height 16
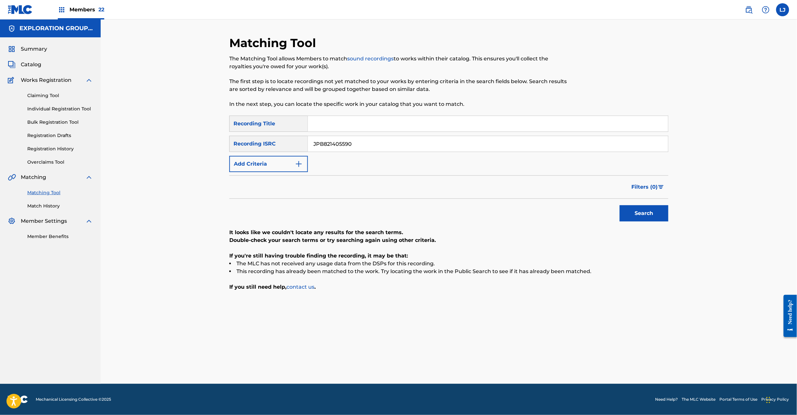
click at [328, 139] on input "JPB821405590" at bounding box center [488, 144] width 360 height 16
drag, startPoint x: 328, startPoint y: 139, endPoint x: 338, endPoint y: 140, distance: 10.4
click at [329, 139] on input "JPB821405590" at bounding box center [488, 144] width 360 height 16
click at [641, 207] on button "Search" at bounding box center [644, 213] width 49 height 16
click at [341, 149] on input "JPB821401660" at bounding box center [488, 144] width 360 height 16
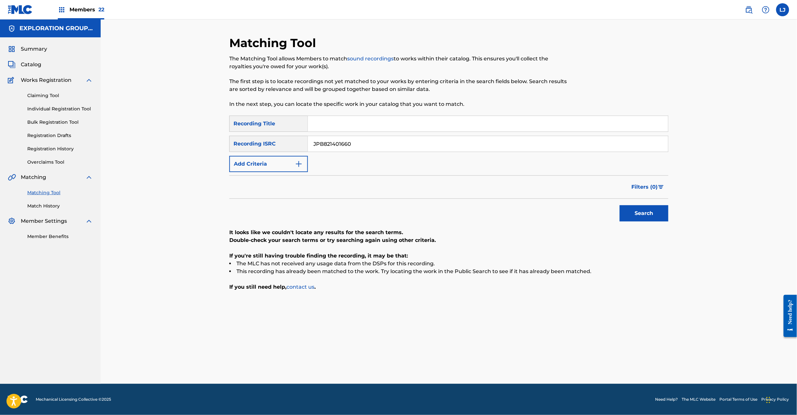
drag, startPoint x: 341, startPoint y: 149, endPoint x: 372, endPoint y: 149, distance: 30.5
click at [342, 149] on input "JPB821401660" at bounding box center [488, 144] width 360 height 16
click at [373, 148] on input "JPB821401280|JPB821401250" at bounding box center [488, 144] width 360 height 16
click at [638, 203] on form "SearchWithCriteria8185910e-6ba6-4b1d-b505-70f33b905783 Recording Title SearchWi…" at bounding box center [448, 170] width 439 height 109
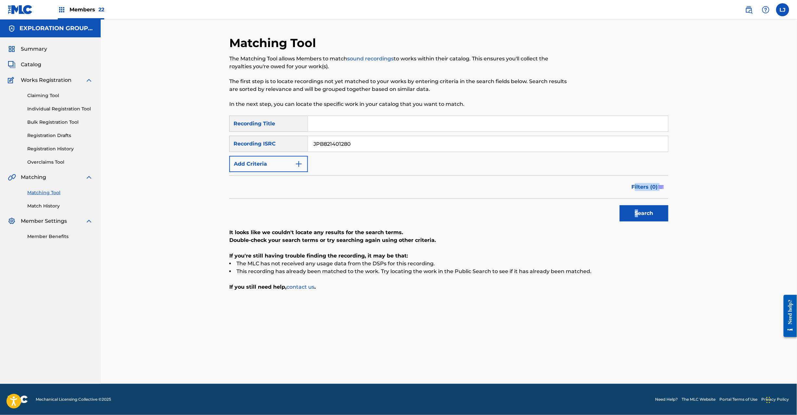
click at [639, 209] on button "Search" at bounding box center [644, 213] width 49 height 16
click at [362, 143] on input "JPB821401280" at bounding box center [488, 144] width 360 height 16
click at [326, 143] on input "JPB821401280|JPB821401250" at bounding box center [488, 144] width 360 height 16
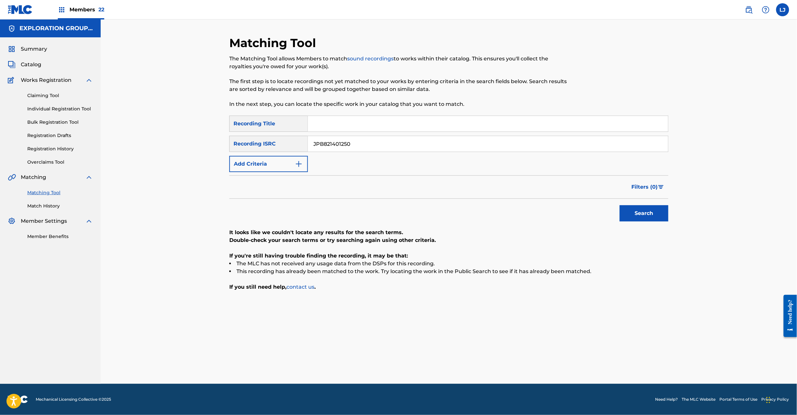
click at [637, 216] on button "Search" at bounding box center [644, 213] width 49 height 16
click at [374, 141] on input "JPB821401250" at bounding box center [488, 144] width 360 height 16
click at [374, 141] on input "JPB821401270|JPB821401240" at bounding box center [488, 144] width 360 height 16
click at [368, 144] on input "JPB821401270|JPB821401240" at bounding box center [488, 144] width 360 height 16
drag, startPoint x: 368, startPoint y: 144, endPoint x: 397, endPoint y: 154, distance: 30.2
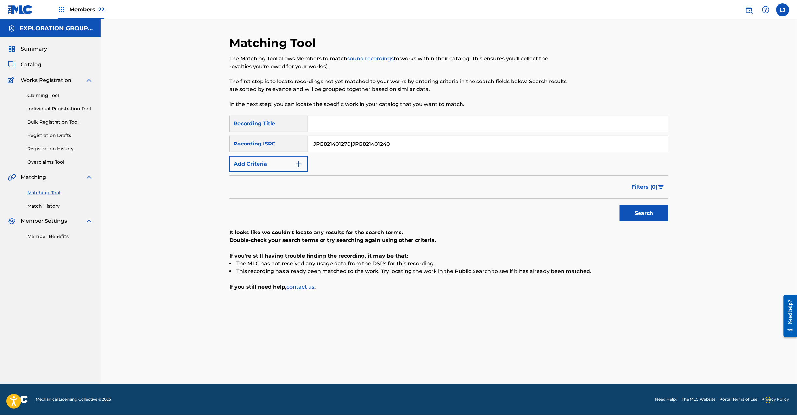
click at [368, 144] on input "JPB821401270|JPB821401240" at bounding box center [488, 144] width 360 height 16
click at [641, 208] on button "Search" at bounding box center [644, 213] width 49 height 16
click at [333, 142] on input "JPB821401270" at bounding box center [488, 144] width 360 height 16
drag, startPoint x: 352, startPoint y: 143, endPoint x: 209, endPoint y: 142, distance: 143.0
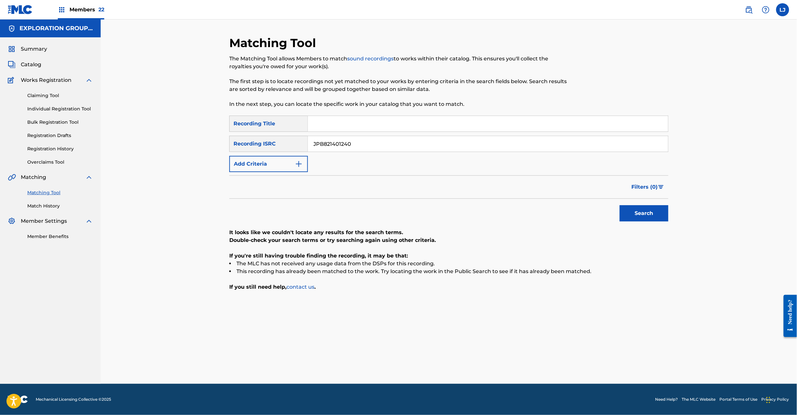
click at [207, 142] on div "Matching Tool The Matching Tool allows Members to match sound recordings to wor…" at bounding box center [449, 201] width 697 height 365
click at [641, 218] on button "Search" at bounding box center [644, 213] width 49 height 16
click at [339, 145] on input "JPB821401240" at bounding box center [488, 144] width 360 height 16
drag, startPoint x: 339, startPoint y: 145, endPoint x: 393, endPoint y: 156, distance: 55.5
click at [339, 145] on input "JPB821401190" at bounding box center [488, 144] width 360 height 16
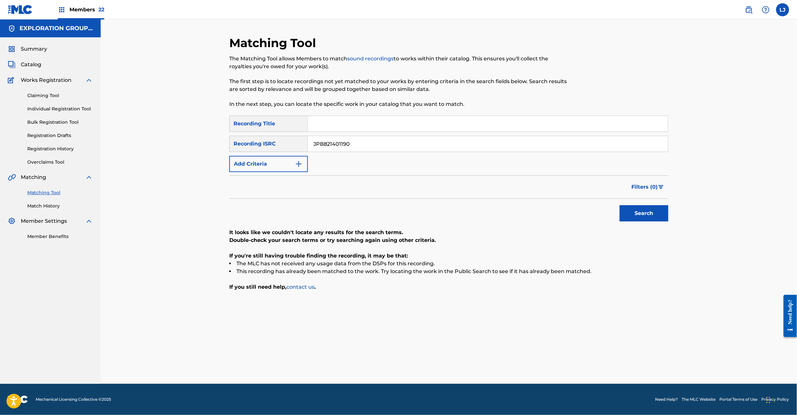
click at [659, 208] on button "Search" at bounding box center [644, 213] width 49 height 16
click at [360, 146] on input "JPB821401190" at bounding box center [488, 144] width 360 height 16
type input "KRA392000033"
click at [641, 212] on button "Search" at bounding box center [644, 213] width 49 height 16
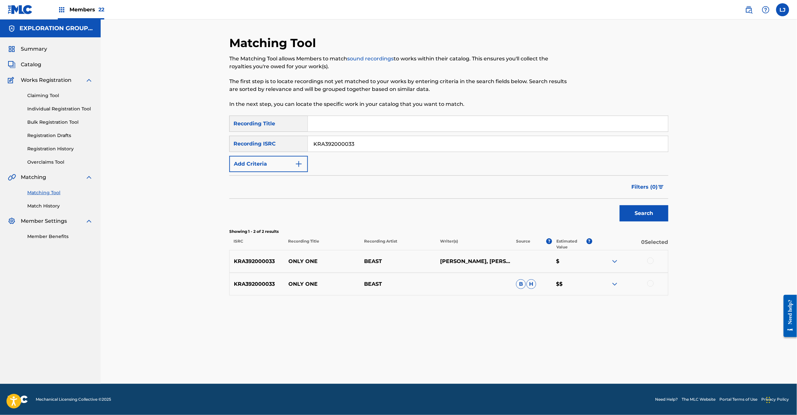
click at [650, 263] on div at bounding box center [650, 261] width 6 height 6
click at [651, 288] on div at bounding box center [630, 284] width 76 height 8
click at [653, 283] on div at bounding box center [650, 283] width 6 height 6
click at [466, 361] on button "Match 2 Groups" at bounding box center [457, 362] width 72 height 16
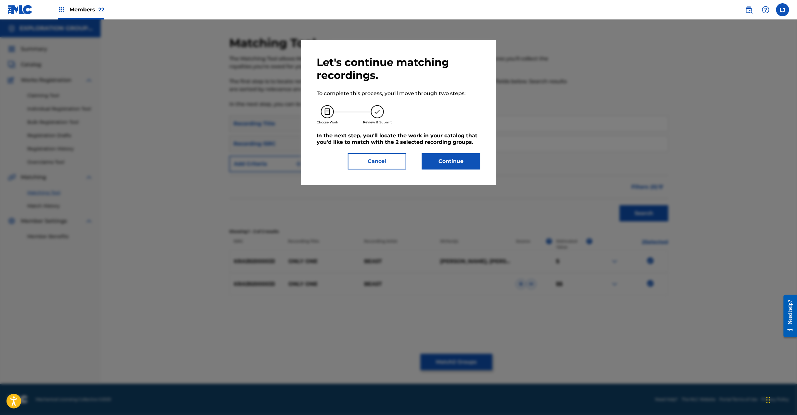
click at [438, 151] on div "Let's continue matching recordings. To complete this process, you'll move throu…" at bounding box center [399, 113] width 164 height 114
click at [438, 158] on button "Continue" at bounding box center [451, 161] width 58 height 16
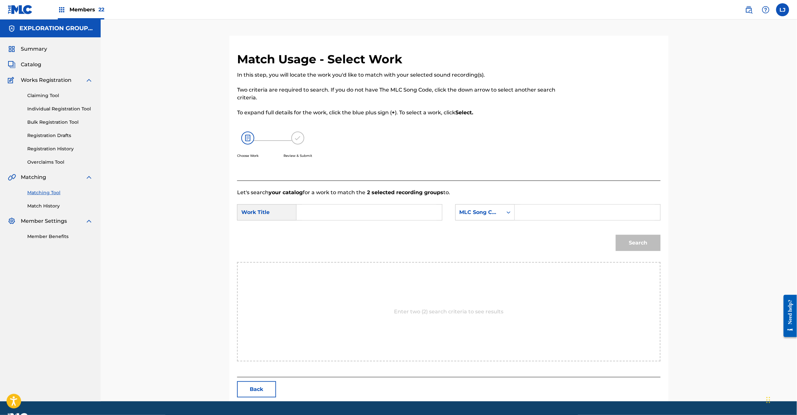
click at [360, 211] on input "Search Form" at bounding box center [369, 213] width 134 height 16
click at [368, 211] on input "Only One OM4CQB" at bounding box center [369, 213] width 134 height 16
type input "Only One"
click at [564, 211] on input "Search Form" at bounding box center [587, 213] width 134 height 16
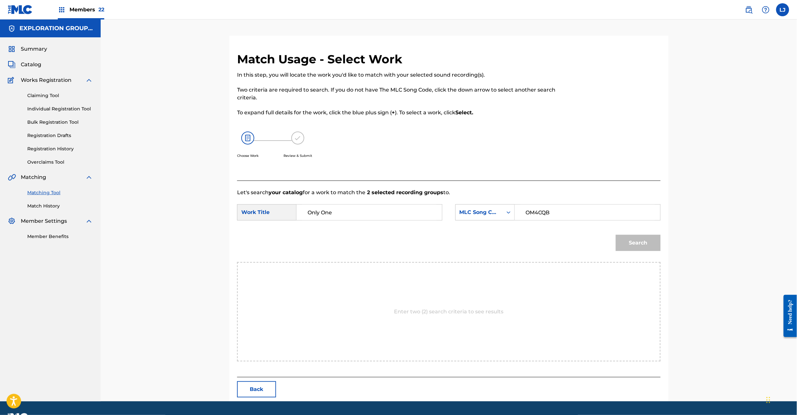
type input "OM4CQB"
click at [648, 248] on button "Search" at bounding box center [638, 243] width 45 height 16
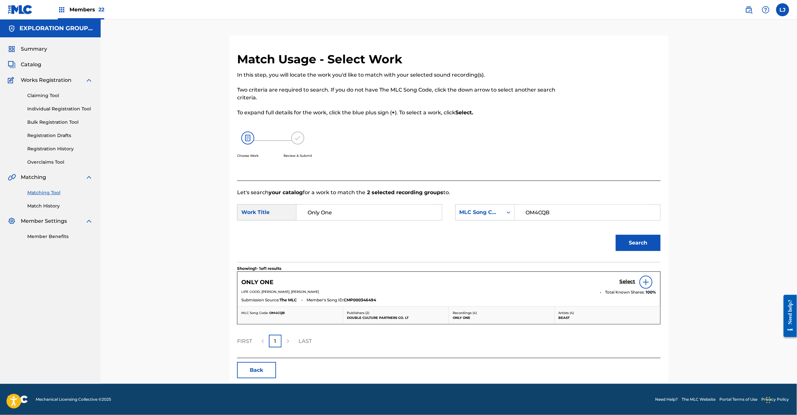
click at [627, 281] on h5 "Select" at bounding box center [628, 282] width 16 height 6
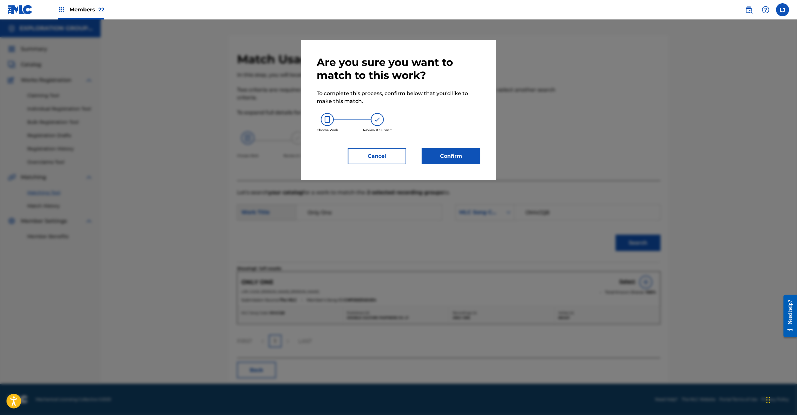
click at [426, 149] on button "Confirm" at bounding box center [451, 156] width 58 height 16
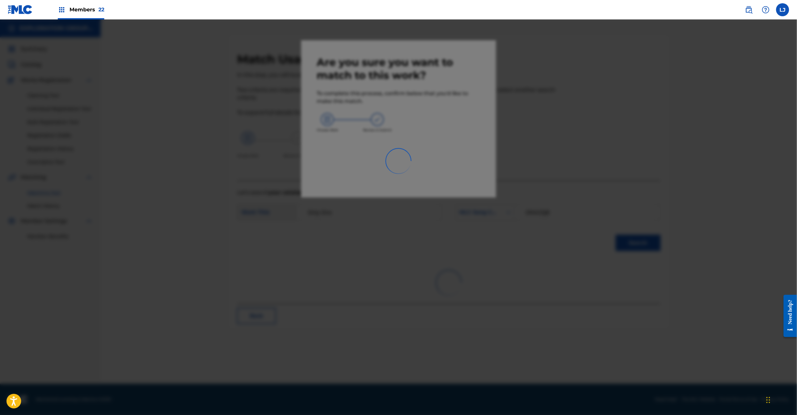
click at [437, 154] on div at bounding box center [398, 226] width 797 height 415
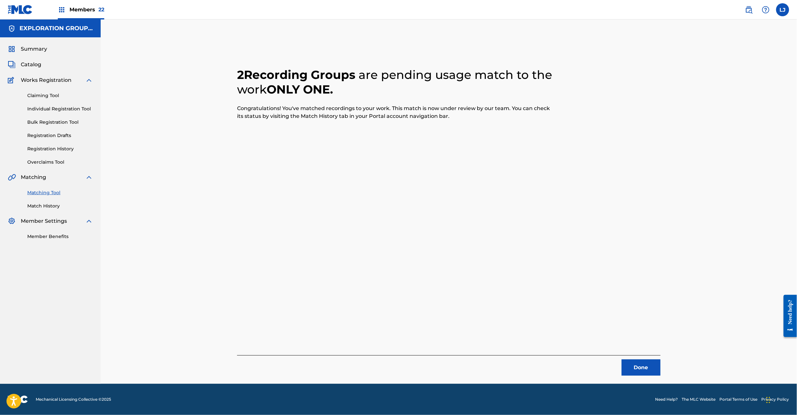
click at [637, 366] on button "Done" at bounding box center [641, 368] width 39 height 16
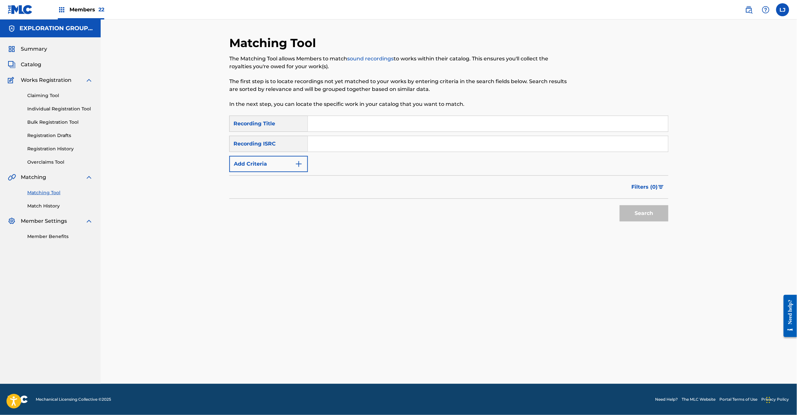
drag, startPoint x: 367, startPoint y: 160, endPoint x: 367, endPoint y: 155, distance: 5.2
click at [367, 159] on div "SearchWithCriteria8185910e-6ba6-4b1d-b505-70f33b905783 Recording Title SearchWi…" at bounding box center [448, 144] width 439 height 57
click at [365, 147] on input "KRA392000033" at bounding box center [488, 144] width 360 height 16
click at [654, 218] on button "Search" at bounding box center [644, 213] width 49 height 16
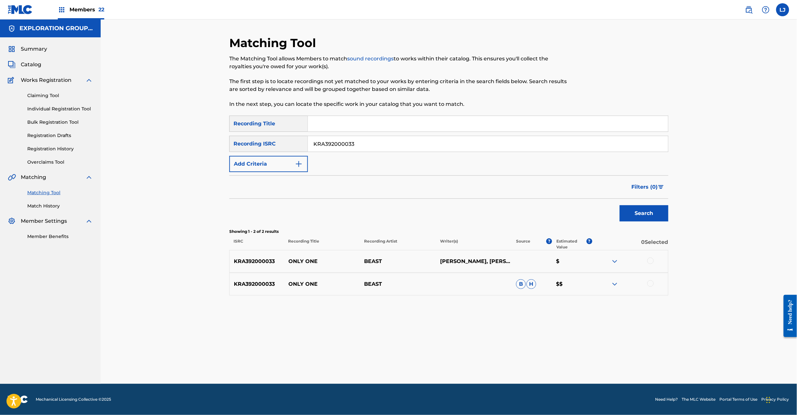
click at [359, 159] on div "SearchWithCriteria8185910e-6ba6-4b1d-b505-70f33b905783 Recording Title SearchWi…" at bounding box center [448, 144] width 439 height 57
click at [359, 151] on input "KRA392000033" at bounding box center [488, 144] width 360 height 16
click at [359, 151] on input "JPB821400990" at bounding box center [488, 144] width 360 height 16
click at [633, 217] on button "Search" at bounding box center [644, 213] width 49 height 16
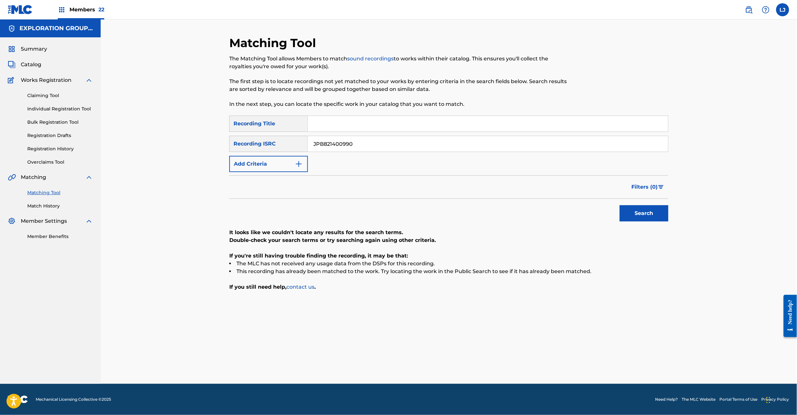
drag, startPoint x: 353, startPoint y: 117, endPoint x: 346, endPoint y: 135, distance: 19.7
click at [353, 119] on input "Search Form" at bounding box center [488, 124] width 360 height 16
click at [346, 135] on div "SearchWithCriteria8185910e-6ba6-4b1d-b505-70f33b905783 Recording Title SearchWi…" at bounding box center [448, 144] width 439 height 57
click at [345, 144] on input "JPB821400990" at bounding box center [488, 144] width 360 height 16
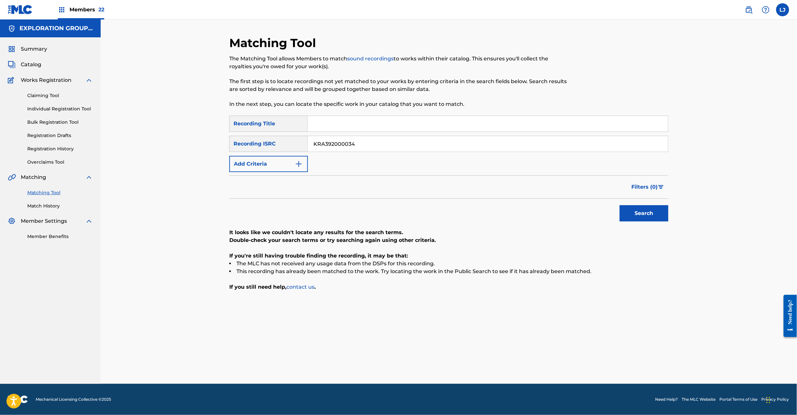
click at [345, 144] on input "KRA392000034" at bounding box center [488, 144] width 360 height 16
type input "KRA392000034"
click at [635, 211] on button "Search" at bounding box center [644, 213] width 49 height 16
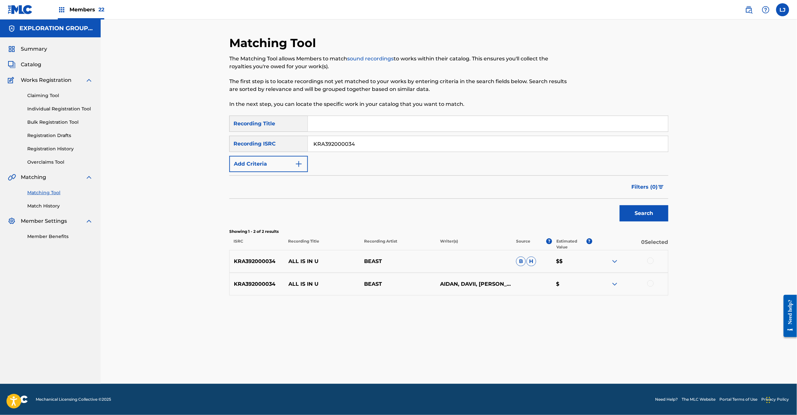
click at [650, 260] on div at bounding box center [650, 261] width 6 height 6
click at [650, 287] on div at bounding box center [630, 284] width 76 height 8
click at [650, 285] on div at bounding box center [650, 283] width 6 height 6
click at [436, 361] on button "Match 2 Groups" at bounding box center [457, 362] width 72 height 16
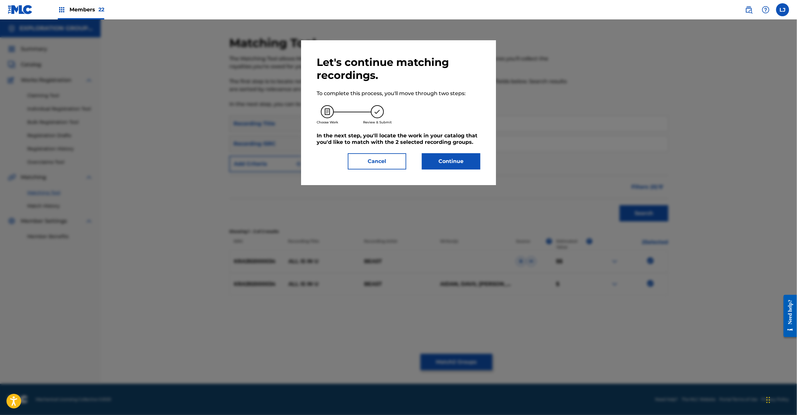
click at [449, 159] on button "Continue" at bounding box center [451, 161] width 58 height 16
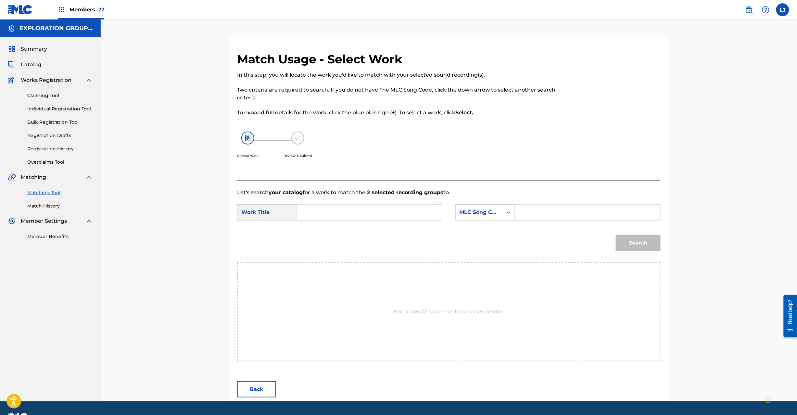
click at [364, 214] on input "Search Form" at bounding box center [369, 213] width 134 height 16
click at [374, 212] on input "All Is In U AW6JF2" at bounding box center [369, 213] width 134 height 16
type input "All Is In U"
click at [589, 211] on input "Search Form" at bounding box center [587, 213] width 134 height 16
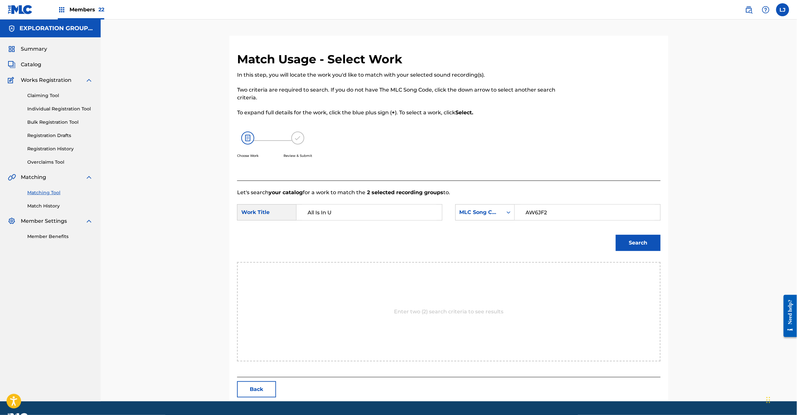
type input "AW6JF2"
click at [628, 233] on div "Search" at bounding box center [637, 241] width 48 height 26
click at [630, 239] on button "Search" at bounding box center [638, 243] width 45 height 16
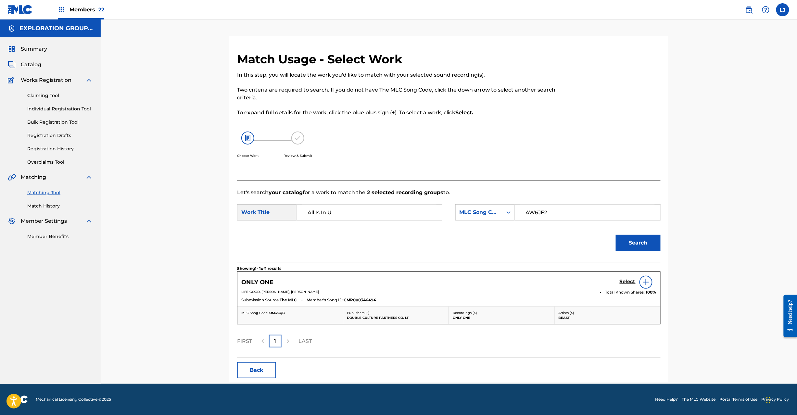
click at [258, 369] on button "Back" at bounding box center [256, 370] width 39 height 16
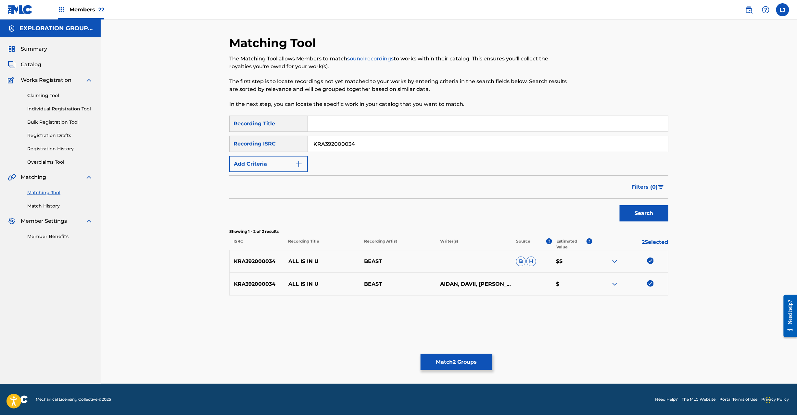
click at [451, 368] on button "Match 2 Groups" at bounding box center [457, 362] width 72 height 16
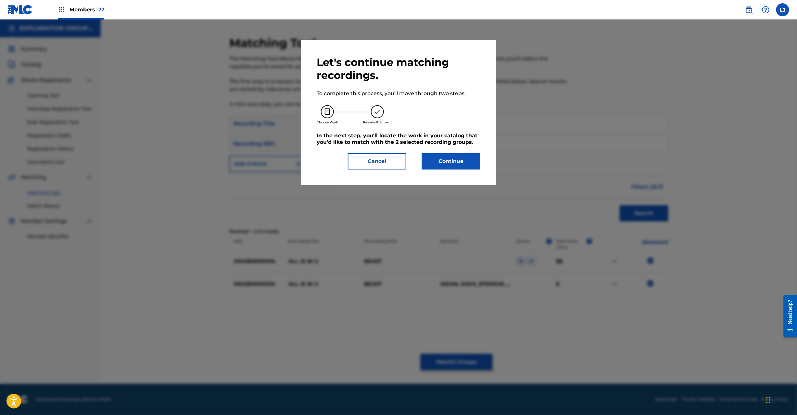
click at [454, 162] on button "Continue" at bounding box center [451, 161] width 58 height 16
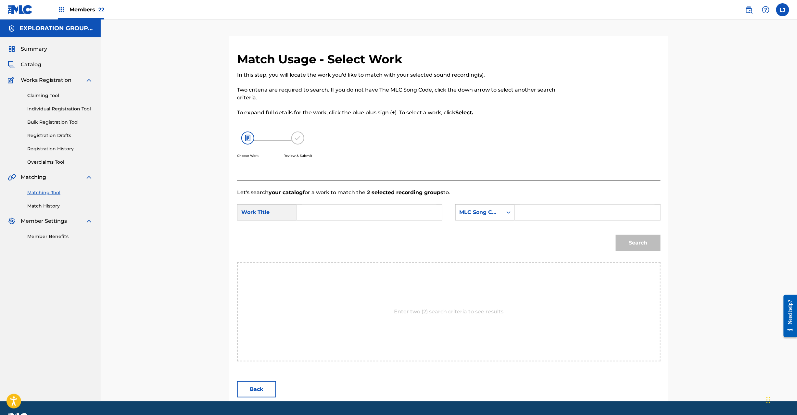
click at [344, 216] on input "Search Form" at bounding box center [369, 213] width 134 height 16
click at [355, 212] on input "All Is In U AW6JF2" at bounding box center [369, 213] width 134 height 16
type input "All Is In U"
click at [552, 211] on input "Search Form" at bounding box center [587, 213] width 134 height 16
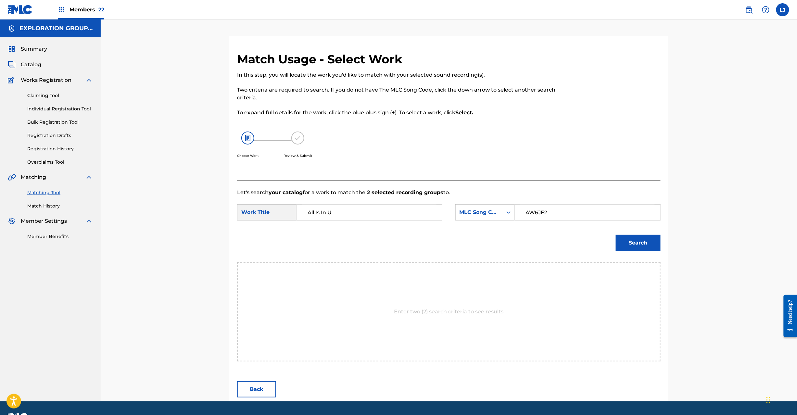
type input "AW6JF2"
click at [633, 244] on button "Search" at bounding box center [638, 243] width 45 height 16
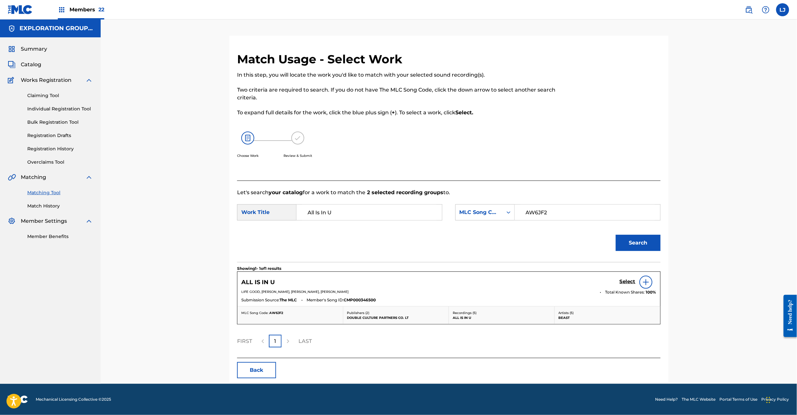
click at [623, 284] on h5 "Select" at bounding box center [628, 282] width 16 height 6
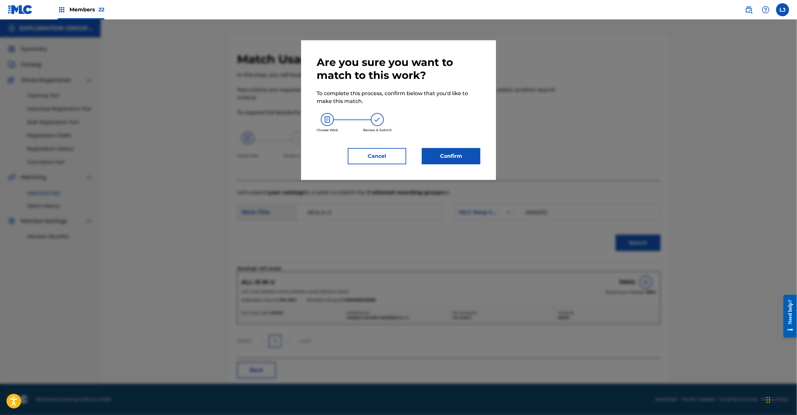
click at [436, 155] on button "Confirm" at bounding box center [451, 156] width 58 height 16
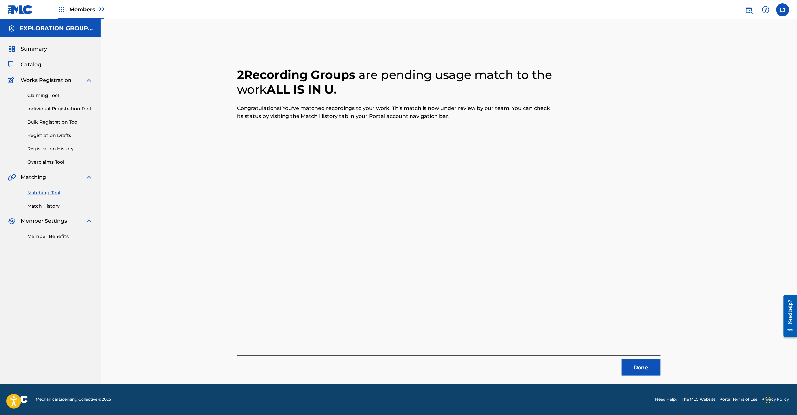
click at [644, 373] on button "Done" at bounding box center [641, 368] width 39 height 16
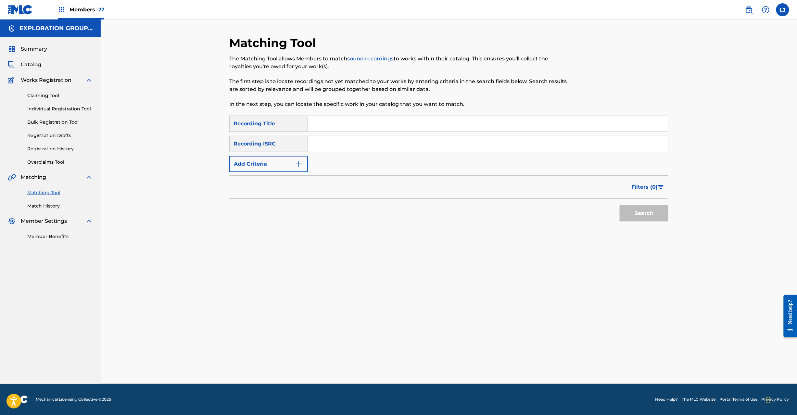
click at [364, 144] on input "Search Form" at bounding box center [488, 144] width 360 height 16
click at [372, 146] on input "JPR581900326|JPB821501190" at bounding box center [488, 144] width 360 height 16
click at [637, 207] on button "Search" at bounding box center [644, 213] width 49 height 16
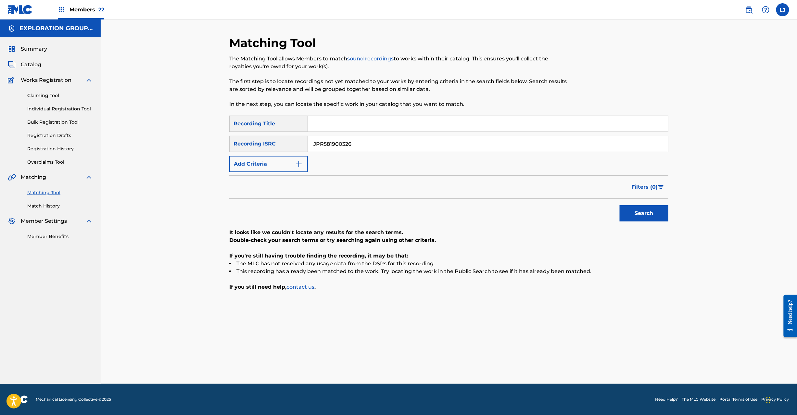
click at [364, 138] on input "JPR581900326" at bounding box center [488, 144] width 360 height 16
click at [340, 146] on input "JPR581900326|JPB821501190" at bounding box center [488, 144] width 360 height 16
click at [340, 146] on input "|JPB821501190" at bounding box center [488, 144] width 360 height 16
type input "JPB821501190"
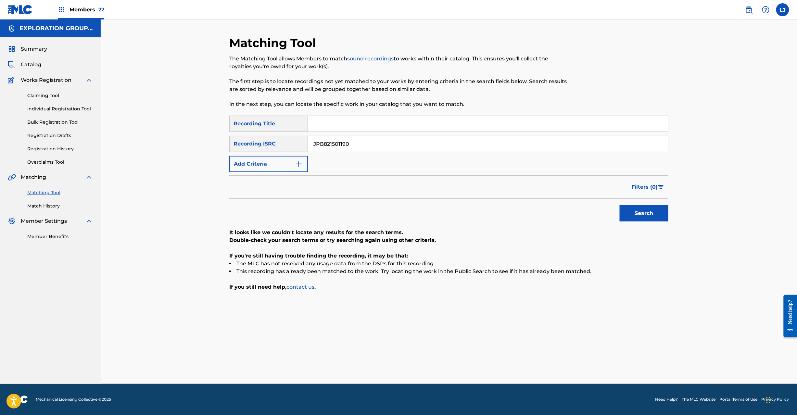
click at [662, 211] on button "Search" at bounding box center [644, 213] width 49 height 16
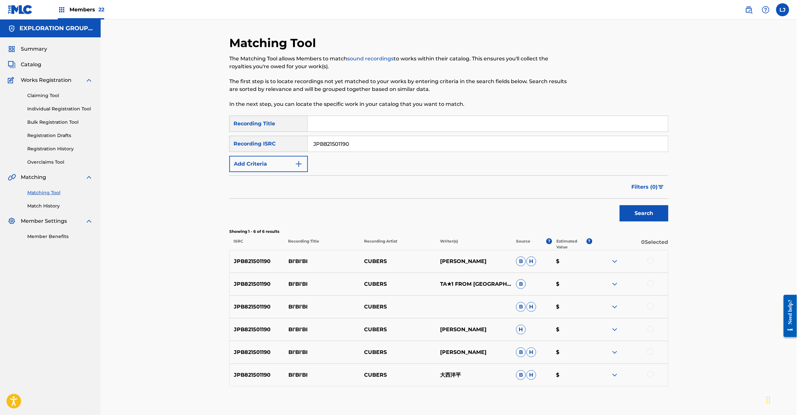
click at [648, 257] on div "JPB821501190 BI'BI'BI CUBERS [PERSON_NAME] [PERSON_NAME] $" at bounding box center [448, 261] width 439 height 23
click at [651, 259] on div at bounding box center [650, 261] width 6 height 6
click at [650, 284] on div at bounding box center [650, 283] width 6 height 6
click at [651, 305] on div at bounding box center [650, 306] width 6 height 6
click at [652, 328] on div at bounding box center [650, 329] width 6 height 6
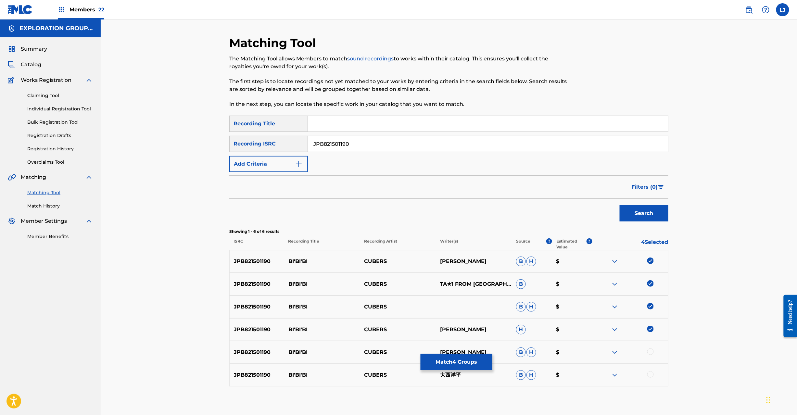
click at [649, 352] on div at bounding box center [650, 352] width 6 height 6
drag, startPoint x: 648, startPoint y: 374, endPoint x: 620, endPoint y: 374, distance: 27.6
click at [648, 374] on div at bounding box center [650, 374] width 6 height 6
click at [466, 363] on button "Match 6 Groups" at bounding box center [457, 362] width 72 height 16
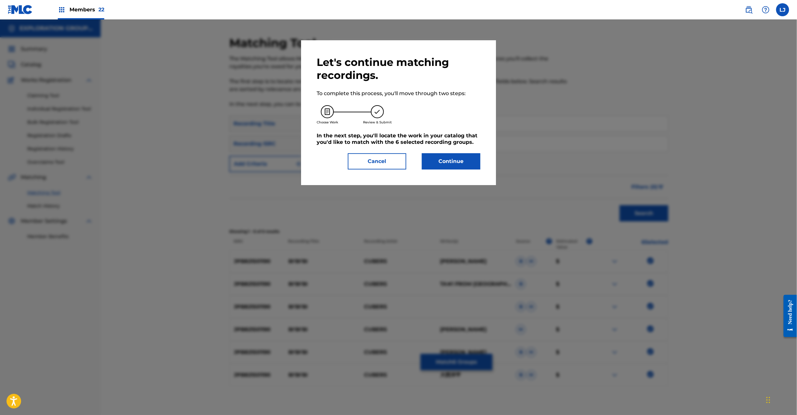
click at [473, 163] on button "Continue" at bounding box center [451, 161] width 58 height 16
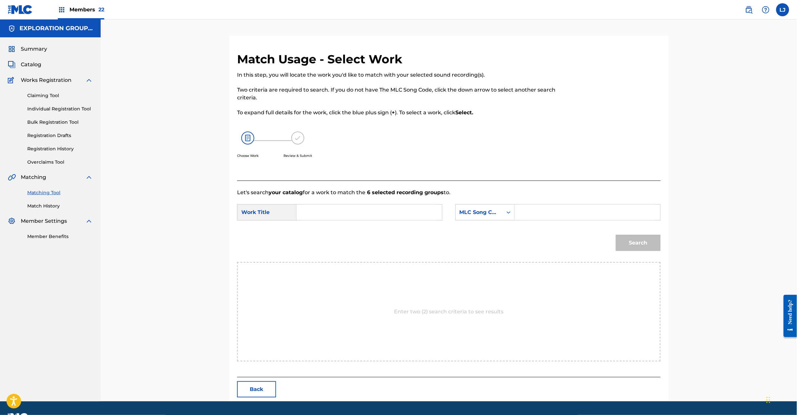
click at [259, 394] on button "Back" at bounding box center [256, 389] width 39 height 16
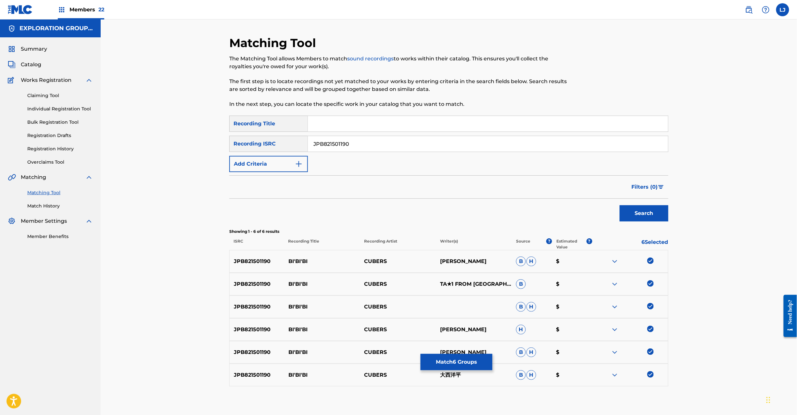
click at [472, 360] on button "Match 6 Groups" at bounding box center [457, 362] width 72 height 16
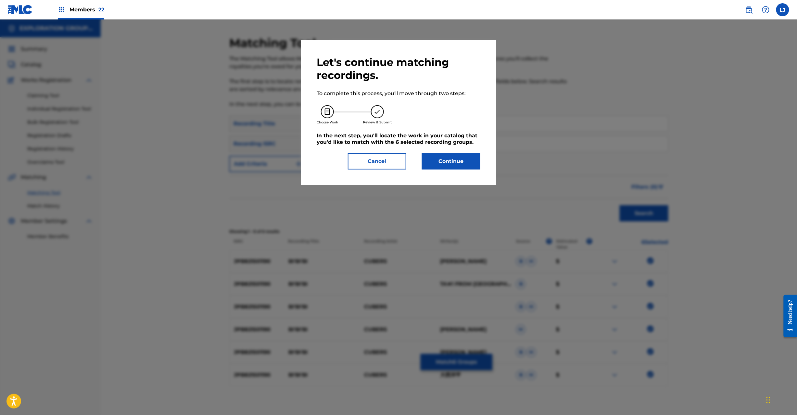
click at [449, 153] on div "Let's continue matching recordings. To complete this process, you'll move throu…" at bounding box center [399, 113] width 164 height 114
click at [447, 160] on button "Continue" at bounding box center [451, 161] width 58 height 16
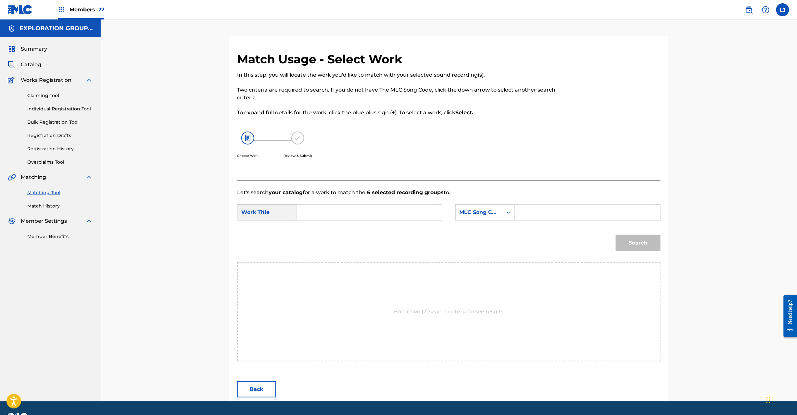
click at [376, 211] on input "Search Form" at bounding box center [369, 213] width 134 height 16
click at [345, 215] on input "Bi'Bi'Bi' BD8KM6" at bounding box center [369, 213] width 134 height 16
type input "Bi'Bi'Bi'"
click at [611, 211] on input "Search Form" at bounding box center [587, 213] width 134 height 16
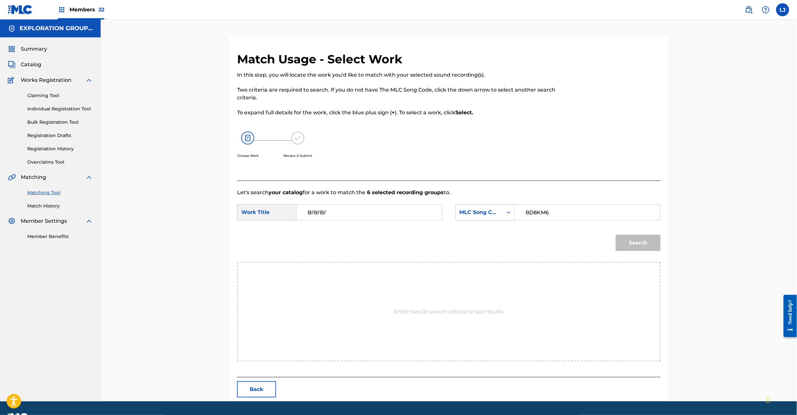
type input "BD8KM6"
click at [629, 233] on div "Search" at bounding box center [637, 241] width 48 height 26
click at [629, 241] on button "Search" at bounding box center [638, 243] width 45 height 16
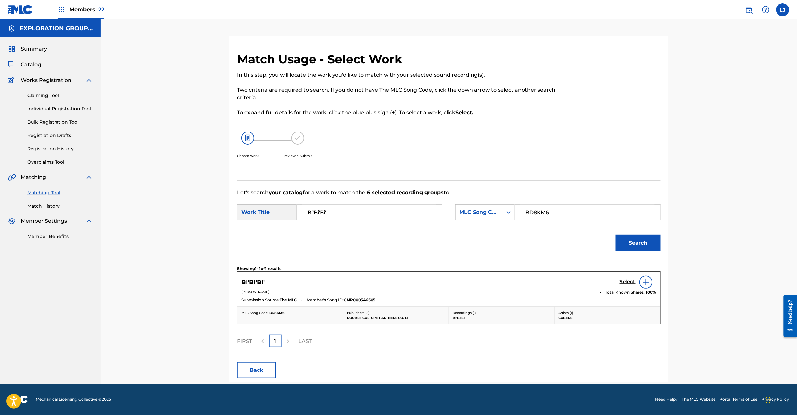
click at [624, 285] on h5 "Select" at bounding box center [628, 282] width 16 height 6
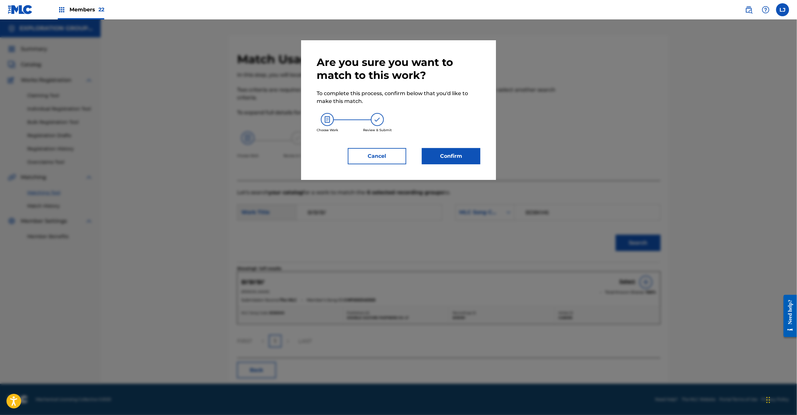
click at [437, 153] on button "Confirm" at bounding box center [451, 156] width 58 height 16
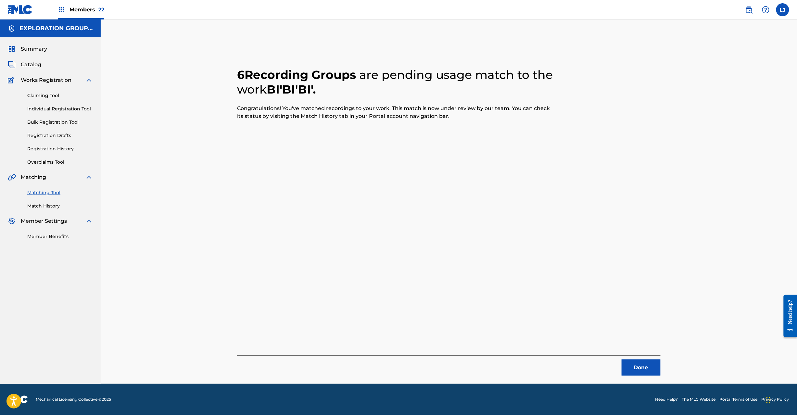
click at [642, 374] on button "Done" at bounding box center [641, 368] width 39 height 16
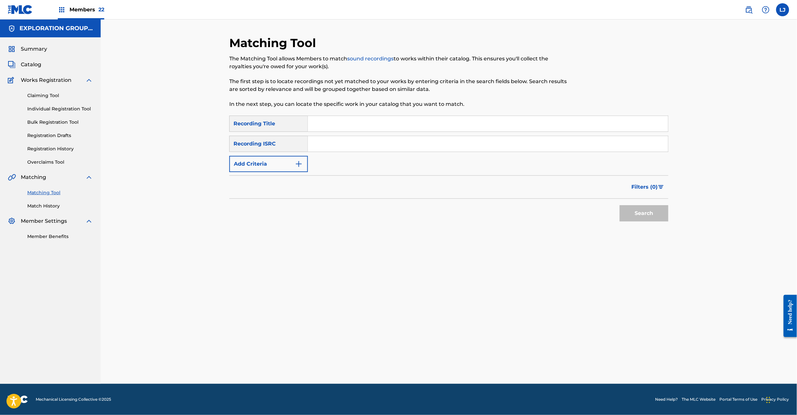
click at [365, 151] on input "Search Form" at bounding box center [488, 144] width 360 height 16
click at [337, 146] on input "JPR581900326|JPB821501190" at bounding box center [488, 144] width 360 height 16
click at [337, 146] on input "|JPB821501190" at bounding box center [488, 144] width 360 height 16
click at [659, 222] on div "Search" at bounding box center [643, 212] width 52 height 26
click at [657, 217] on button "Search" at bounding box center [644, 213] width 49 height 16
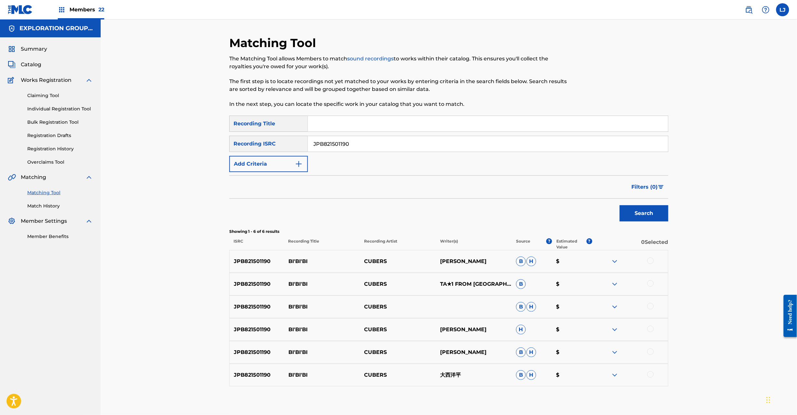
click at [348, 148] on input "JPB821501190" at bounding box center [488, 144] width 360 height 16
drag, startPoint x: 352, startPoint y: 144, endPoint x: 556, endPoint y: 144, distance: 205.0
click at [556, 144] on input "JPR581900326" at bounding box center [488, 144] width 360 height 16
click at [631, 214] on button "Search" at bounding box center [644, 213] width 49 height 16
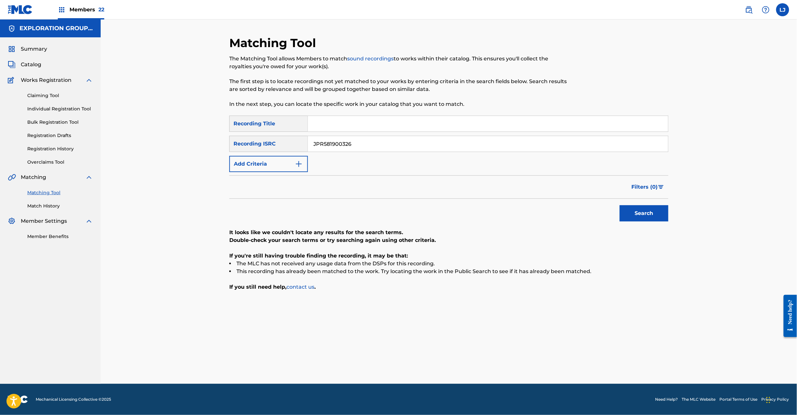
click at [356, 138] on input "JPR581900326" at bounding box center [488, 144] width 360 height 16
drag, startPoint x: 356, startPoint y: 138, endPoint x: 460, endPoint y: 167, distance: 107.7
click at [356, 138] on input "JPR581900326" at bounding box center [488, 144] width 360 height 16
click at [673, 210] on div "Matching Tool The Matching Tool allows Members to match sound recordings to wor…" at bounding box center [449, 210] width 455 height 348
click at [646, 216] on button "Search" at bounding box center [644, 213] width 49 height 16
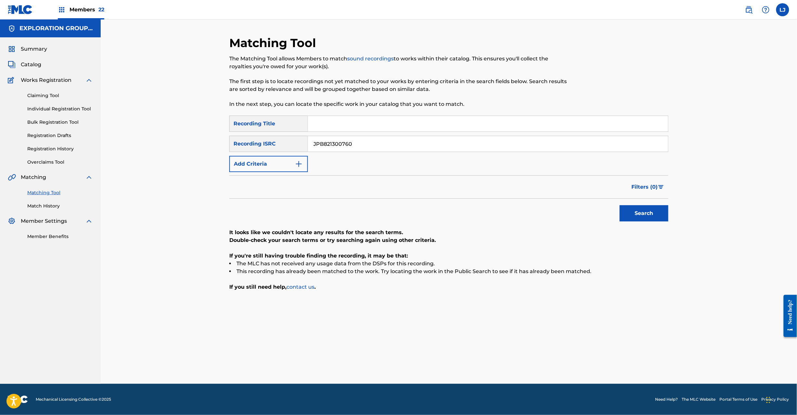
click at [351, 153] on div "SearchWithCriteria8185910e-6ba6-4b1d-b505-70f33b905783 Recording Title SearchWi…" at bounding box center [448, 144] width 439 height 57
click at [355, 143] on input "JPB821300760" at bounding box center [488, 144] width 360 height 16
click at [355, 142] on input "JPB681300968|JPB601601801|JPB681401546|JPCR01803100|JPB601501964|JPB601402305|J…" at bounding box center [488, 144] width 360 height 16
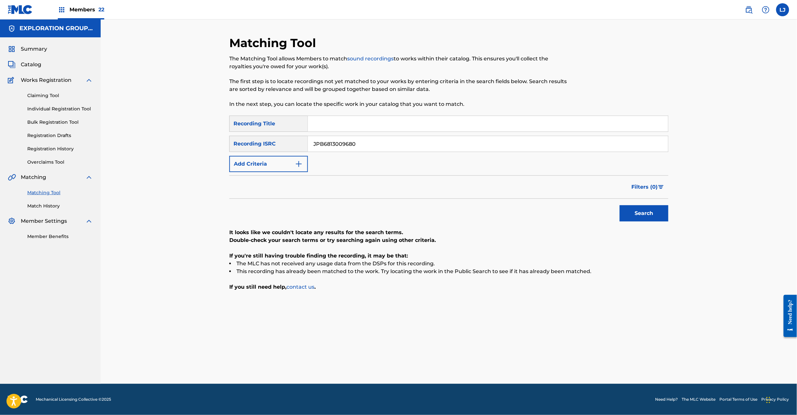
drag, startPoint x: 348, startPoint y: 146, endPoint x: 663, endPoint y: 146, distance: 315.1
click at [663, 146] on input "JPB6813009680" at bounding box center [488, 144] width 360 height 16
click at [665, 214] on button "Search" at bounding box center [644, 213] width 49 height 16
click at [342, 136] on input "JPB6813009680" at bounding box center [488, 144] width 360 height 16
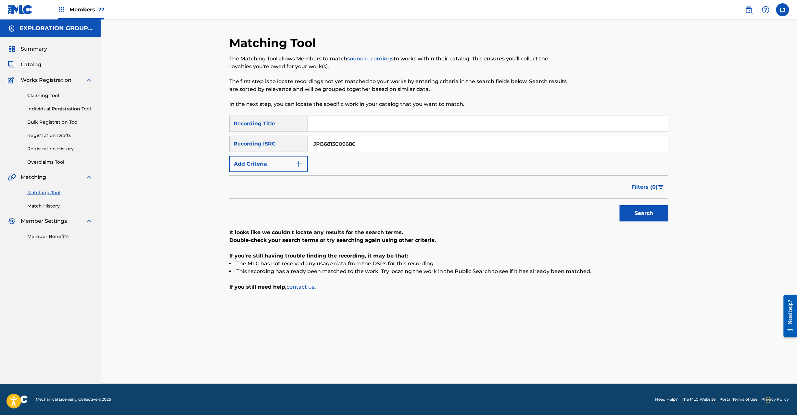
click at [342, 136] on input "JPB6813009680" at bounding box center [488, 144] width 360 height 16
drag, startPoint x: 350, startPoint y: 142, endPoint x: 204, endPoint y: 142, distance: 145.9
click at [204, 142] on div "Matching Tool The Matching Tool allows Members to match sound recordings to wor…" at bounding box center [449, 201] width 697 height 365
drag, startPoint x: 354, startPoint y: 141, endPoint x: 750, endPoint y: 147, distance: 396.7
click at [750, 147] on div "Matching Tool The Matching Tool allows Members to match sound recordings to wor…" at bounding box center [449, 201] width 697 height 365
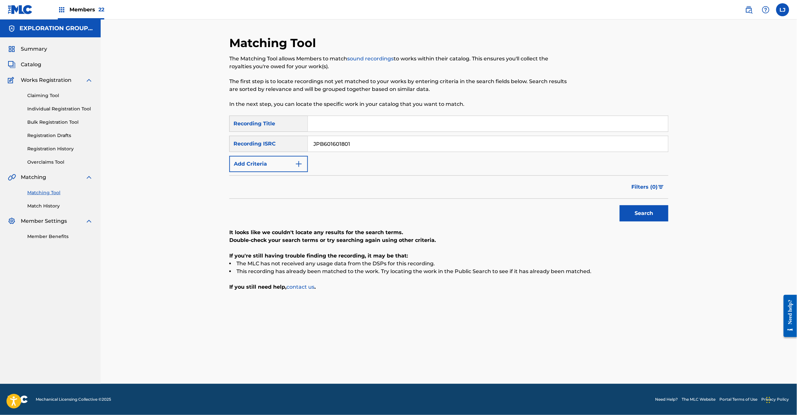
click at [653, 203] on div "Search" at bounding box center [643, 212] width 52 height 26
click at [650, 210] on button "Search" at bounding box center [644, 213] width 49 height 16
click at [368, 144] on input "JPB601601801" at bounding box center [488, 144] width 360 height 16
drag, startPoint x: 388, startPoint y: 146, endPoint x: 159, endPoint y: 145, distance: 228.4
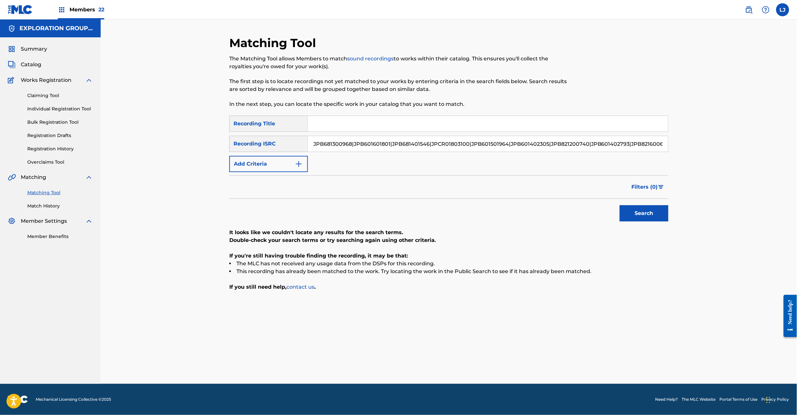
click at [159, 145] on div "Matching Tool The Matching Tool allows Members to match sound recordings to wor…" at bounding box center [449, 201] width 697 height 365
drag, startPoint x: 351, startPoint y: 144, endPoint x: 793, endPoint y: 147, distance: 442.2
click at [794, 146] on div "Matching Tool The Matching Tool allows Members to match sound recordings to wor…" at bounding box center [449, 201] width 697 height 365
click at [663, 210] on button "Search" at bounding box center [644, 213] width 49 height 16
click at [362, 142] on input "JPB681401546" at bounding box center [488, 144] width 360 height 16
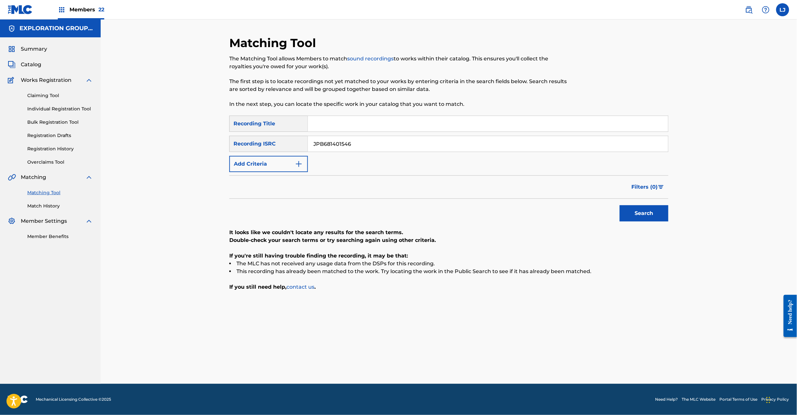
click at [362, 142] on input "JPB681401546" at bounding box center [488, 144] width 360 height 16
drag, startPoint x: 428, startPoint y: 145, endPoint x: 132, endPoint y: 143, distance: 296.0
click at [132, 143] on div "Matching Tool The Matching Tool allows Members to match sound recordings to wor…" at bounding box center [449, 201] width 697 height 365
drag, startPoint x: 351, startPoint y: 142, endPoint x: 773, endPoint y: 147, distance: 421.7
click at [772, 147] on div "Matching Tool The Matching Tool allows Members to match sound recordings to wor…" at bounding box center [449, 201] width 697 height 365
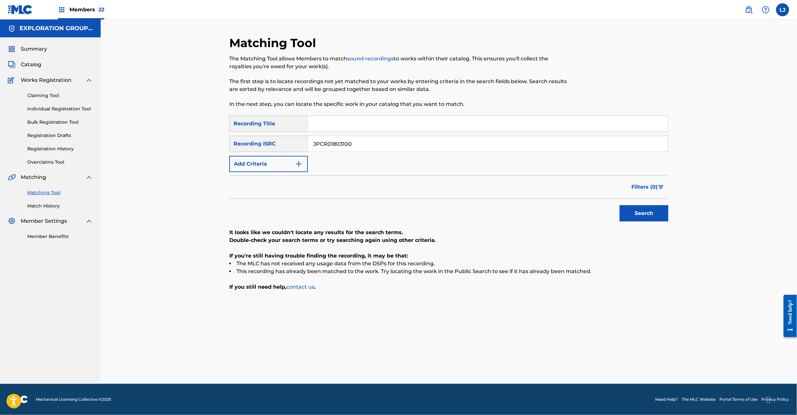
click at [654, 214] on button "Search" at bounding box center [644, 213] width 49 height 16
click at [405, 147] on input "JPCR01803100" at bounding box center [488, 144] width 360 height 16
drag, startPoint x: 467, startPoint y: 145, endPoint x: 124, endPoint y: 144, distance: 342.7
click at [124, 144] on div "Matching Tool The Matching Tool allows Members to match sound recordings to wor…" at bounding box center [449, 201] width 697 height 365
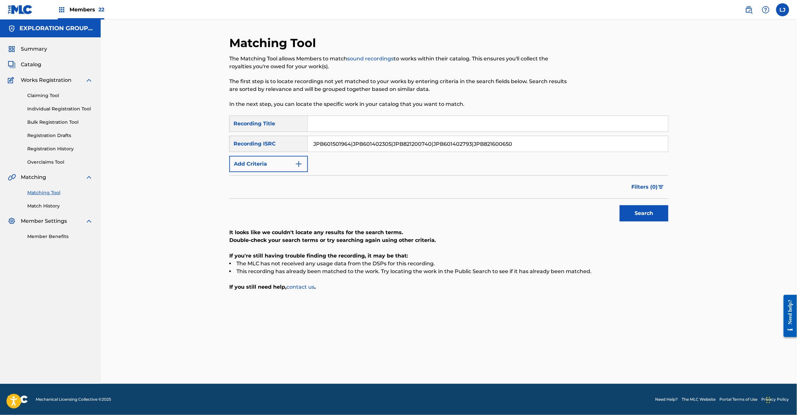
click at [350, 146] on input "JPB601501964|JPB601402305|JPB821200740|JPB601402793|JPB821600650" at bounding box center [488, 144] width 360 height 16
click at [350, 144] on input "JPB601501964|JPB601402305|JPB821200740|JPB601402793|JPB821600650" at bounding box center [488, 144] width 360 height 16
drag, startPoint x: 351, startPoint y: 143, endPoint x: 710, endPoint y: 153, distance: 359.1
click at [724, 143] on div "Matching Tool The Matching Tool allows Members to match sound recordings to wor…" at bounding box center [449, 201] width 697 height 365
click at [648, 217] on button "Search" at bounding box center [644, 213] width 49 height 16
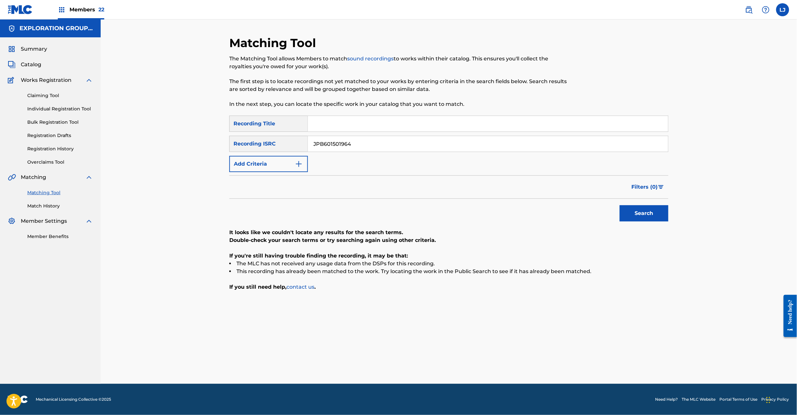
click at [402, 140] on input "JPB601501964" at bounding box center [488, 144] width 360 height 16
click at [507, 146] on input "JPB681300968|JPB601601801|JPB681401546|JPCR01803100|JPB601501964|JPB601402305|J…" at bounding box center [488, 144] width 360 height 16
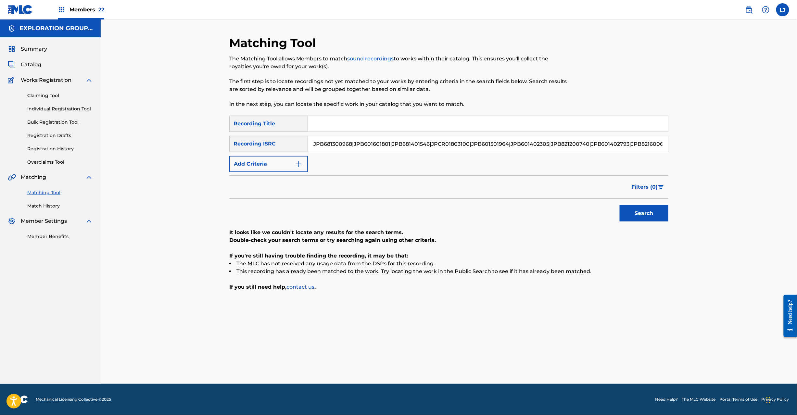
drag, startPoint x: 505, startPoint y: 144, endPoint x: 188, endPoint y: 144, distance: 317.1
click at [188, 144] on div "Matching Tool The Matching Tool allows Members to match sound recordings to wor…" at bounding box center [449, 201] width 697 height 365
drag, startPoint x: 351, startPoint y: 142, endPoint x: 641, endPoint y: 150, distance: 290.2
click at [637, 147] on input "JPB601402305" at bounding box center [488, 144] width 360 height 16
click at [645, 218] on button "Search" at bounding box center [644, 213] width 49 height 16
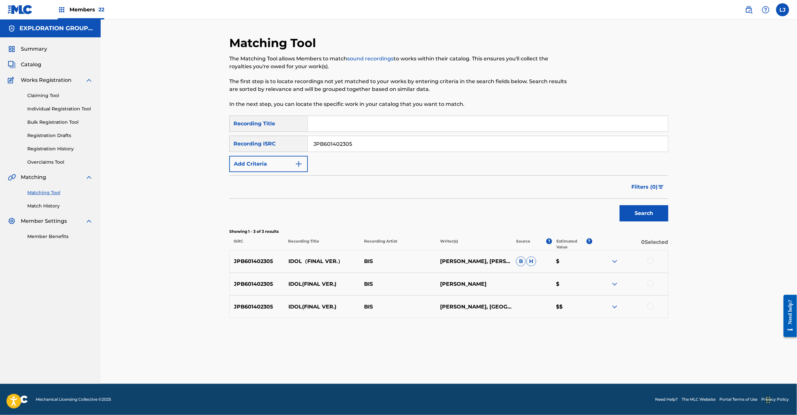
click at [406, 139] on input "JPB601402305" at bounding box center [488, 144] width 360 height 16
click at [373, 147] on input "JPB601402305" at bounding box center [488, 144] width 360 height 16
drag, startPoint x: 546, startPoint y: 145, endPoint x: 241, endPoint y: 144, distance: 305.1
click at [241, 144] on div "SearchWithCriteria28320410-ff6f-4bf4-a56c-764cf4496a63 Recording ISRC JPB681300…" at bounding box center [448, 144] width 439 height 16
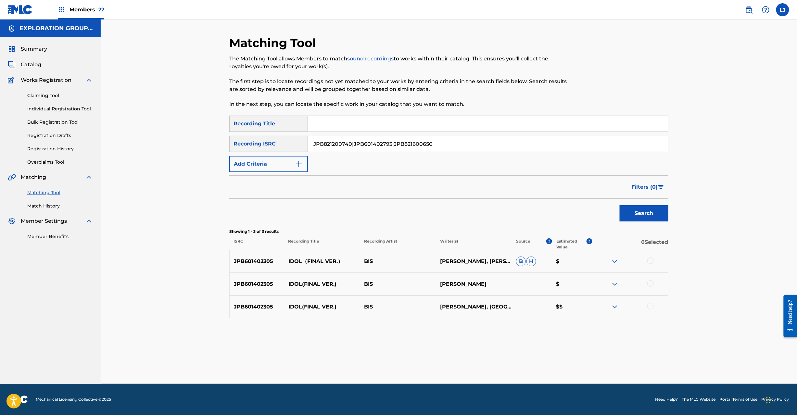
drag, startPoint x: 352, startPoint y: 142, endPoint x: 696, endPoint y: 143, distance: 343.4
click at [695, 143] on div "Matching Tool The Matching Tool allows Members to match sound recordings to wor…" at bounding box center [449, 201] width 697 height 365
type input "JPB821200740"
click at [644, 215] on button "Search" at bounding box center [644, 213] width 49 height 16
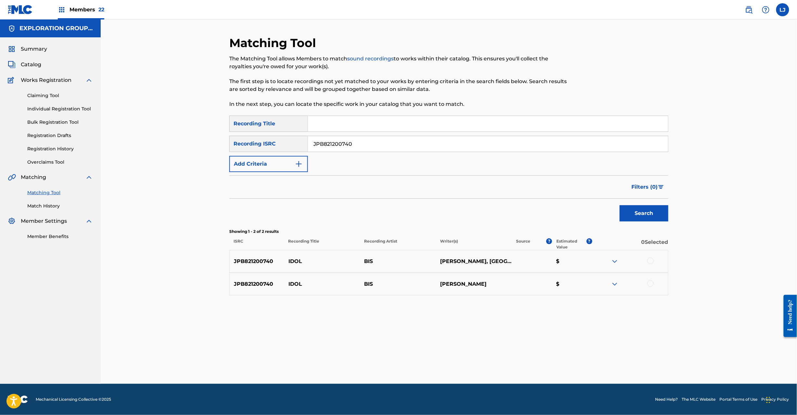
click at [650, 261] on div at bounding box center [650, 261] width 6 height 6
click at [650, 281] on div at bounding box center [650, 283] width 6 height 6
click at [460, 358] on button "Match 2 Groups" at bounding box center [457, 362] width 72 height 16
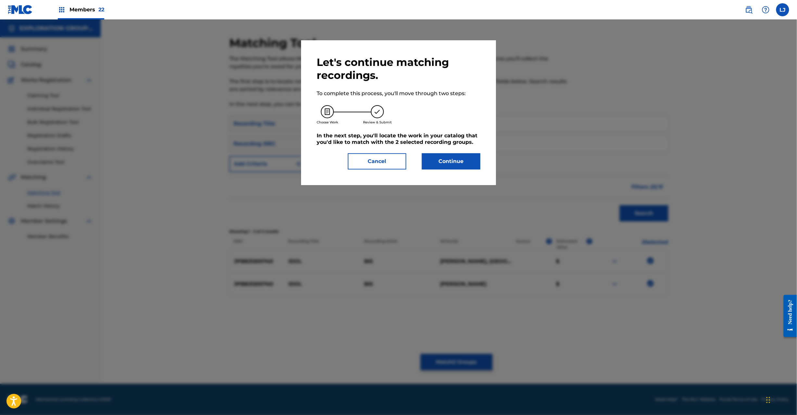
click at [455, 157] on button "Continue" at bounding box center [451, 161] width 58 height 16
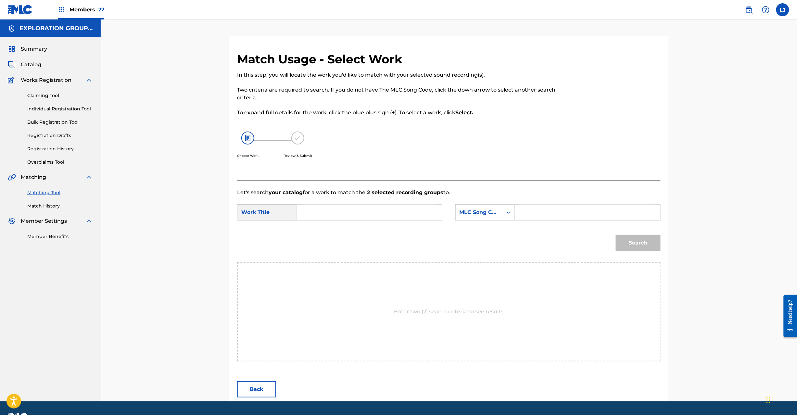
click at [350, 221] on div "SearchWithCriteriac6b57176-a499-48a1-a0fd-a18d089fe45b Work Title SearchWithCri…" at bounding box center [449, 214] width 424 height 20
click at [350, 207] on input "Idol I36DW2" at bounding box center [369, 213] width 134 height 16
type input "Idol"
click at [550, 212] on input "Search Form" at bounding box center [587, 213] width 134 height 16
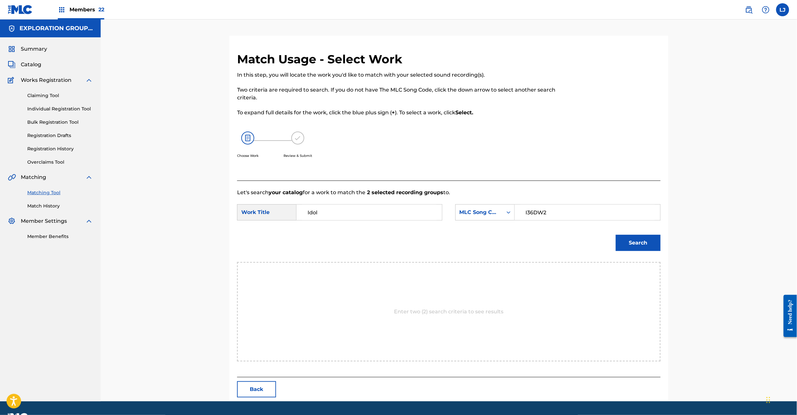
type input "I36DW2"
click at [643, 244] on button "Search" at bounding box center [638, 243] width 45 height 16
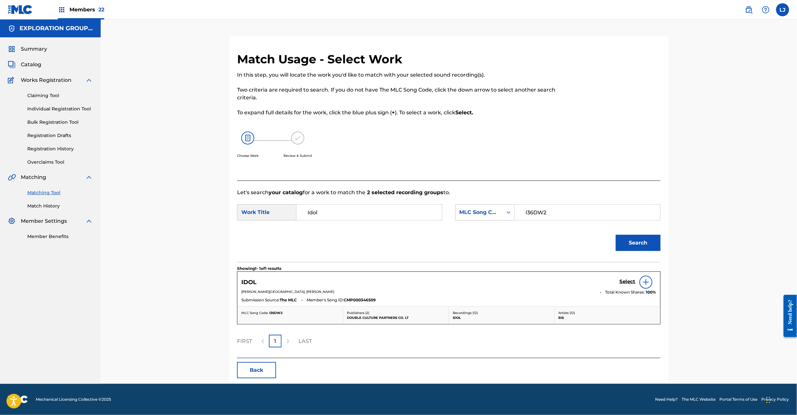
click at [627, 280] on h5 "Select" at bounding box center [628, 282] width 16 height 6
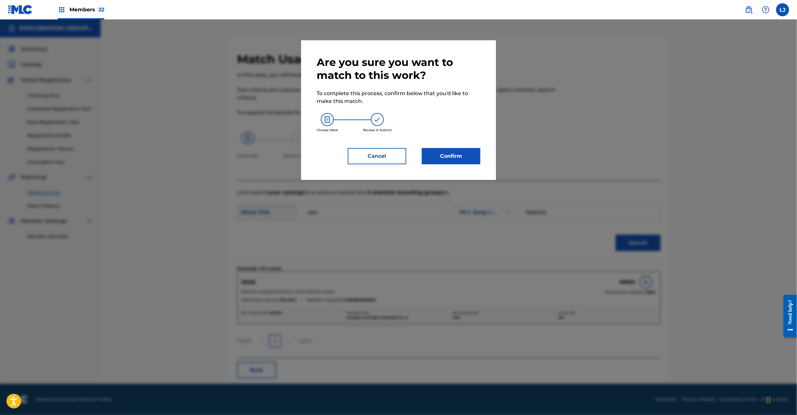
click at [460, 162] on button "Confirm" at bounding box center [451, 156] width 58 height 16
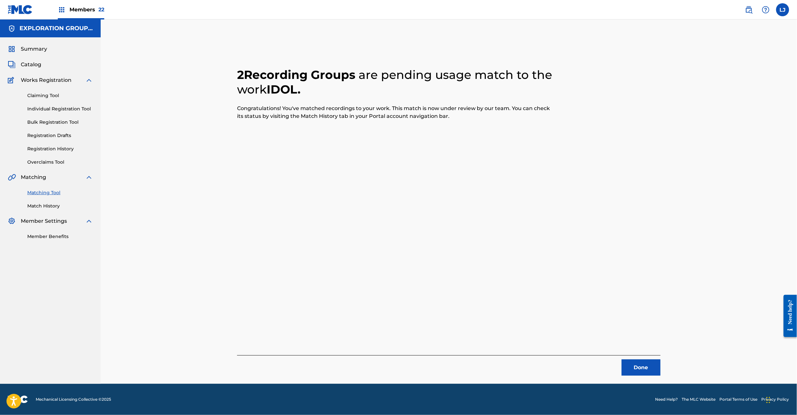
click at [641, 376] on button "Done" at bounding box center [641, 368] width 39 height 16
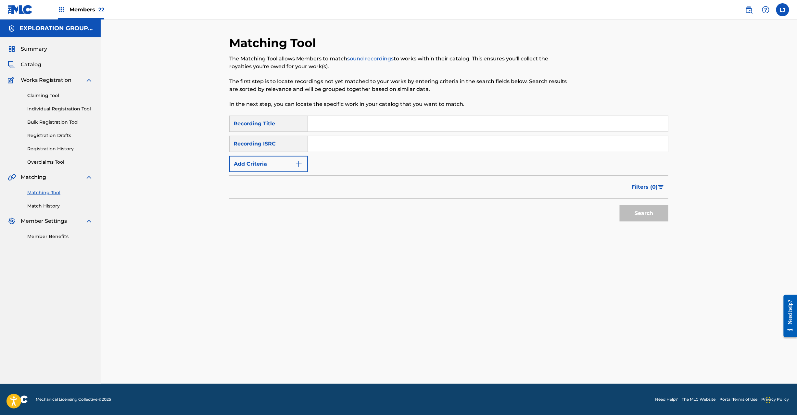
click at [345, 141] on input "Search Form" at bounding box center [488, 144] width 360 height 16
click at [648, 221] on button "Search" at bounding box center [644, 213] width 49 height 16
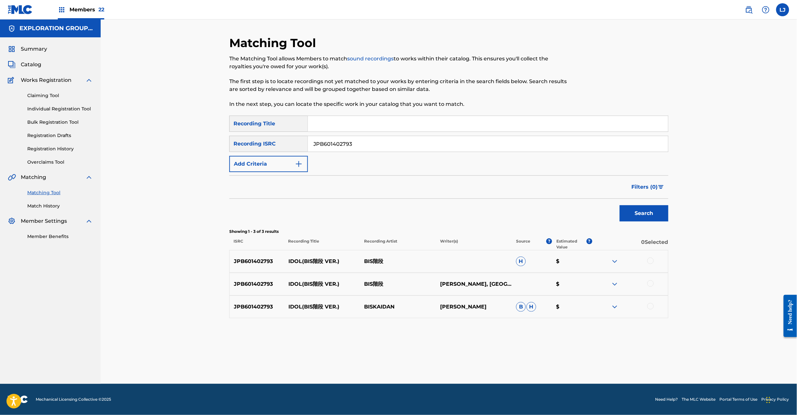
click at [349, 144] on input "JPB601402793" at bounding box center [488, 144] width 360 height 16
type input "JPB821600650"
click at [647, 212] on button "Search" at bounding box center [644, 213] width 49 height 16
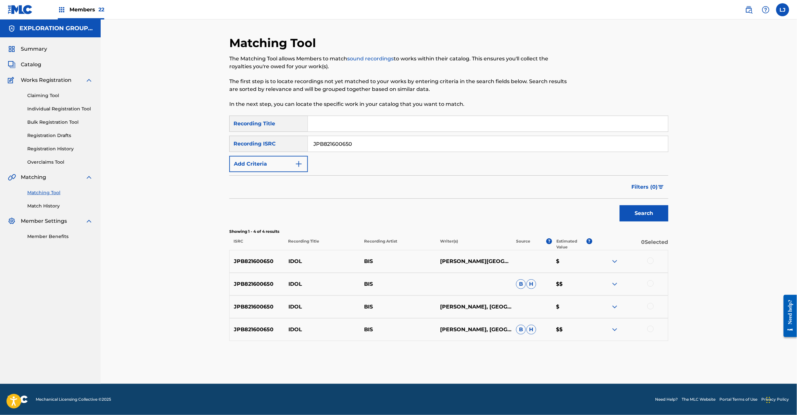
click at [652, 262] on div at bounding box center [650, 261] width 6 height 6
click at [655, 284] on div at bounding box center [630, 284] width 76 height 8
click at [651, 285] on div at bounding box center [650, 283] width 6 height 6
click at [653, 306] on div at bounding box center [650, 306] width 6 height 6
click at [653, 331] on div at bounding box center [650, 329] width 6 height 6
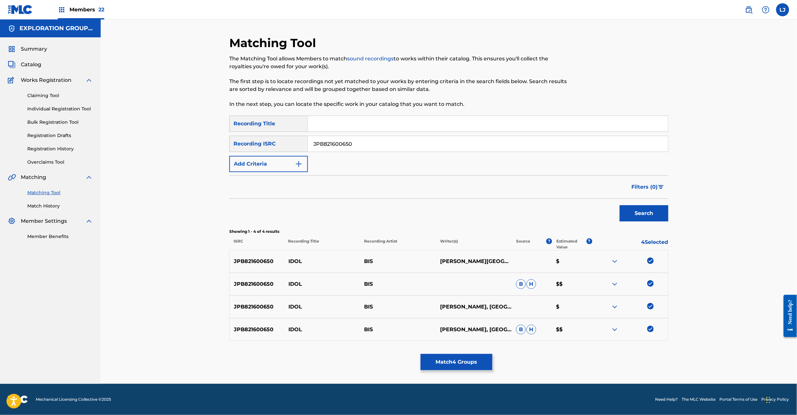
click at [466, 368] on button "Match 4 Groups" at bounding box center [457, 362] width 72 height 16
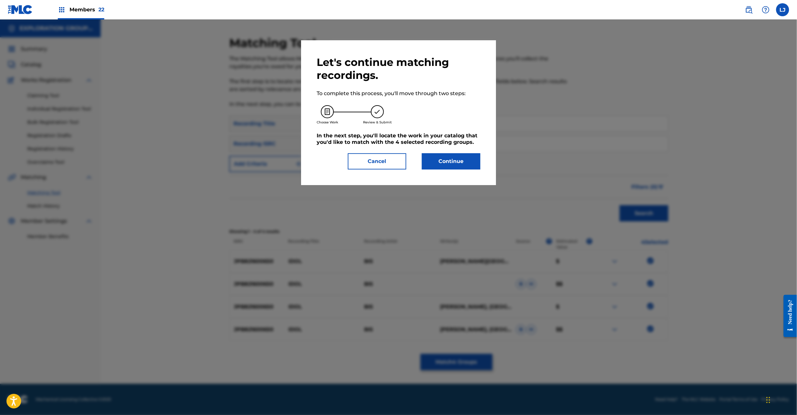
click at [449, 164] on button "Continue" at bounding box center [451, 161] width 58 height 16
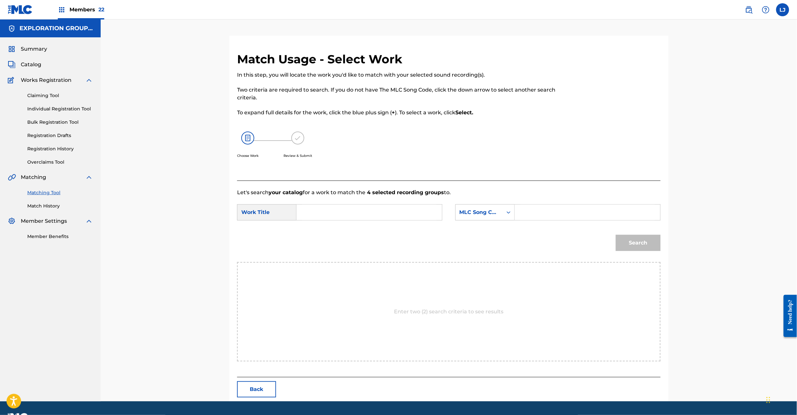
click at [351, 213] on input "Search Form" at bounding box center [369, 213] width 134 height 16
click at [346, 207] on input "Idol I36DW2" at bounding box center [369, 213] width 134 height 16
type input "Idol"
click at [542, 211] on input "Search Form" at bounding box center [587, 213] width 134 height 16
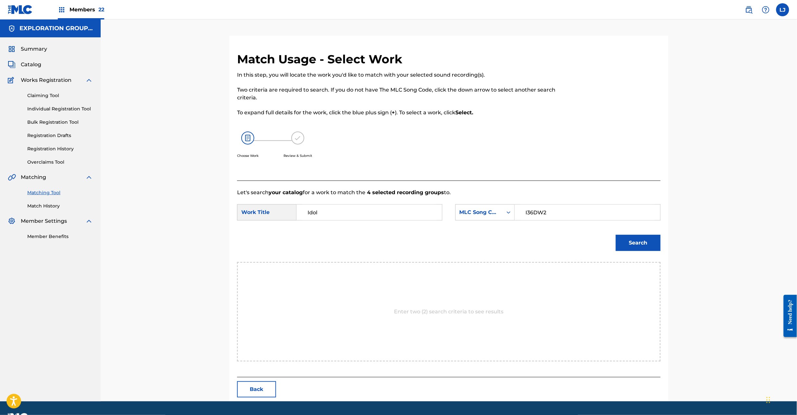
type input "I36DW2"
click at [637, 244] on button "Search" at bounding box center [638, 243] width 45 height 16
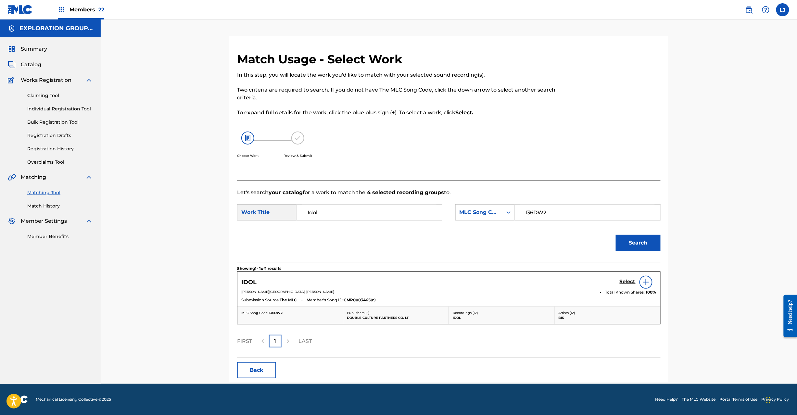
click at [622, 279] on h5 "Select" at bounding box center [628, 282] width 16 height 6
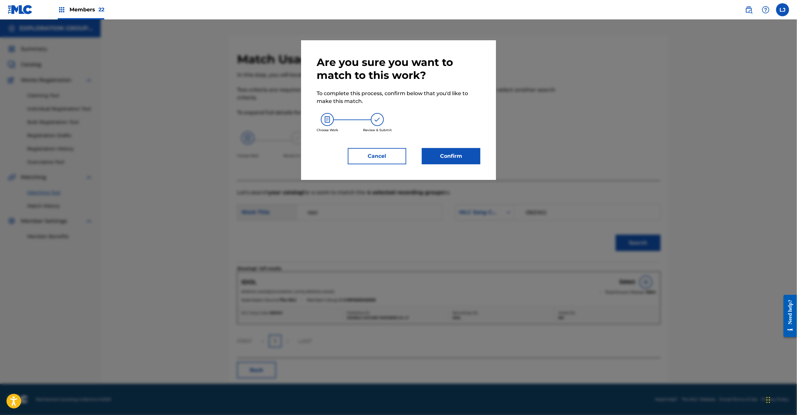
click at [476, 160] on button "Confirm" at bounding box center [451, 156] width 58 height 16
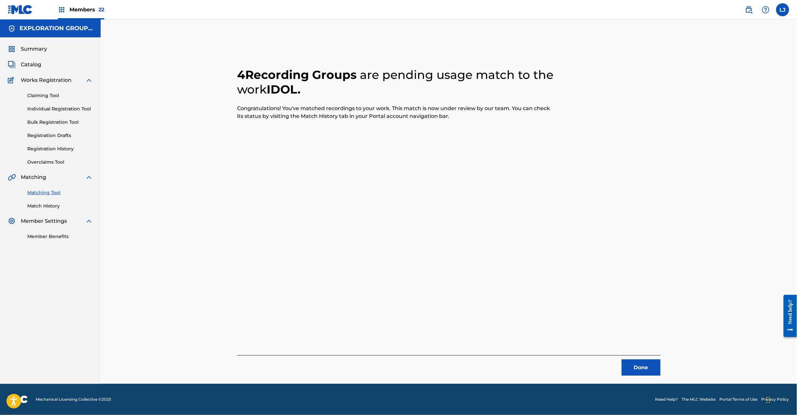
click at [633, 367] on button "Done" at bounding box center [641, 368] width 39 height 16
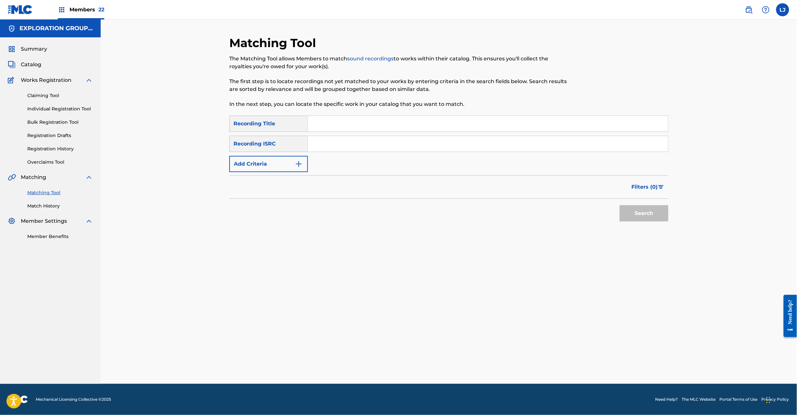
click at [342, 143] on input "Search Form" at bounding box center [488, 144] width 360 height 16
click at [368, 144] on input "JPB821200740|JPB821600650" at bounding box center [488, 144] width 360 height 16
click at [638, 210] on button "Search" at bounding box center [644, 213] width 49 height 16
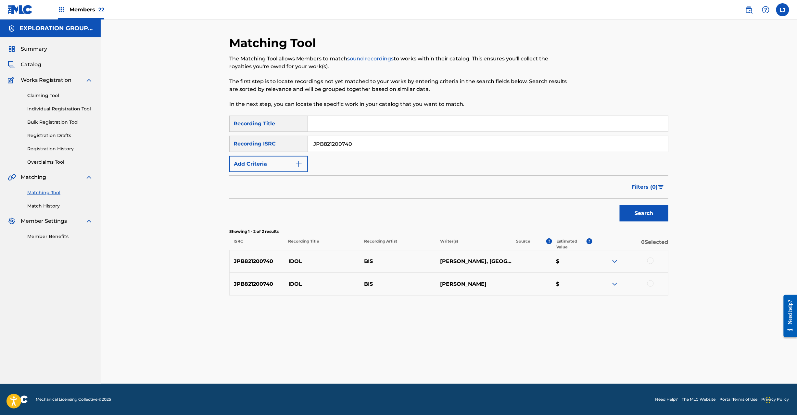
click at [354, 144] on input "JPB821200740" at bounding box center [488, 144] width 360 height 16
click at [343, 139] on input "JPB821200740|JPB821600650" at bounding box center [488, 144] width 360 height 16
click at [629, 212] on button "Search" at bounding box center [644, 213] width 49 height 16
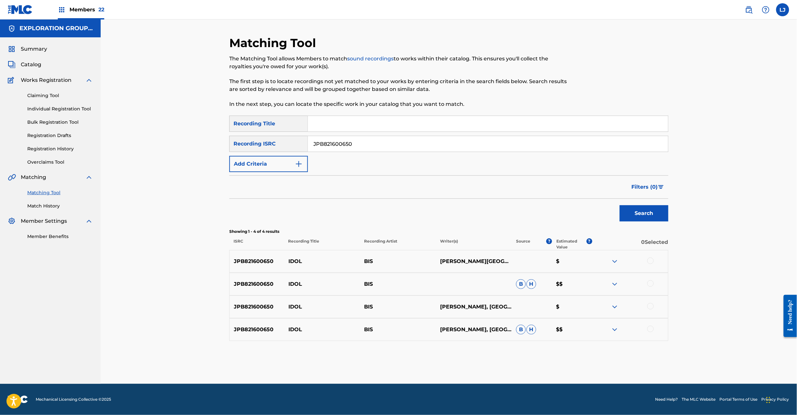
click at [354, 145] on input "JPB821600650" at bounding box center [488, 144] width 360 height 16
click at [370, 137] on input "JPB821200740|JPB821600650" at bounding box center [488, 144] width 360 height 16
click at [624, 214] on button "Search" at bounding box center [644, 213] width 49 height 16
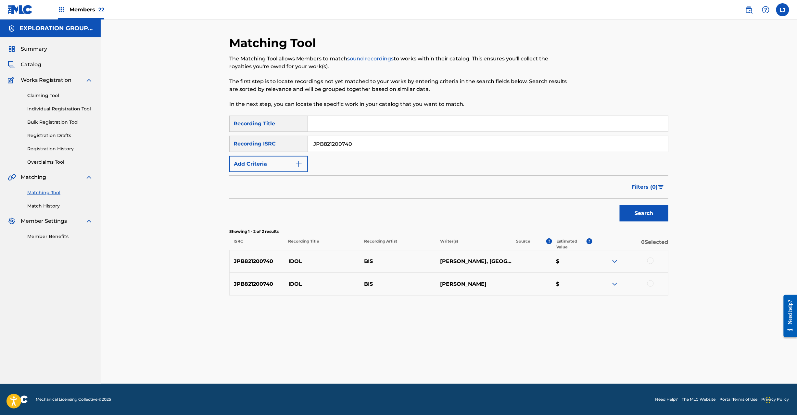
click at [387, 144] on input "JPB821200740" at bounding box center [488, 144] width 360 height 16
type input "JPN901700800"
click at [636, 214] on button "Search" at bounding box center [644, 213] width 49 height 16
click at [652, 261] on div at bounding box center [650, 261] width 6 height 6
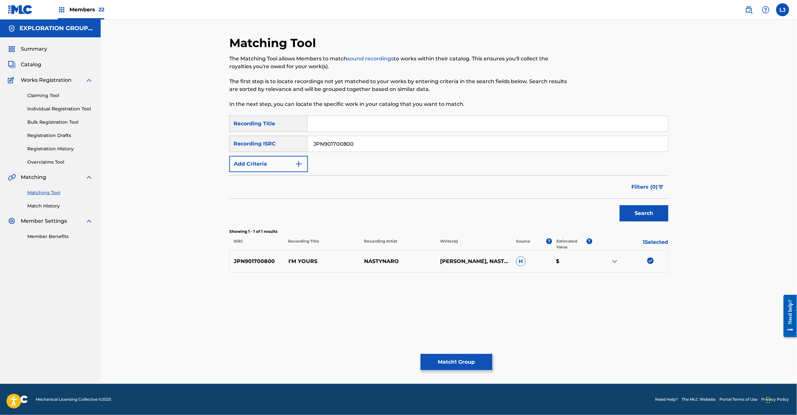
click at [457, 359] on button "Match 1 Group" at bounding box center [457, 362] width 72 height 16
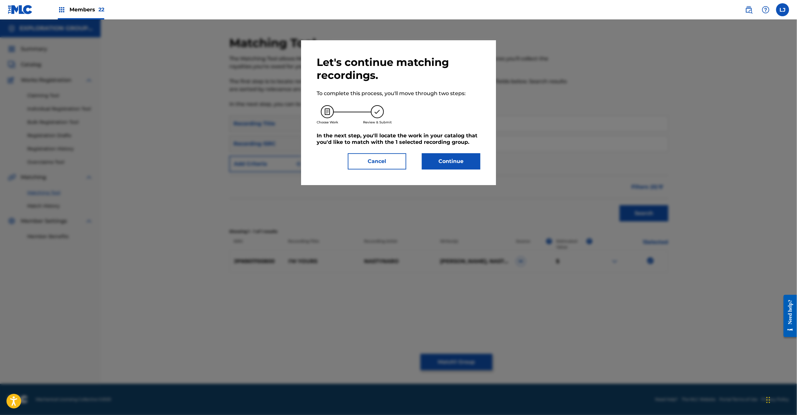
click at [447, 164] on button "Continue" at bounding box center [451, 161] width 58 height 16
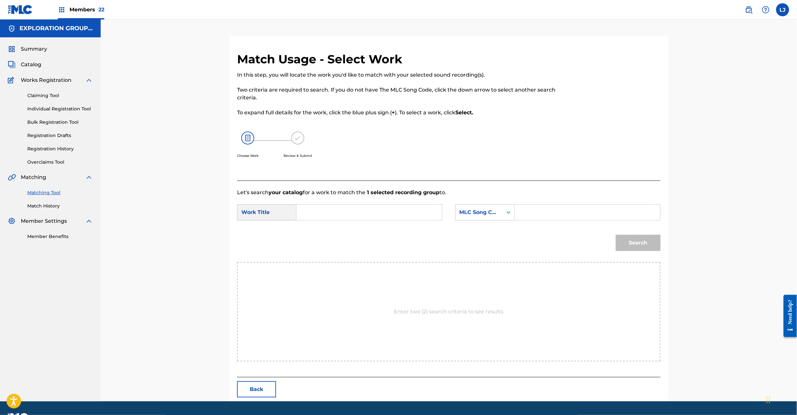
drag, startPoint x: 335, startPoint y: 201, endPoint x: 329, endPoint y: 211, distance: 11.7
click at [335, 203] on form "SearchWithCriteriac6b57176-a499-48a1-a0fd-a18d089fe45b Work Title SearchWithCri…" at bounding box center [449, 230] width 424 height 66
click at [329, 211] on input "I'M Yours I36DPS" at bounding box center [369, 213] width 134 height 16
click at [374, 216] on input "I'M Yours I36DPS" at bounding box center [369, 213] width 134 height 16
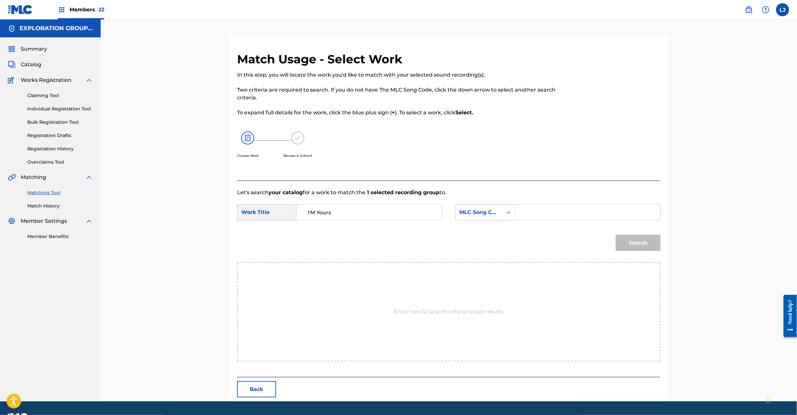
type input "I'M Yours"
click at [572, 216] on input "Search Form" at bounding box center [587, 213] width 134 height 16
type input "I36DPS"
click at [641, 241] on button "Search" at bounding box center [638, 243] width 45 height 16
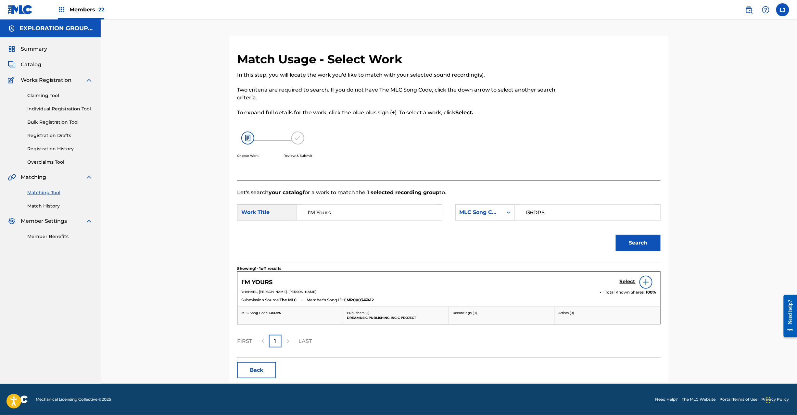
click at [381, 243] on div "Search" at bounding box center [449, 245] width 424 height 34
click at [624, 282] on h5 "Select" at bounding box center [628, 282] width 16 height 6
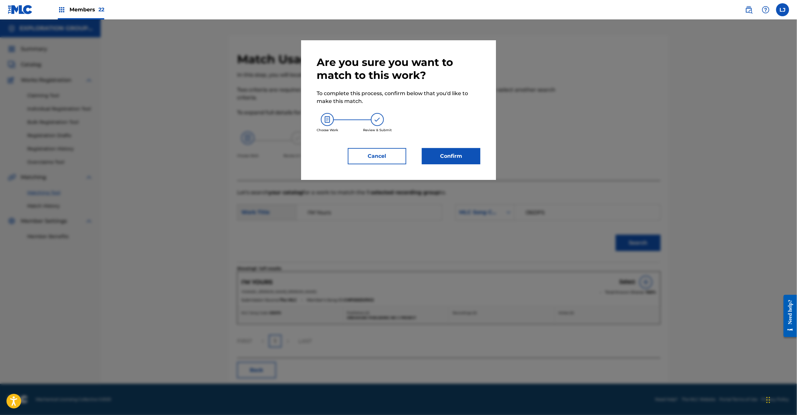
click at [398, 150] on button "Cancel" at bounding box center [377, 156] width 58 height 16
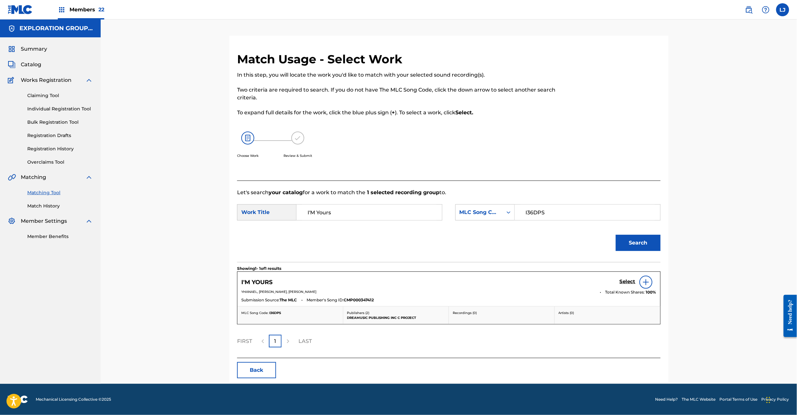
click at [632, 285] on h5 "Select" at bounding box center [628, 282] width 16 height 6
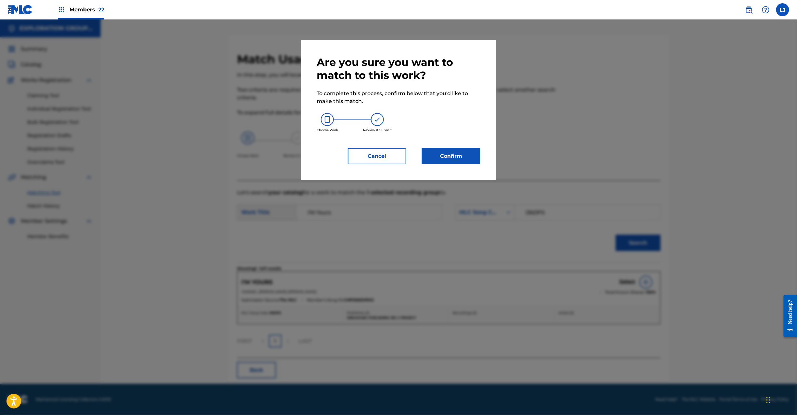
click at [451, 149] on button "Confirm" at bounding box center [451, 156] width 58 height 16
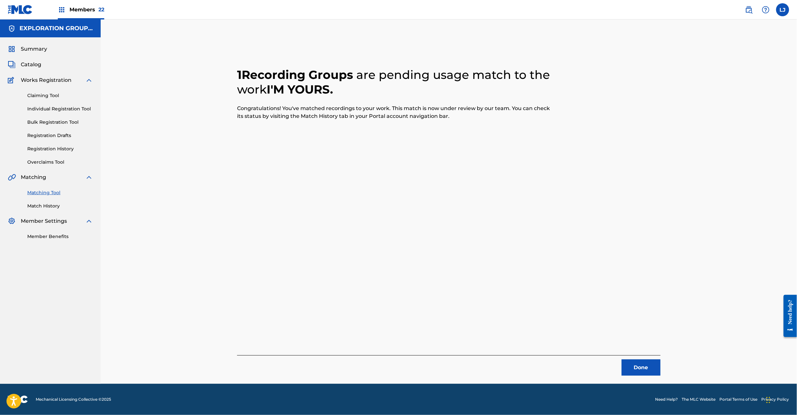
click at [630, 372] on button "Done" at bounding box center [641, 368] width 39 height 16
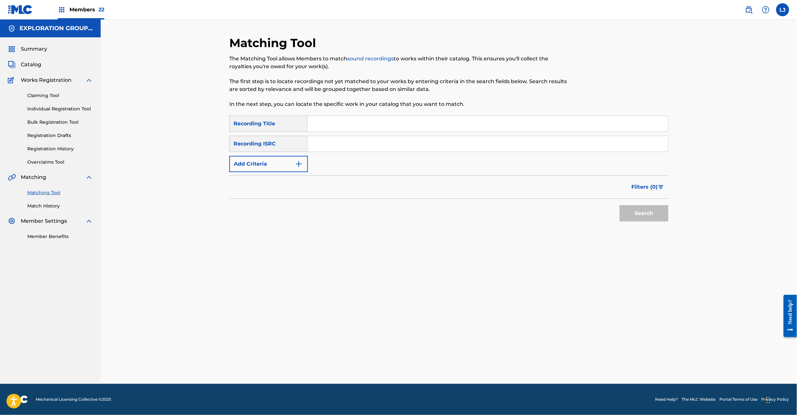
click at [327, 131] on input "Search Form" at bounding box center [488, 124] width 360 height 16
click at [331, 142] on input "JPN902102690" at bounding box center [488, 144] width 360 height 16
type input "JPN902102690"
click at [651, 220] on button "Search" at bounding box center [644, 213] width 49 height 16
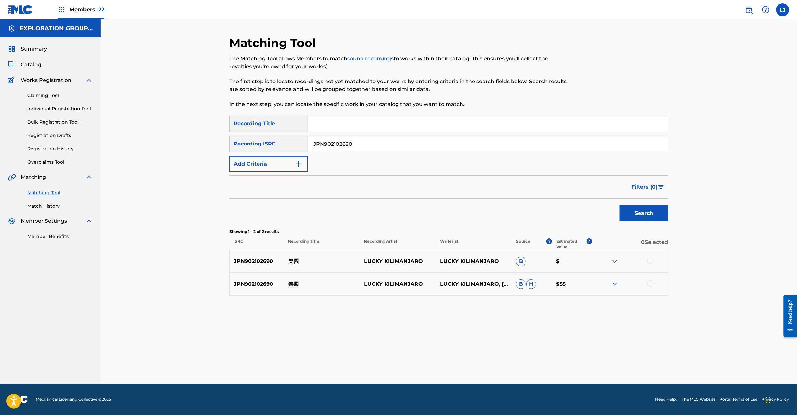
click at [295, 263] on p "楽園" at bounding box center [322, 262] width 76 height 8
click at [290, 259] on p "楽園" at bounding box center [322, 262] width 76 height 8
drag, startPoint x: 648, startPoint y: 259, endPoint x: 650, endPoint y: 280, distance: 20.9
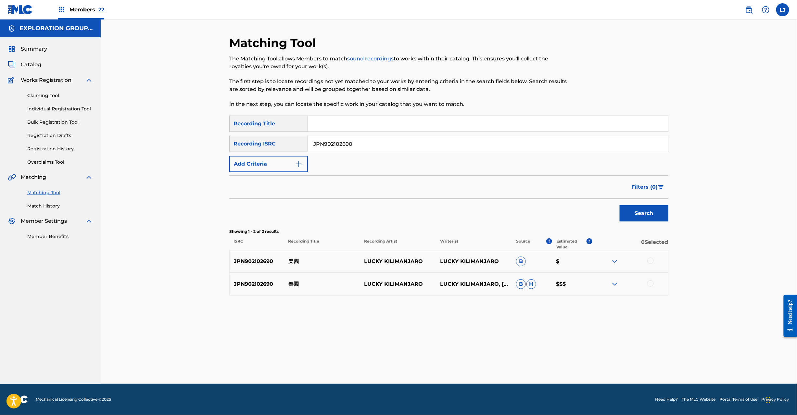
click at [650, 260] on div at bounding box center [650, 261] width 6 height 6
click at [650, 285] on div at bounding box center [650, 283] width 6 height 6
click at [438, 363] on button "Match 2 Groups" at bounding box center [457, 362] width 72 height 16
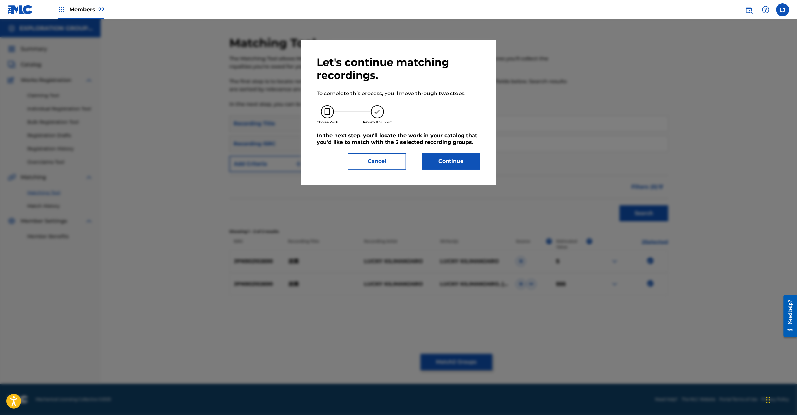
click at [442, 160] on button "Continue" at bounding box center [451, 161] width 58 height 16
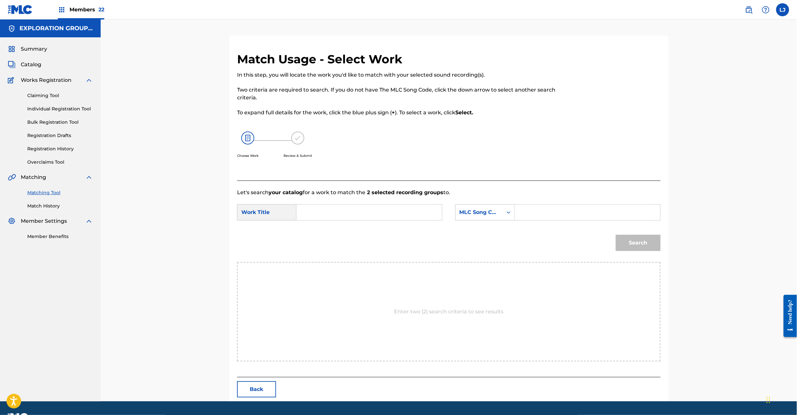
click at [338, 221] on div "SearchWithCriteriac6b57176-a499-48a1-a0fd-a18d089fe45b Work Title SearchWithCri…" at bounding box center [449, 214] width 424 height 20
click at [339, 218] on input "Search Form" at bounding box center [369, 213] width 134 height 16
click at [350, 214] on input "Rakuen RO51N7" at bounding box center [369, 213] width 134 height 16
type input "Rakuen"
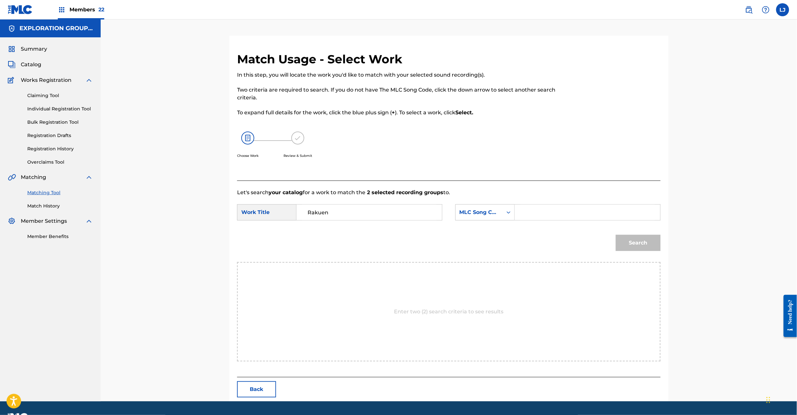
click at [592, 212] on input "Search Form" at bounding box center [587, 213] width 134 height 16
type input "RO51N7"
drag, startPoint x: 636, startPoint y: 243, endPoint x: 639, endPoint y: 245, distance: 3.5
click at [636, 244] on button "Search" at bounding box center [638, 243] width 45 height 16
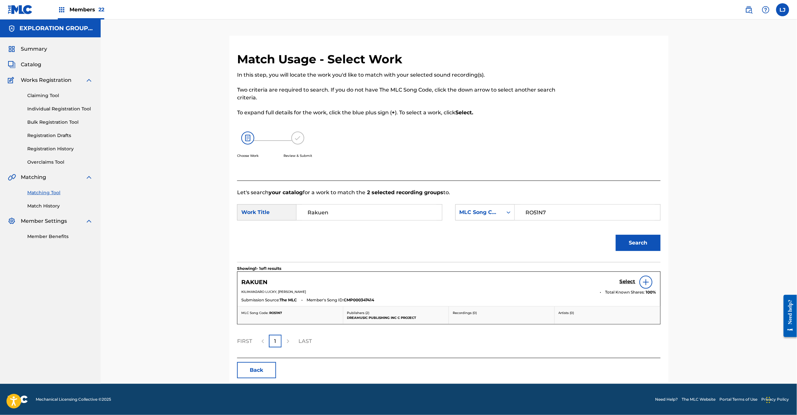
click at [620, 281] on h5 "Select" at bounding box center [628, 282] width 16 height 6
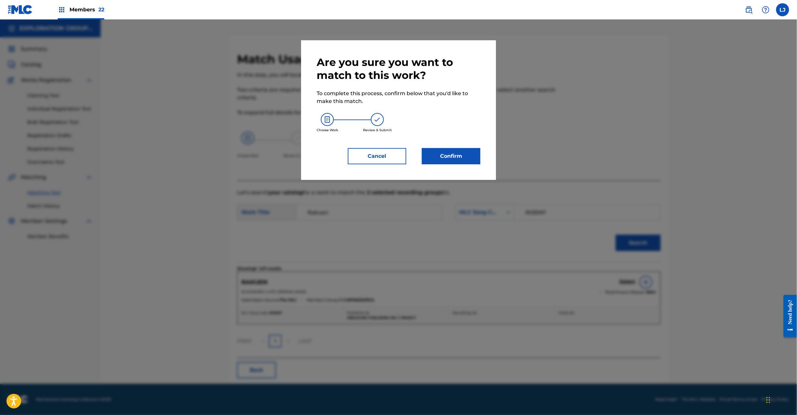
click at [462, 148] on button "Confirm" at bounding box center [451, 156] width 58 height 16
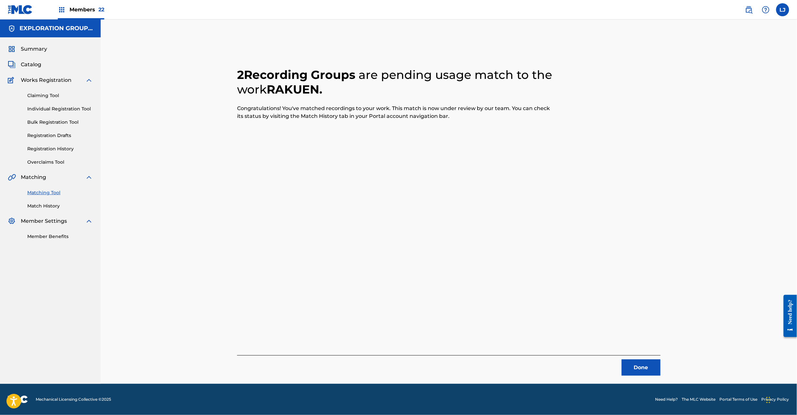
click at [632, 365] on button "Done" at bounding box center [641, 368] width 39 height 16
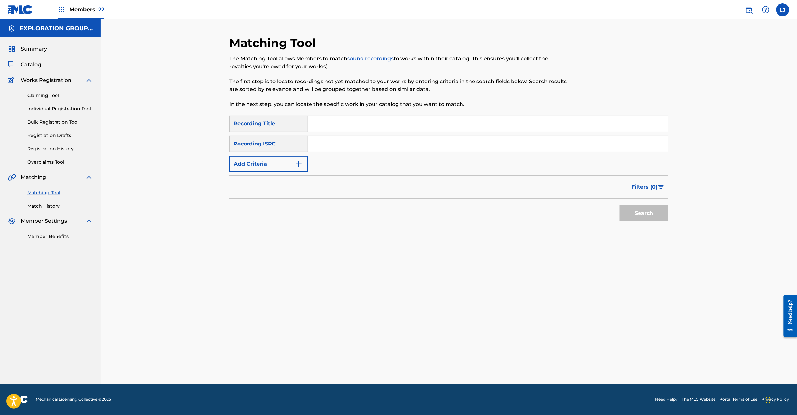
click at [335, 140] on input "Search Form" at bounding box center [488, 144] width 360 height 16
drag, startPoint x: 355, startPoint y: 144, endPoint x: 676, endPoint y: 159, distance: 321.6
click at [675, 151] on div "Matching Tool The Matching Tool allows Members to match sound recordings to wor…" at bounding box center [449, 210] width 455 height 348
click at [655, 220] on button "Search" at bounding box center [644, 213] width 49 height 16
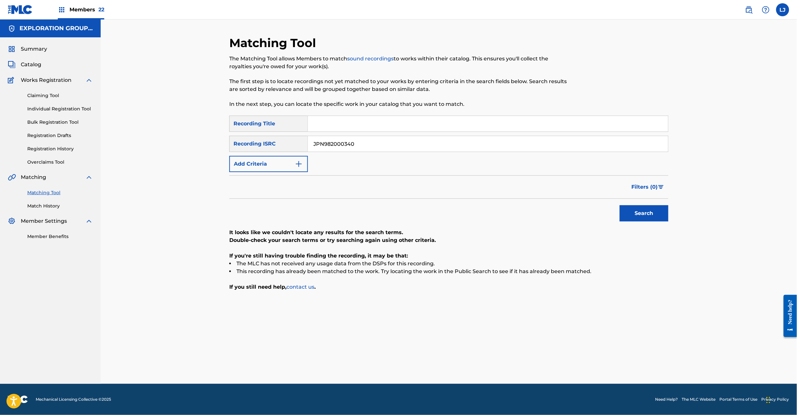
click at [332, 140] on input "JPN982000340" at bounding box center [488, 144] width 360 height 16
drag, startPoint x: 356, startPoint y: 146, endPoint x: 264, endPoint y: 151, distance: 91.8
click at [208, 150] on div "Matching Tool The Matching Tool allows Members to match sound recordings to wor…" at bounding box center [449, 201] width 697 height 365
click at [363, 142] on input "JPN901804020|JPN901804770" at bounding box center [488, 144] width 360 height 16
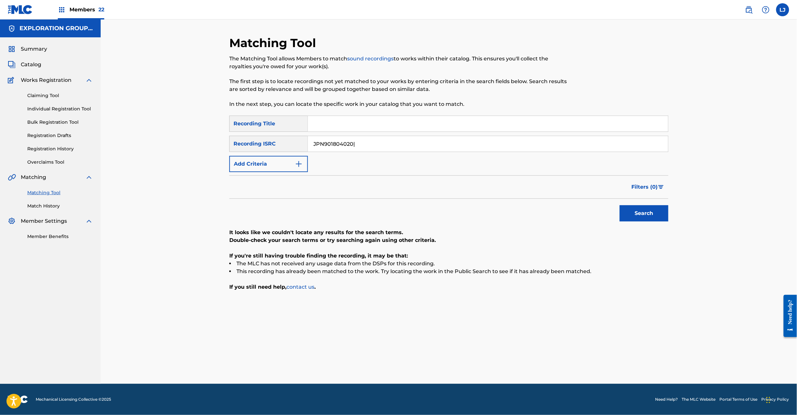
click at [363, 142] on input "JPN901804020|" at bounding box center [488, 144] width 360 height 16
type input "JPN901804020"
click at [658, 214] on button "Search" at bounding box center [644, 213] width 49 height 16
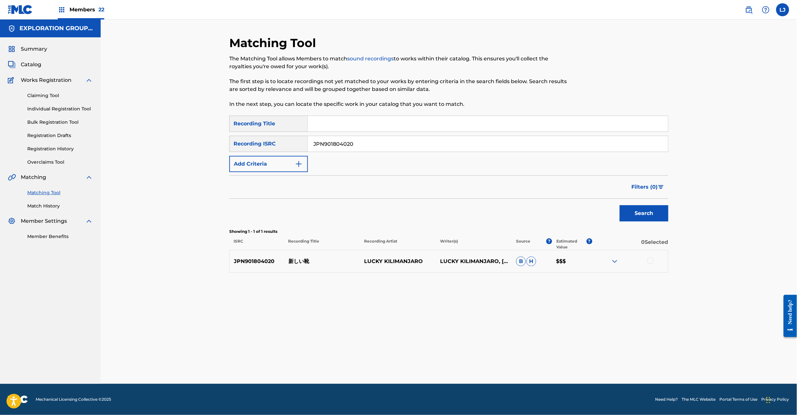
click at [355, 145] on input "JPN901804020" at bounding box center [488, 144] width 360 height 16
click at [288, 261] on p "新しい靴" at bounding box center [322, 262] width 76 height 8
click at [648, 262] on div at bounding box center [650, 261] width 6 height 6
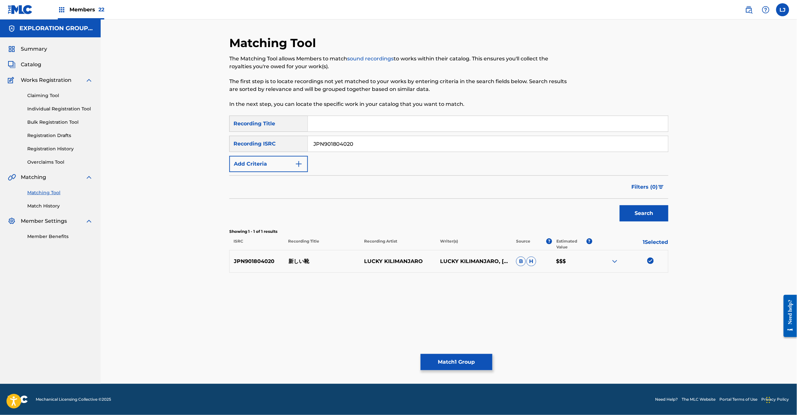
click at [445, 362] on button "Match 1 Group" at bounding box center [457, 362] width 72 height 16
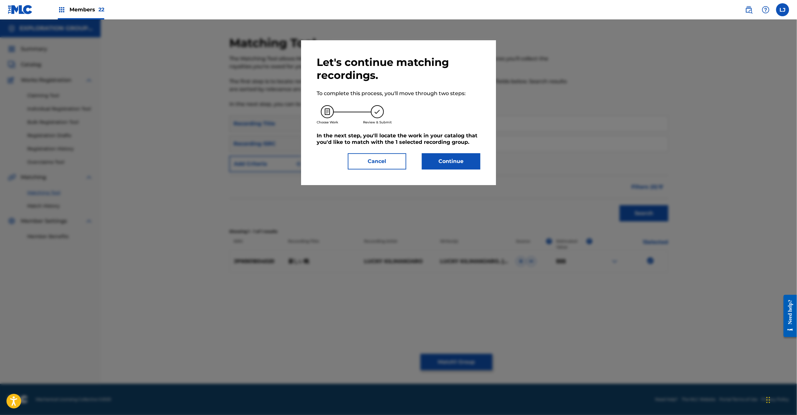
click at [432, 160] on button "Continue" at bounding box center [451, 161] width 58 height 16
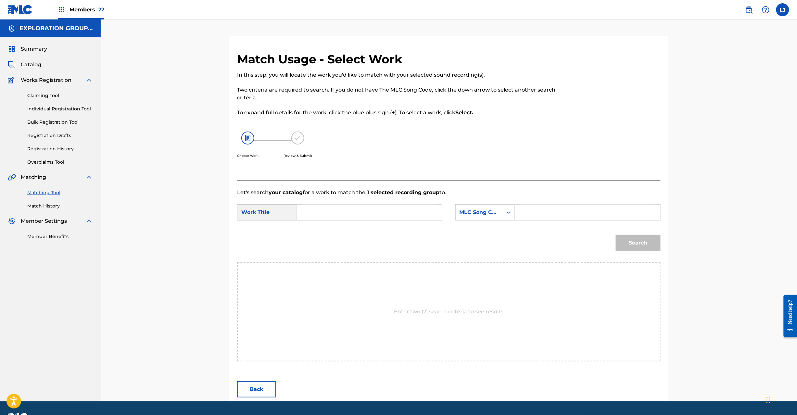
click at [326, 211] on form "SearchWithCriteriac6b57176-a499-48a1-a0fd-a18d089fe45b Work Title SearchWithCri…" at bounding box center [449, 230] width 424 height 66
click at [331, 212] on input "Search Form" at bounding box center [369, 213] width 134 height 16
click at [361, 216] on input "Atarashii Kutsu AW6JR3" at bounding box center [369, 213] width 134 height 16
type input "Atarashii Kutsu"
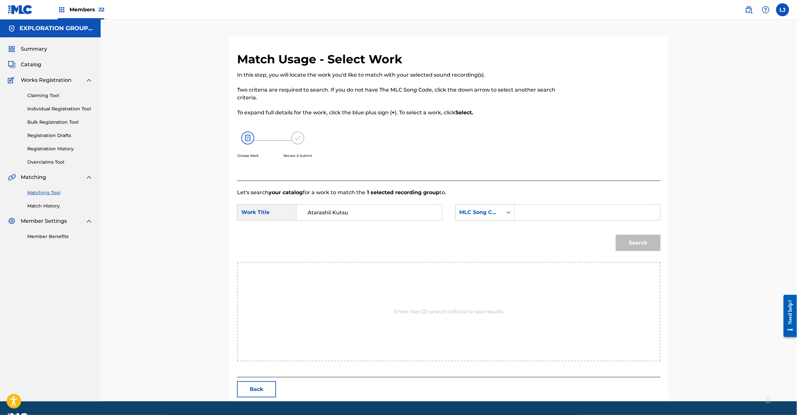
click at [580, 209] on input "Search Form" at bounding box center [587, 213] width 134 height 16
type input "AW6JR3"
click at [645, 247] on button "Search" at bounding box center [638, 243] width 45 height 16
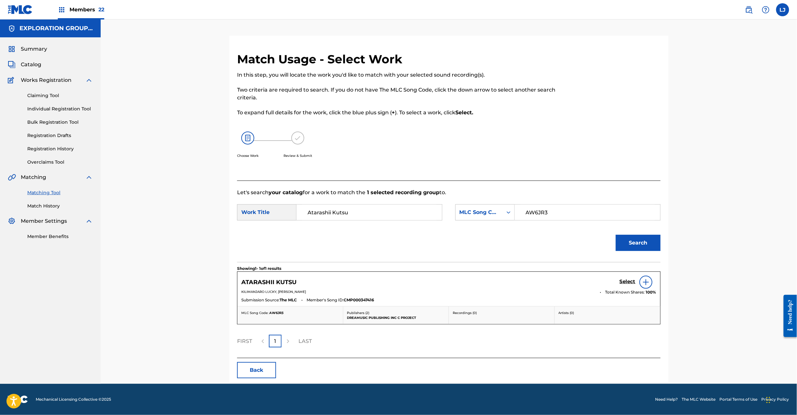
click at [626, 282] on h5 "Select" at bounding box center [628, 282] width 16 height 6
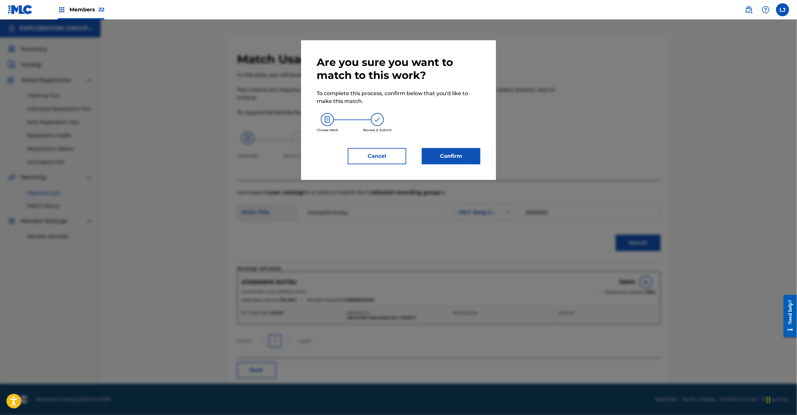
click at [458, 148] on button "Confirm" at bounding box center [451, 156] width 58 height 16
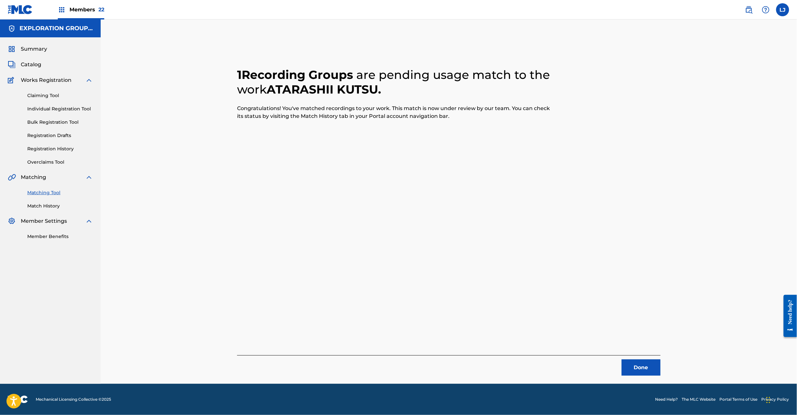
click at [651, 370] on button "Done" at bounding box center [641, 368] width 39 height 16
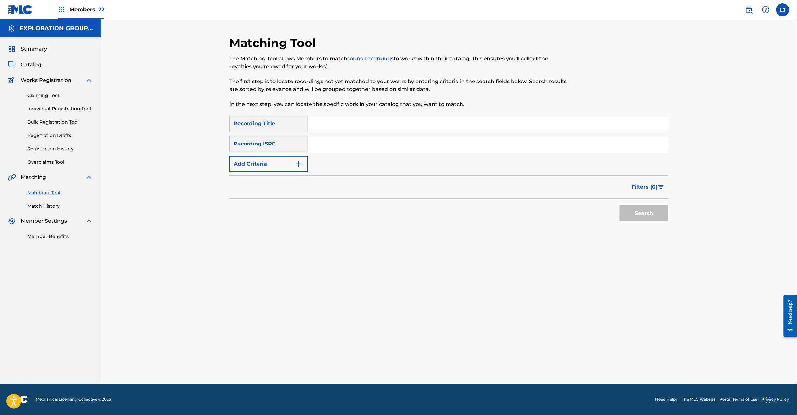
click at [321, 152] on div "SearchWithCriteria8185910e-6ba6-4b1d-b505-70f33b905783 Recording Title SearchWi…" at bounding box center [448, 144] width 439 height 57
click at [336, 147] on input "Search Form" at bounding box center [488, 144] width 360 height 16
click at [646, 215] on button "Search" at bounding box center [644, 213] width 49 height 16
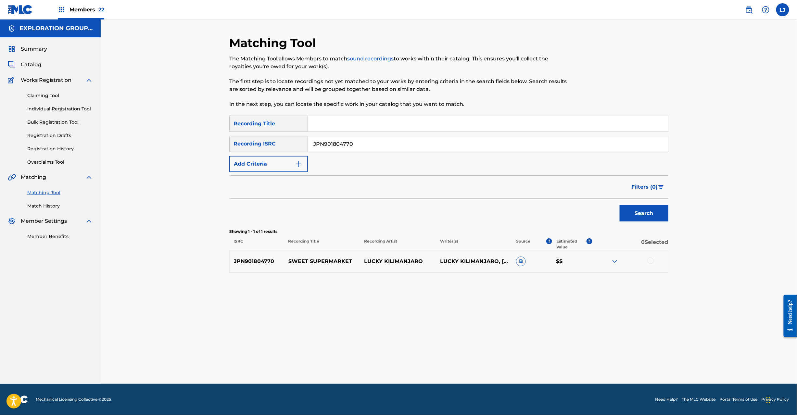
click at [333, 142] on input "JPN901804770" at bounding box center [488, 144] width 360 height 16
type input "JPN902001490"
click at [648, 217] on button "Search" at bounding box center [644, 213] width 49 height 16
click at [296, 257] on div "JPN902001490 新しい夏を駆けて LUCKY KILIMANJARO LUCKY KILIMANJARO, [PERSON_NAME] B H $$" at bounding box center [448, 261] width 439 height 23
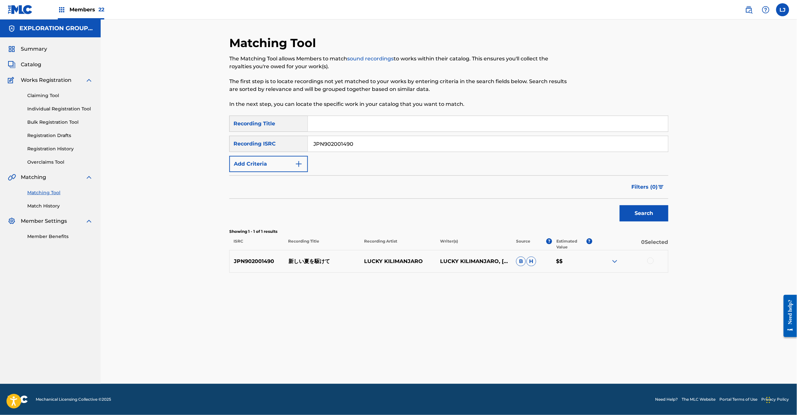
click at [297, 257] on div "JPN902001490 新しい夏を駆けて LUCKY KILIMANJARO LUCKY KILIMANJARO, [PERSON_NAME] B H $$" at bounding box center [448, 261] width 439 height 23
drag, startPoint x: 297, startPoint y: 257, endPoint x: 304, endPoint y: 261, distance: 8.1
click at [298, 259] on div "JPN902001490 新しい夏を駆けて LUCKY KILIMANJARO LUCKY KILIMANJARO, [PERSON_NAME] B H $$" at bounding box center [448, 261] width 439 height 23
click at [304, 261] on p "新しい夏を駆けて" at bounding box center [322, 262] width 76 height 8
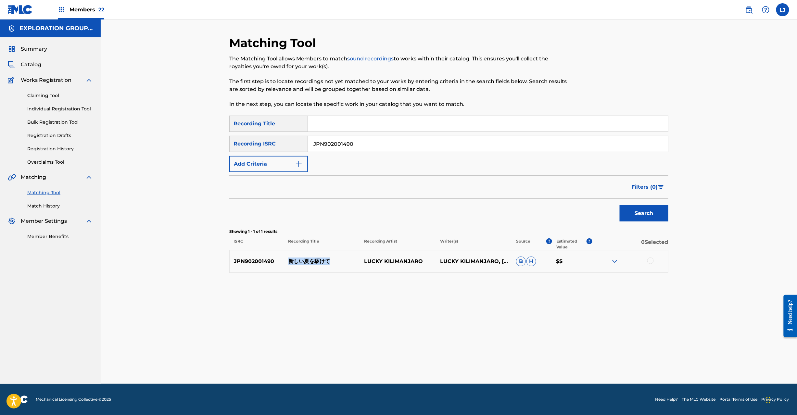
click at [304, 261] on p "新しい夏を駆けて" at bounding box center [322, 262] width 76 height 8
click at [649, 261] on div at bounding box center [650, 261] width 6 height 6
click at [457, 355] on button "Match 1 Group" at bounding box center [457, 362] width 72 height 16
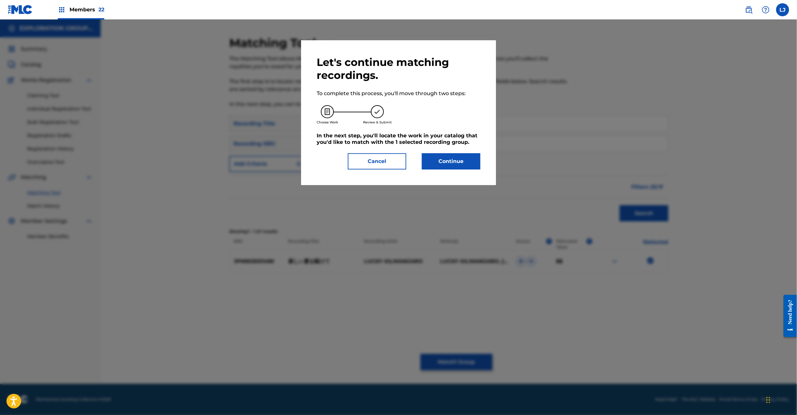
click at [447, 171] on div "Let's continue matching recordings. To complete this process, you'll move throu…" at bounding box center [398, 112] width 195 height 145
click at [447, 162] on button "Continue" at bounding box center [451, 161] width 58 height 16
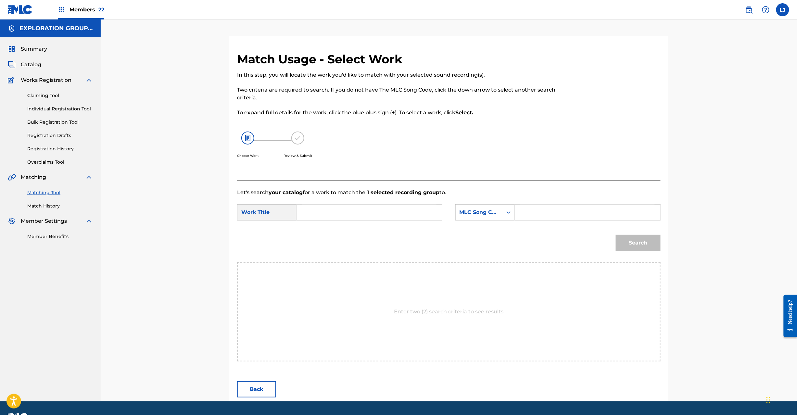
click at [340, 213] on input "Search Form" at bounding box center [369, 213] width 134 height 16
click at [380, 209] on input "Atarashii [PERSON_NAME] AW31AQ" at bounding box center [369, 213] width 134 height 16
type input "Atarashii [PERSON_NAME]"
click at [574, 208] on input "Search Form" at bounding box center [587, 213] width 134 height 16
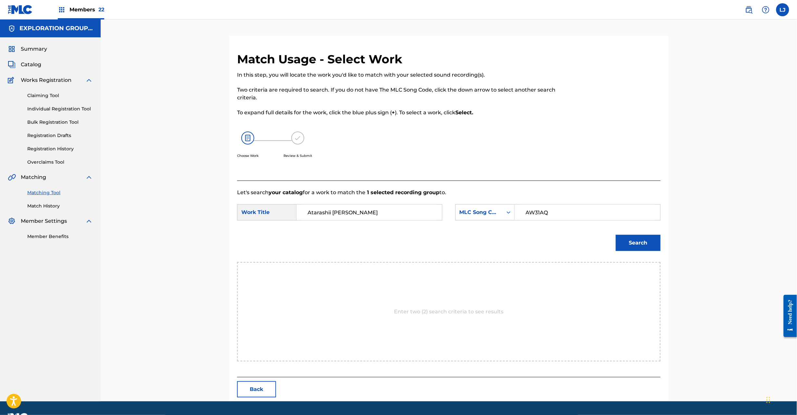
type input "AW31AQ"
click at [632, 239] on button "Search" at bounding box center [638, 243] width 45 height 16
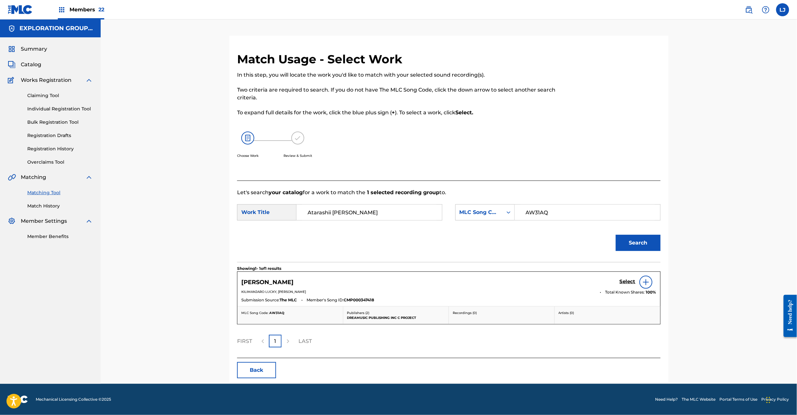
click at [627, 281] on h5 "Select" at bounding box center [628, 282] width 16 height 6
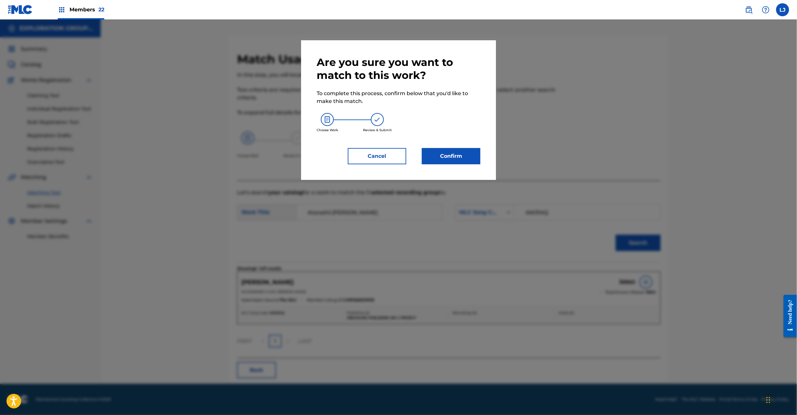
click at [462, 157] on button "Confirm" at bounding box center [451, 156] width 58 height 16
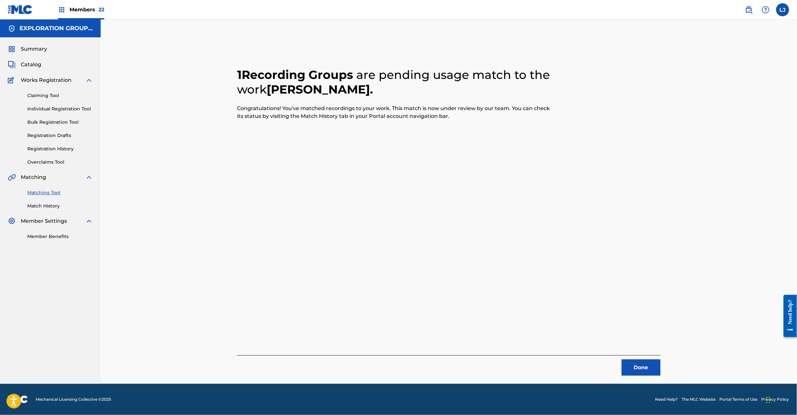
click at [640, 370] on button "Done" at bounding box center [641, 368] width 39 height 16
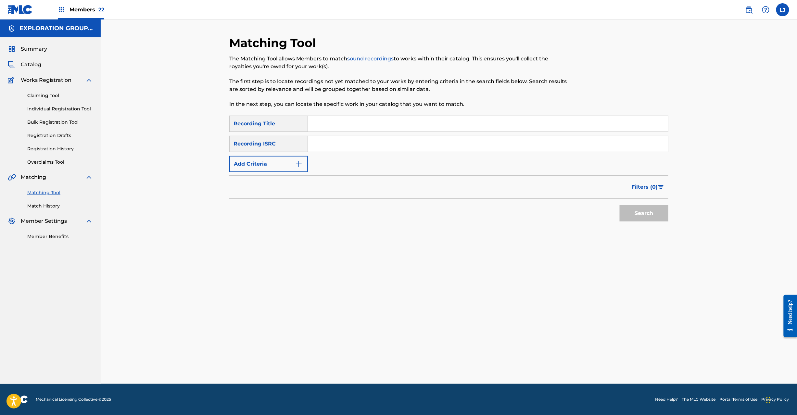
click at [378, 147] on input "Search Form" at bounding box center [488, 144] width 360 height 16
click at [648, 217] on button "Search" at bounding box center [644, 213] width 49 height 16
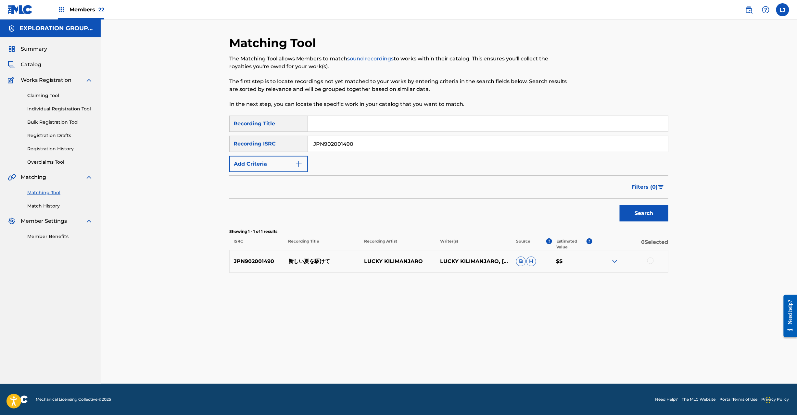
click at [338, 142] on input "JPN902001490" at bounding box center [488, 144] width 360 height 16
click at [649, 216] on button "Search" at bounding box center [644, 213] width 49 height 16
click at [361, 136] on input "JPN902101470" at bounding box center [488, 144] width 360 height 16
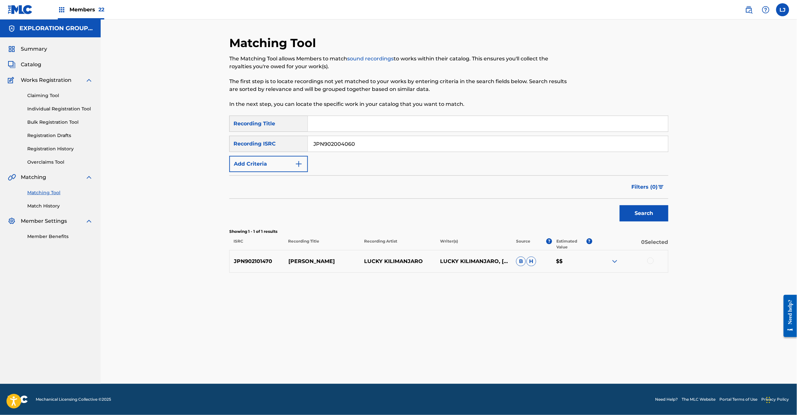
click at [637, 216] on button "Search" at bounding box center [644, 213] width 49 height 16
click at [305, 255] on div "JPN902004060 アドベンチャー LUCKY KILIMANJARO LUCKY KILIMANJARO, [PERSON_NAME] $$$" at bounding box center [448, 261] width 439 height 23
click at [328, 142] on input "JPN902004060" at bounding box center [488, 144] width 360 height 16
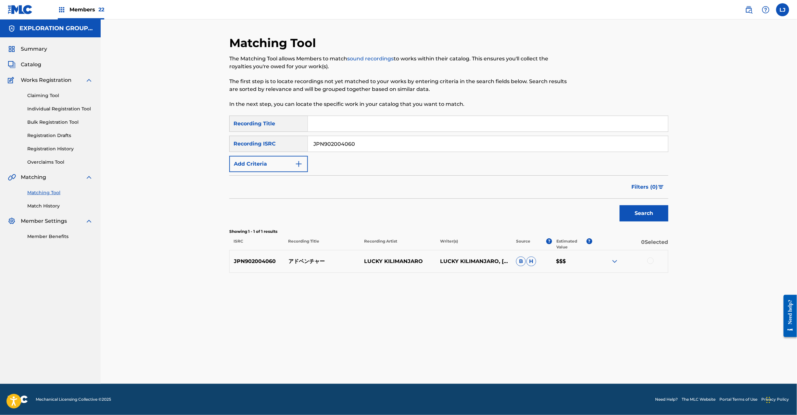
drag, startPoint x: 328, startPoint y: 142, endPoint x: 387, endPoint y: 164, distance: 63.5
click at [328, 142] on input "JPN902004060" at bounding box center [488, 144] width 360 height 16
click at [620, 213] on button "Search" at bounding box center [644, 213] width 49 height 16
click at [310, 260] on p "雨が降るなら踊ればいいじゃない" at bounding box center [322, 262] width 76 height 8
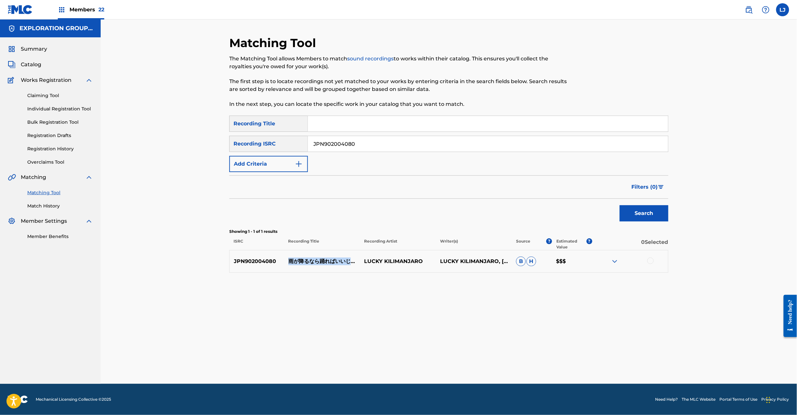
click at [310, 260] on p "雨が降るなら踊ればいいじゃない" at bounding box center [322, 262] width 76 height 8
click at [353, 143] on input "JPN902004080" at bounding box center [488, 144] width 360 height 16
drag, startPoint x: 632, startPoint y: 206, endPoint x: 637, endPoint y: 208, distance: 5.7
click at [635, 207] on button "Search" at bounding box center [644, 213] width 49 height 16
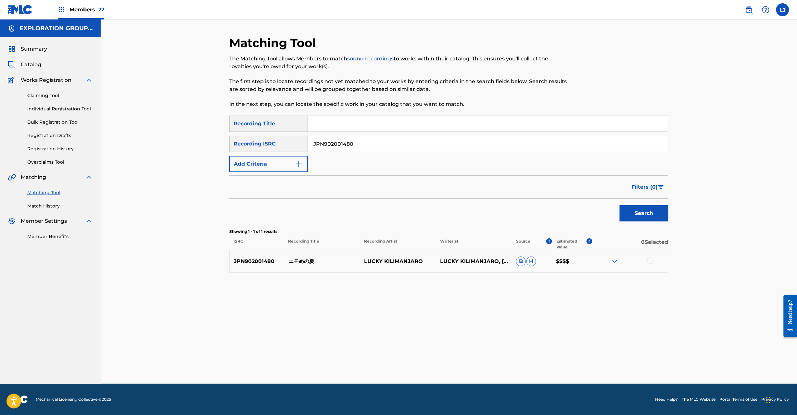
click at [350, 150] on input "JPN902001480" at bounding box center [488, 144] width 360 height 16
click at [639, 216] on button "Search" at bounding box center [644, 213] width 49 height 16
click at [344, 153] on div "SearchWithCriteria8185910e-6ba6-4b1d-b505-70f33b905783 Recording Title SearchWi…" at bounding box center [448, 144] width 439 height 57
click at [344, 152] on div "SearchWithCriteria8185910e-6ba6-4b1d-b505-70f33b905783 Recording Title SearchWi…" at bounding box center [448, 144] width 439 height 57
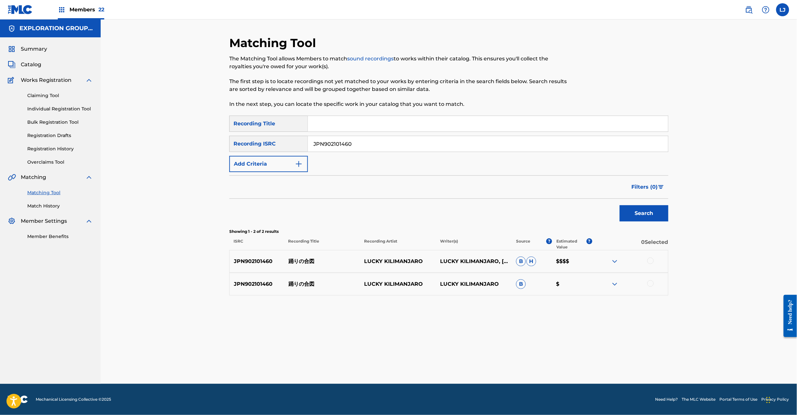
click at [347, 141] on input "JPN902101460" at bounding box center [488, 144] width 360 height 16
click at [648, 214] on button "Search" at bounding box center [644, 213] width 49 height 16
click at [339, 140] on input "JPN902004110" at bounding box center [488, 144] width 360 height 16
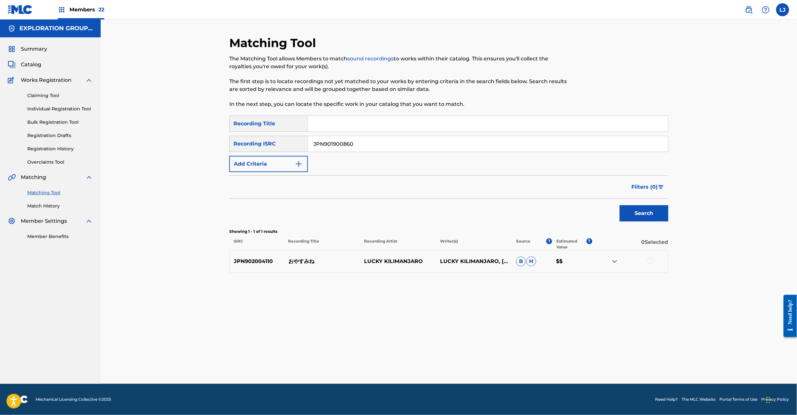
click at [650, 214] on button "Search" at bounding box center [644, 213] width 49 height 16
click at [356, 149] on input "JPN901900860" at bounding box center [488, 144] width 360 height 16
click at [639, 205] on div "Search" at bounding box center [643, 212] width 52 height 26
click at [639, 212] on button "Search" at bounding box center [644, 213] width 49 height 16
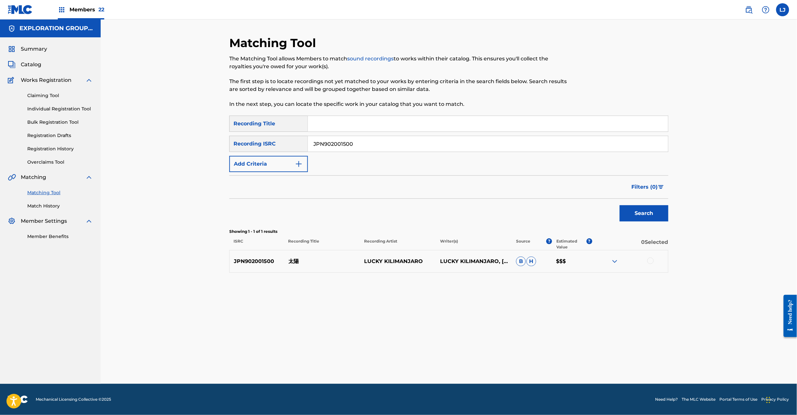
click at [339, 137] on input "JPN902001500" at bounding box center [488, 144] width 360 height 16
click at [654, 216] on button "Search" at bounding box center [644, 213] width 49 height 16
click at [358, 142] on input "JPN901903350" at bounding box center [488, 144] width 360 height 16
drag, startPoint x: 358, startPoint y: 142, endPoint x: 361, endPoint y: 142, distance: 3.6
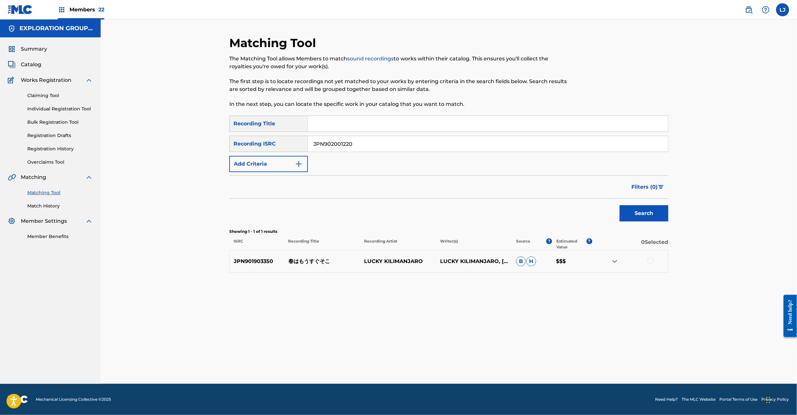
click at [359, 142] on input "JPN902001220" at bounding box center [488, 144] width 360 height 16
click at [631, 215] on button "Search" at bounding box center [644, 213] width 49 height 16
click at [330, 146] on input "JPN902001220" at bounding box center [488, 144] width 360 height 16
type input "JPN902001490"
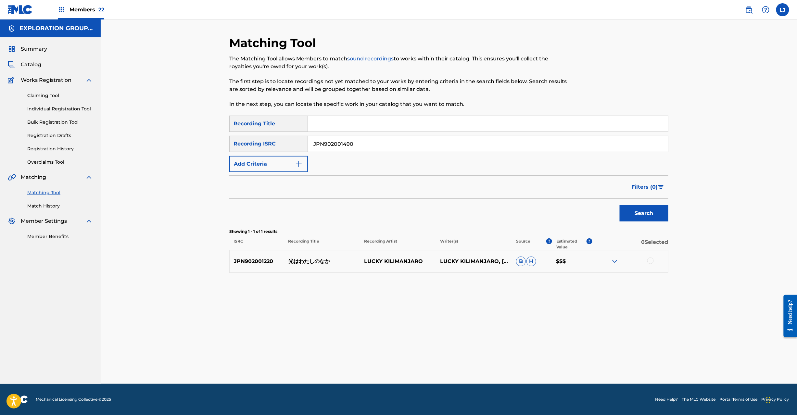
click at [666, 214] on button "Search" at bounding box center [644, 213] width 49 height 16
click at [652, 263] on div at bounding box center [650, 261] width 6 height 6
click at [468, 359] on button "Match 1 Group" at bounding box center [457, 362] width 72 height 16
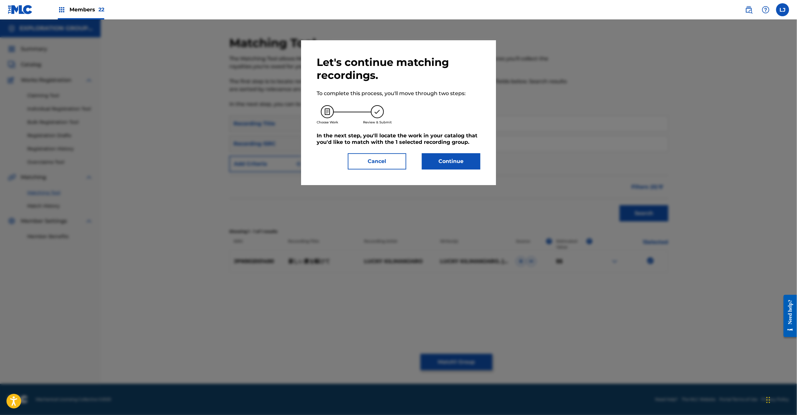
click at [454, 155] on button "Continue" at bounding box center [451, 161] width 58 height 16
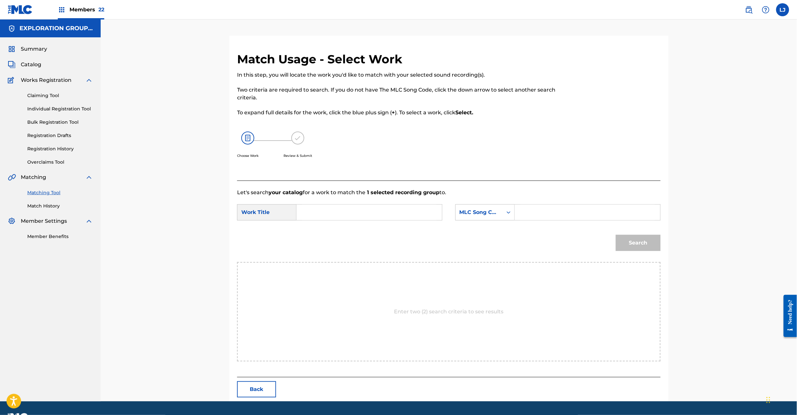
click at [342, 216] on input "Search Form" at bounding box center [369, 213] width 134 height 16
click at [372, 215] on input "Atarashii [PERSON_NAME] AW31AQ" at bounding box center [369, 213] width 134 height 16
click at [390, 213] on input "Atarashii [PERSON_NAME] AW31AQ" at bounding box center [369, 213] width 134 height 16
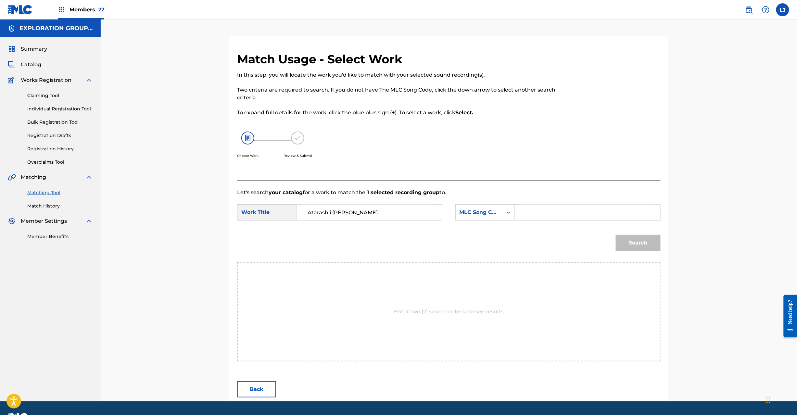
type input "Atarashii [PERSON_NAME]"
click at [541, 212] on input "Search Form" at bounding box center [587, 213] width 134 height 16
type input "AW31AQ"
click at [642, 246] on button "Search" at bounding box center [638, 243] width 45 height 16
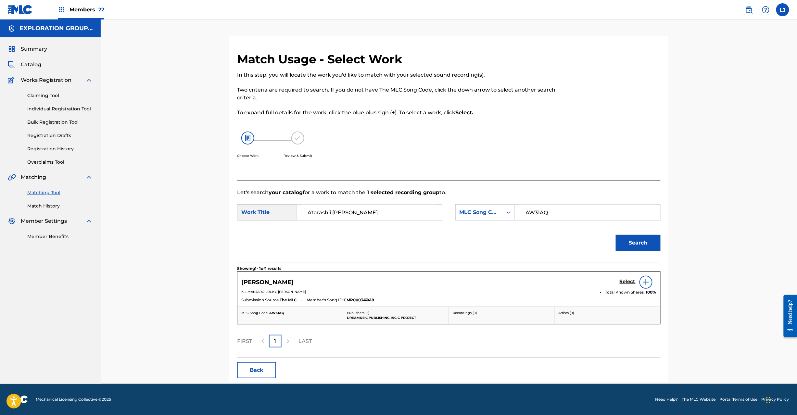
click at [624, 279] on h5 "Select" at bounding box center [628, 282] width 16 height 6
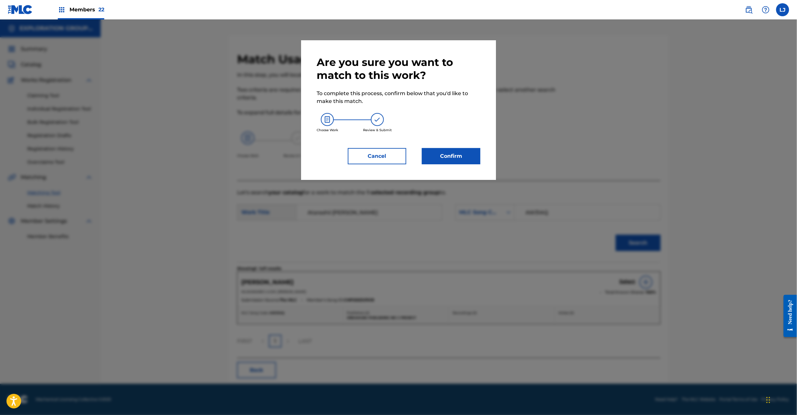
click at [454, 148] on button "Confirm" at bounding box center [451, 156] width 58 height 16
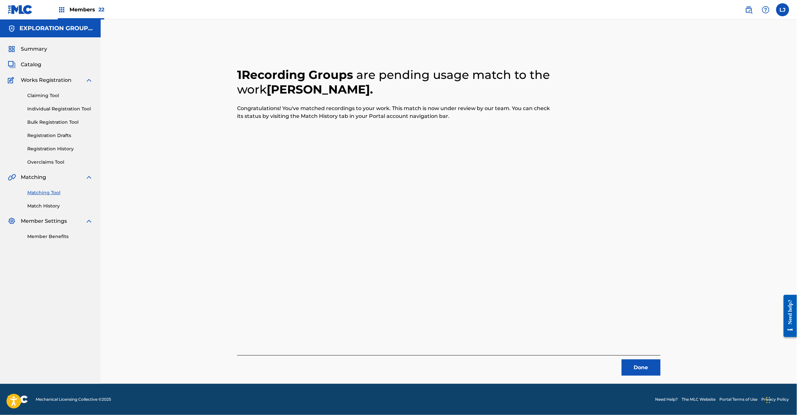
click at [630, 362] on button "Done" at bounding box center [641, 368] width 39 height 16
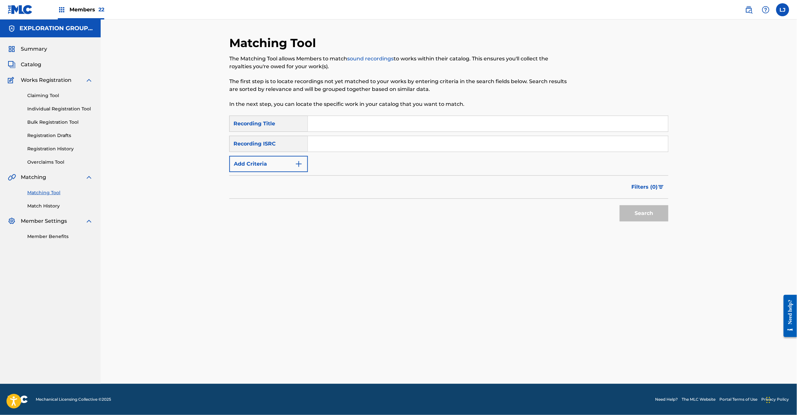
click at [336, 151] on input "Search Form" at bounding box center [488, 144] width 360 height 16
type input "JPN902101470"
click at [634, 208] on button "Search" at bounding box center [644, 213] width 49 height 16
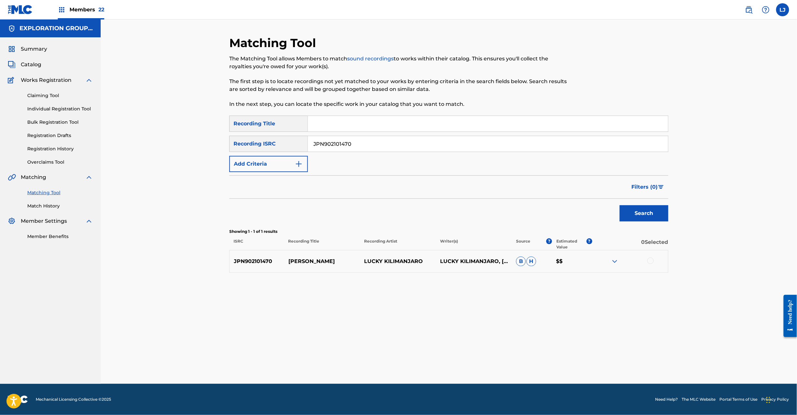
click at [652, 262] on div at bounding box center [650, 261] width 6 height 6
drag, startPoint x: 463, startPoint y: 359, endPoint x: 460, endPoint y: 361, distance: 3.8
click at [460, 361] on button "Match 1 Group" at bounding box center [457, 362] width 72 height 16
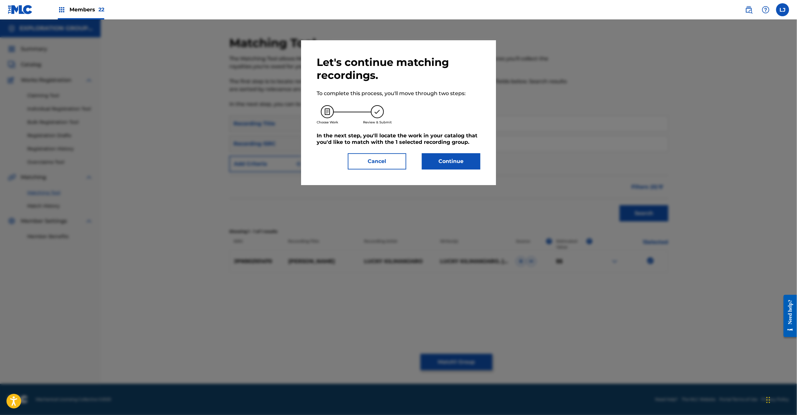
click at [460, 360] on div at bounding box center [398, 226] width 797 height 415
click at [442, 165] on button "Continue" at bounding box center [451, 161] width 58 height 16
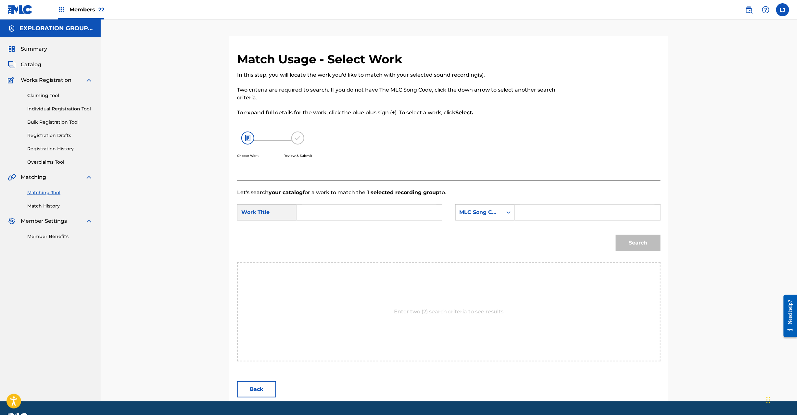
click at [349, 208] on input "Search Form" at bounding box center [369, 213] width 134 height 16
click at [359, 211] on input "[DEMOGRAPHIC_DATA] Kimochi AW6JMP" at bounding box center [369, 213] width 134 height 16
type input "[DEMOGRAPHIC_DATA][PERSON_NAME]"
click at [554, 205] on input "Search Form" at bounding box center [587, 213] width 134 height 16
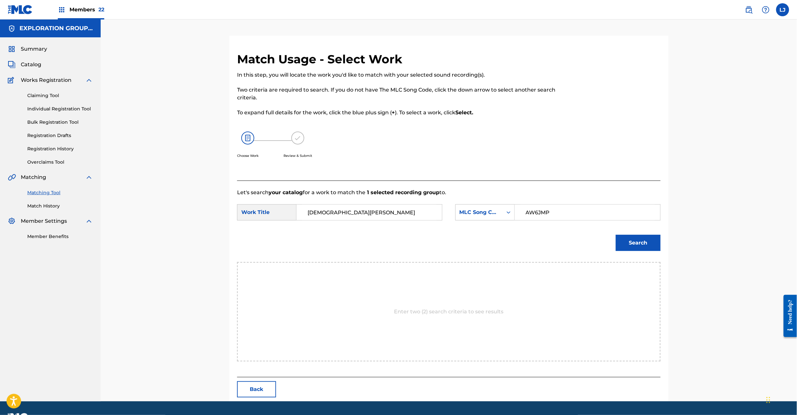
type input "AW6JMP"
click at [634, 240] on button "Search" at bounding box center [638, 243] width 45 height 16
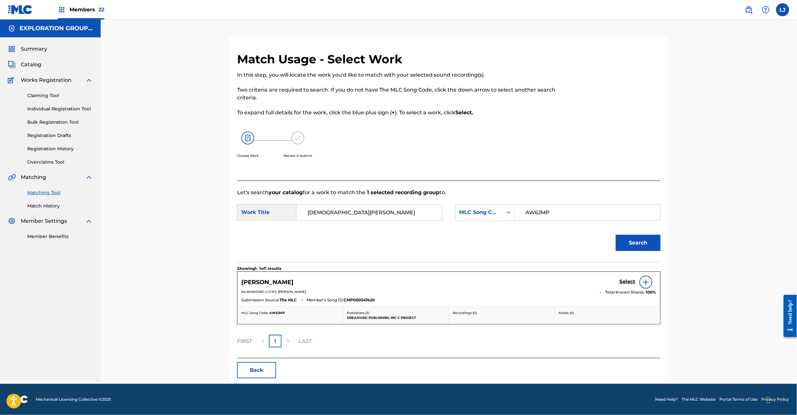
click at [631, 282] on h5 "Select" at bounding box center [628, 282] width 16 height 6
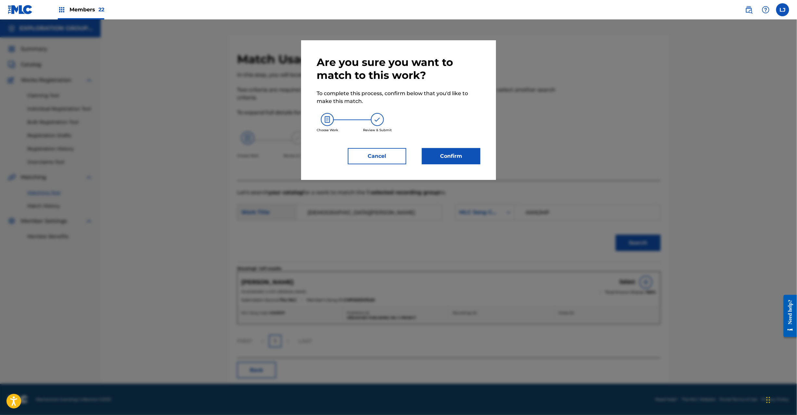
click at [458, 154] on button "Confirm" at bounding box center [451, 156] width 58 height 16
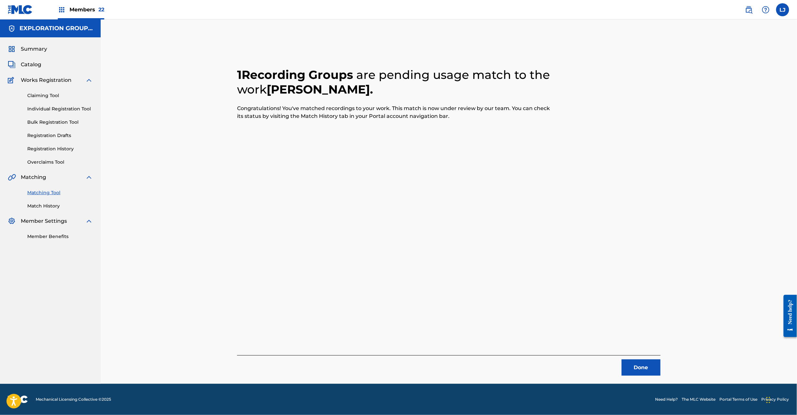
click at [647, 367] on button "Done" at bounding box center [641, 368] width 39 height 16
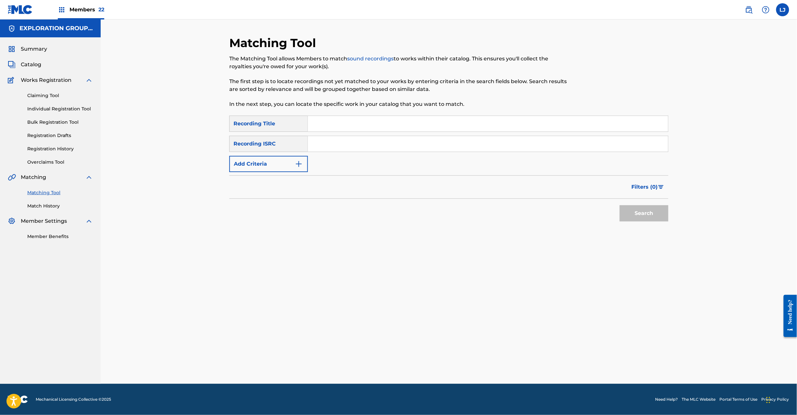
click at [378, 142] on input "Search Form" at bounding box center [488, 144] width 360 height 16
type input "JPN902004060"
click at [645, 216] on button "Search" at bounding box center [644, 213] width 49 height 16
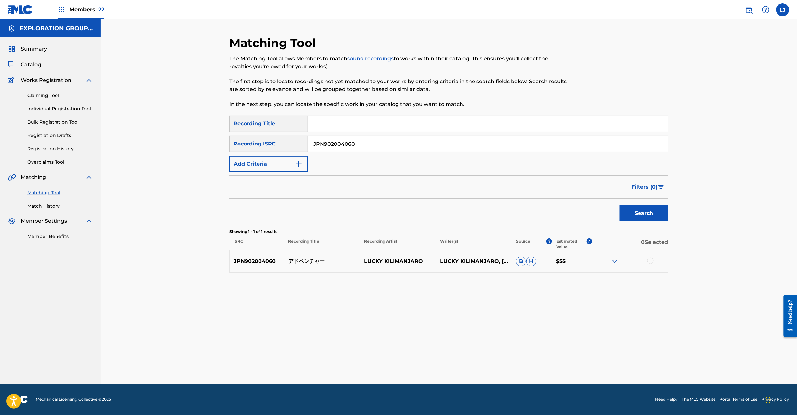
click at [650, 260] on div at bounding box center [650, 261] width 6 height 6
click at [458, 362] on button "Match 1 Group" at bounding box center [457, 362] width 72 height 16
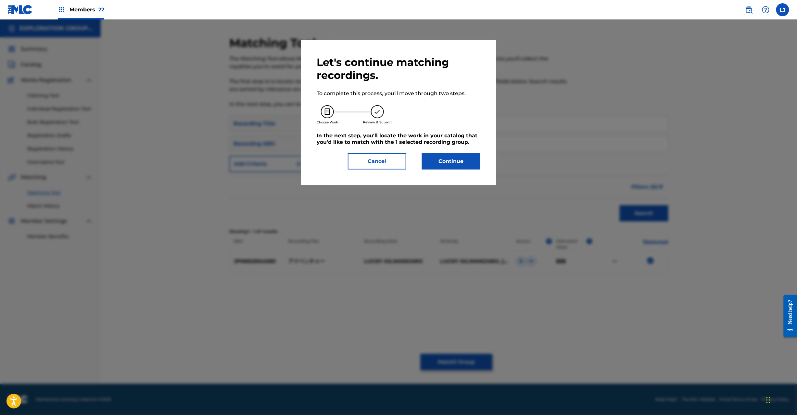
click at [463, 151] on div "Let's continue matching recordings. To complete this process, you'll move throu…" at bounding box center [399, 113] width 164 height 114
click at [457, 159] on button "Continue" at bounding box center [451, 161] width 58 height 16
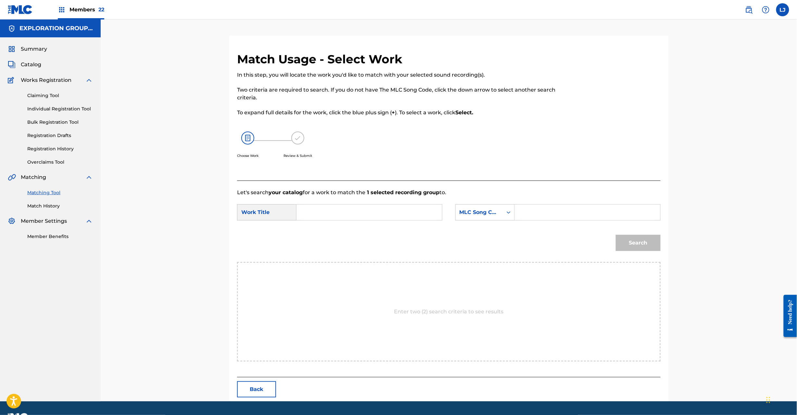
click at [327, 211] on input "Search Form" at bounding box center [369, 213] width 134 height 16
click at [376, 216] on input "Adobenchaa AW6Q49" at bounding box center [369, 213] width 134 height 16
type input "Adobenchaa"
click at [543, 215] on input "Search Form" at bounding box center [587, 213] width 134 height 16
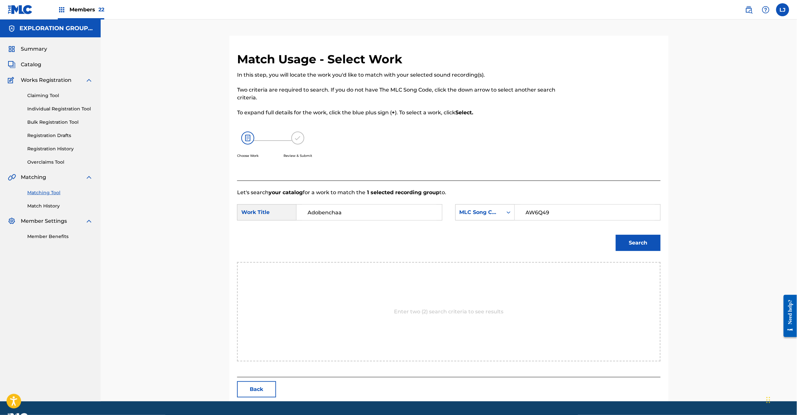
type input "AW6Q49"
click at [645, 252] on div "Search" at bounding box center [637, 241] width 48 height 26
click at [642, 243] on button "Search" at bounding box center [638, 243] width 45 height 16
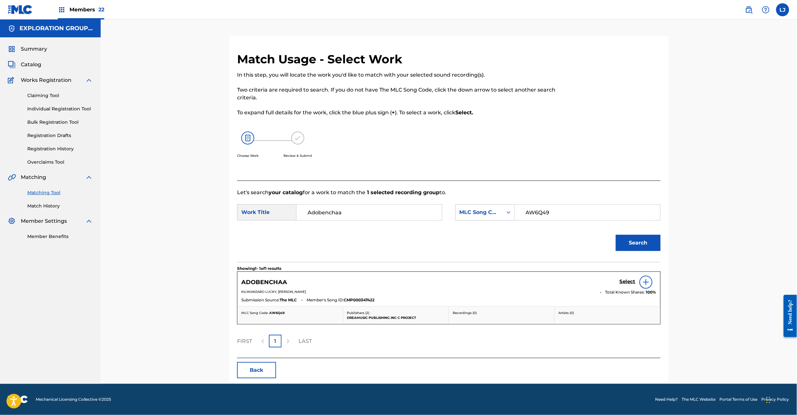
click at [627, 276] on div "Select" at bounding box center [638, 282] width 37 height 13
click at [626, 279] on h5 "Select" at bounding box center [628, 282] width 16 height 6
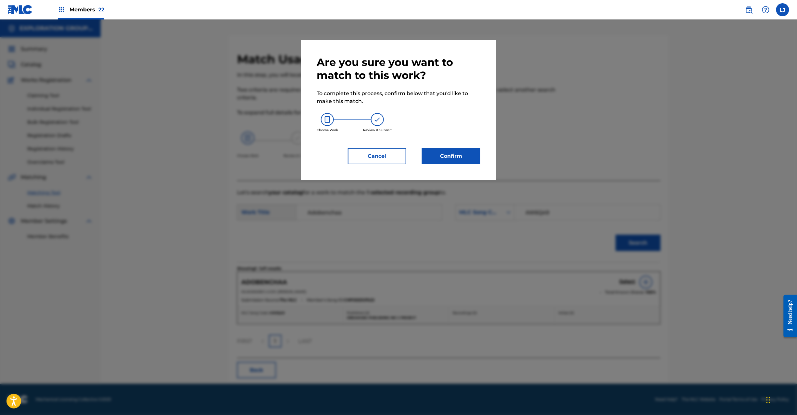
click at [426, 151] on button "Confirm" at bounding box center [451, 156] width 58 height 16
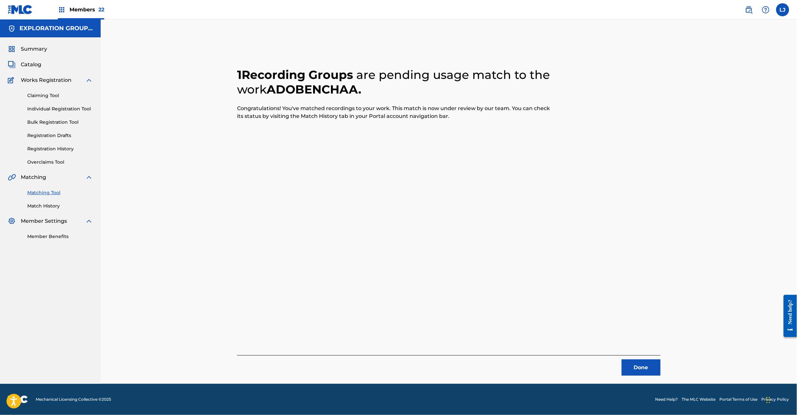
click at [643, 370] on button "Done" at bounding box center [641, 368] width 39 height 16
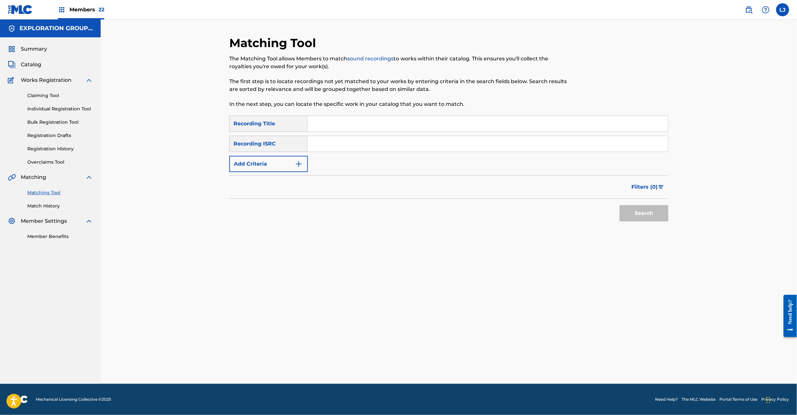
click at [375, 136] on input "Search Form" at bounding box center [488, 144] width 360 height 16
type input "JPN902004080"
click at [644, 216] on button "Search" at bounding box center [644, 213] width 49 height 16
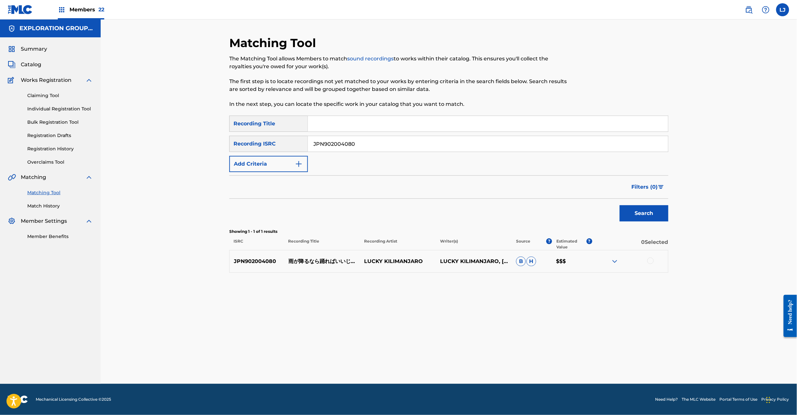
click at [654, 259] on div at bounding box center [630, 262] width 76 height 8
click at [650, 260] on div at bounding box center [650, 261] width 6 height 6
click at [468, 363] on button "Match 1 Group" at bounding box center [457, 362] width 72 height 16
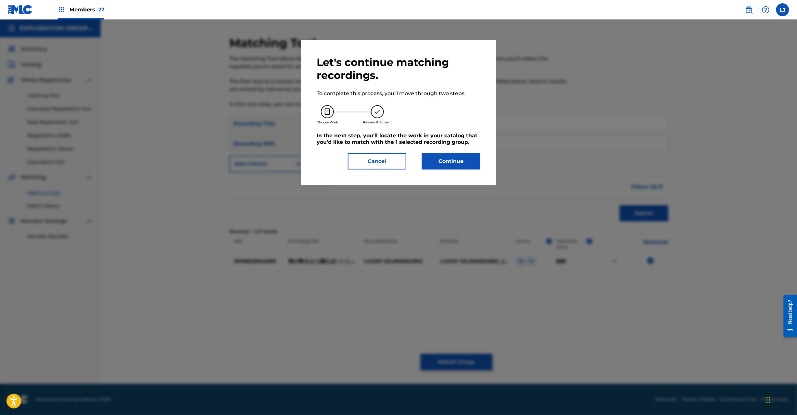
click at [466, 161] on button "Continue" at bounding box center [451, 161] width 58 height 16
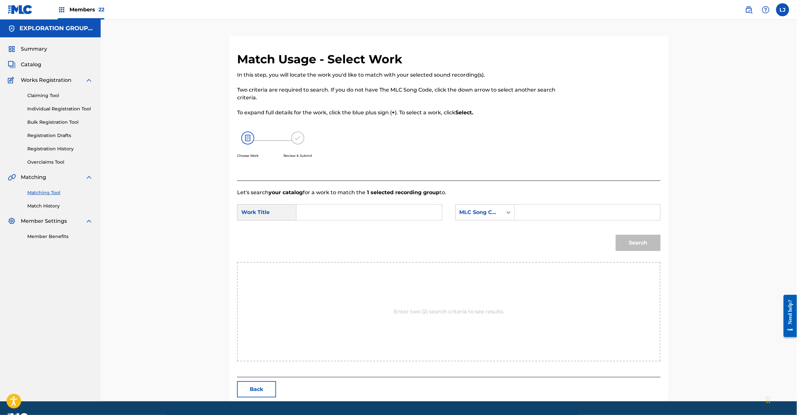
click at [310, 216] on input "Search Form" at bounding box center [369, 213] width 134 height 16
click at [411, 211] on input "Amega Furunara Odoreba Iijanai AW31DU" at bounding box center [369, 213] width 134 height 16
type input "Amega [PERSON_NAME]"
click at [580, 224] on div "SearchWithCriteriac6b57176-a499-48a1-a0fd-a18d089fe45b Work Title Amega Furunar…" at bounding box center [449, 214] width 424 height 20
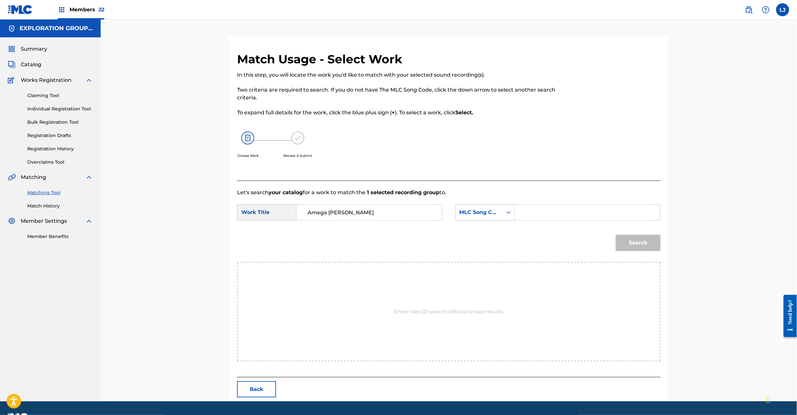
click at [580, 219] on input "Search Form" at bounding box center [587, 213] width 134 height 16
type input "AW31DU"
click at [632, 234] on div "Search" at bounding box center [637, 241] width 48 height 26
click at [633, 238] on button "Search" at bounding box center [638, 243] width 45 height 16
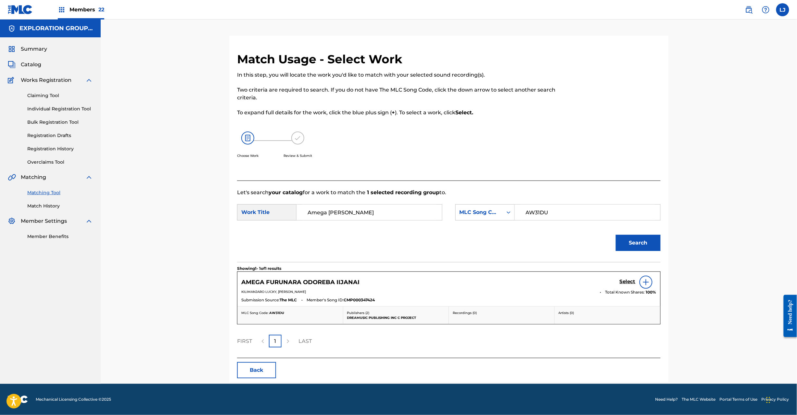
click at [628, 278] on div "Select" at bounding box center [638, 282] width 37 height 13
click at [620, 281] on h5 "Select" at bounding box center [628, 282] width 16 height 6
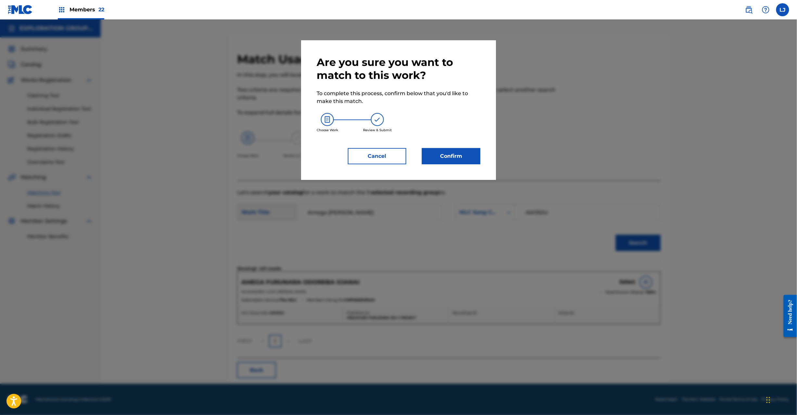
click at [469, 168] on div "Are you sure you want to match to this work? To complete this process, confirm …" at bounding box center [398, 110] width 195 height 140
click at [467, 162] on button "Confirm" at bounding box center [451, 156] width 58 height 16
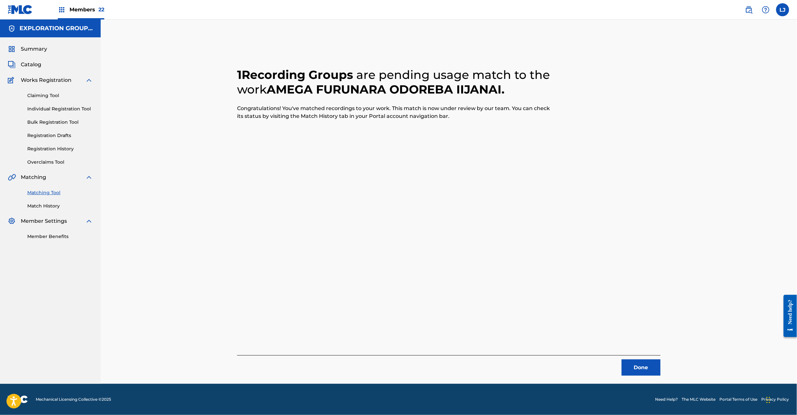
click at [642, 365] on button "Done" at bounding box center [641, 368] width 39 height 16
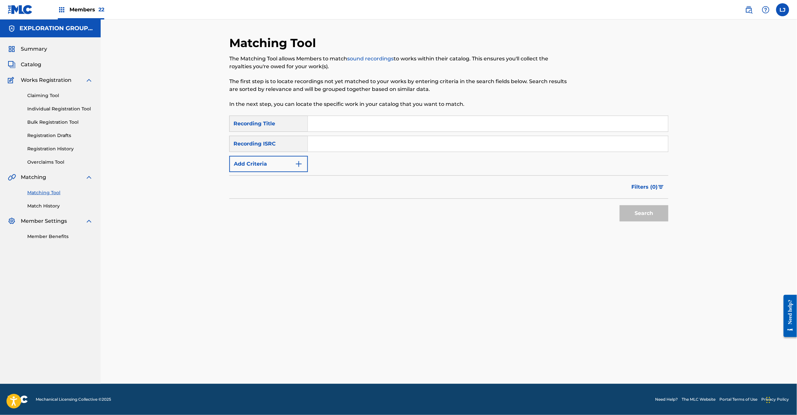
click at [377, 149] on input "Search Form" at bounding box center [488, 144] width 360 height 16
type input "JPN902001480"
click at [643, 216] on button "Search" at bounding box center [644, 213] width 49 height 16
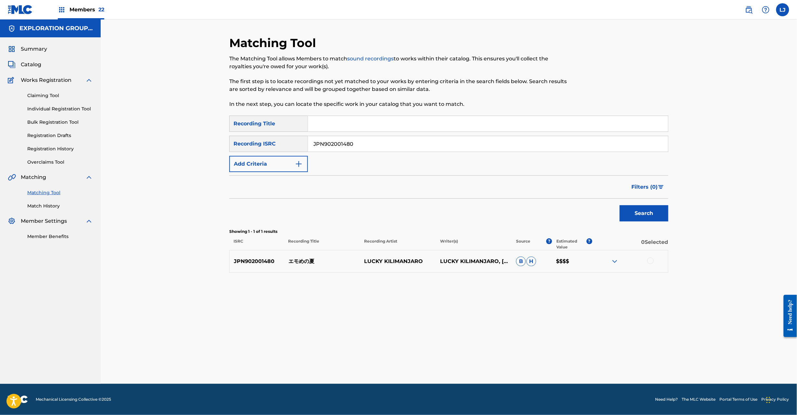
click at [647, 262] on div at bounding box center [650, 261] width 6 height 6
click at [469, 359] on button "Match 1 Group" at bounding box center [457, 362] width 72 height 16
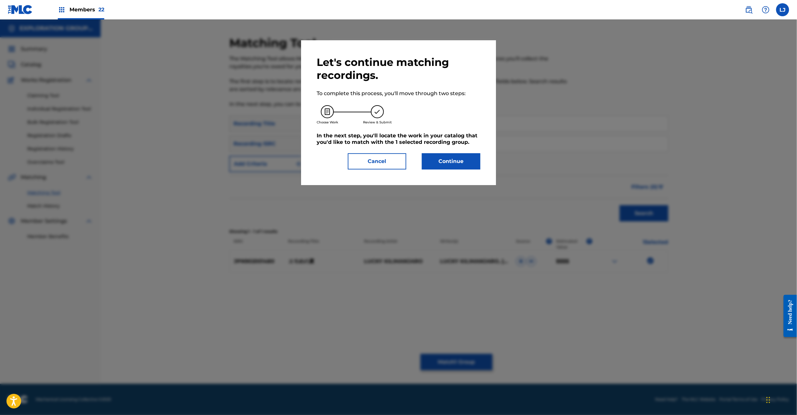
click at [448, 159] on button "Continue" at bounding box center [451, 161] width 58 height 16
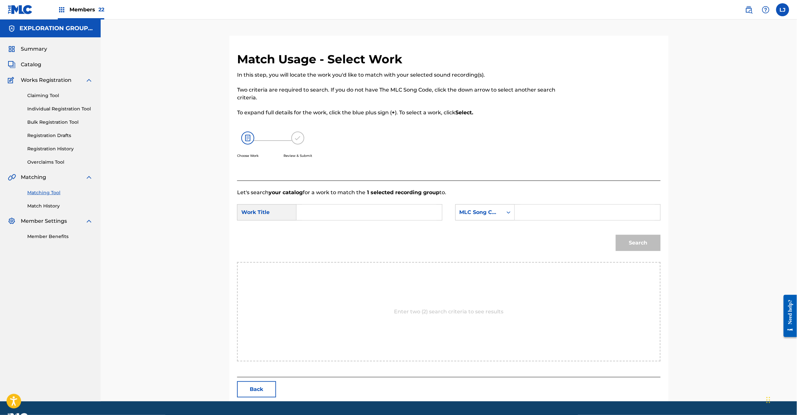
click at [322, 215] on input "Search Form" at bounding box center [369, 213] width 134 height 16
click at [367, 207] on input "Emomeno Natsu ES051A" at bounding box center [369, 213] width 134 height 16
type input "Emomeno Natsu"
click at [543, 208] on input "Search Form" at bounding box center [587, 213] width 134 height 16
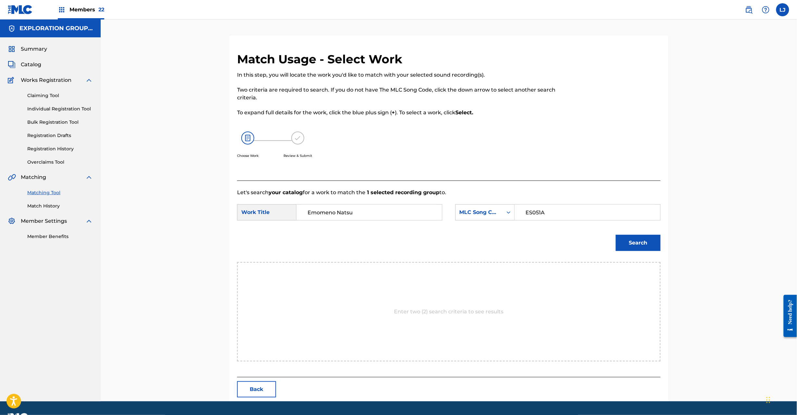
type input "ES051A"
click at [624, 242] on button "Search" at bounding box center [638, 243] width 45 height 16
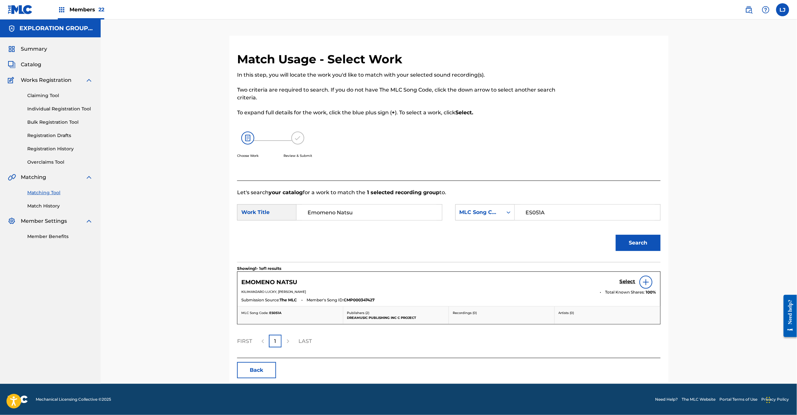
click at [621, 281] on h5 "Select" at bounding box center [628, 282] width 16 height 6
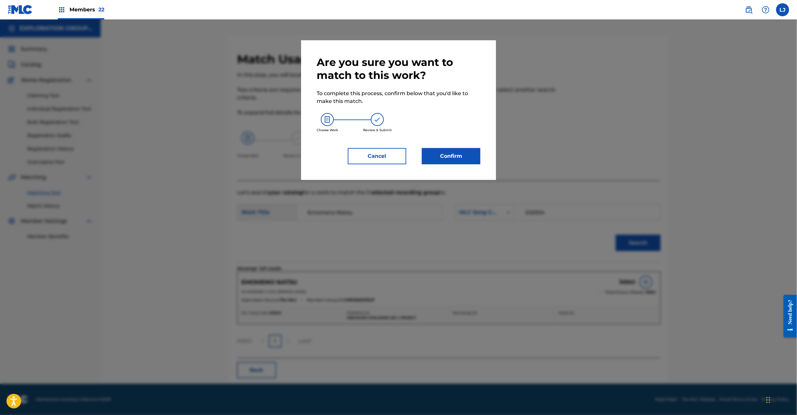
click at [453, 159] on button "Confirm" at bounding box center [451, 156] width 58 height 16
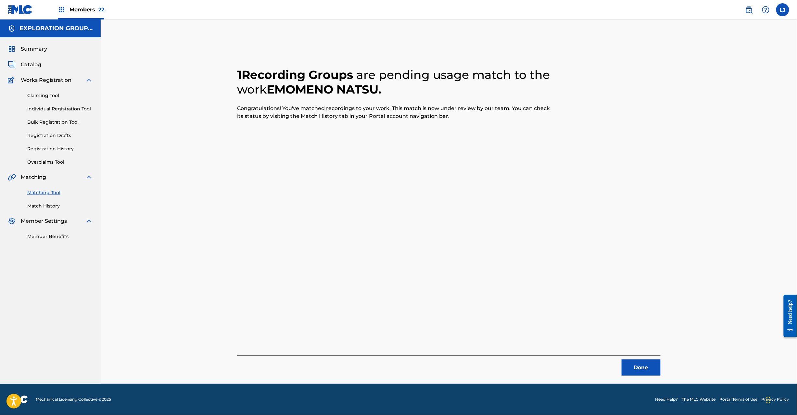
click at [630, 364] on button "Done" at bounding box center [641, 368] width 39 height 16
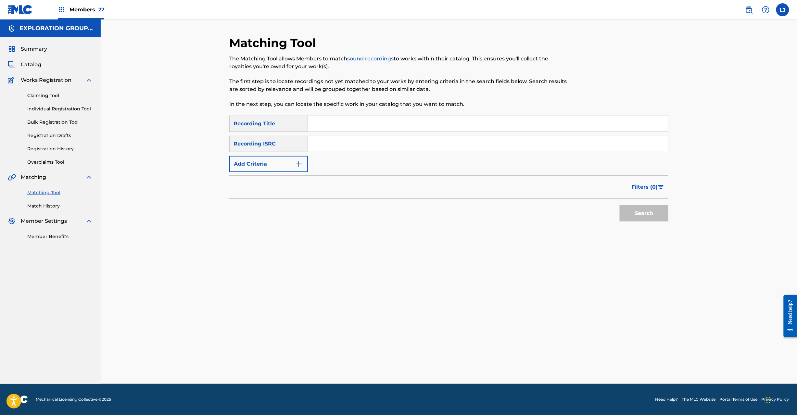
click at [358, 140] on input "Search Form" at bounding box center [488, 144] width 360 height 16
type input "JPN902101460"
click at [646, 215] on button "Search" at bounding box center [644, 213] width 49 height 16
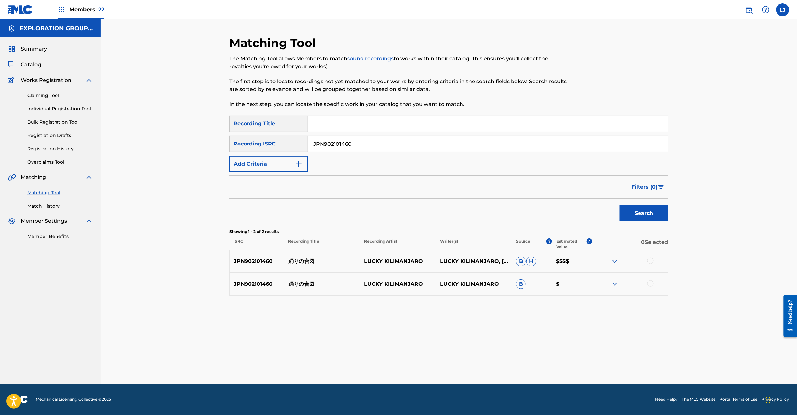
click at [651, 261] on div at bounding box center [650, 261] width 6 height 6
click at [649, 285] on div at bounding box center [650, 283] width 6 height 6
click at [468, 369] on button "Match 2 Groups" at bounding box center [457, 362] width 72 height 16
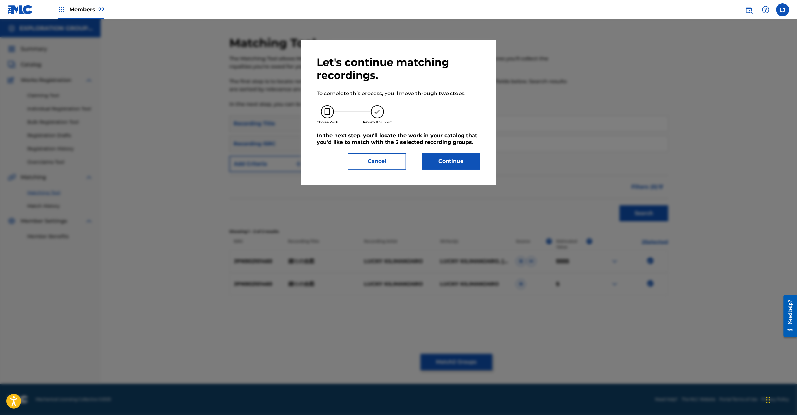
click at [452, 153] on button "Continue" at bounding box center [451, 161] width 58 height 16
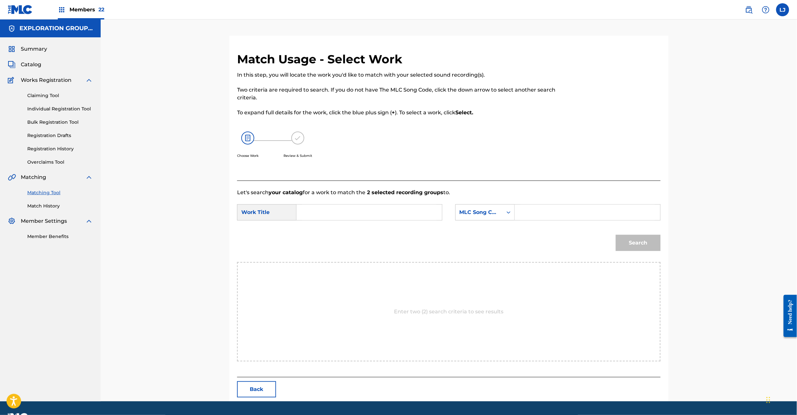
click at [389, 210] on input "Search Form" at bounding box center [369, 213] width 134 height 16
click at [361, 212] on input "Odorino Aizu OM4CSR" at bounding box center [369, 213] width 134 height 16
click at [360, 213] on input "Odorino Aizu OM4CSR" at bounding box center [369, 213] width 134 height 16
type input "Odorino Aizu"
click at [541, 217] on input "Search Form" at bounding box center [587, 213] width 134 height 16
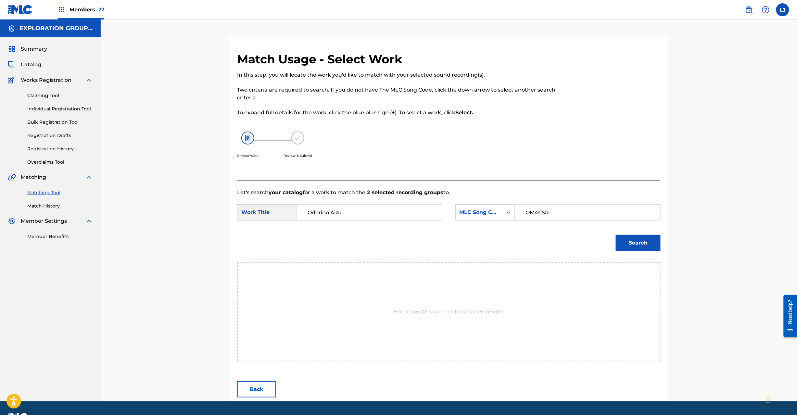
type input "OM4CSR"
click at [616, 245] on button "Search" at bounding box center [638, 243] width 45 height 16
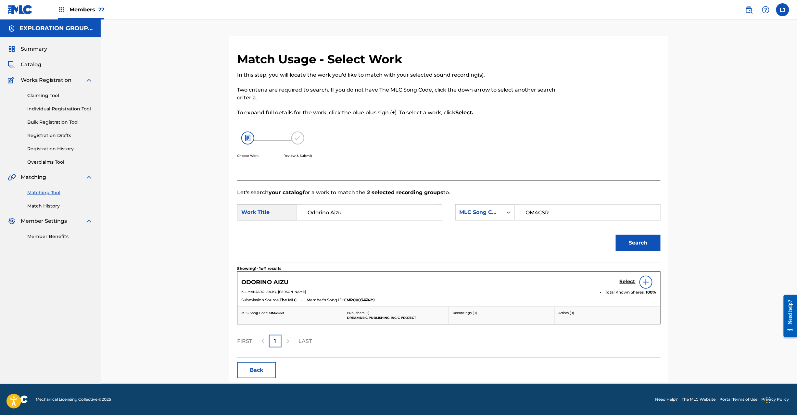
click at [626, 285] on h5 "Select" at bounding box center [628, 282] width 16 height 6
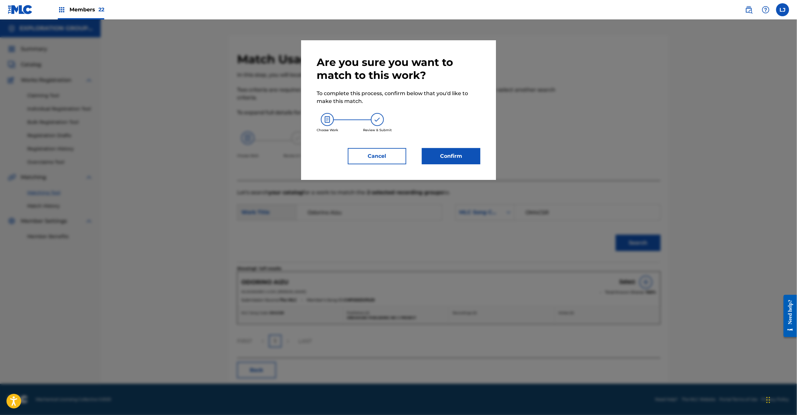
click at [471, 164] on button "Confirm" at bounding box center [451, 156] width 58 height 16
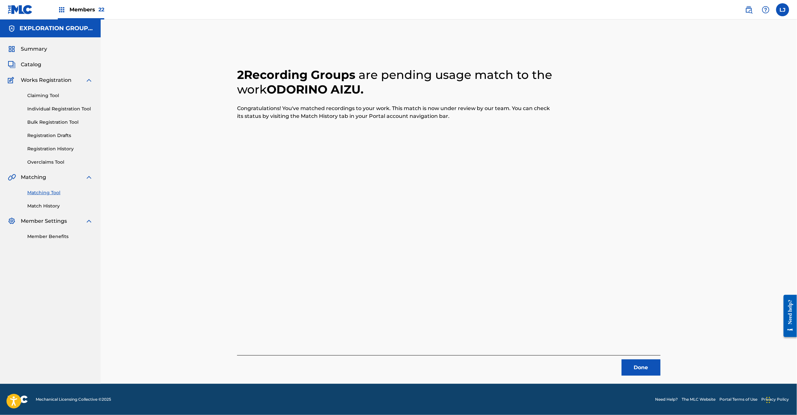
click at [644, 368] on button "Done" at bounding box center [641, 368] width 39 height 16
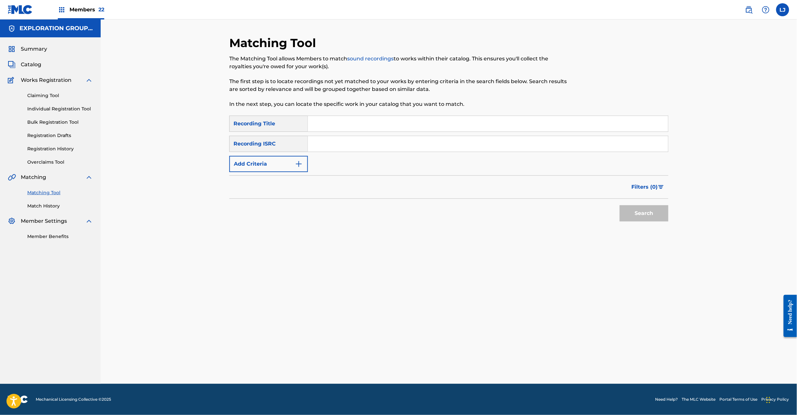
drag, startPoint x: 361, startPoint y: 159, endPoint x: 360, endPoint y: 155, distance: 4.3
click at [360, 157] on div "SearchWithCriteria8185910e-6ba6-4b1d-b505-70f33b905783 Recording Title SearchWi…" at bounding box center [448, 144] width 439 height 57
click at [358, 149] on input "Search Form" at bounding box center [488, 144] width 360 height 16
type input "JPN902004110"
click at [638, 213] on button "Search" at bounding box center [644, 213] width 49 height 16
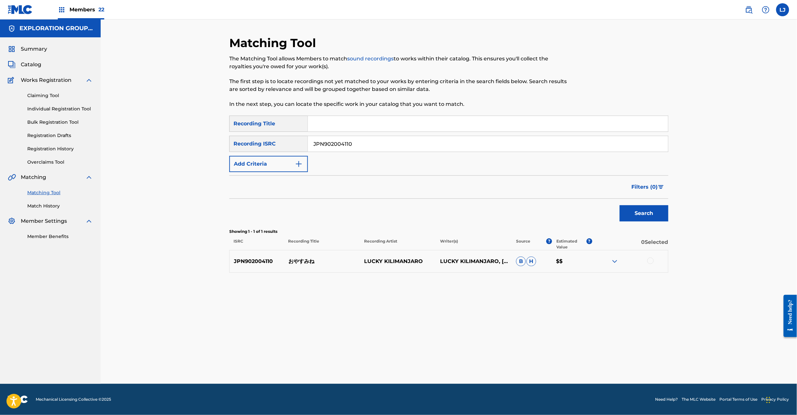
click at [650, 261] on div at bounding box center [650, 261] width 6 height 6
click at [467, 366] on button "Match 1 Group" at bounding box center [457, 362] width 72 height 16
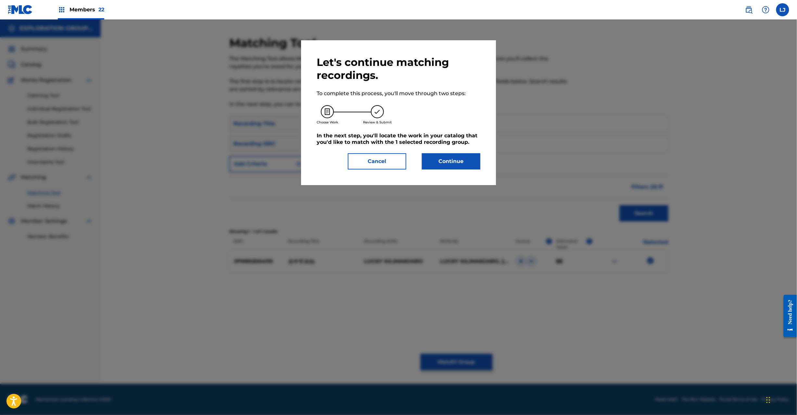
click at [448, 169] on button "Continue" at bounding box center [451, 161] width 58 height 16
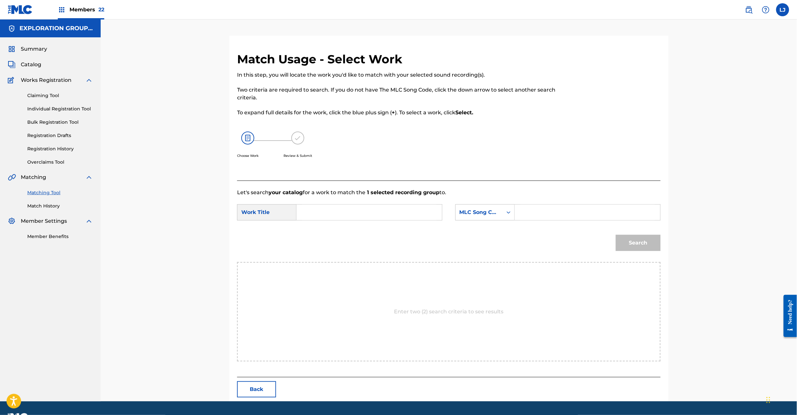
click at [326, 210] on input "Search Form" at bounding box center [369, 213] width 134 height 16
click at [368, 211] on input "Oyasumine OM4CO9" at bounding box center [369, 213] width 134 height 16
type input "Oyasumine"
click at [518, 210] on div "Search Form" at bounding box center [588, 212] width 146 height 16
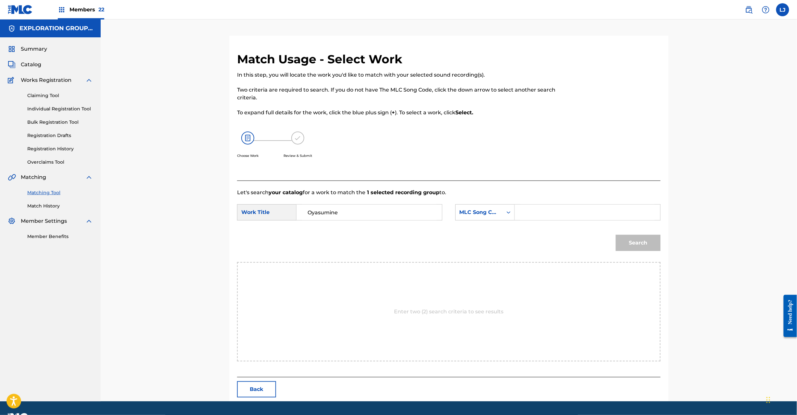
click at [564, 211] on input "Search Form" at bounding box center [587, 213] width 134 height 16
type input "OM4CO9"
click at [648, 242] on button "Search" at bounding box center [638, 243] width 45 height 16
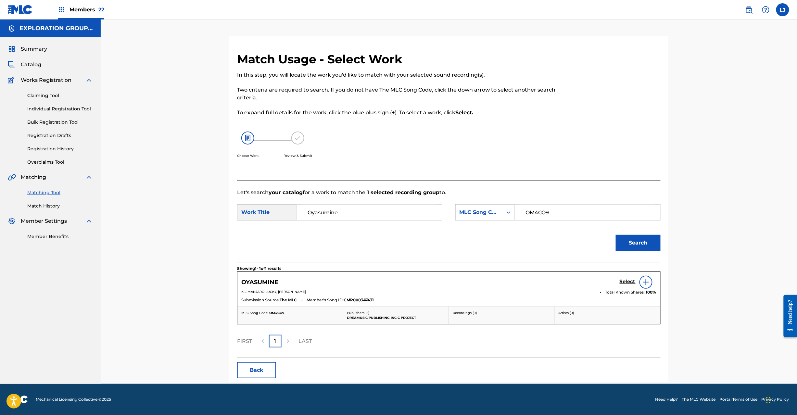
click at [627, 279] on h5 "Select" at bounding box center [628, 282] width 16 height 6
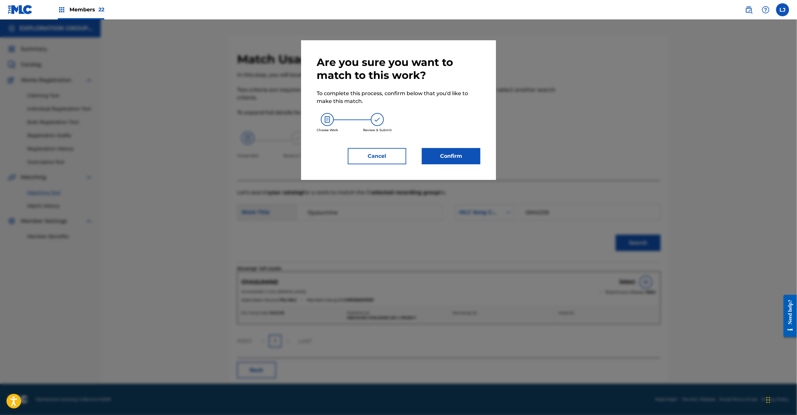
click at [463, 157] on button "Confirm" at bounding box center [451, 156] width 58 height 16
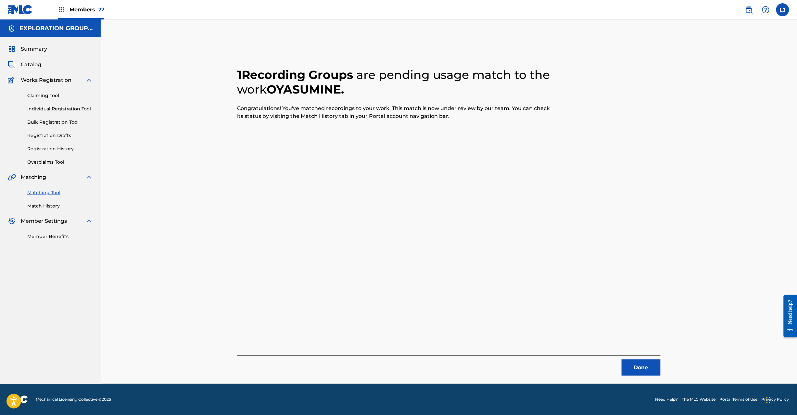
click at [641, 367] on button "Done" at bounding box center [641, 368] width 39 height 16
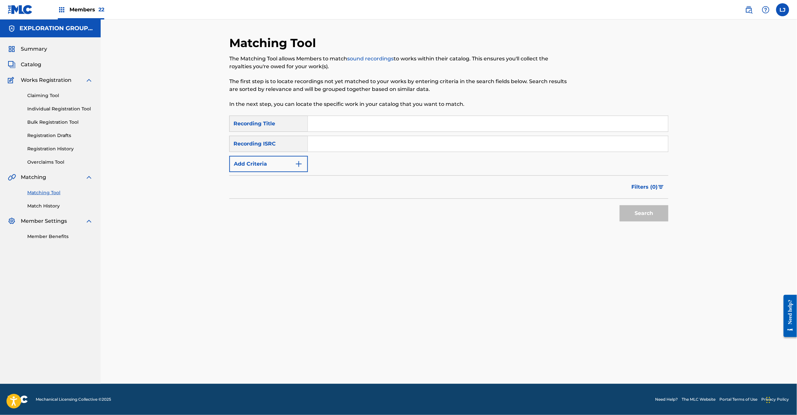
click at [331, 139] on input "Search Form" at bounding box center [488, 144] width 360 height 16
type input "JPN901900860"
click at [661, 216] on button "Search" at bounding box center [644, 213] width 49 height 16
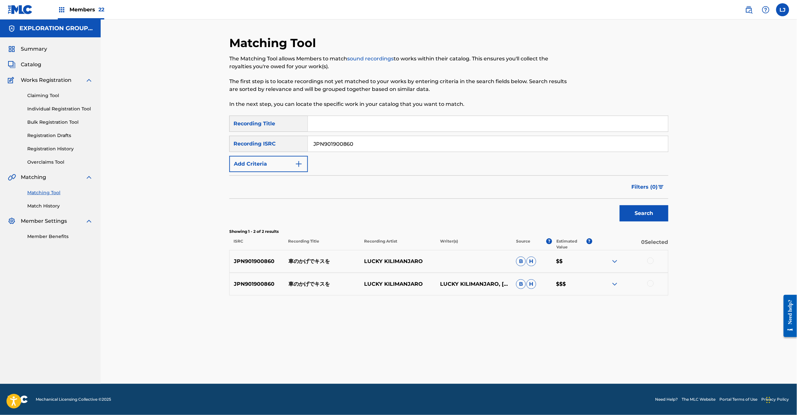
click at [649, 260] on div at bounding box center [650, 261] width 6 height 6
click at [649, 260] on div at bounding box center [630, 262] width 76 height 8
click at [650, 283] on div at bounding box center [650, 283] width 6 height 6
click at [434, 357] on button "Match 2 Groups" at bounding box center [457, 362] width 72 height 16
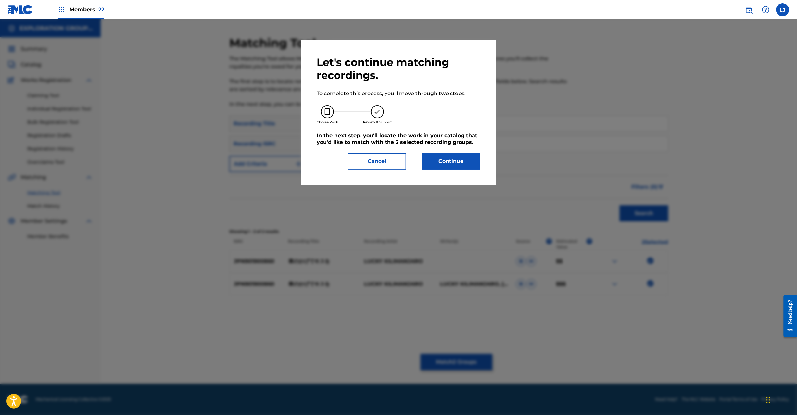
click at [460, 162] on button "Continue" at bounding box center [451, 161] width 58 height 16
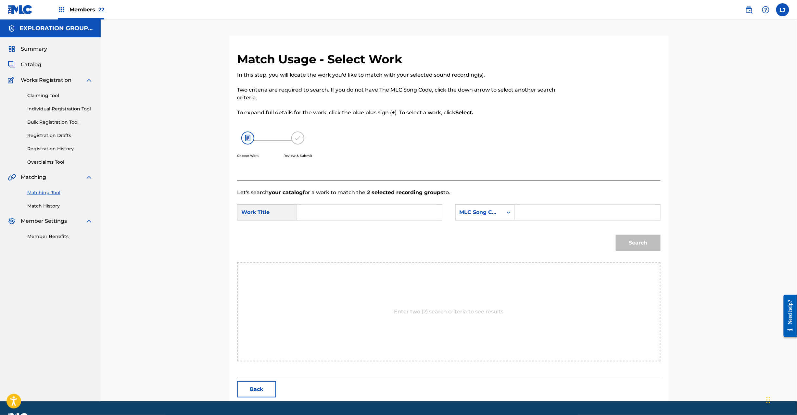
click at [329, 215] on input "Search Form" at bounding box center [369, 213] width 134 height 16
click at [382, 223] on div "SearchWithCriteriac6b57176-a499-48a1-a0fd-a18d089fe45b Work Title Kurumano Kage…" at bounding box center [449, 214] width 424 height 20
drag, startPoint x: 382, startPoint y: 223, endPoint x: 385, endPoint y: 209, distance: 14.2
click at [383, 221] on div "SearchWithCriteriac6b57176-a499-48a1-a0fd-a18d089fe45b Work Title Kurumano Kage…" at bounding box center [449, 214] width 424 height 20
click at [385, 209] on input "Kurumano Kagede Kisuo KC0H0S" at bounding box center [369, 213] width 134 height 16
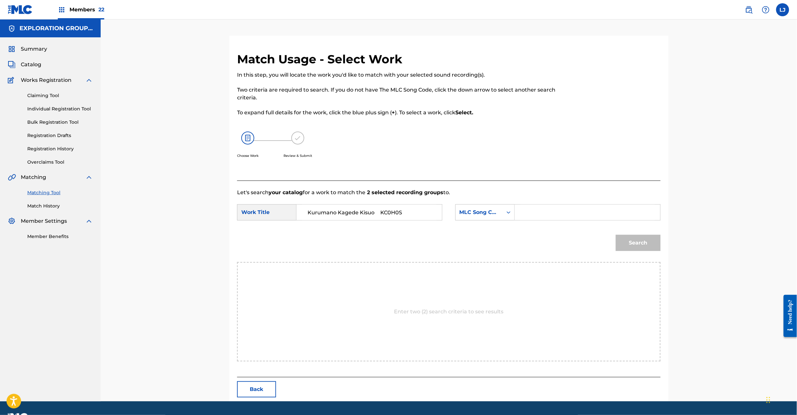
click at [385, 209] on input "Kurumano Kagede Kisuo KC0H0S" at bounding box center [369, 213] width 134 height 16
type input "Kurumano [PERSON_NAME]"
click at [551, 208] on input "Search Form" at bounding box center [587, 213] width 134 height 16
type input "KC0H0S"
click at [638, 239] on button "Search" at bounding box center [638, 243] width 45 height 16
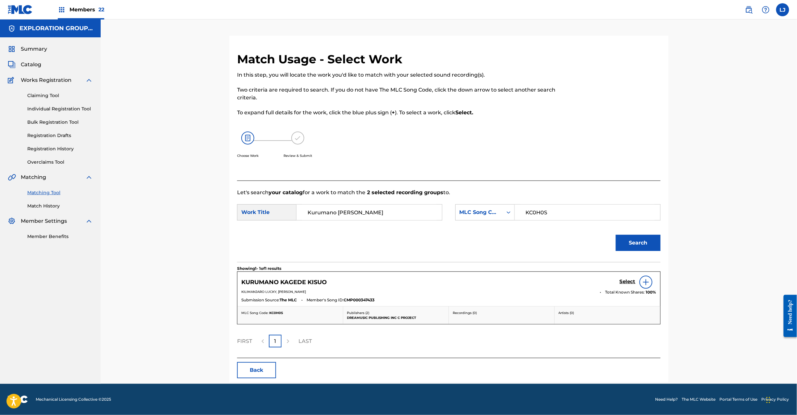
click at [629, 282] on h5 "Select" at bounding box center [628, 282] width 16 height 6
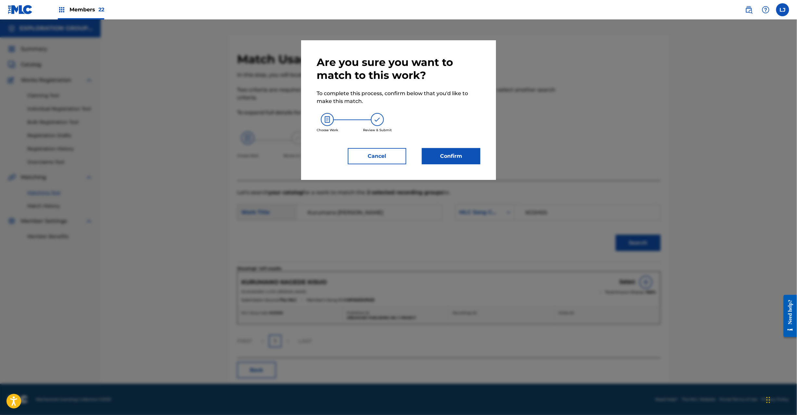
click at [480, 159] on button "Confirm" at bounding box center [451, 156] width 58 height 16
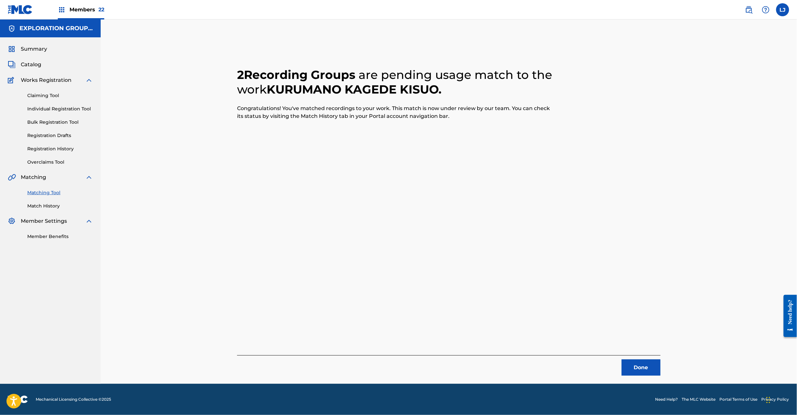
click at [640, 368] on button "Done" at bounding box center [641, 368] width 39 height 16
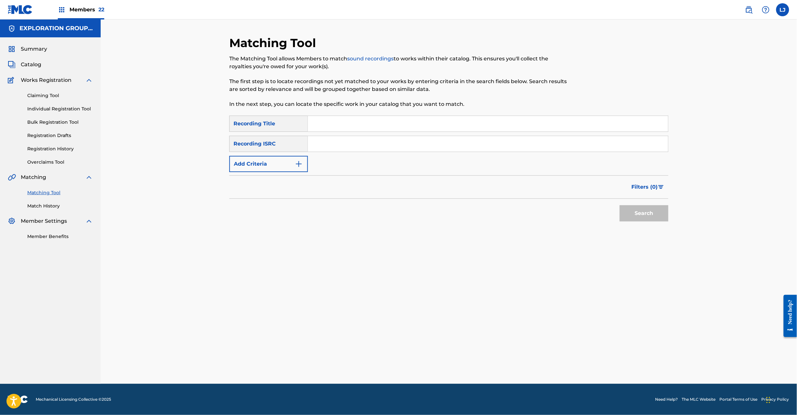
click at [367, 141] on input "Search Form" at bounding box center [488, 144] width 360 height 16
type input "JPN902001500"
click at [630, 211] on button "Search" at bounding box center [644, 213] width 49 height 16
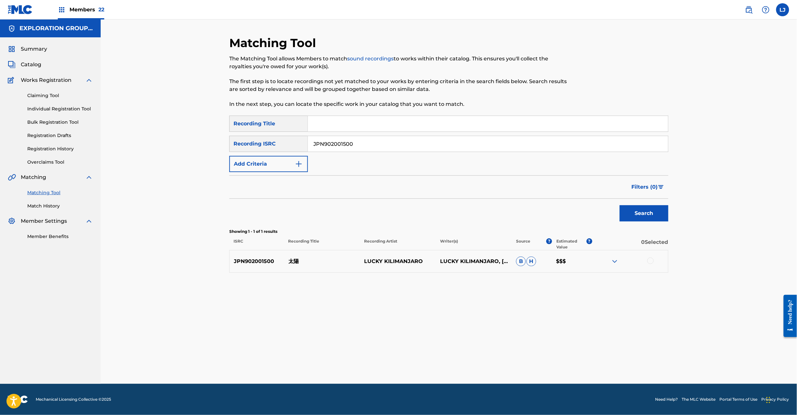
click at [650, 259] on div at bounding box center [650, 261] width 6 height 6
click at [460, 368] on button "Match 1 Group" at bounding box center [457, 362] width 72 height 16
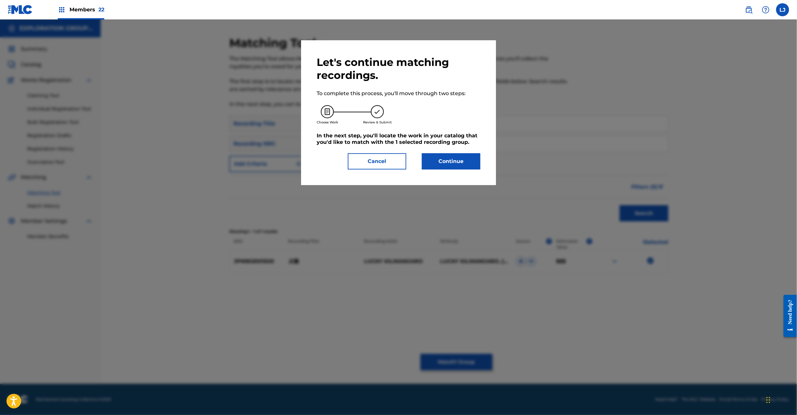
click at [459, 162] on button "Continue" at bounding box center [451, 161] width 58 height 16
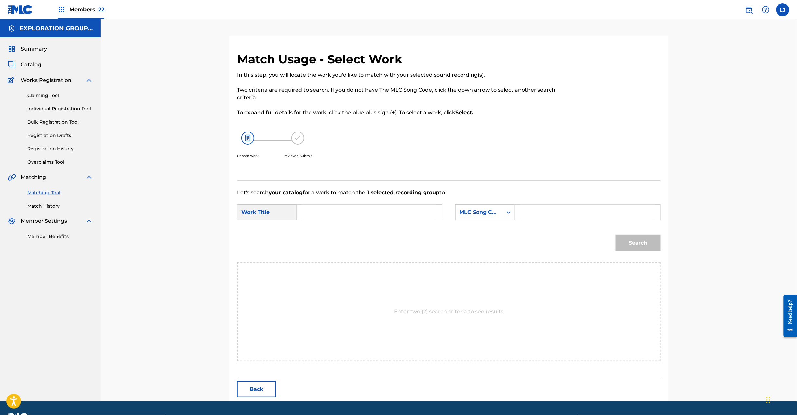
click at [365, 207] on input "Search Form" at bounding box center [369, 213] width 134 height 16
click at [392, 212] on input "Taiyou TW6083" at bounding box center [369, 213] width 134 height 16
type input "Taiyou"
click at [558, 213] on input "Search Form" at bounding box center [587, 213] width 134 height 16
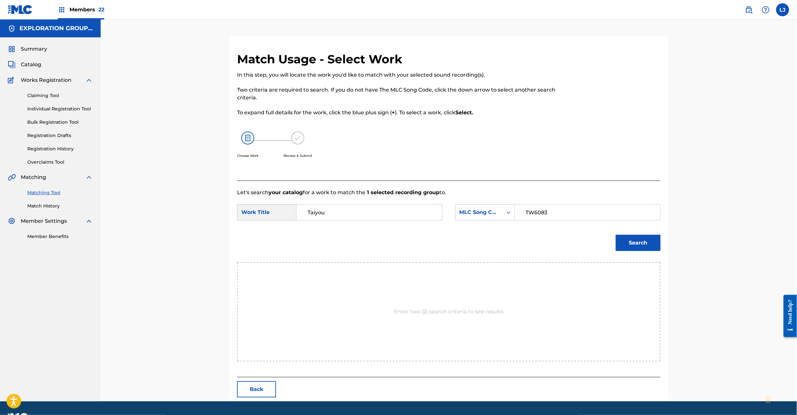
type input "TW6083"
click at [640, 248] on button "Search" at bounding box center [638, 243] width 45 height 16
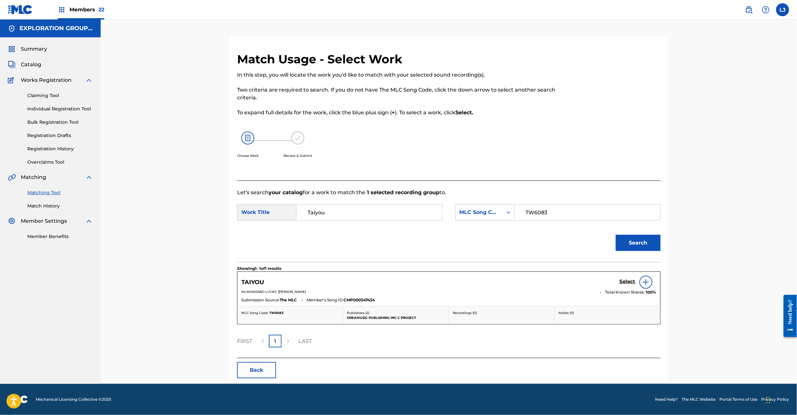
click at [629, 278] on div "Select" at bounding box center [638, 282] width 37 height 13
click at [626, 279] on h5 "Select" at bounding box center [628, 282] width 16 height 6
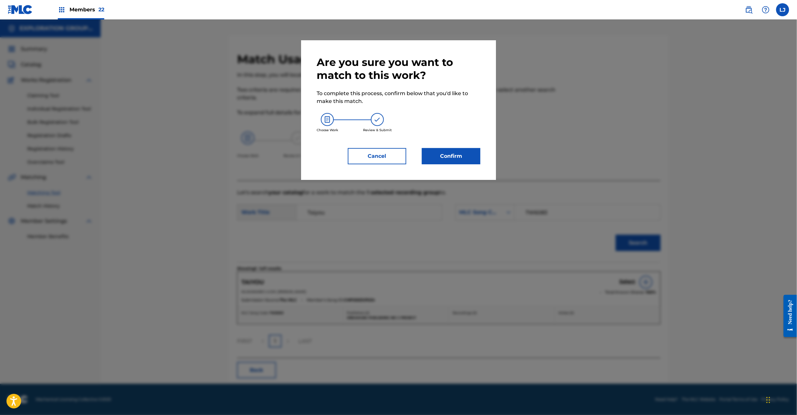
click at [456, 156] on button "Confirm" at bounding box center [451, 156] width 58 height 16
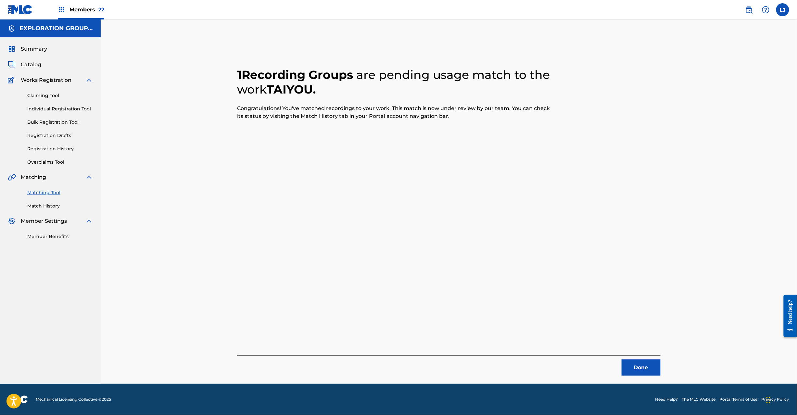
click at [633, 370] on button "Done" at bounding box center [641, 368] width 39 height 16
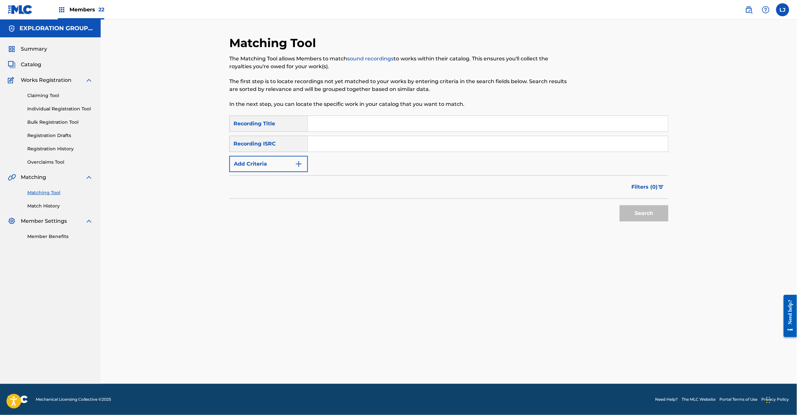
click at [368, 150] on input "Search Form" at bounding box center [488, 144] width 360 height 16
type input "JPN901903350"
click at [664, 215] on button "Search" at bounding box center [644, 213] width 49 height 16
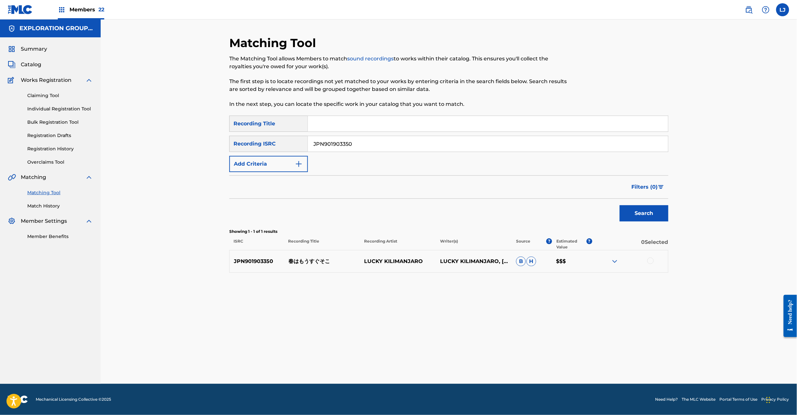
click at [652, 260] on div at bounding box center [650, 261] width 6 height 6
click at [464, 368] on button "Match 1 Group" at bounding box center [457, 362] width 72 height 16
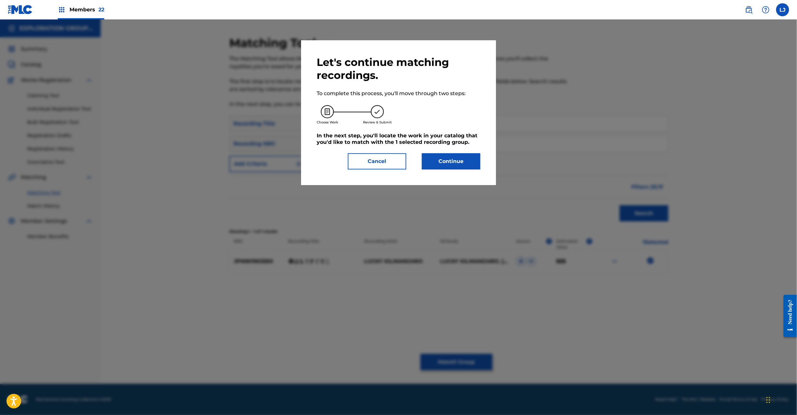
click at [442, 162] on button "Continue" at bounding box center [451, 161] width 58 height 16
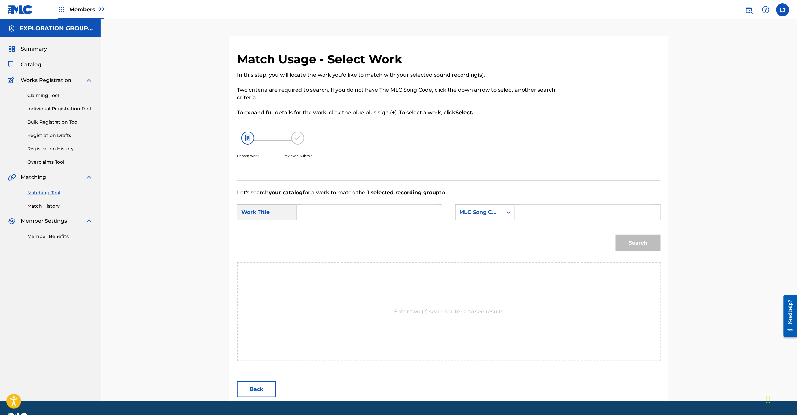
click at [331, 208] on input "Search Form" at bounding box center [369, 213] width 134 height 16
click at [389, 205] on input "Haruwa Mousugu Soko HP8SP6" at bounding box center [369, 213] width 134 height 16
type input "[PERSON_NAME]"
click at [550, 205] on input "Search Form" at bounding box center [587, 213] width 134 height 16
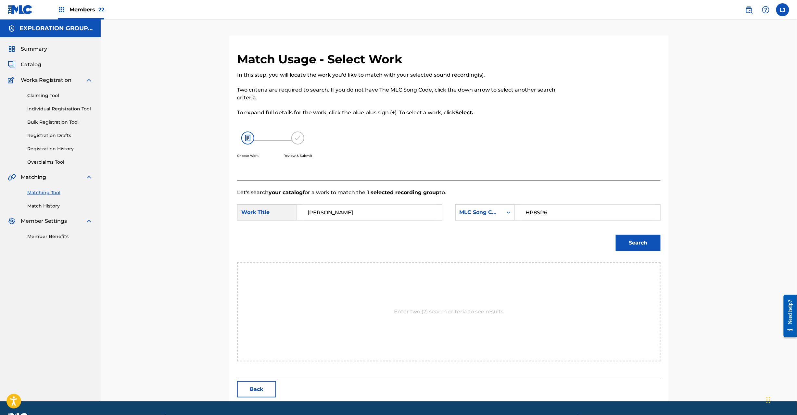
type input "HP8SP6"
click at [628, 246] on button "Search" at bounding box center [638, 243] width 45 height 16
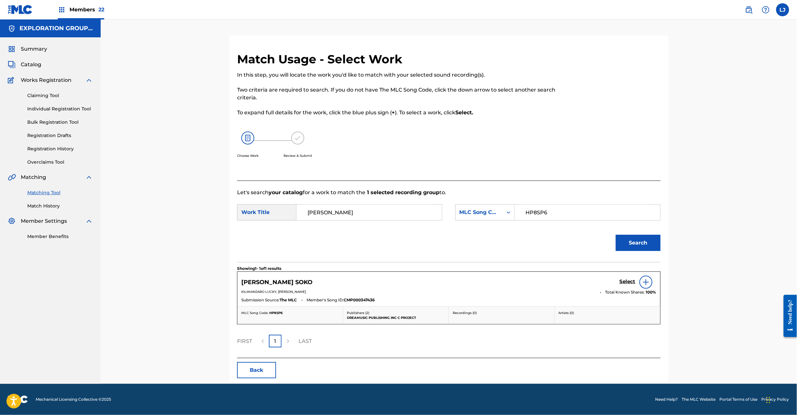
click at [623, 281] on h5 "Select" at bounding box center [628, 282] width 16 height 6
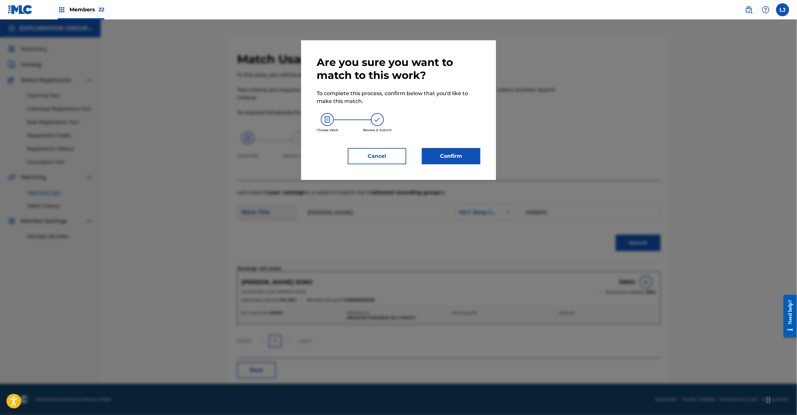
click at [449, 151] on button "Confirm" at bounding box center [451, 156] width 58 height 16
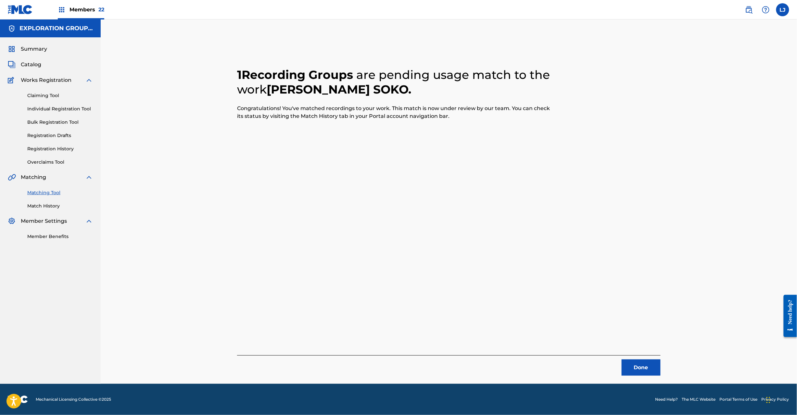
click at [645, 373] on button "Done" at bounding box center [641, 368] width 39 height 16
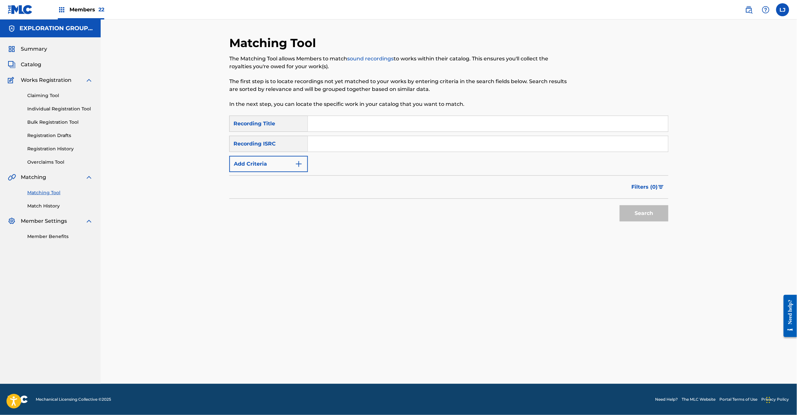
click at [347, 140] on input "Search Form" at bounding box center [488, 144] width 360 height 16
type input "JPN902001220"
click at [636, 214] on button "Search" at bounding box center [644, 213] width 49 height 16
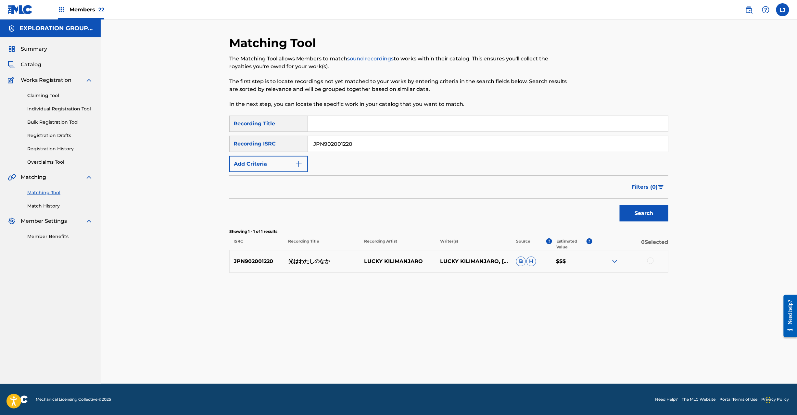
click at [652, 262] on div at bounding box center [650, 261] width 6 height 6
click at [467, 365] on button "Match 1 Group" at bounding box center [457, 362] width 72 height 16
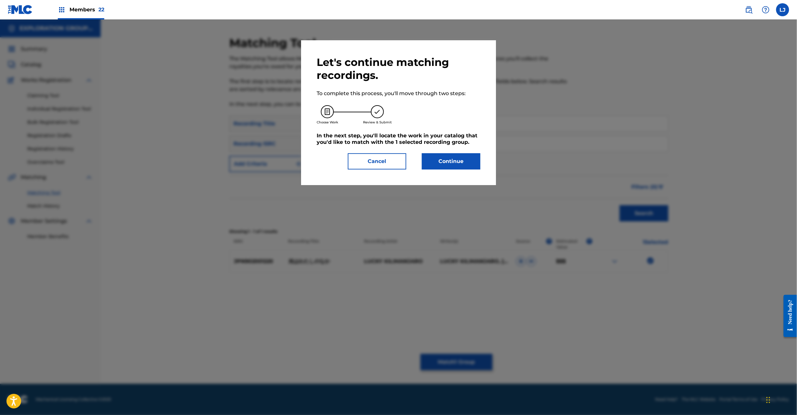
click at [481, 160] on div "Let's continue matching recordings. To complete this process, you'll move throu…" at bounding box center [398, 112] width 195 height 145
click at [468, 161] on button "Continue" at bounding box center [451, 161] width 58 height 16
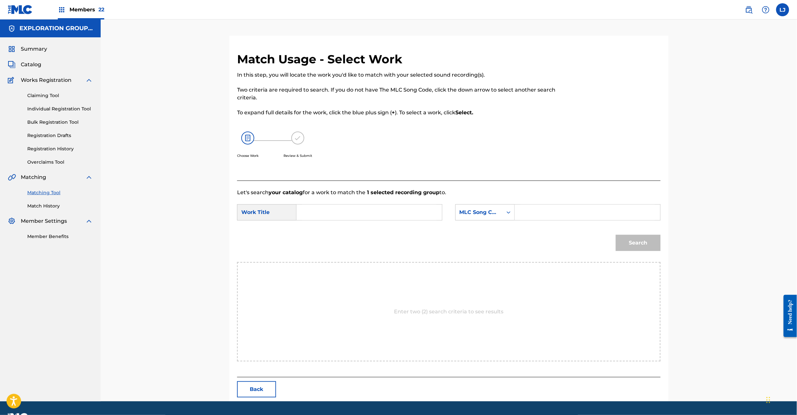
click at [363, 208] on input "Search Form" at bounding box center [369, 213] width 134 height 16
click at [399, 207] on input "[PERSON_NAME] Naka HP8SOX" at bounding box center [369, 213] width 134 height 16
type input "[PERSON_NAME] Naka"
click at [548, 207] on input "Search Form" at bounding box center [587, 213] width 134 height 16
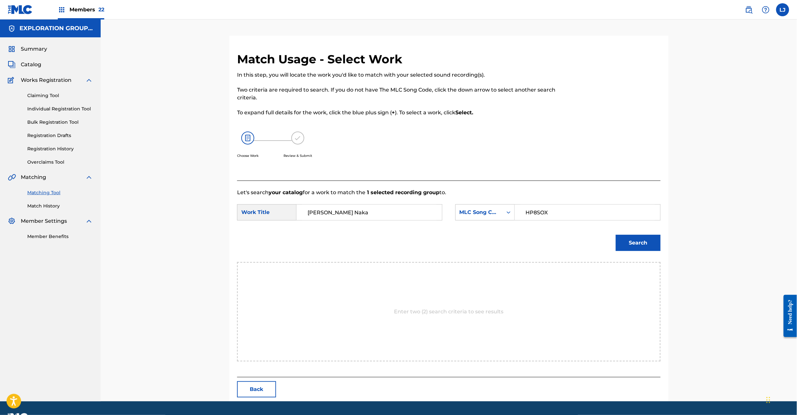
type input "HP8SOX"
click at [624, 243] on button "Search" at bounding box center [638, 243] width 45 height 16
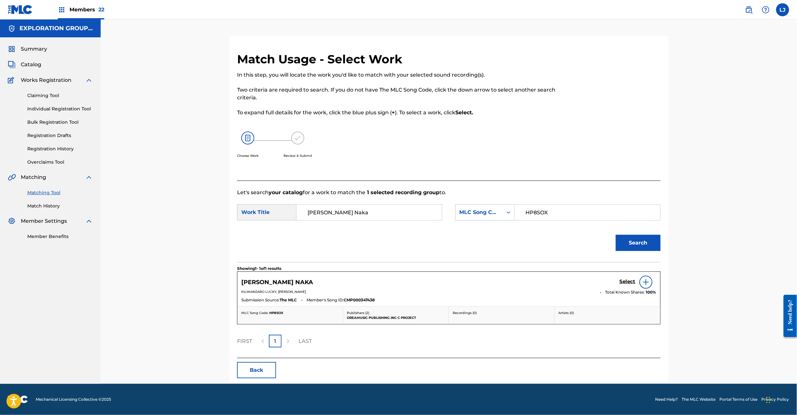
click at [624, 279] on h5 "Select" at bounding box center [628, 282] width 16 height 6
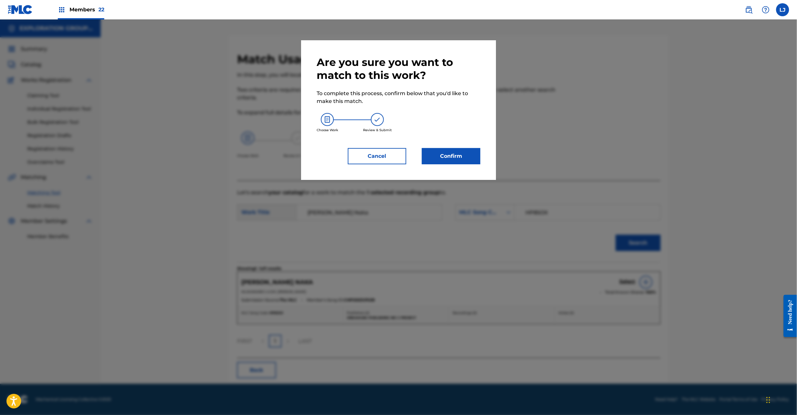
click at [463, 155] on button "Confirm" at bounding box center [451, 156] width 58 height 16
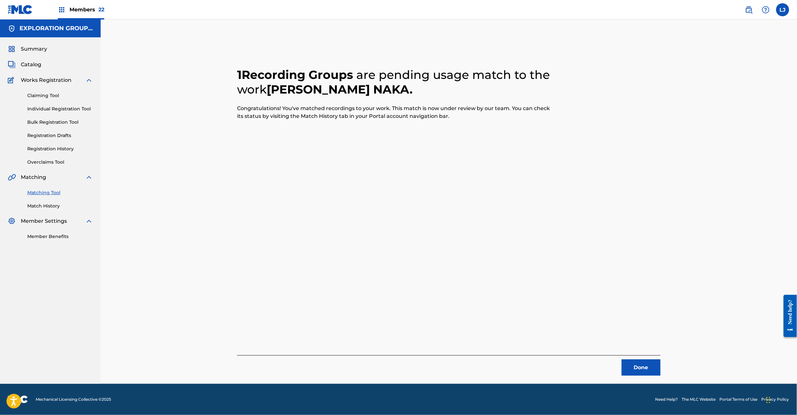
click at [638, 367] on button "Done" at bounding box center [641, 368] width 39 height 16
